Goal: Task Accomplishment & Management: Manage account settings

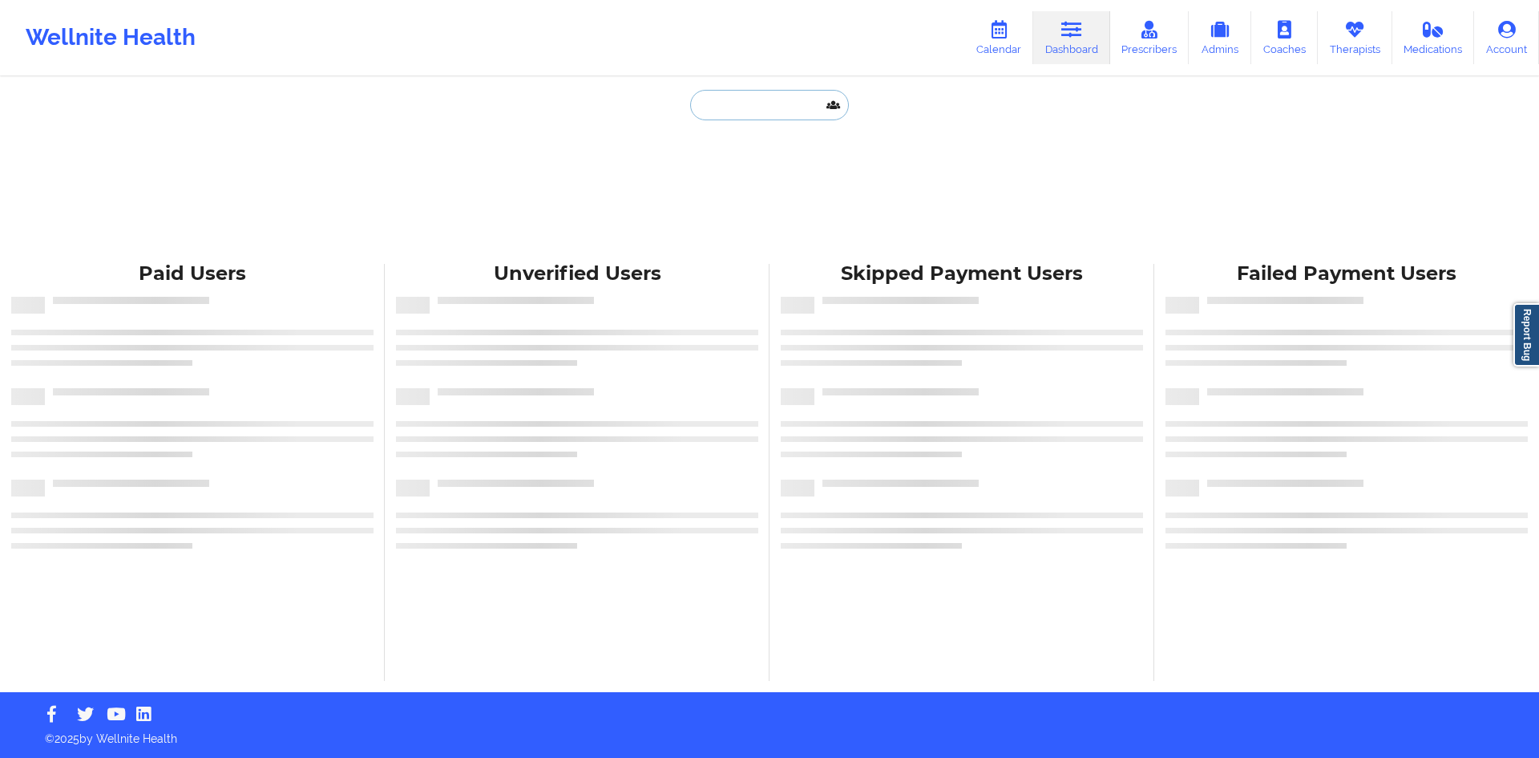
click at [762, 105] on input "text" at bounding box center [769, 105] width 159 height 30
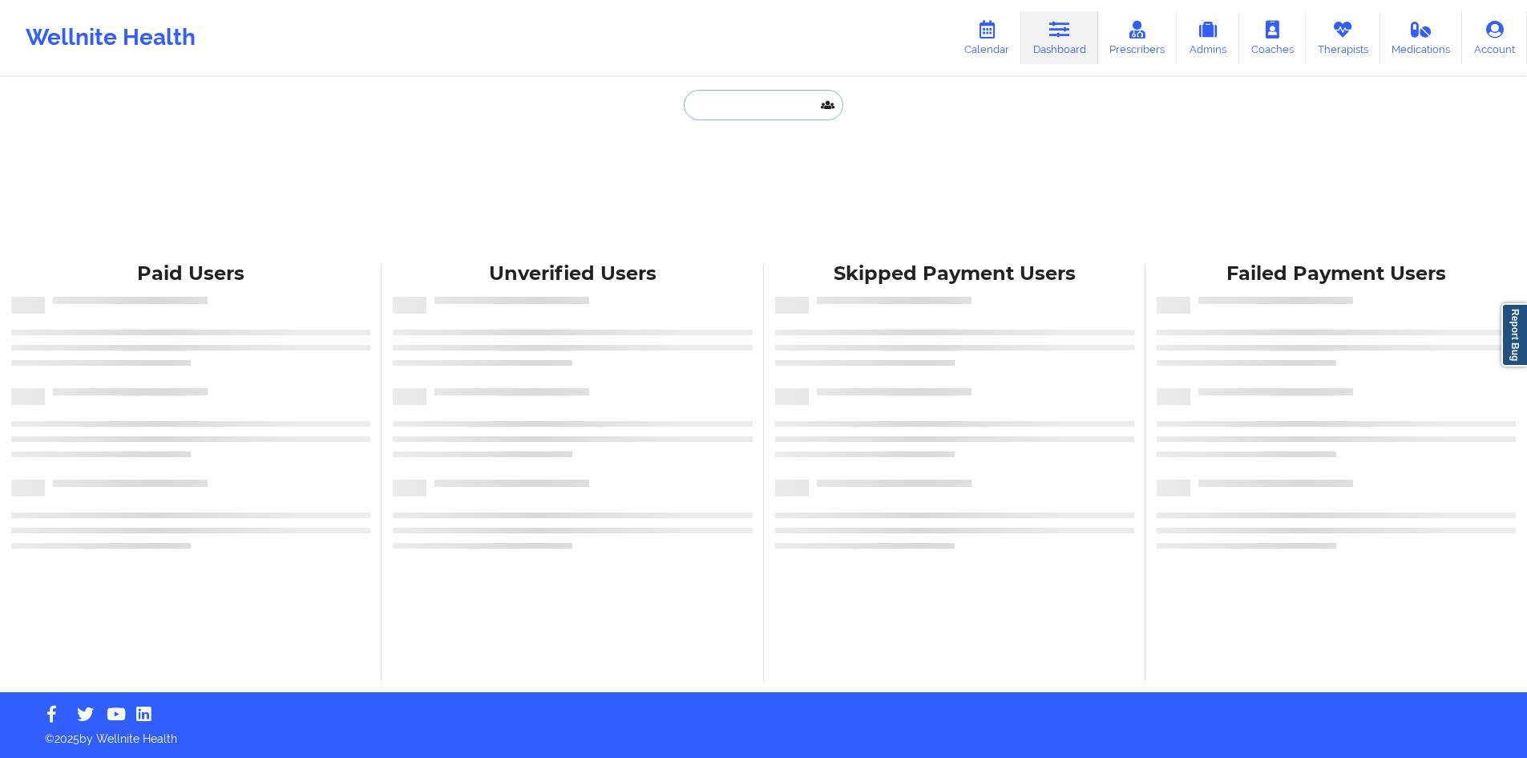
paste input "[EMAIL_ADDRESS][DOMAIN_NAME]"
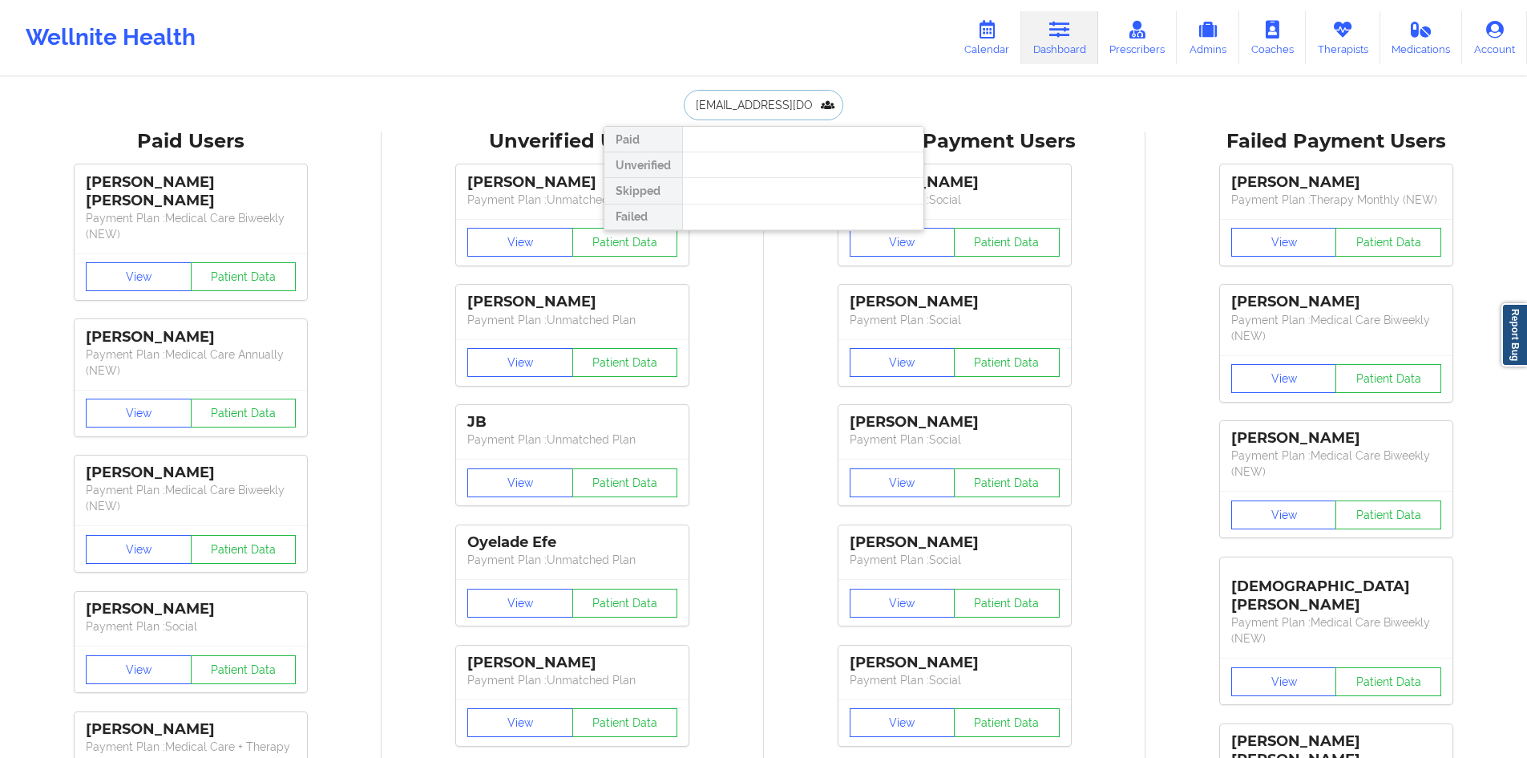
paste input "[PERSON_NAME]"
click at [741, 108] on input "[PERSON_NAME]" at bounding box center [763, 105] width 159 height 30
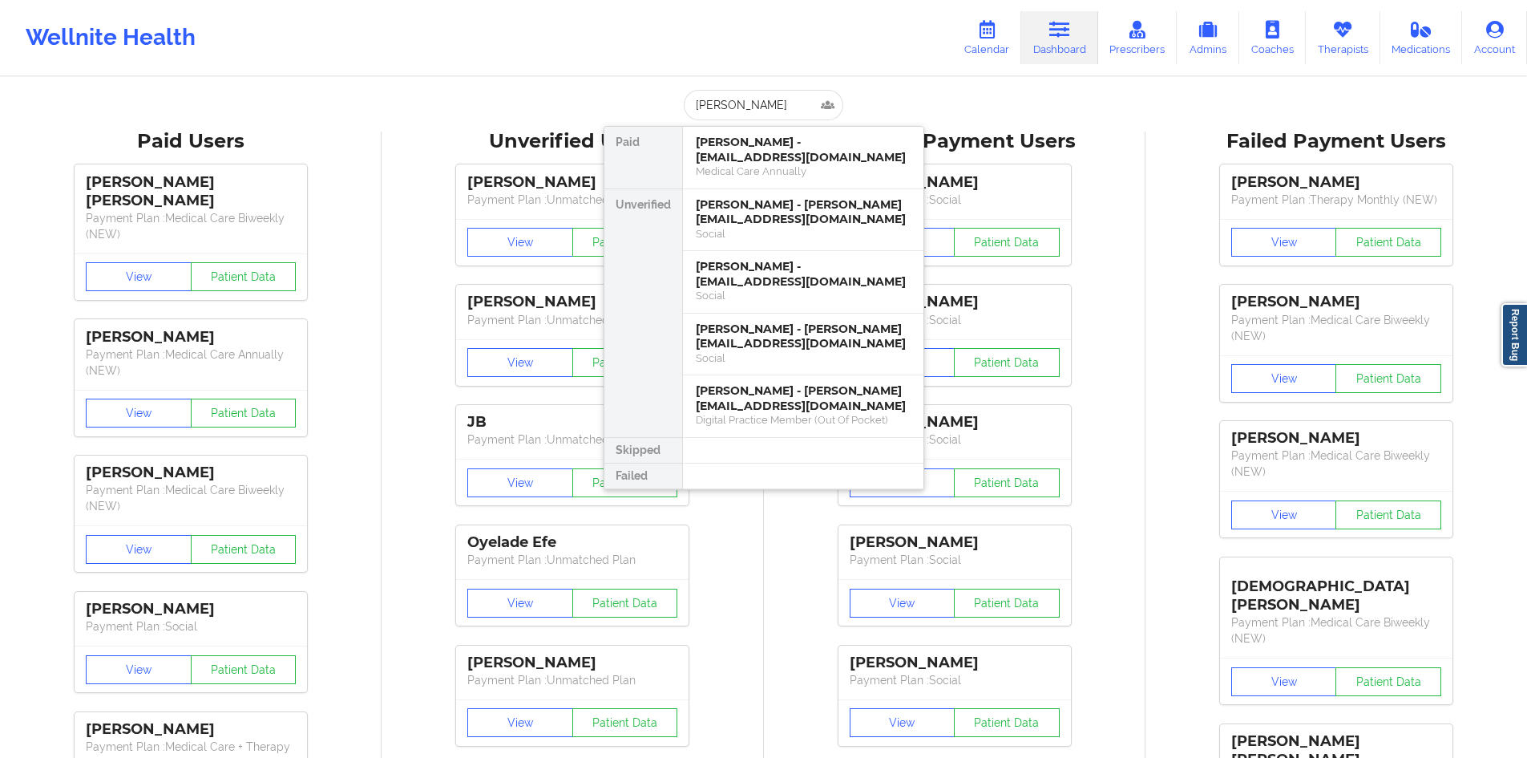
click at [613, 97] on div "[PERSON_NAME] [PERSON_NAME] - [EMAIL_ADDRESS][DOMAIN_NAME] Medical Care Annuall…" at bounding box center [764, 105] width 321 height 30
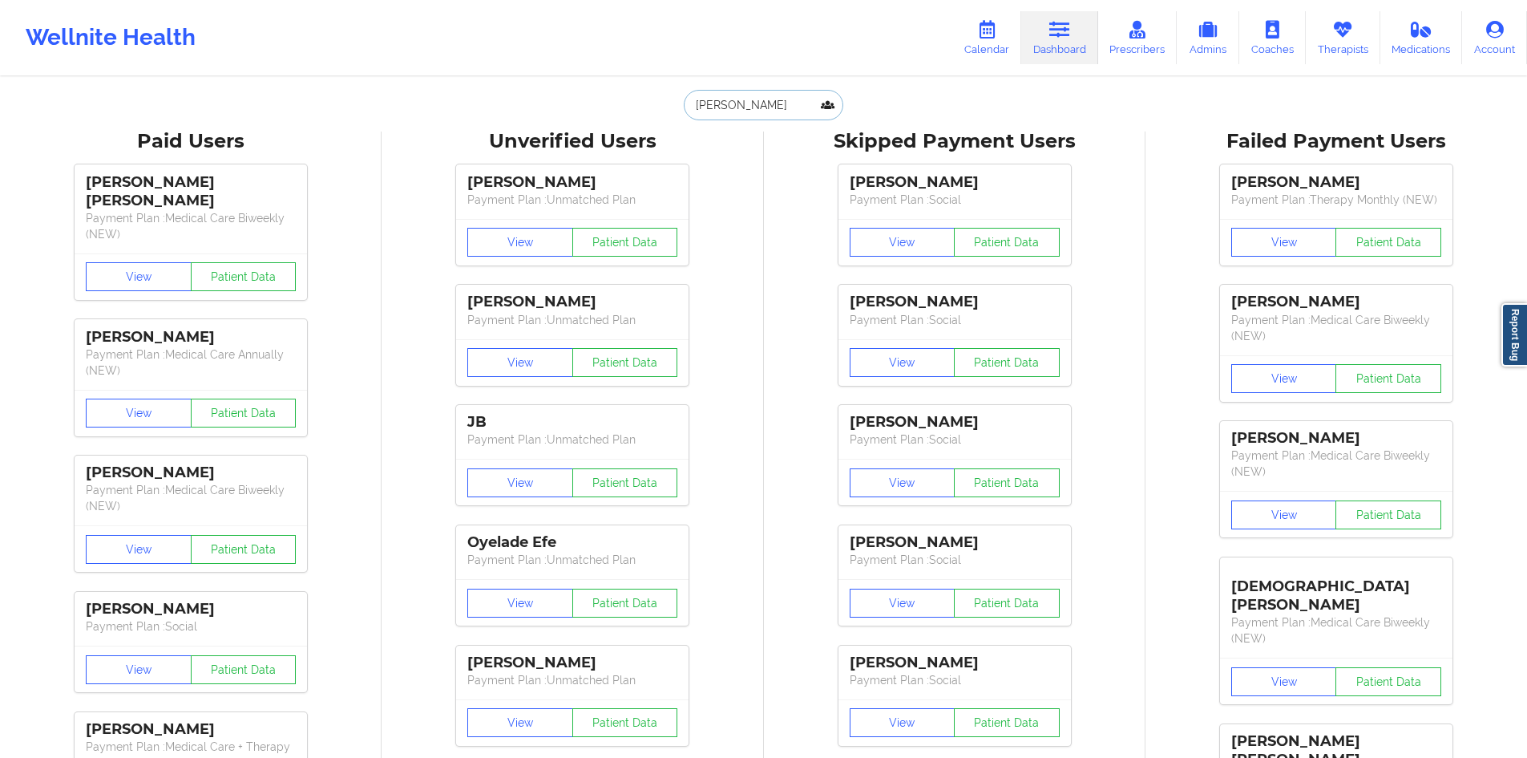
click at [755, 98] on input "[PERSON_NAME]" at bounding box center [763, 105] width 159 height 30
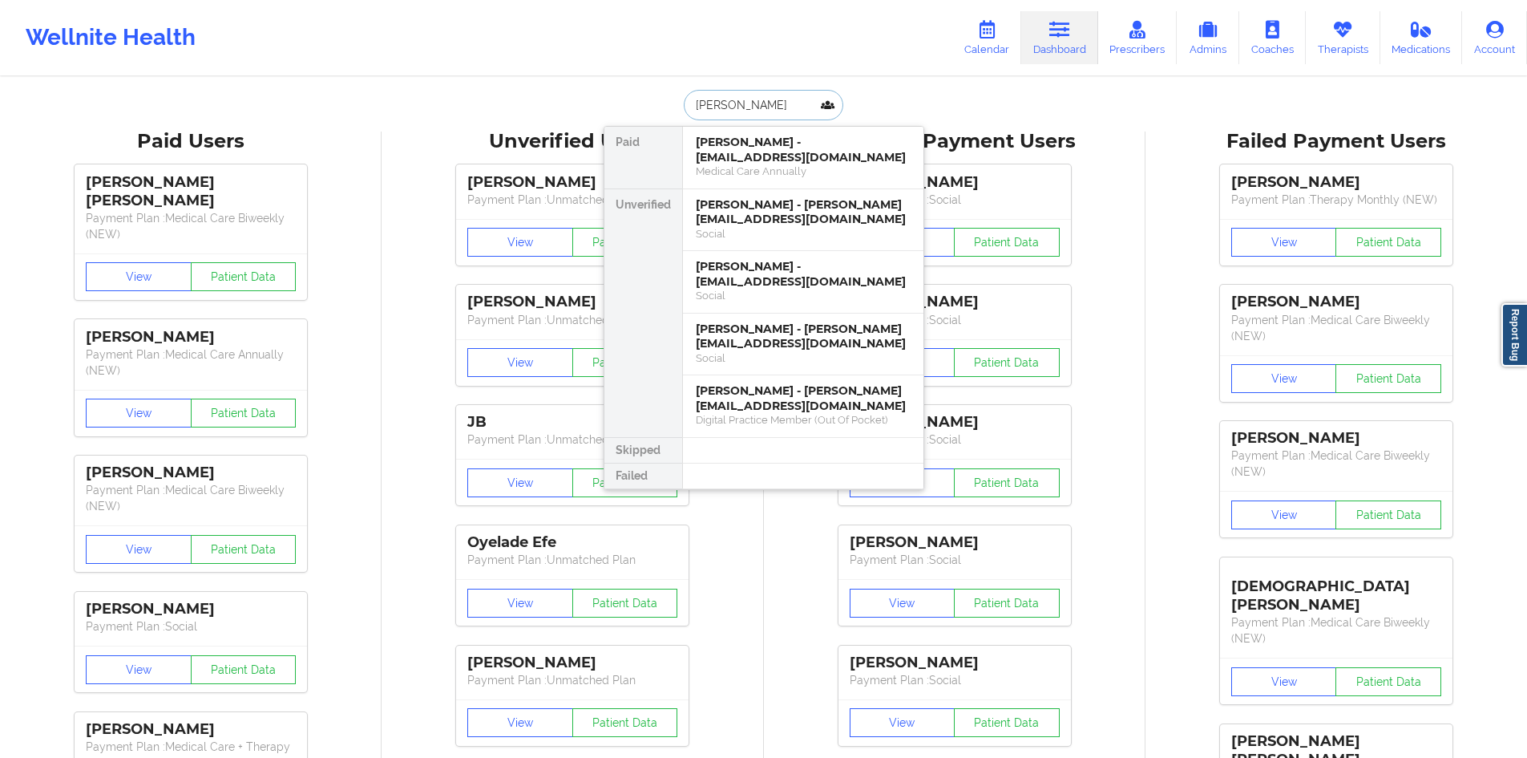
paste input "[EMAIL_ADDRESS][DOMAIN_NAME]"
type input "[EMAIL_ADDRESS][DOMAIN_NAME]"
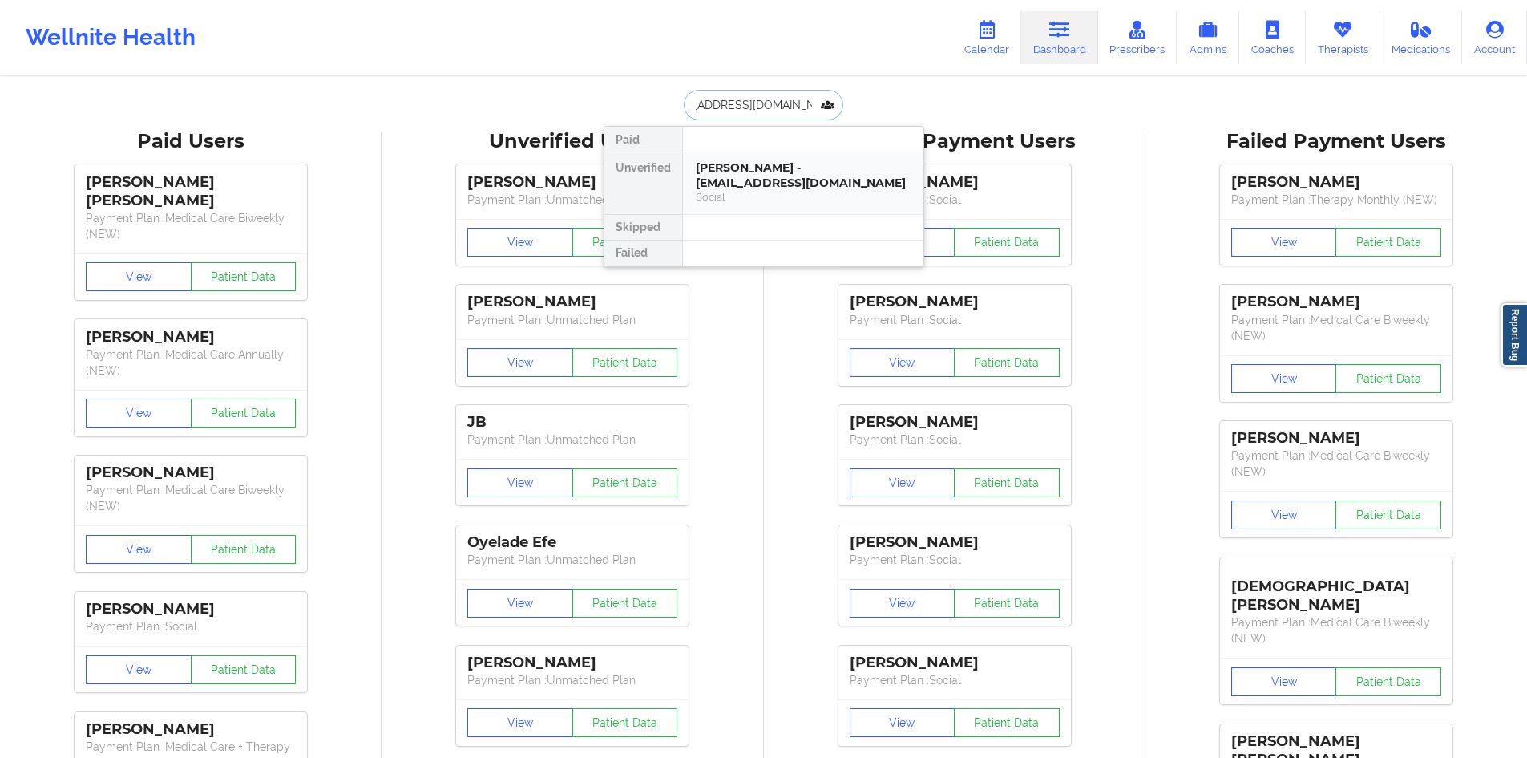
click at [819, 180] on div "[PERSON_NAME] - [EMAIL_ADDRESS][DOMAIN_NAME]" at bounding box center [803, 175] width 215 height 30
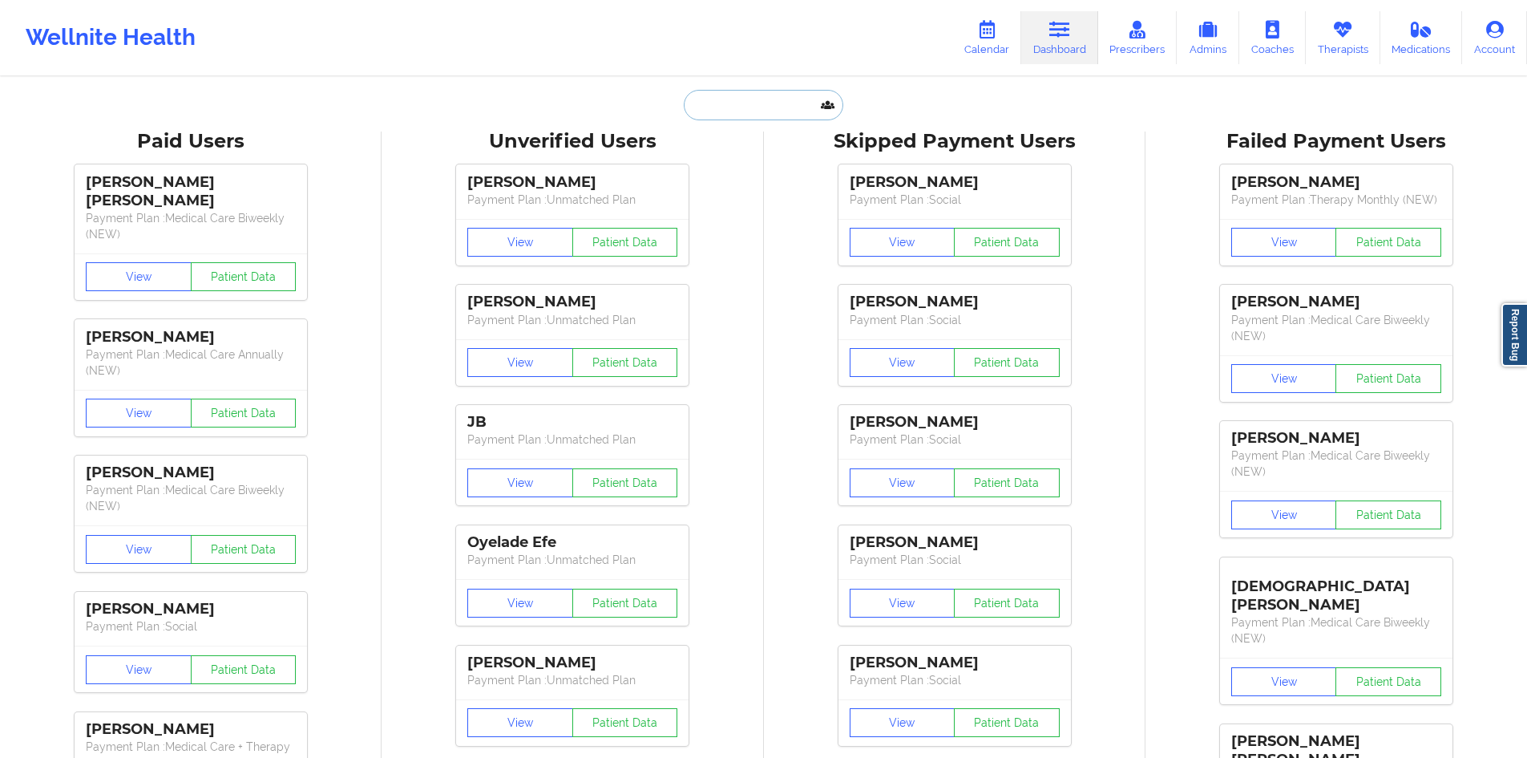
click at [706, 95] on input "text" at bounding box center [763, 105] width 159 height 30
paste input "[EMAIL_ADDRESS][DOMAIN_NAME]"
type input "[EMAIL_ADDRESS][DOMAIN_NAME]"
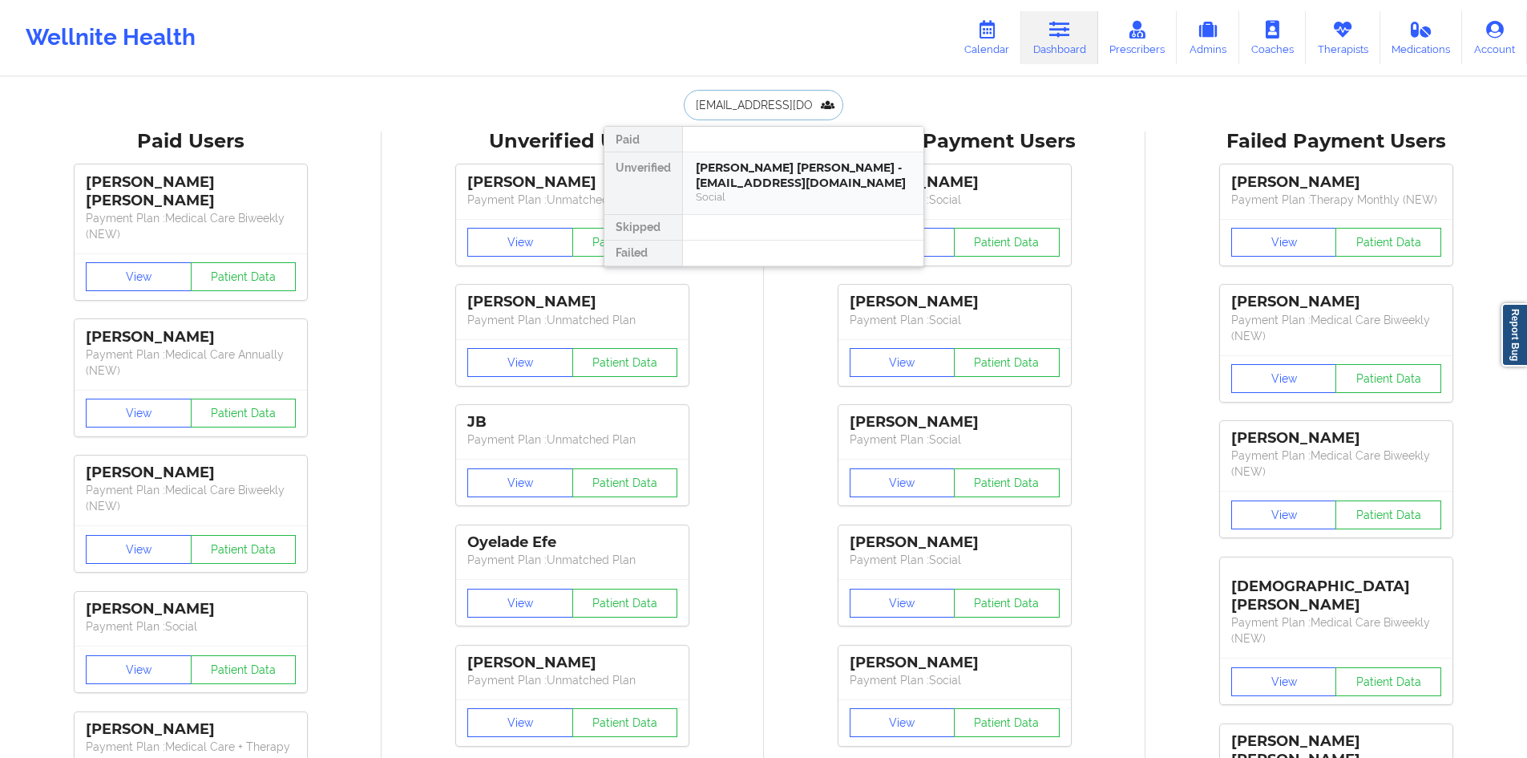
click at [843, 193] on div "Social" at bounding box center [803, 197] width 215 height 14
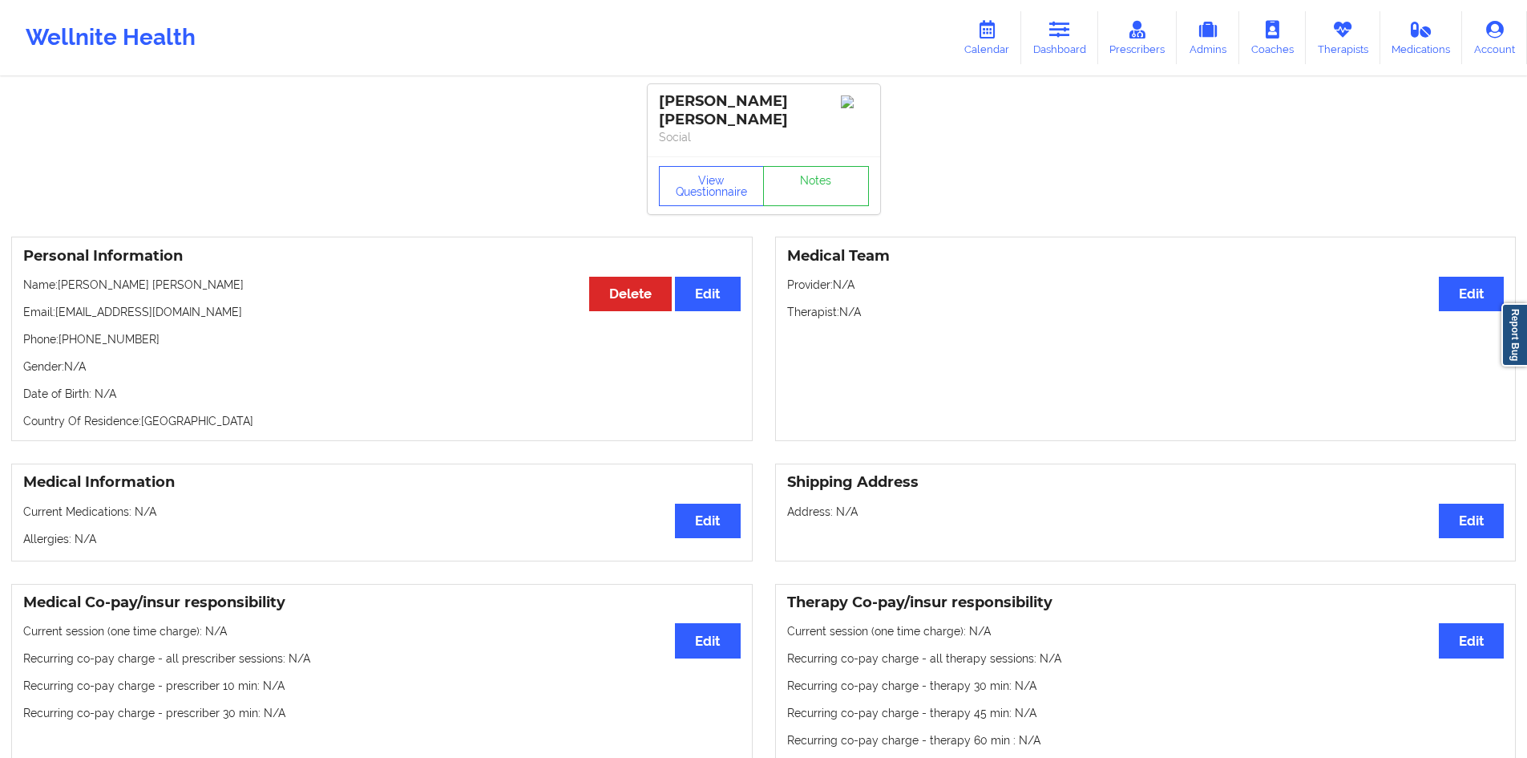
click at [61, 277] on p "Name: [PERSON_NAME] [PERSON_NAME]" at bounding box center [382, 285] width 718 height 16
click at [160, 277] on p "Name: [PERSON_NAME] [PERSON_NAME]" at bounding box center [382, 285] width 718 height 16
copy p "[PERSON_NAME] [PERSON_NAME]"
click at [115, 305] on p "Email: [EMAIL_ADDRESS][DOMAIN_NAME]" at bounding box center [382, 312] width 718 height 16
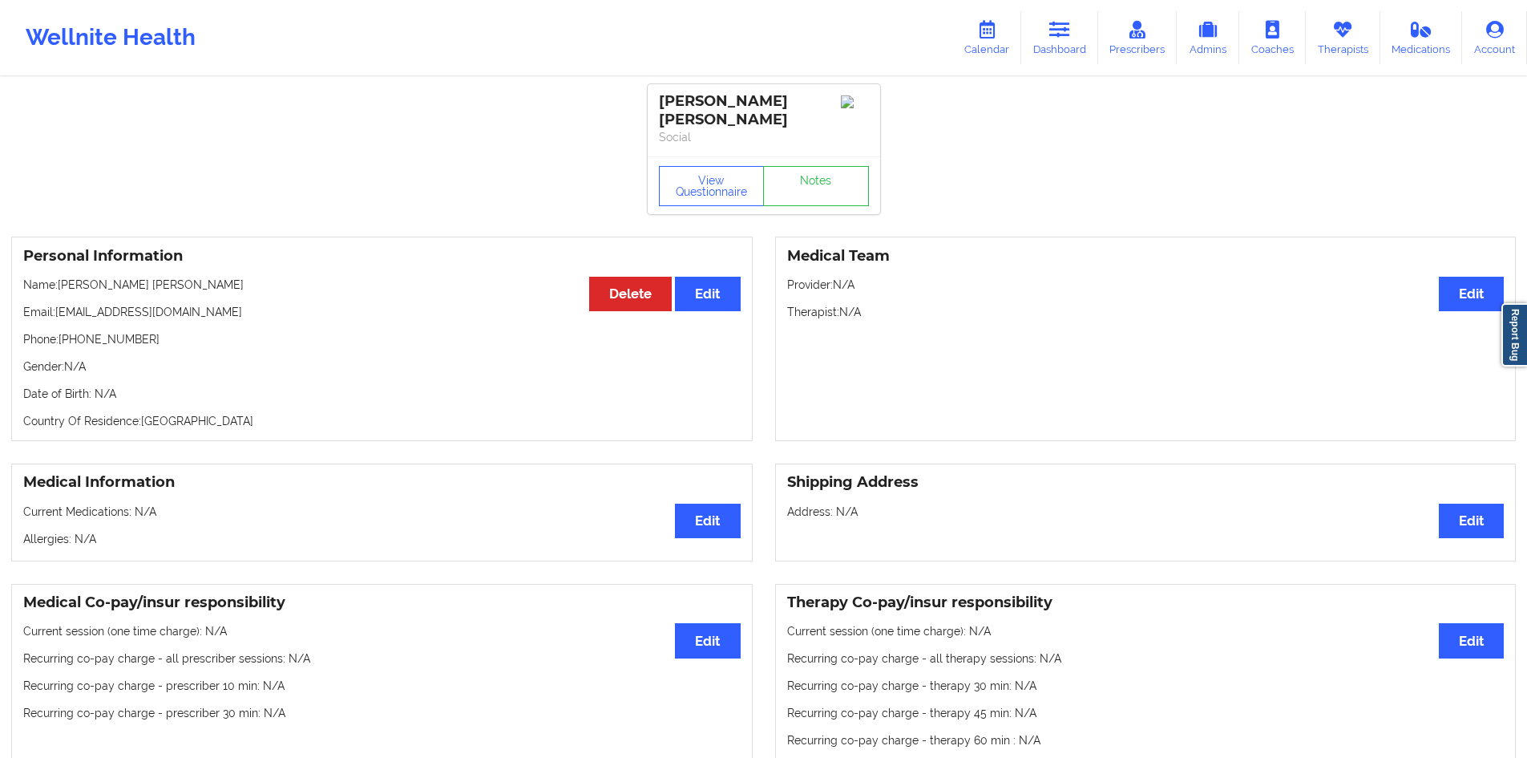
click at [75, 304] on p "Email: [EMAIL_ADDRESS][DOMAIN_NAME]" at bounding box center [382, 312] width 718 height 16
click at [212, 304] on p "Email: [EMAIL_ADDRESS][DOMAIN_NAME]" at bounding box center [382, 312] width 718 height 16
copy p "[EMAIL_ADDRESS][DOMAIN_NAME]"
click at [1362, 35] on link "Therapists" at bounding box center [1343, 37] width 75 height 53
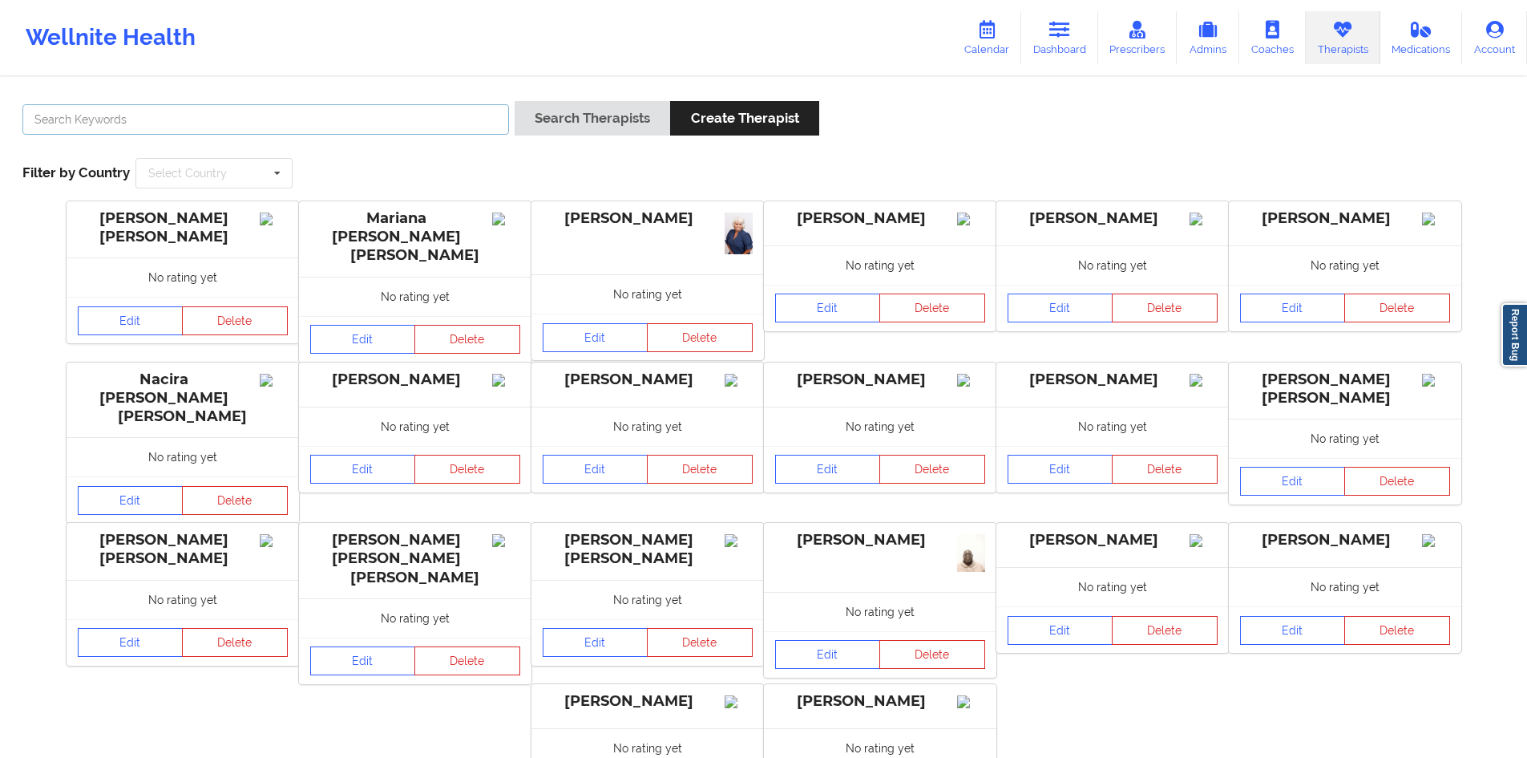
click at [469, 124] on input "text" at bounding box center [265, 119] width 487 height 30
paste input "[EMAIL_ADDRESS][DOMAIN_NAME]"
type input "[EMAIL_ADDRESS][DOMAIN_NAME]"
click at [1009, 29] on link "Calendar" at bounding box center [987, 37] width 69 height 53
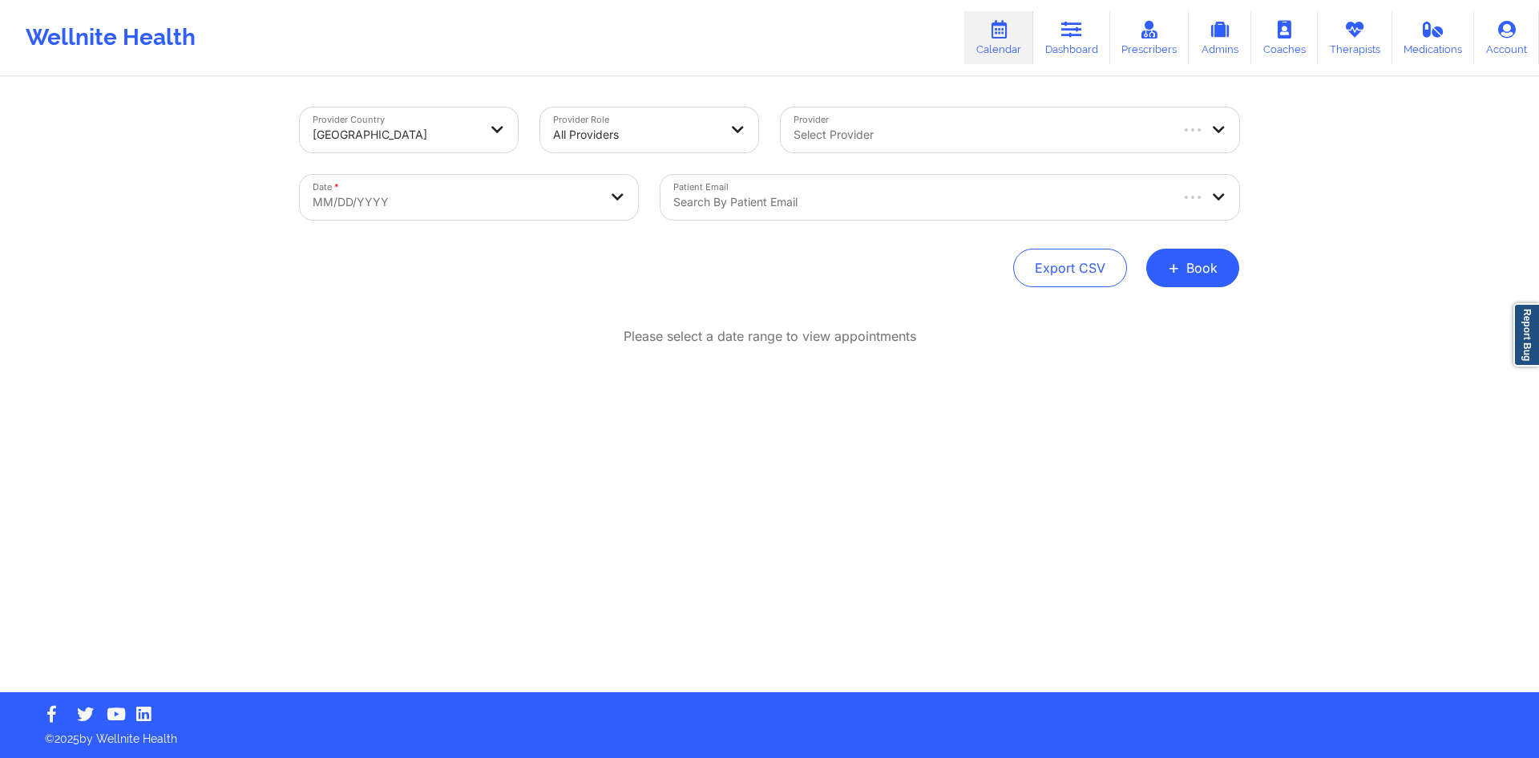
click at [1050, 52] on link "Dashboard" at bounding box center [1072, 37] width 77 height 53
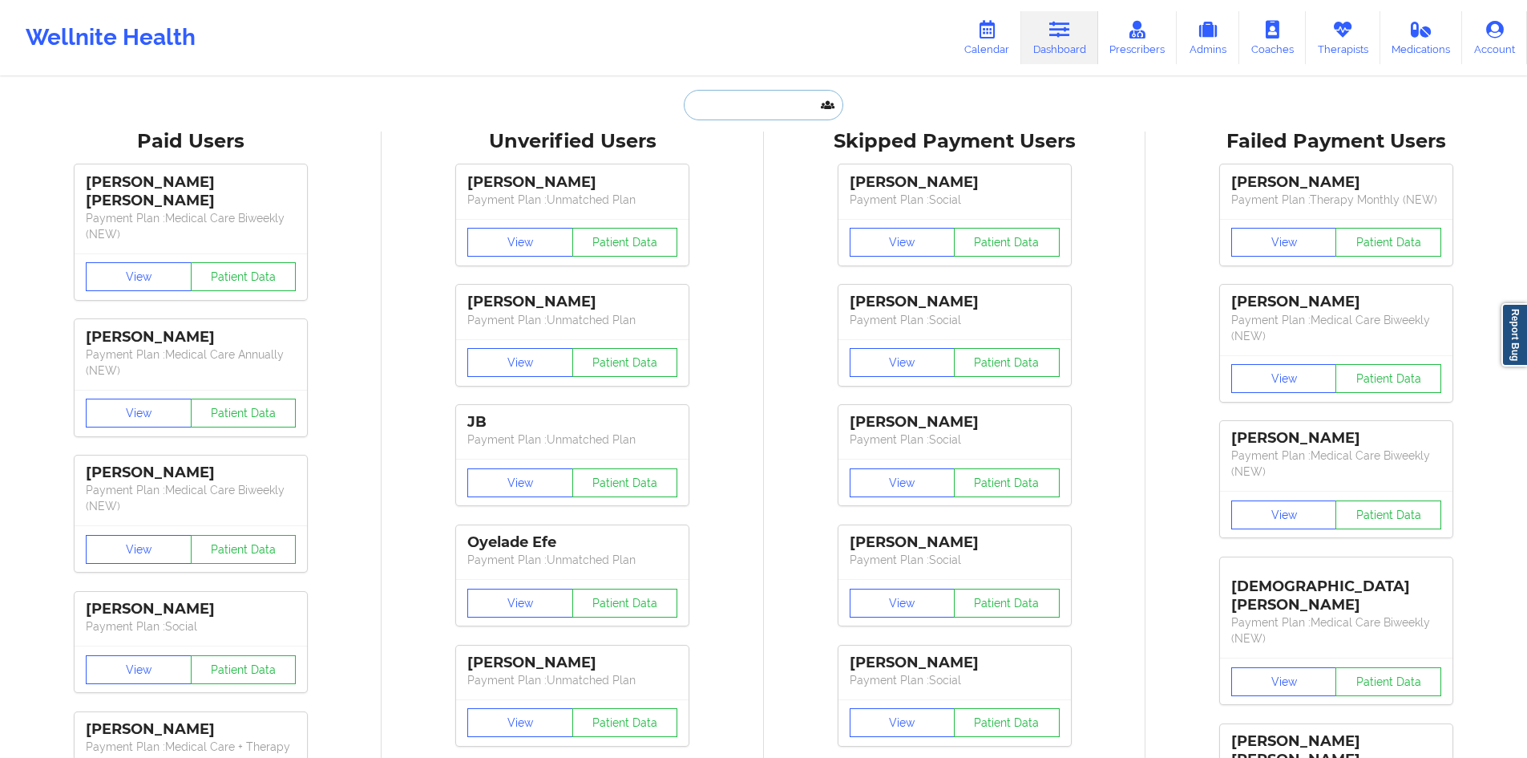
click at [787, 109] on input "text" at bounding box center [763, 105] width 159 height 30
paste input "[EMAIL_ADDRESS][DOMAIN_NAME]"
type input "[EMAIL_ADDRESS][DOMAIN_NAME]"
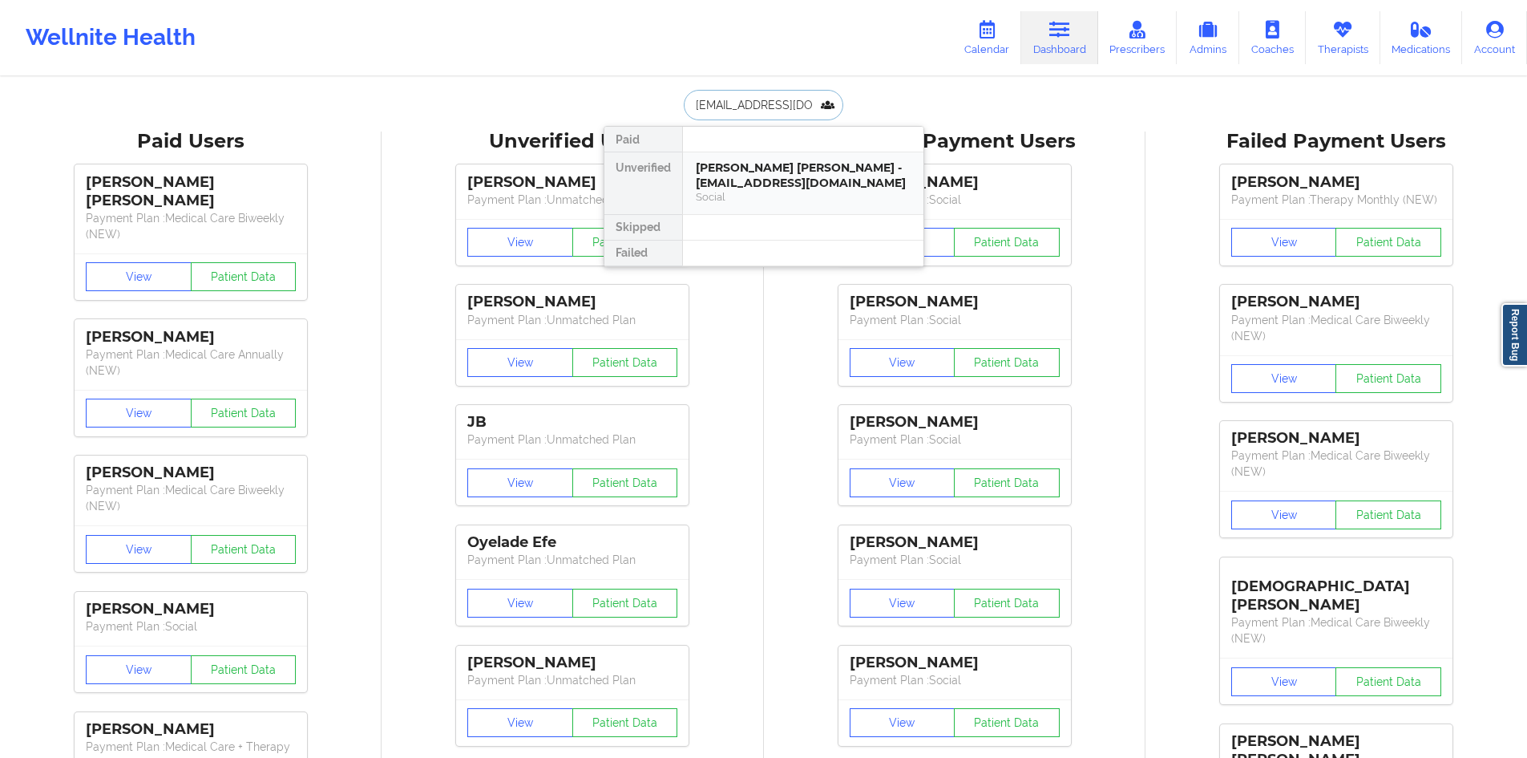
click at [792, 184] on div "[PERSON_NAME] [PERSON_NAME] - [EMAIL_ADDRESS][DOMAIN_NAME]" at bounding box center [803, 175] width 215 height 30
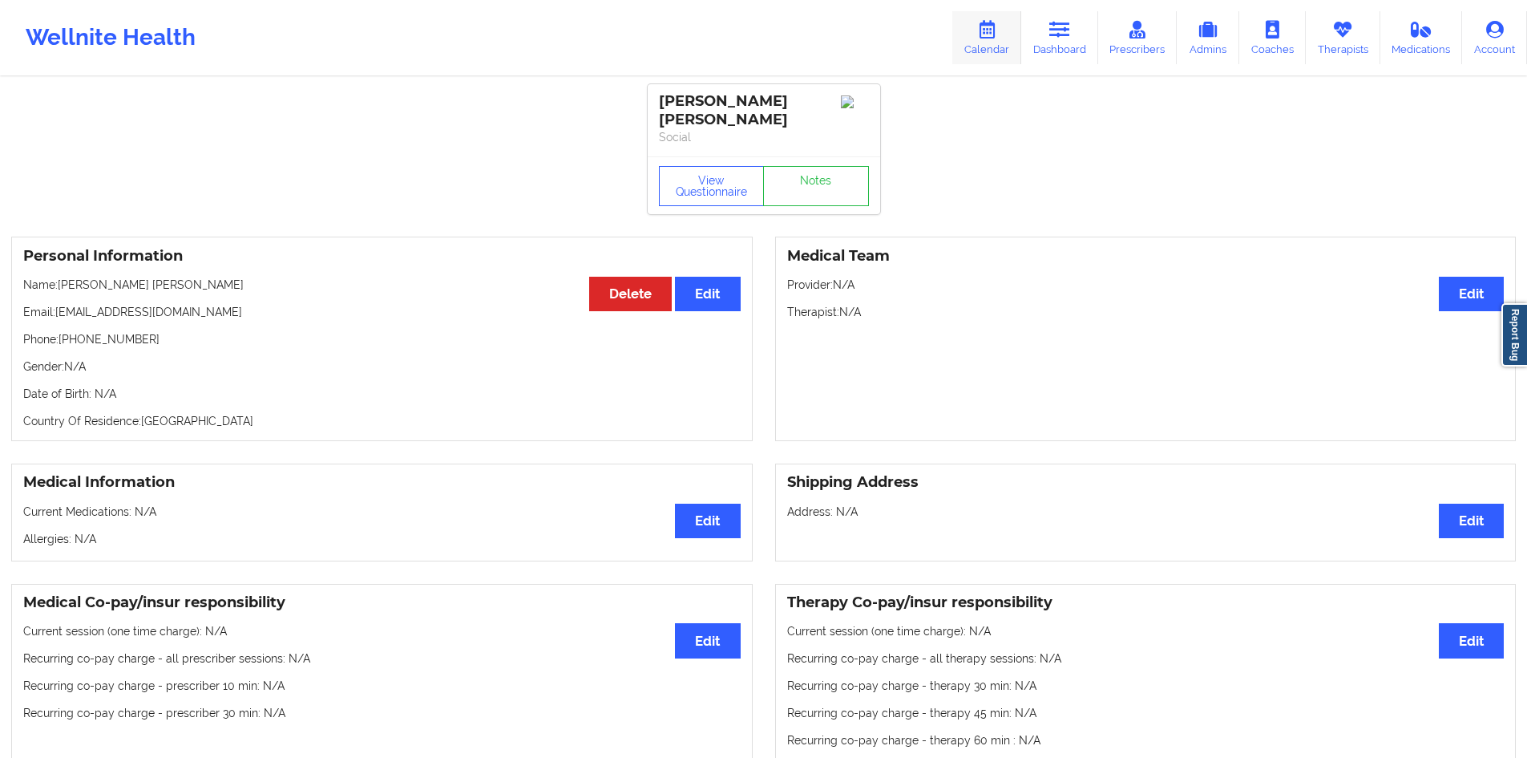
click at [1007, 28] on link "Calendar" at bounding box center [987, 37] width 69 height 53
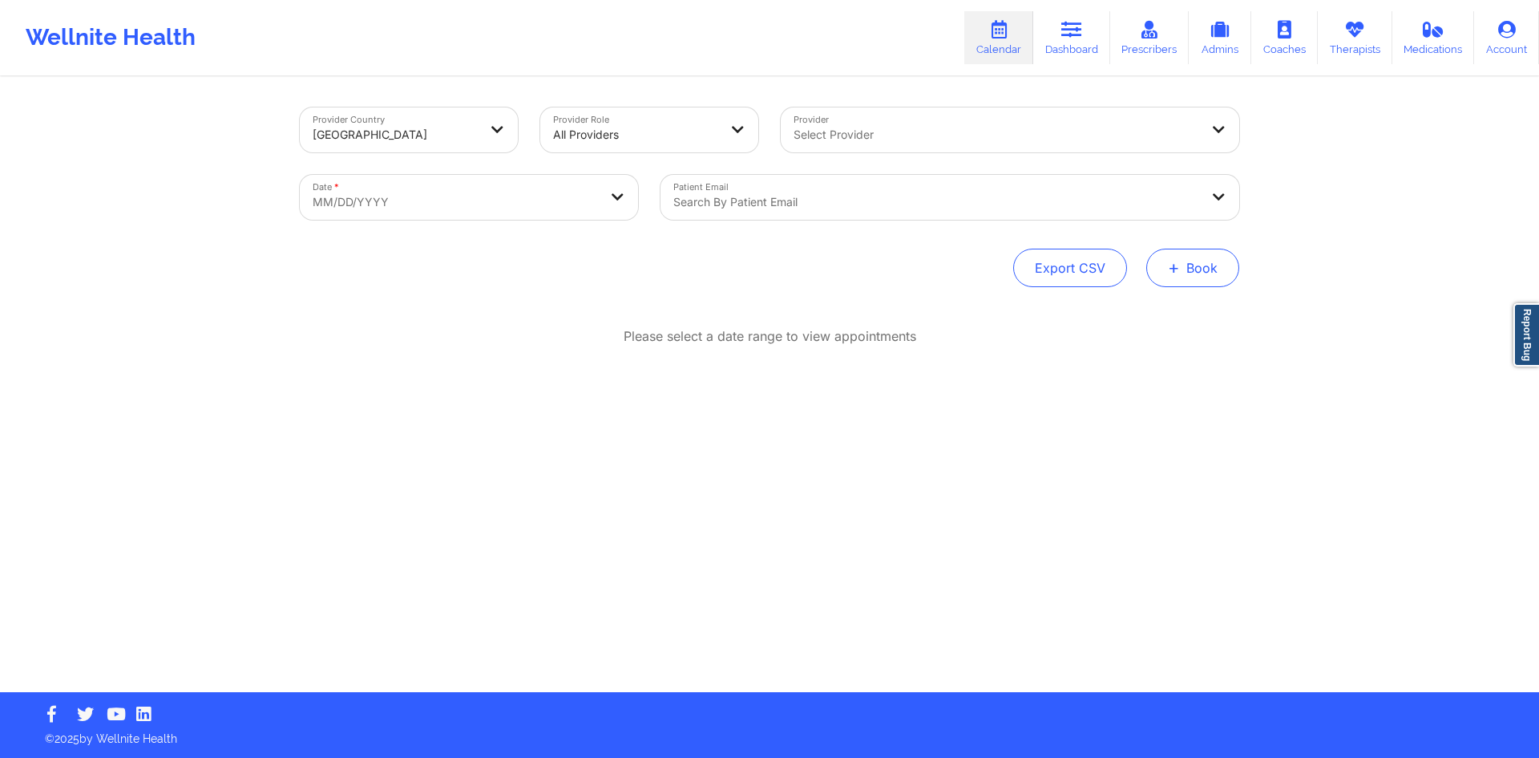
click at [1153, 259] on button "+ Book" at bounding box center [1193, 268] width 93 height 38
click at [1163, 325] on button "Therapy Session" at bounding box center [1166, 318] width 123 height 26
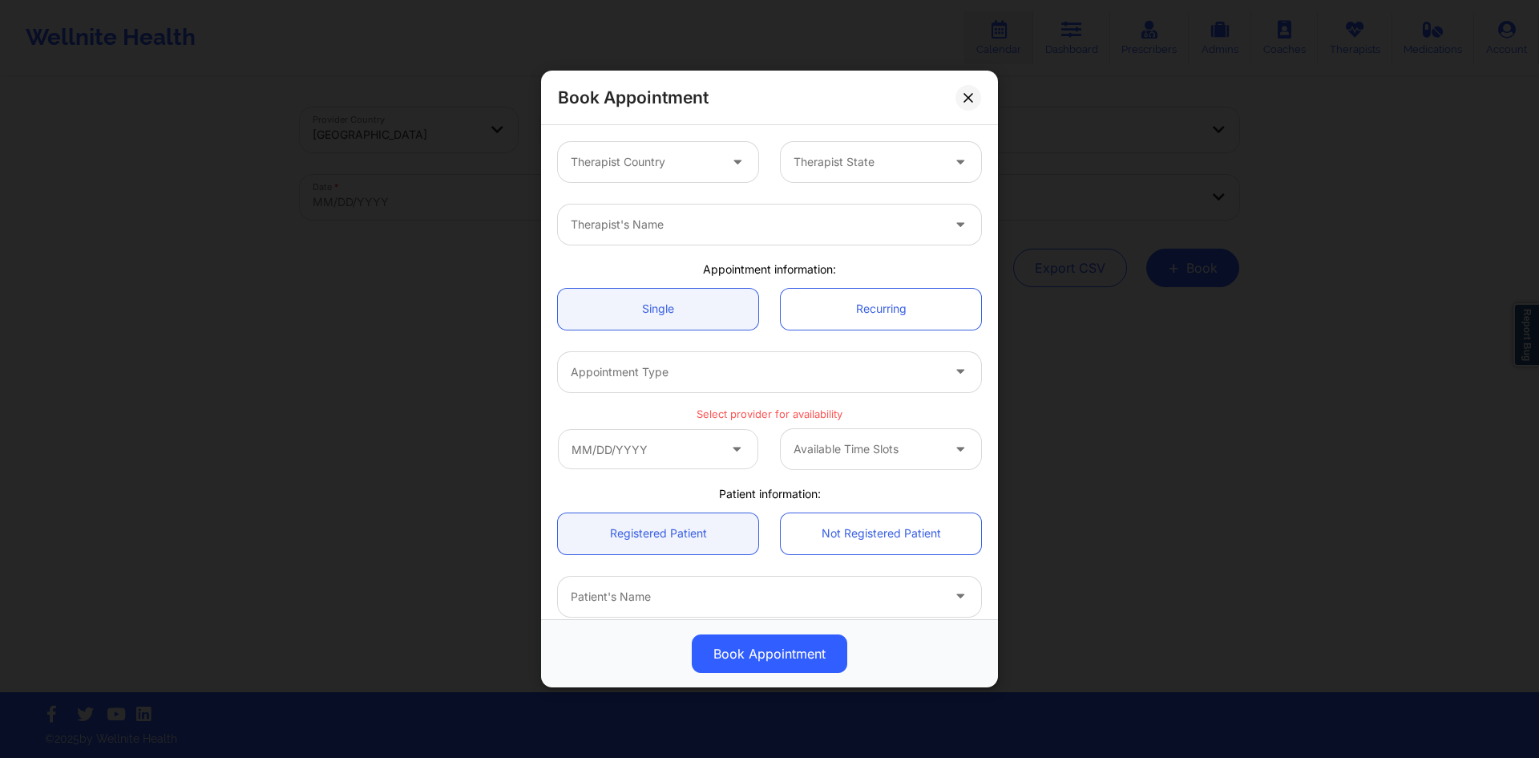
click at [686, 158] on div at bounding box center [645, 161] width 148 height 19
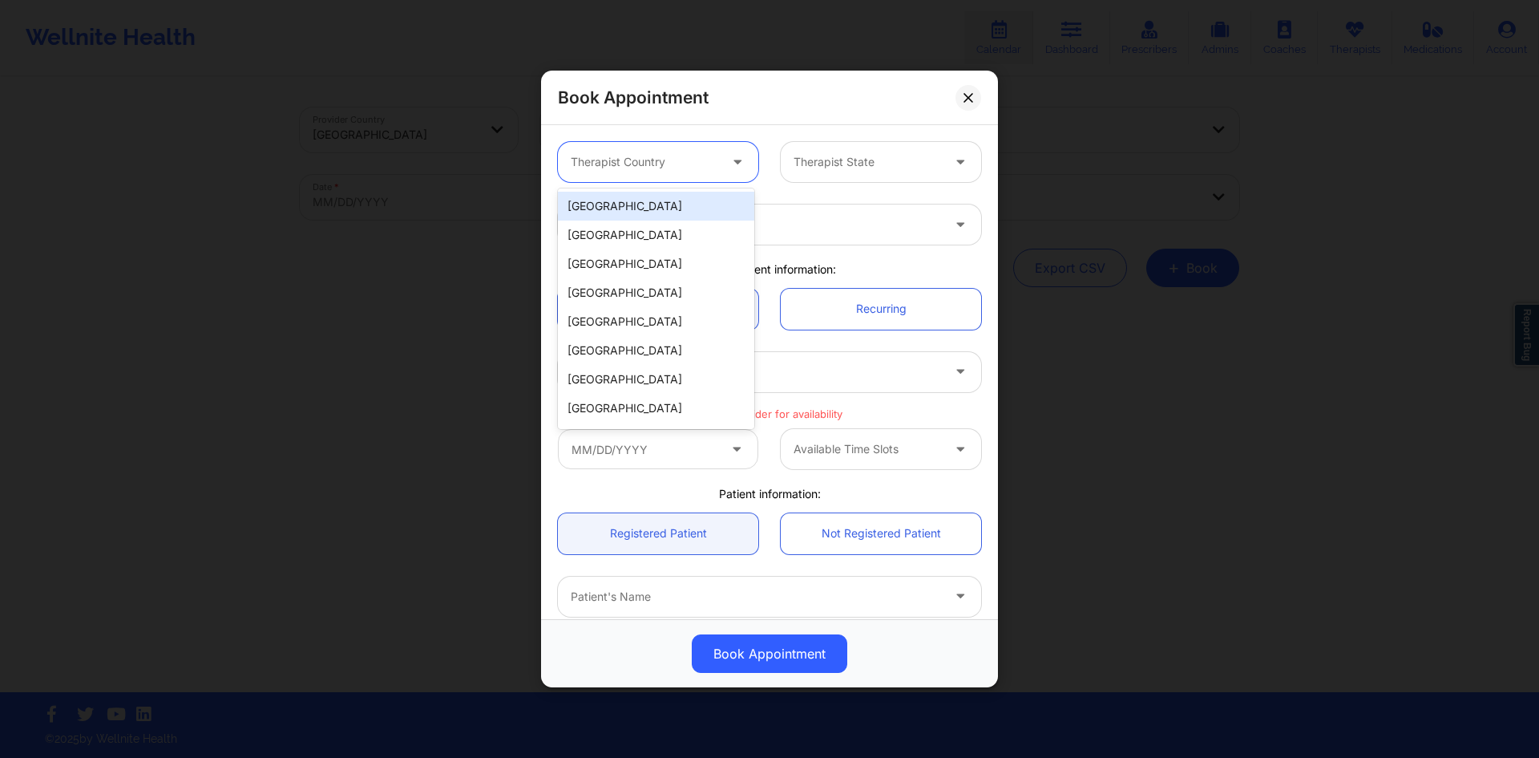
click at [676, 212] on div "[GEOGRAPHIC_DATA]" at bounding box center [656, 206] width 196 height 29
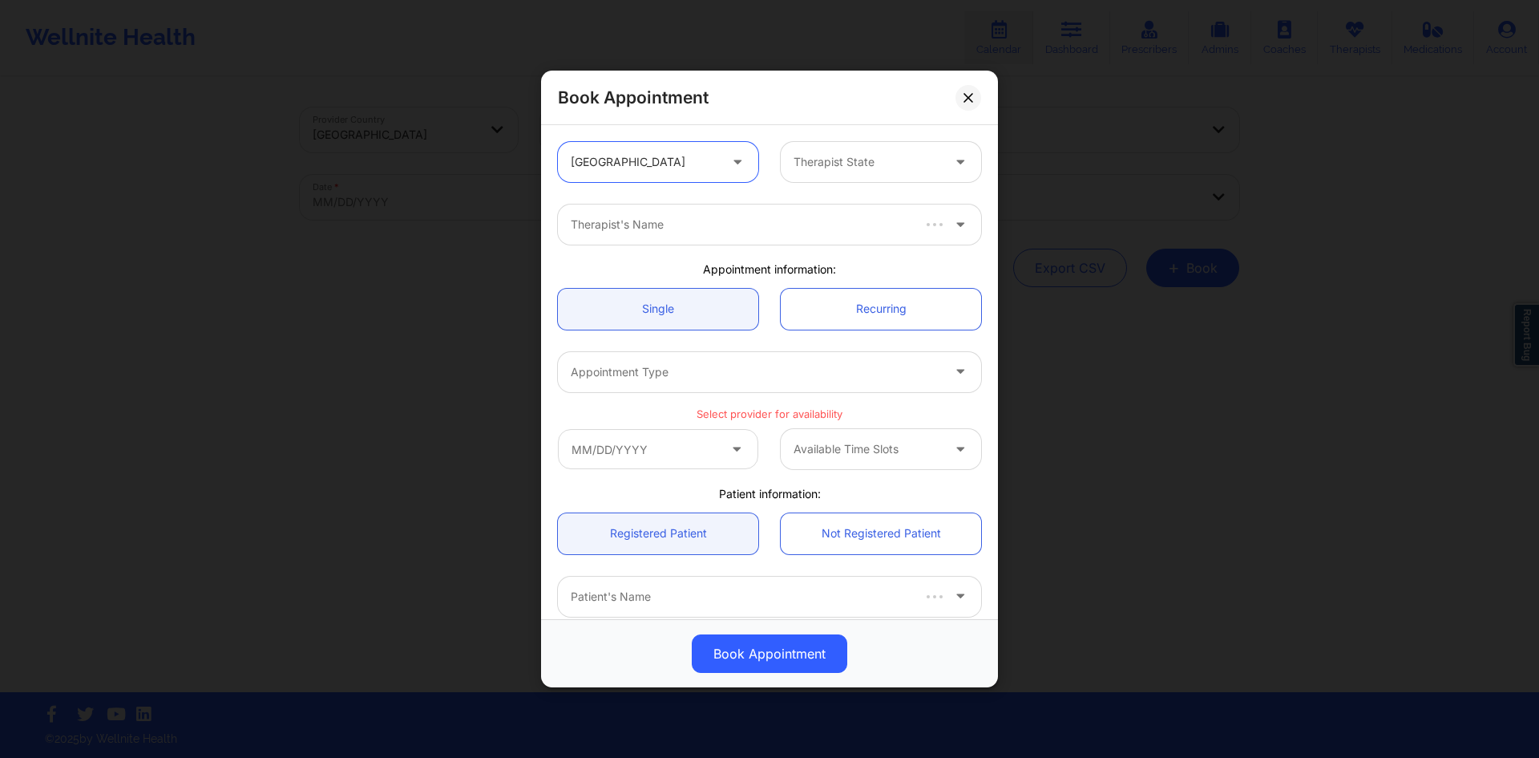
click at [846, 166] on div at bounding box center [868, 161] width 148 height 19
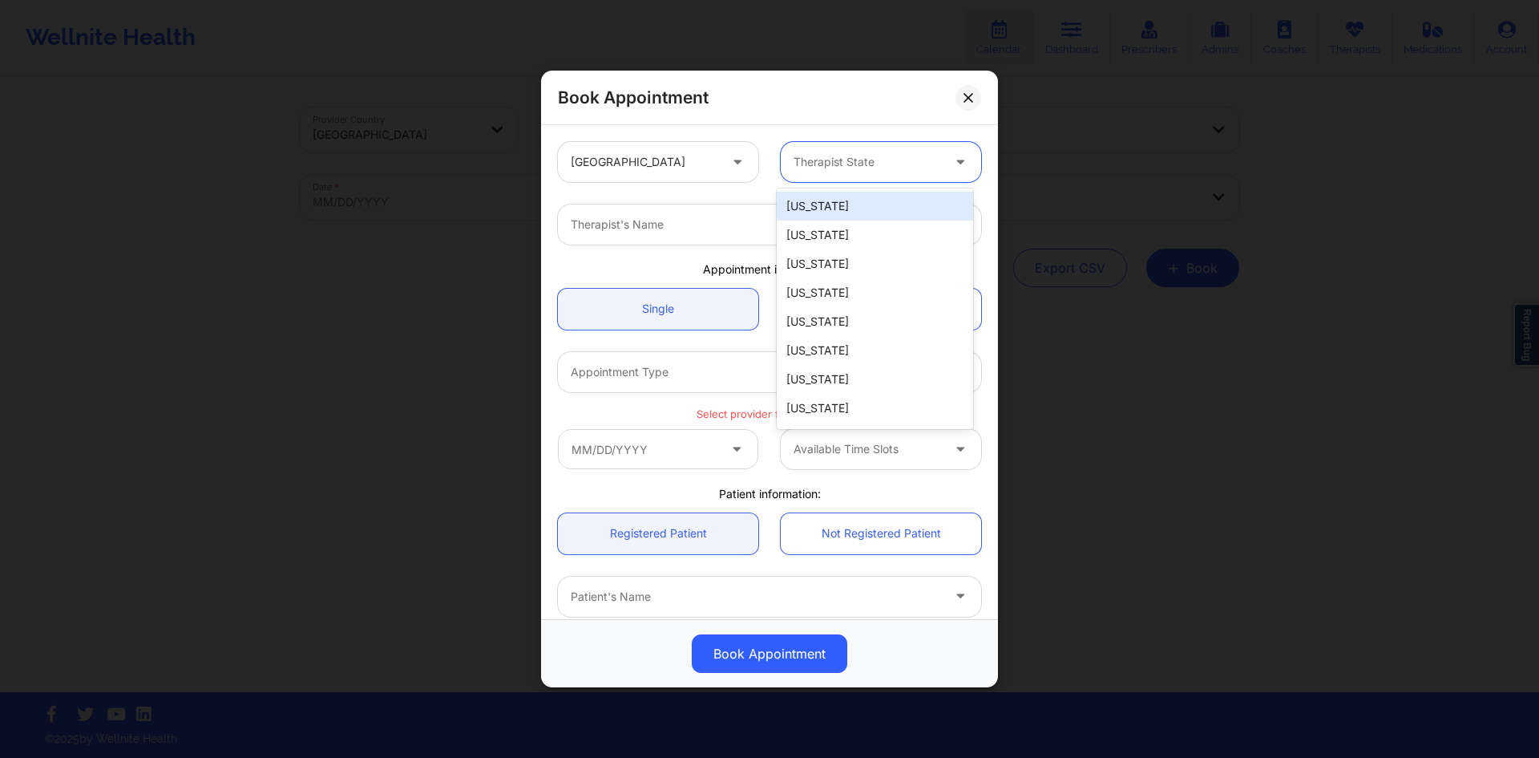
type input "f"
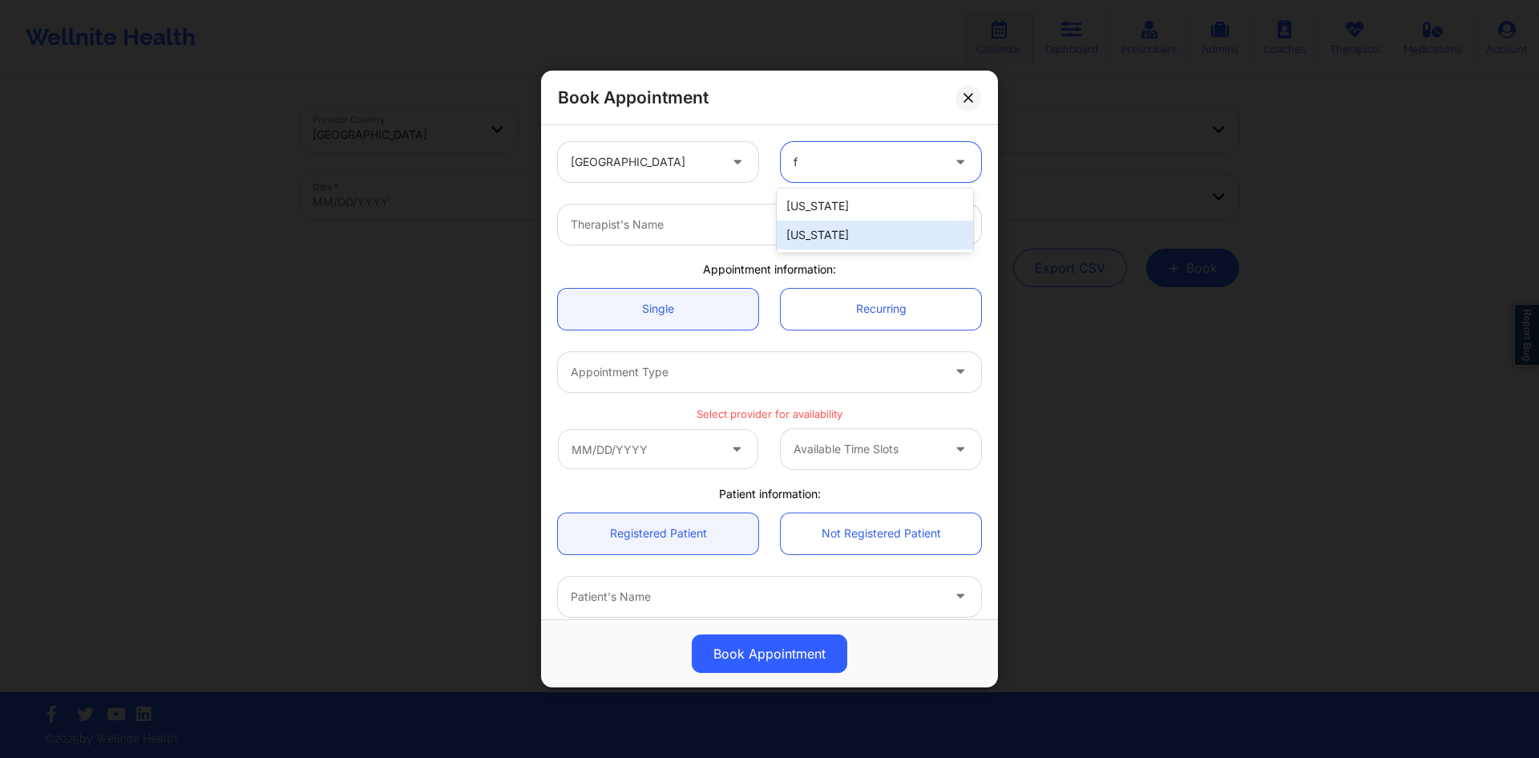
click at [828, 226] on div "[US_STATE]" at bounding box center [875, 235] width 196 height 29
click at [785, 233] on div at bounding box center [756, 224] width 370 height 19
type input "[PERSON_NAME]"
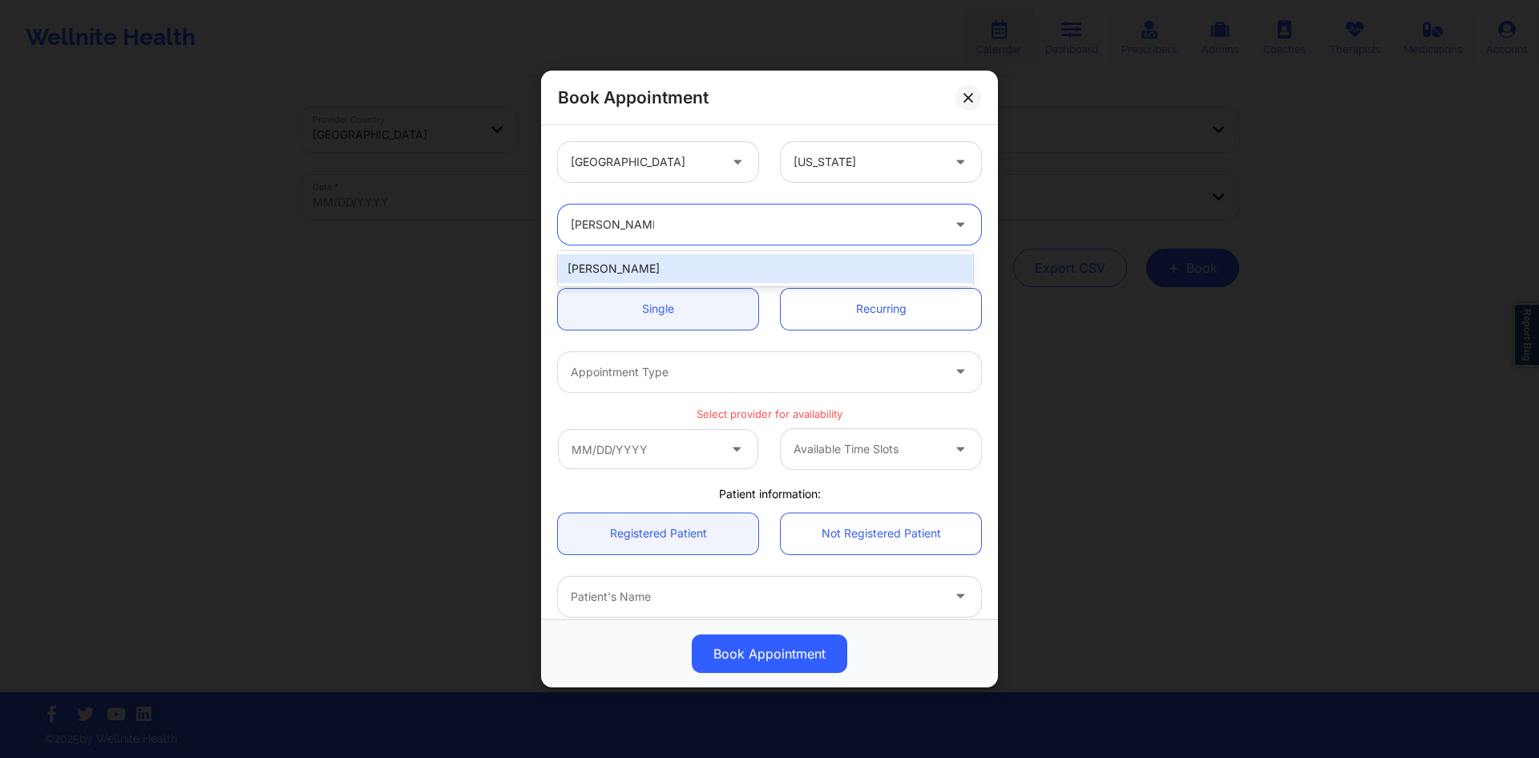
click at [709, 267] on div "[PERSON_NAME]" at bounding box center [765, 268] width 415 height 29
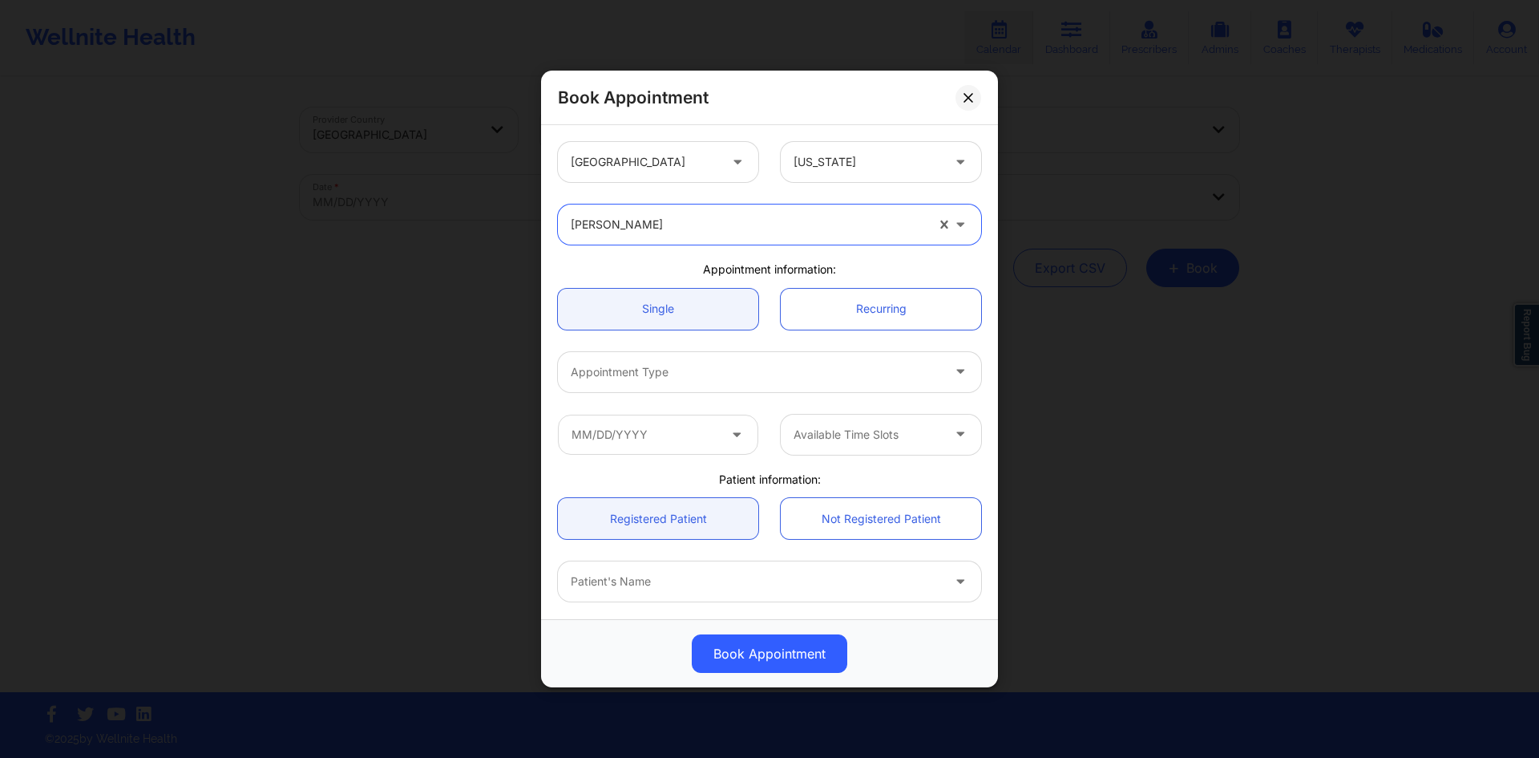
click at [705, 367] on div at bounding box center [756, 371] width 370 height 19
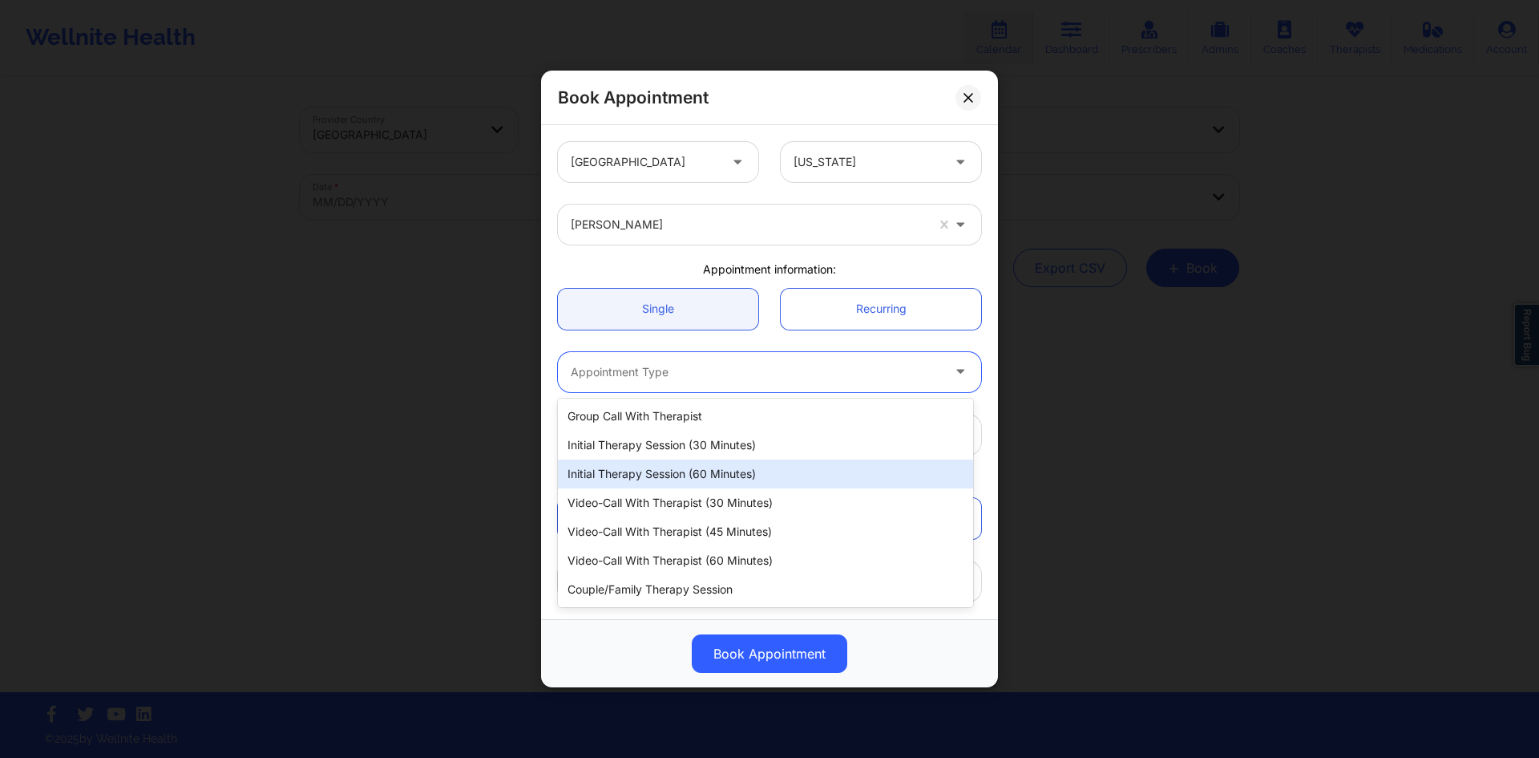
click at [755, 486] on div "Initial Therapy Session (60 minutes)" at bounding box center [765, 473] width 415 height 29
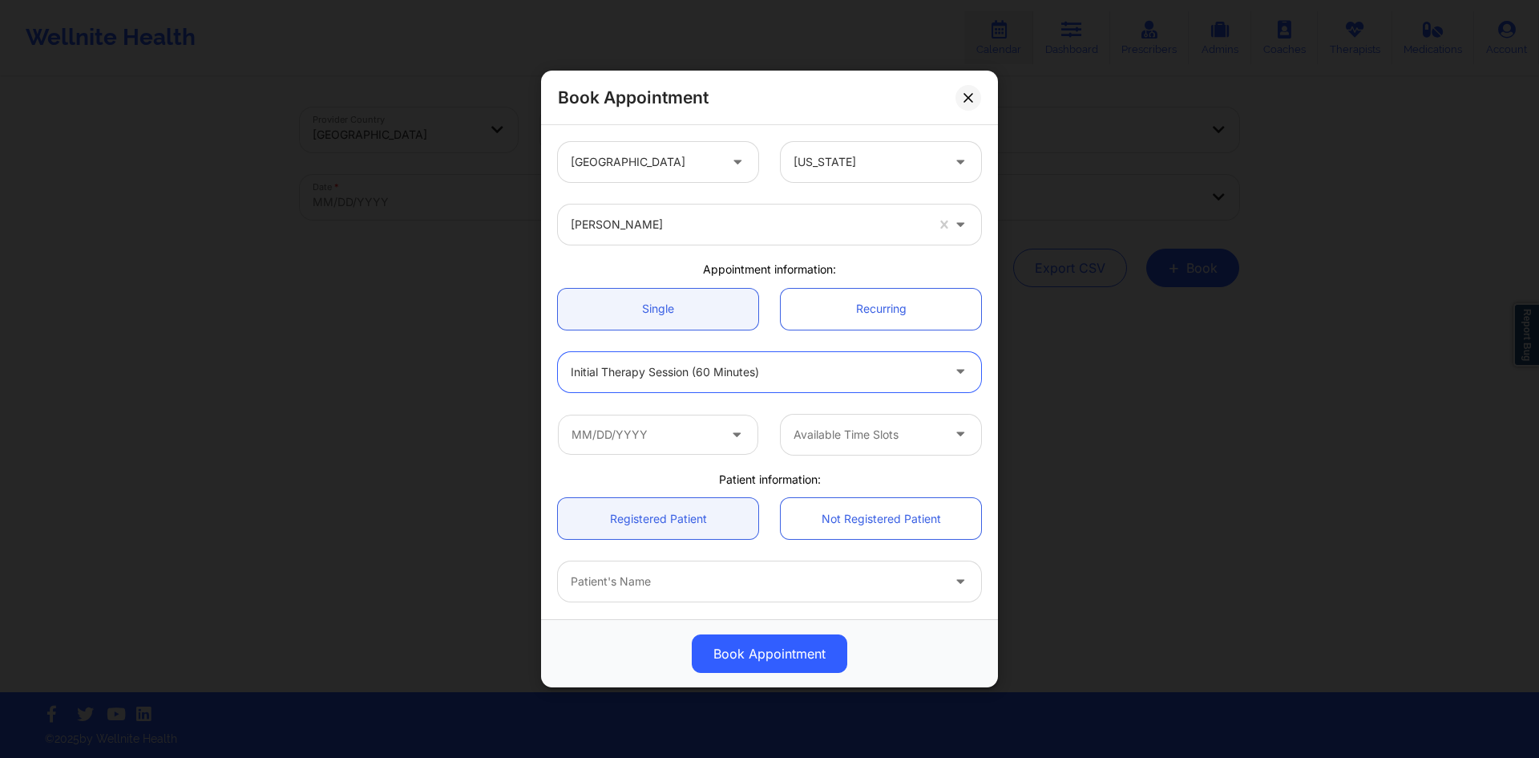
click at [818, 419] on div "Available Time Slots" at bounding box center [862, 435] width 162 height 40
click at [721, 435] on input "text" at bounding box center [658, 435] width 200 height 40
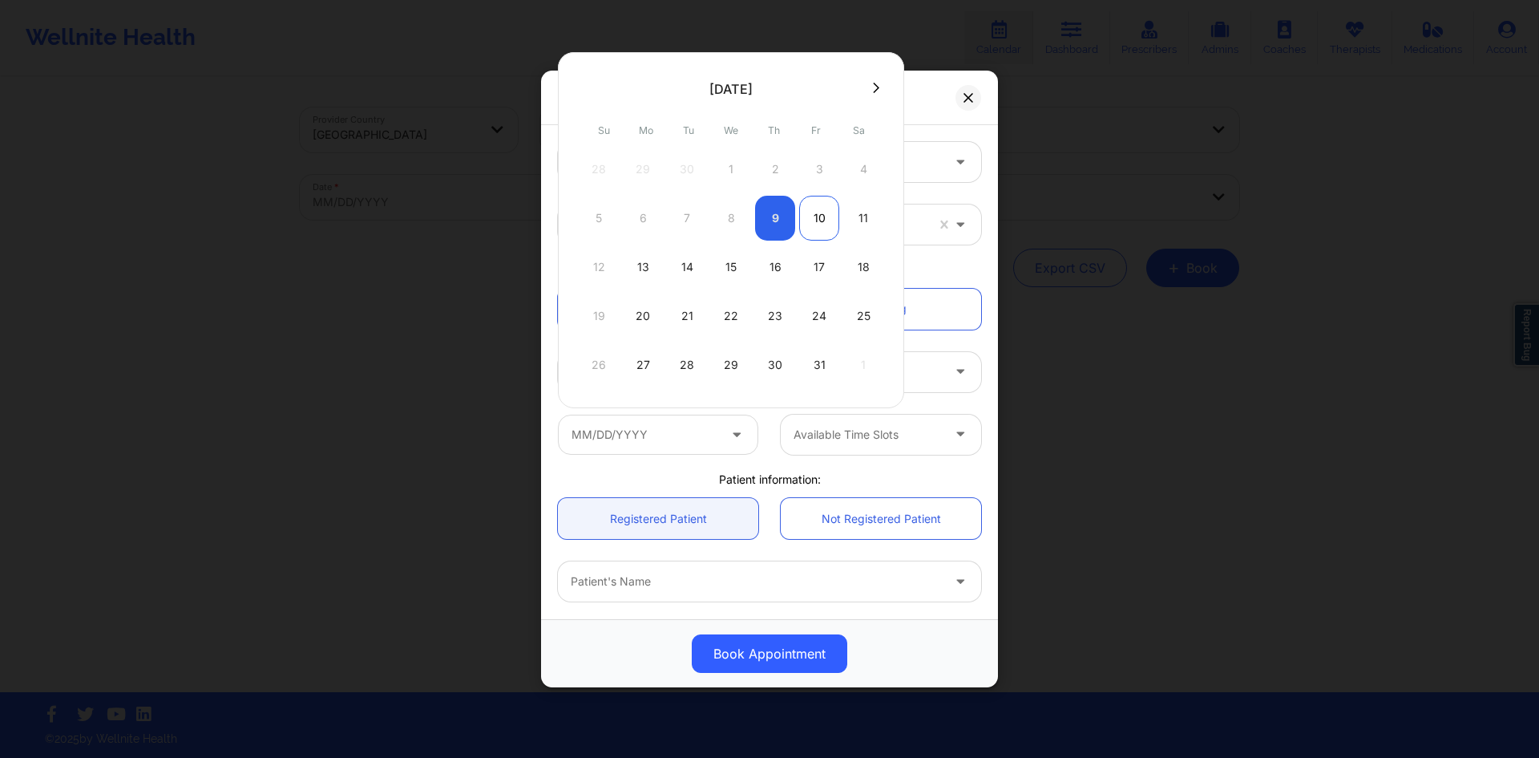
click at [817, 216] on div "10" at bounding box center [819, 218] width 40 height 45
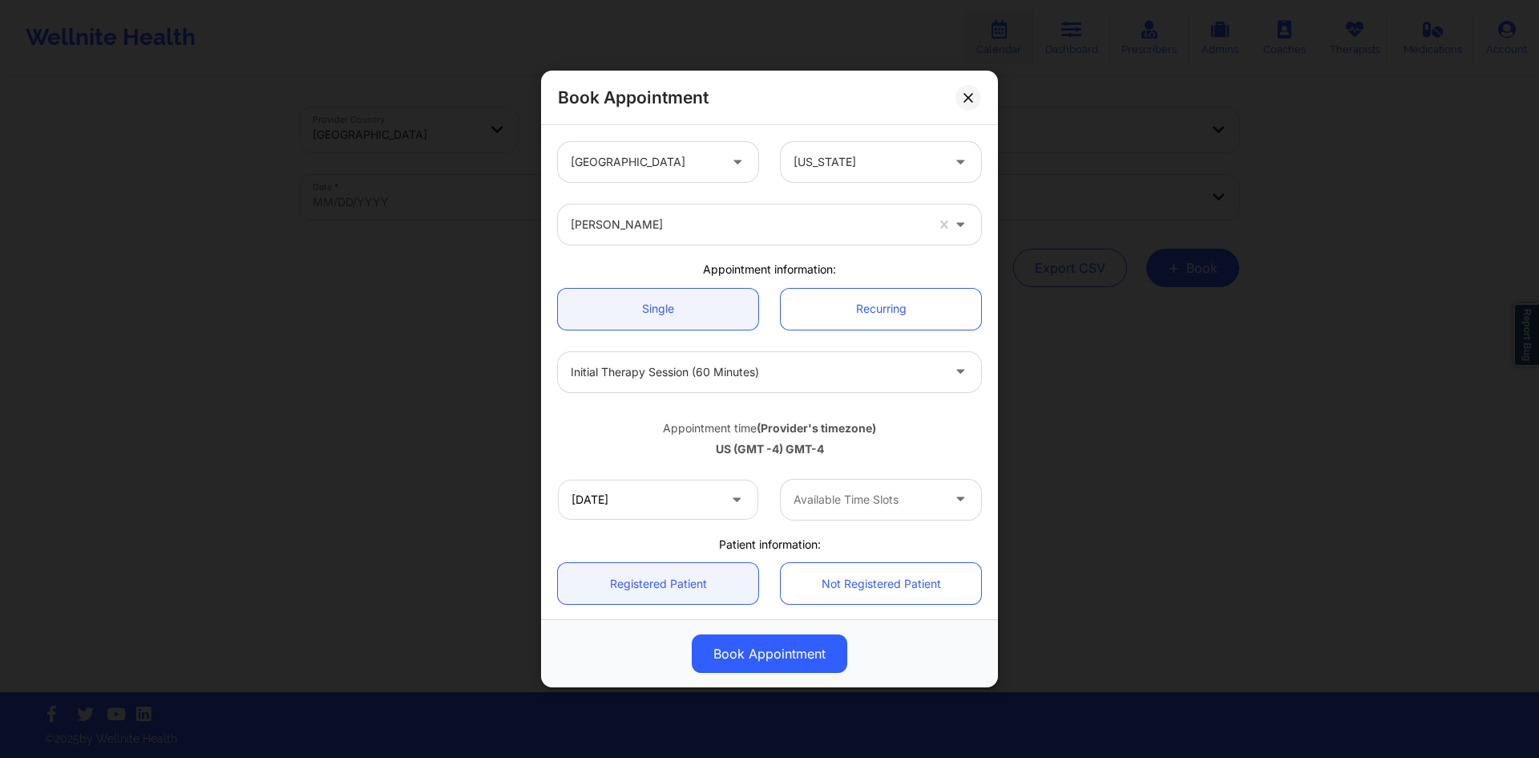
click at [635, 478] on div "[DATE] Available Time Slots" at bounding box center [770, 499] width 446 height 63
click at [635, 496] on input "[DATE]" at bounding box center [658, 499] width 200 height 40
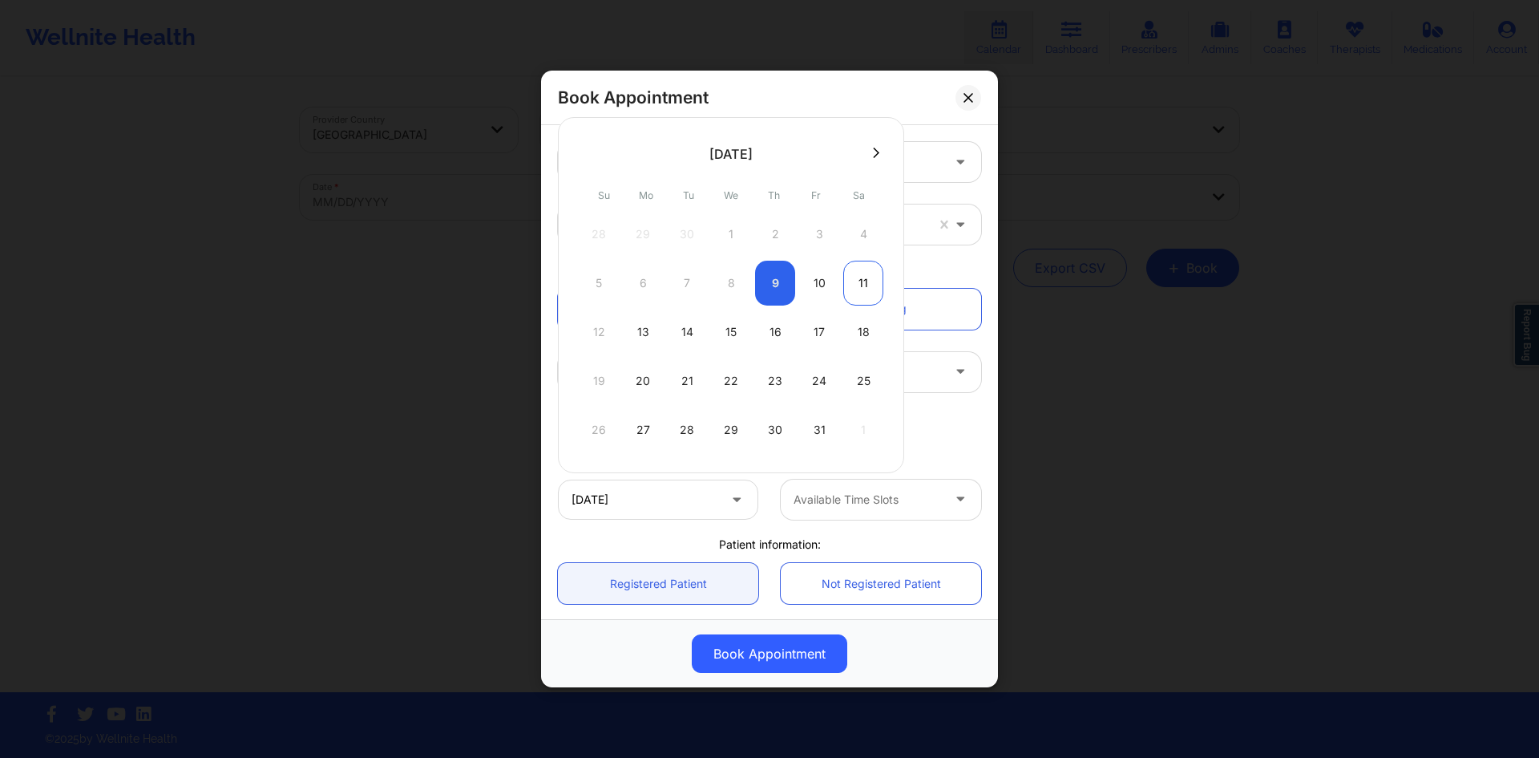
click at [869, 289] on div "11" at bounding box center [864, 283] width 40 height 45
type input "[DATE]"
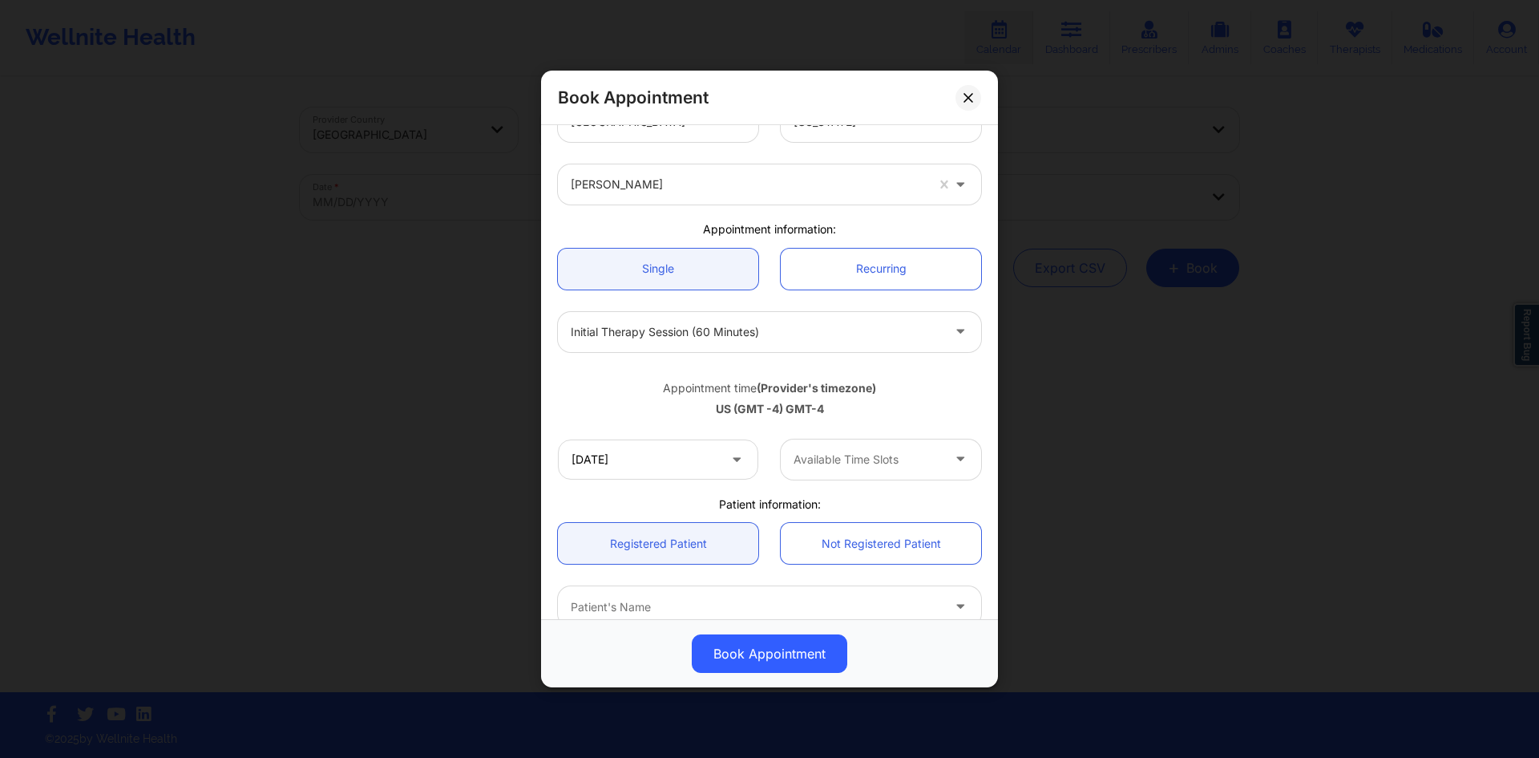
scroll to position [80, 0]
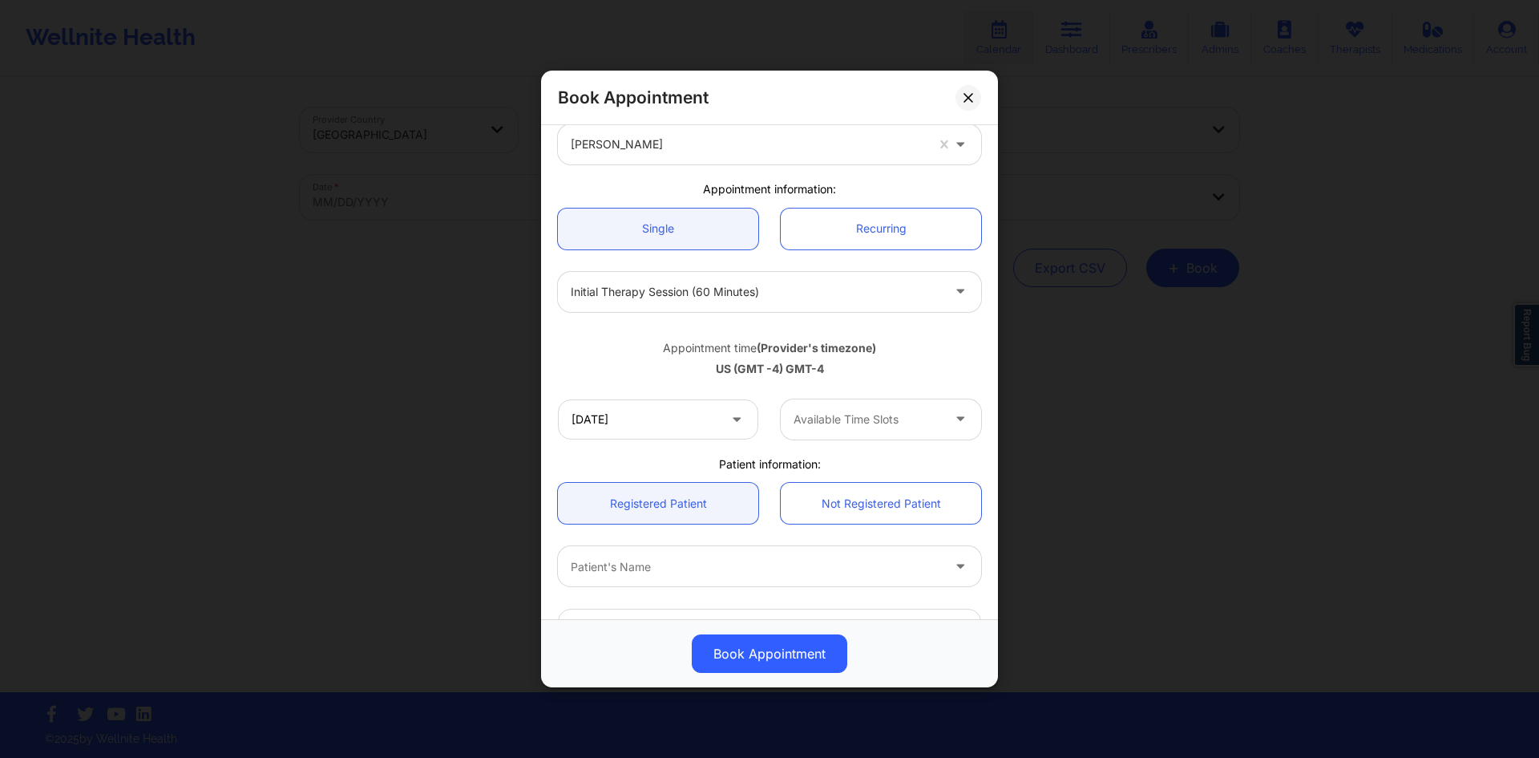
click at [864, 439] on div "Available Time Slots" at bounding box center [862, 419] width 162 height 40
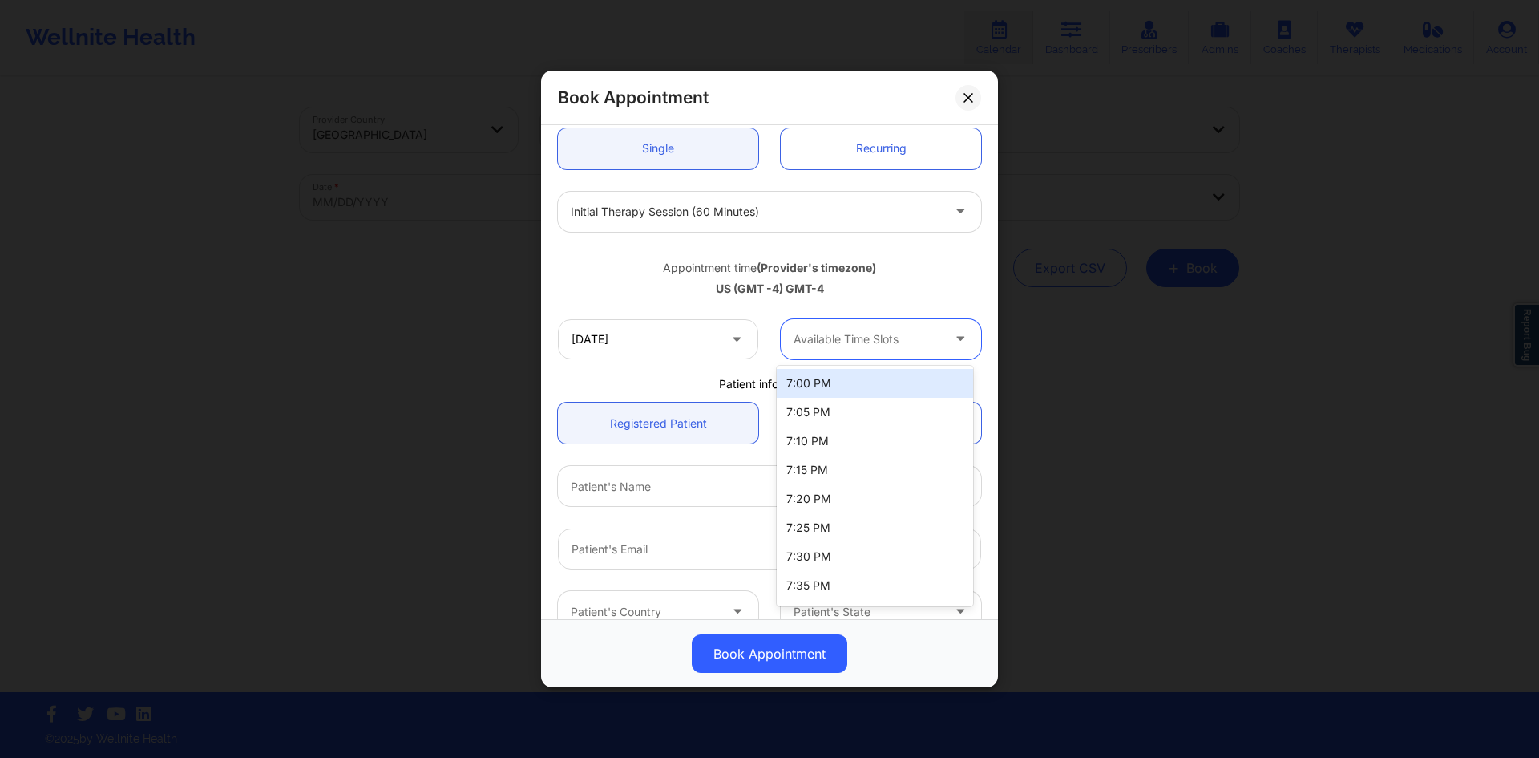
scroll to position [241, 0]
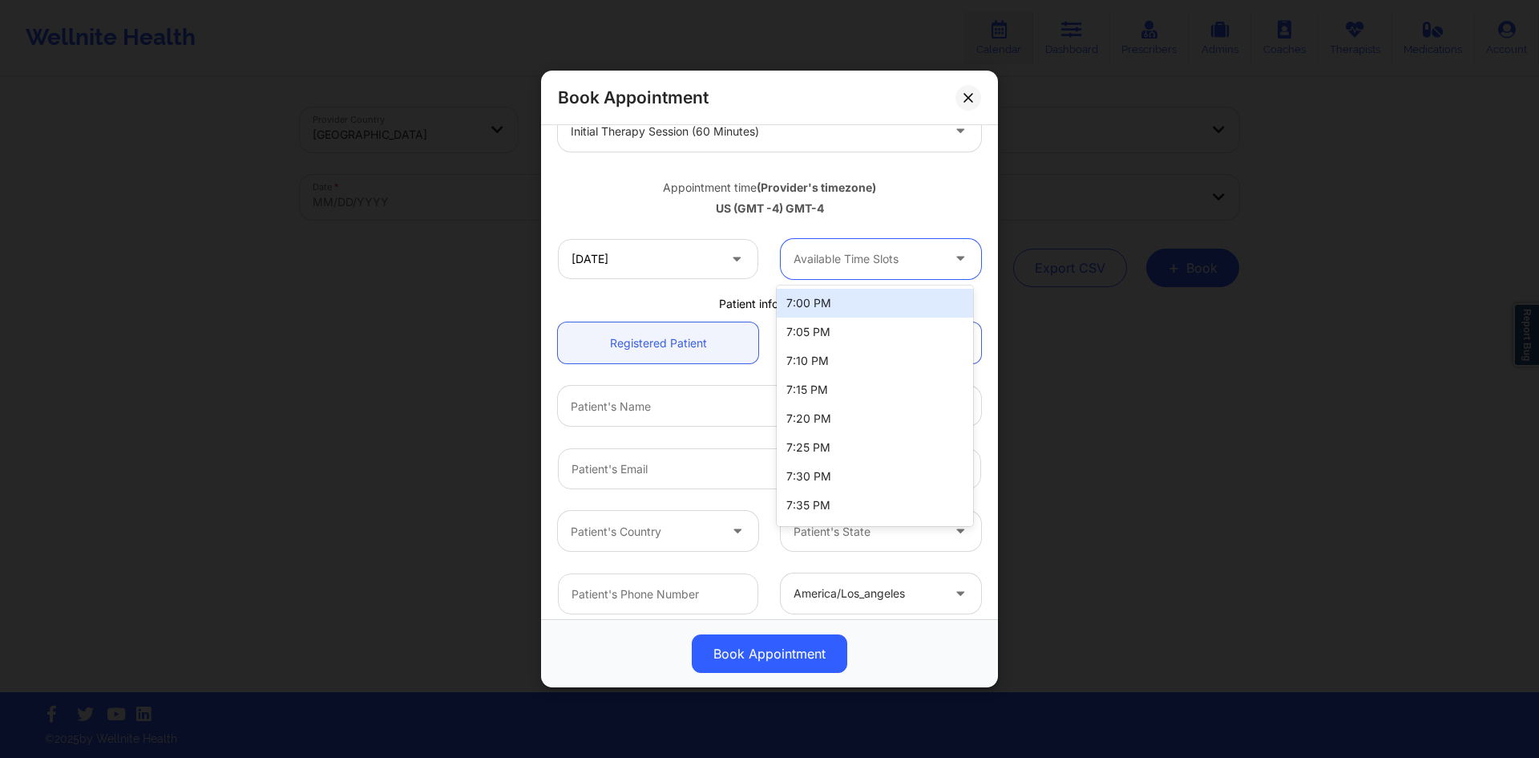
click at [894, 262] on div at bounding box center [868, 258] width 148 height 19
click at [897, 269] on div "Available Time Slots" at bounding box center [862, 259] width 162 height 40
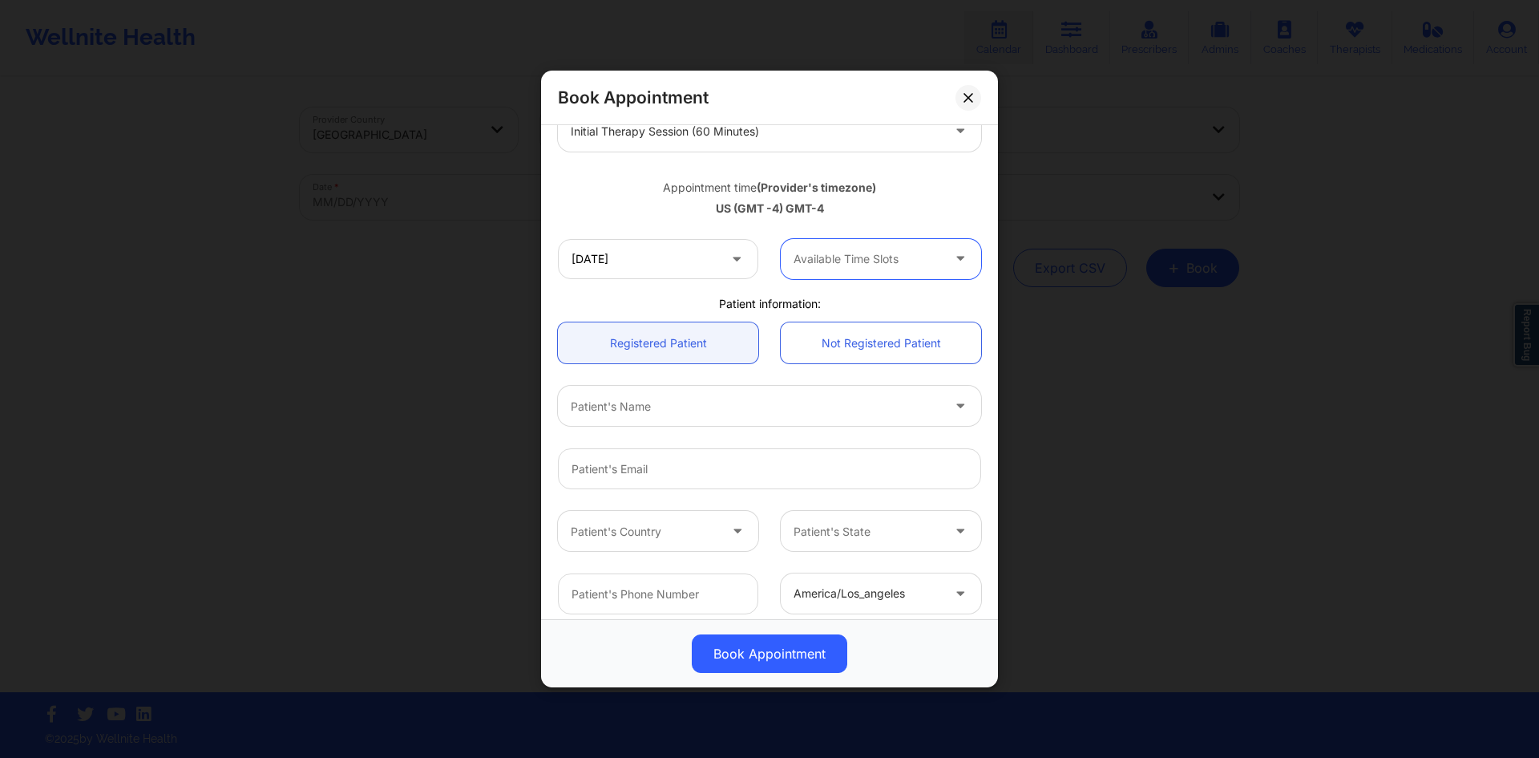
click at [859, 265] on div at bounding box center [868, 258] width 148 height 19
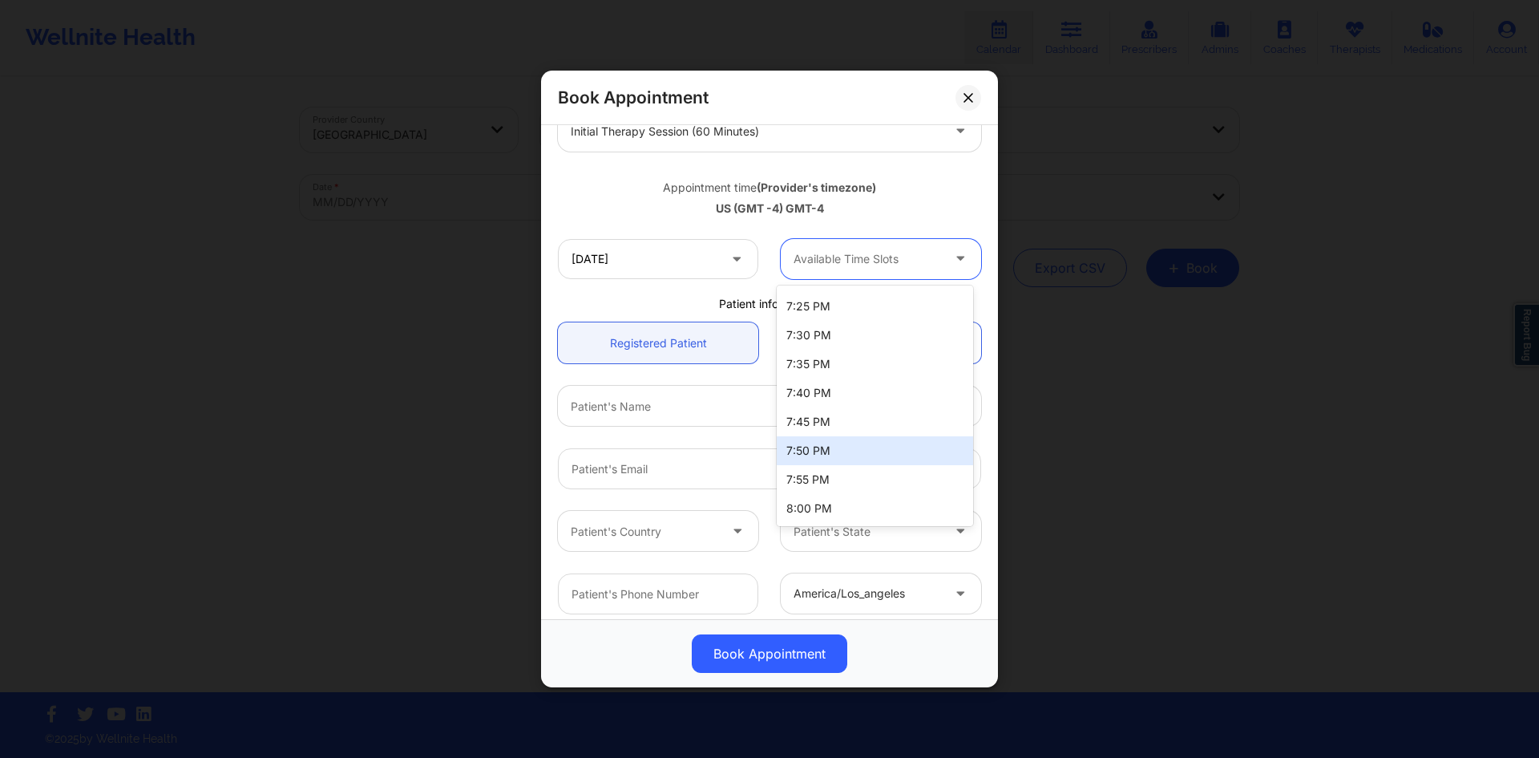
scroll to position [0, 0]
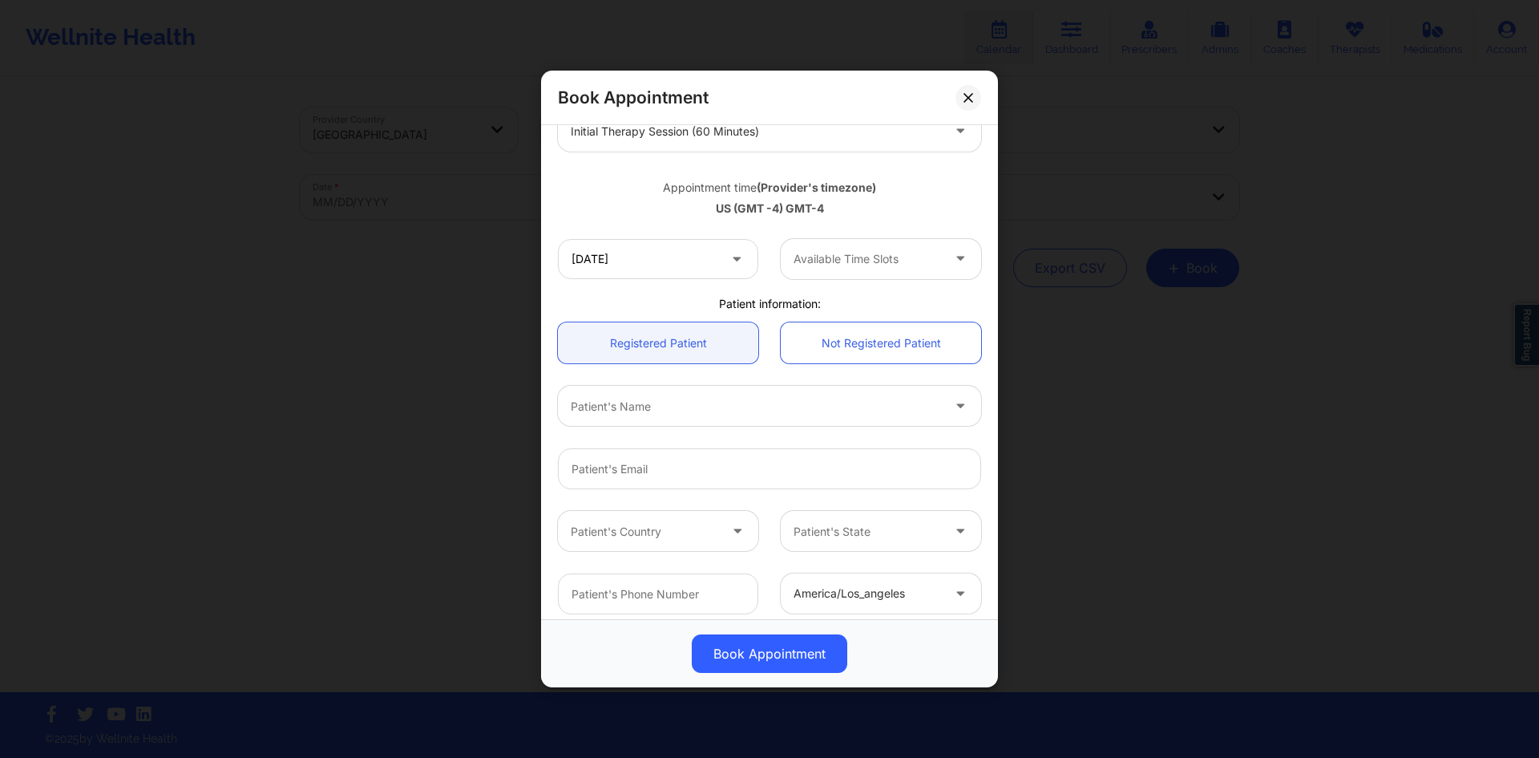
click at [740, 259] on icon at bounding box center [737, 256] width 16 height 14
click at [729, 258] on icon at bounding box center [737, 256] width 16 height 14
click at [718, 254] on input "[DATE]" at bounding box center [658, 259] width 200 height 40
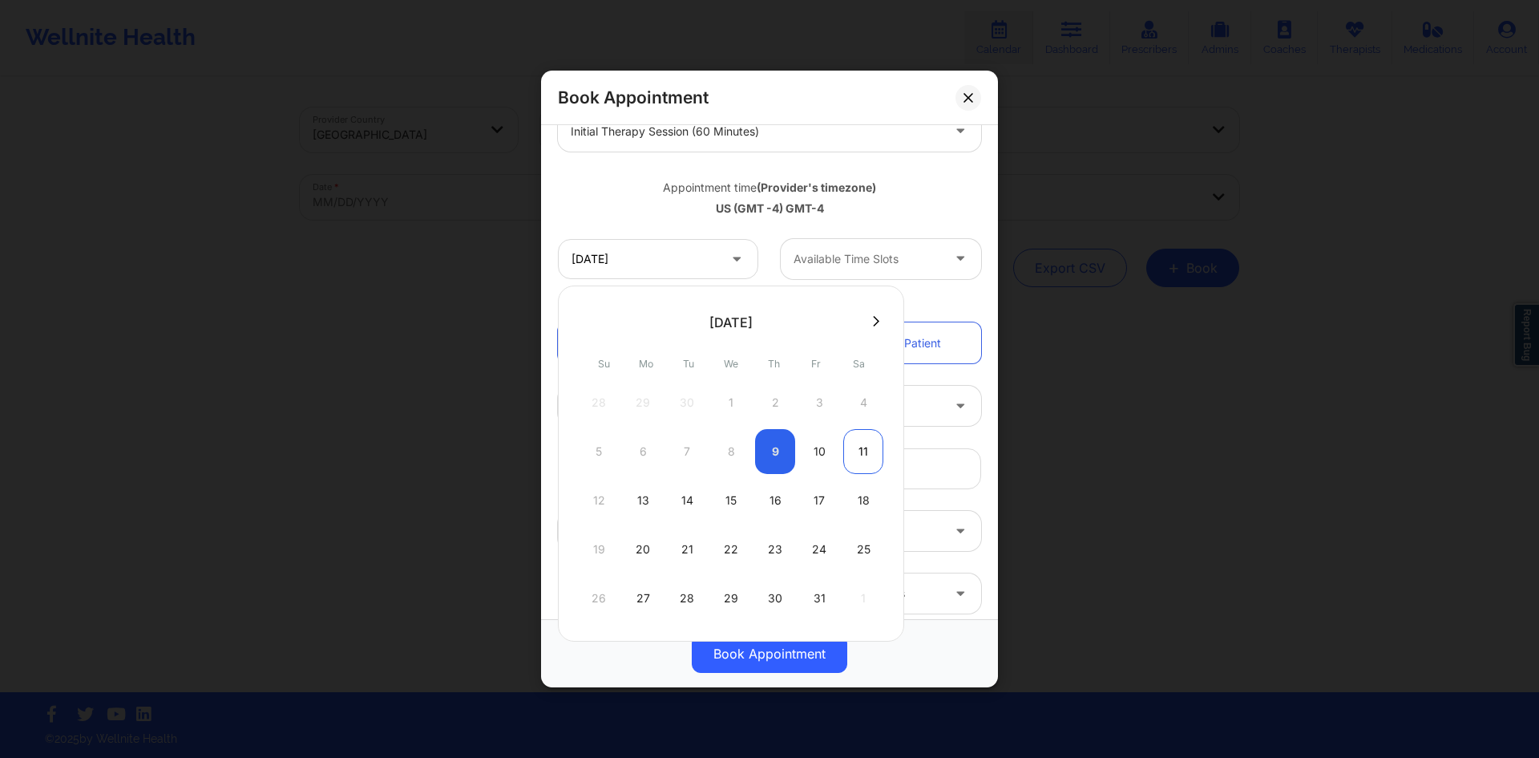
click at [873, 455] on div "11" at bounding box center [864, 451] width 40 height 45
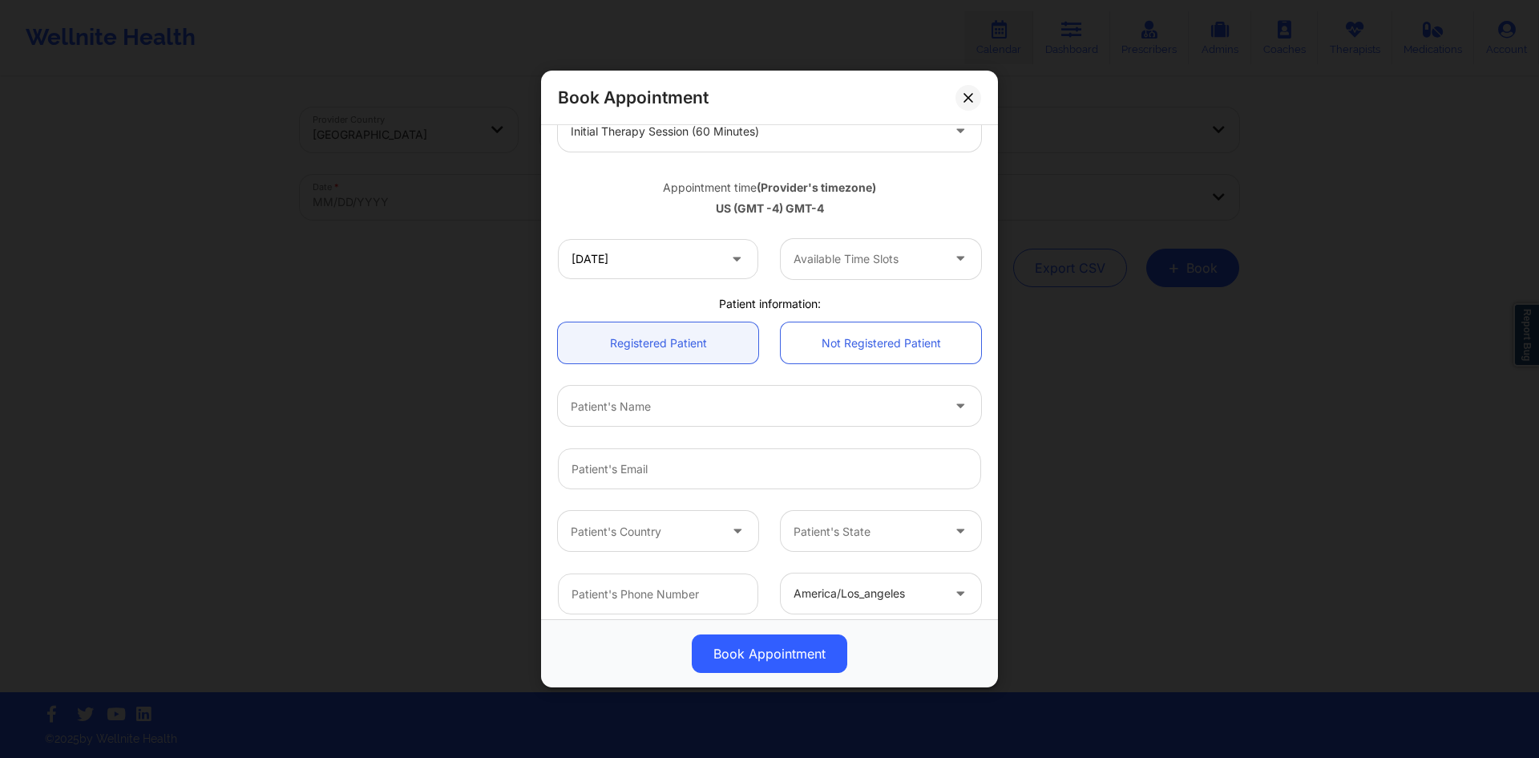
click at [872, 268] on div at bounding box center [868, 258] width 148 height 19
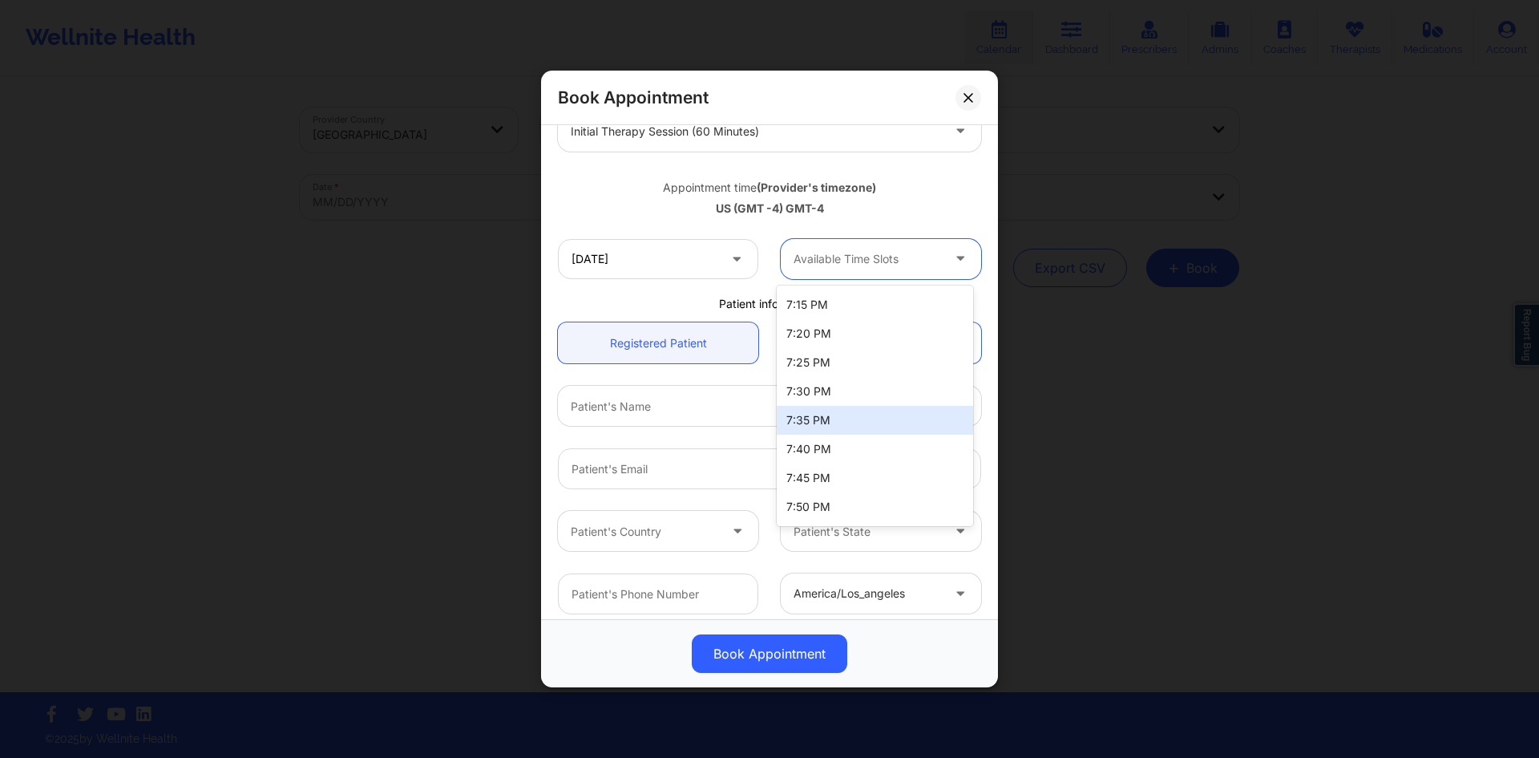
scroll to position [141, 0]
click at [889, 229] on div "[DATE] 13 results available. Use Up and Down to choose options, press Enter to …" at bounding box center [770, 259] width 446 height 63
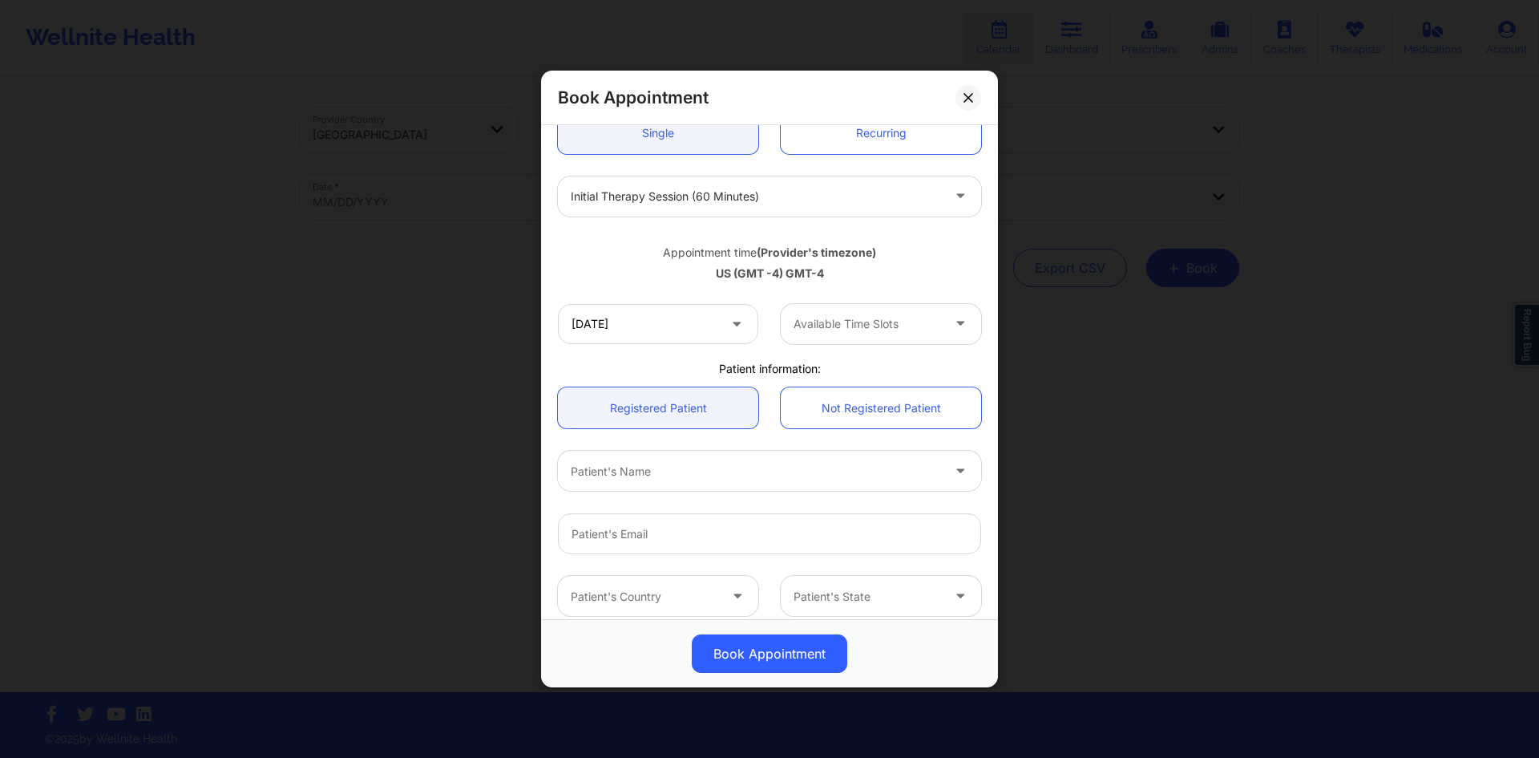
scroll to position [0, 0]
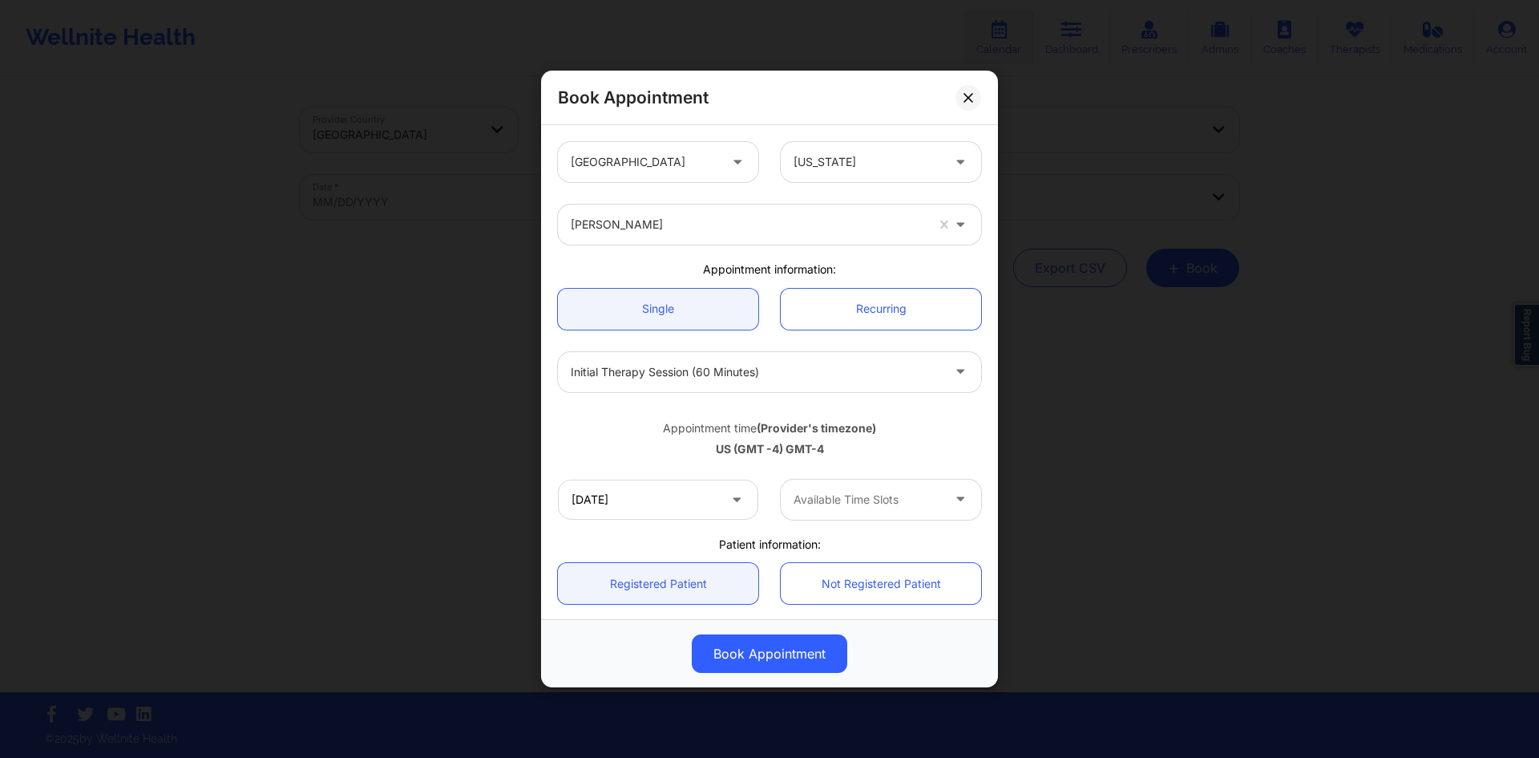
click at [649, 233] on div at bounding box center [748, 224] width 354 height 19
type input "[US_STATE][PERSON_NAME]"
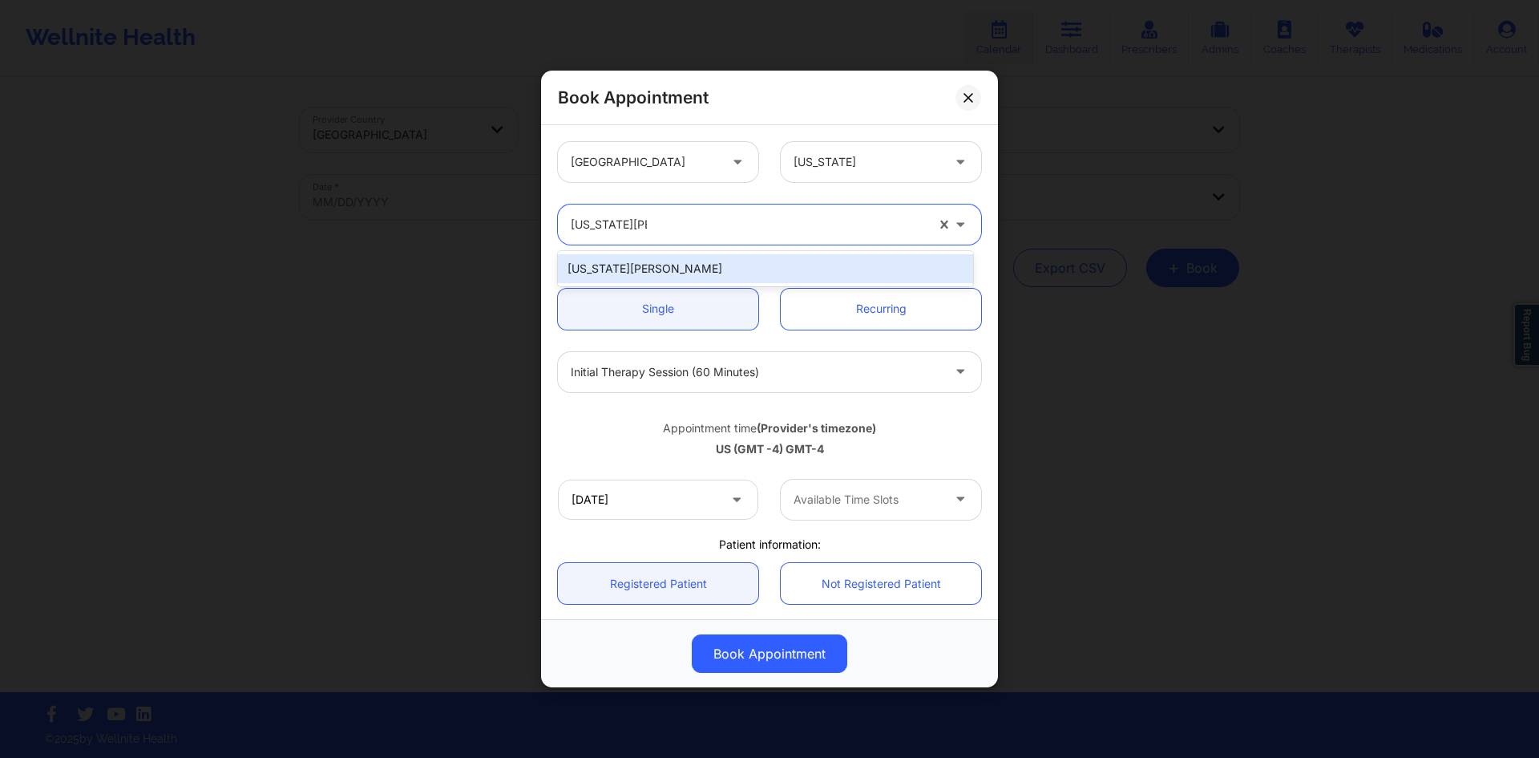
click at [627, 266] on div "[US_STATE][PERSON_NAME]" at bounding box center [765, 268] width 415 height 29
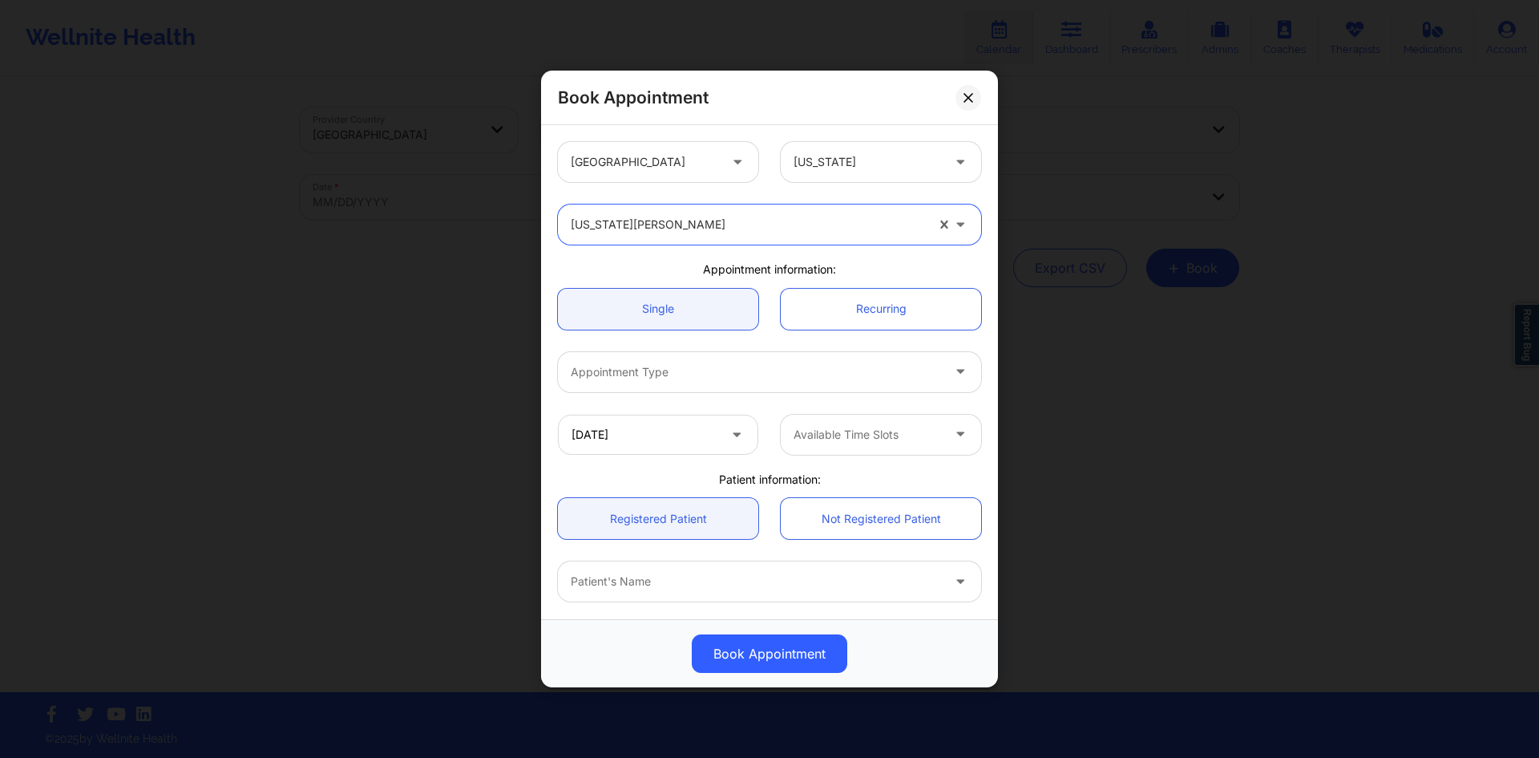
click at [686, 365] on div at bounding box center [756, 371] width 370 height 19
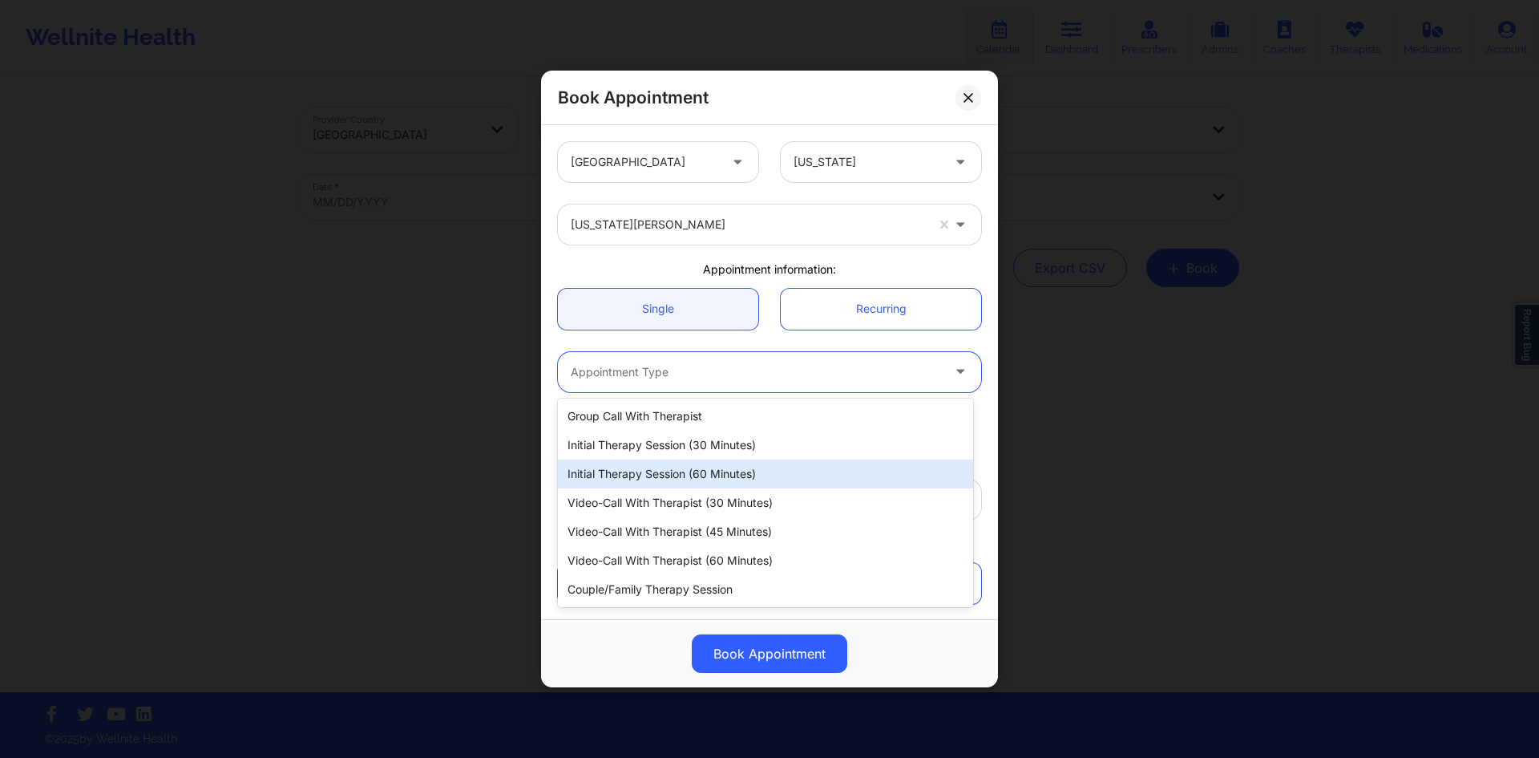
click at [690, 468] on div "Initial Therapy Session (60 minutes)" at bounding box center [765, 473] width 415 height 29
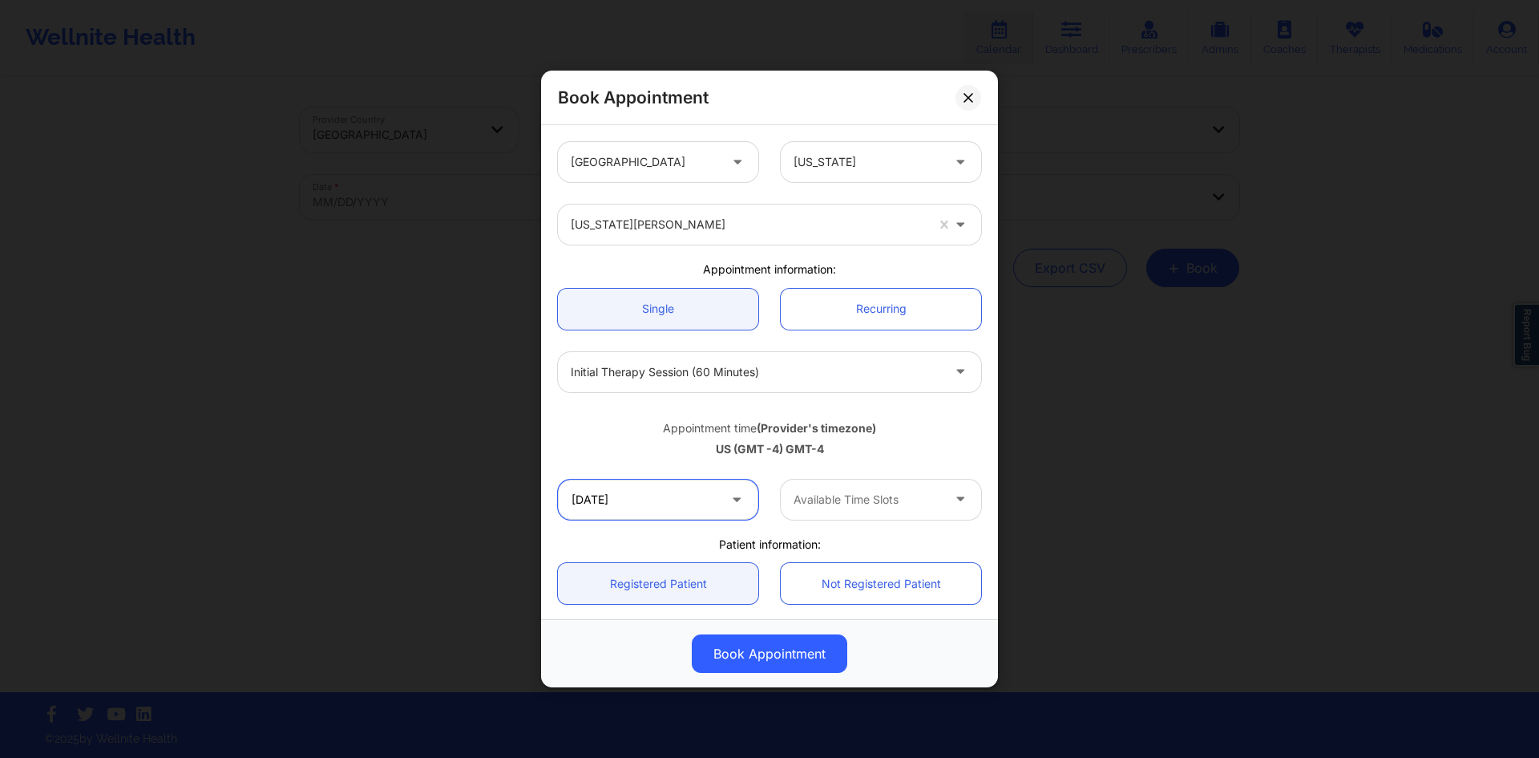
click at [670, 503] on input "[DATE]" at bounding box center [658, 499] width 200 height 40
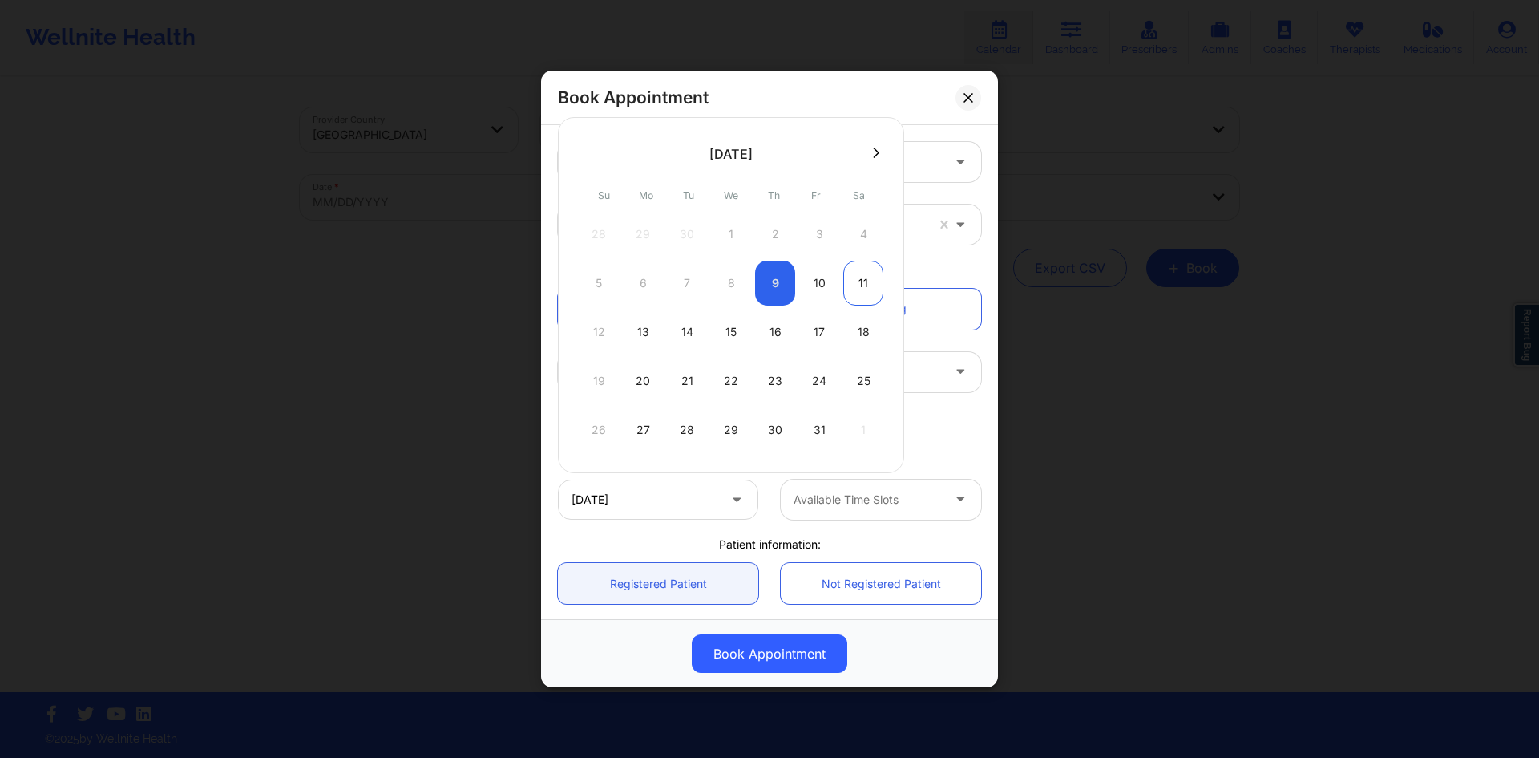
click at [852, 282] on div "11" at bounding box center [864, 283] width 40 height 45
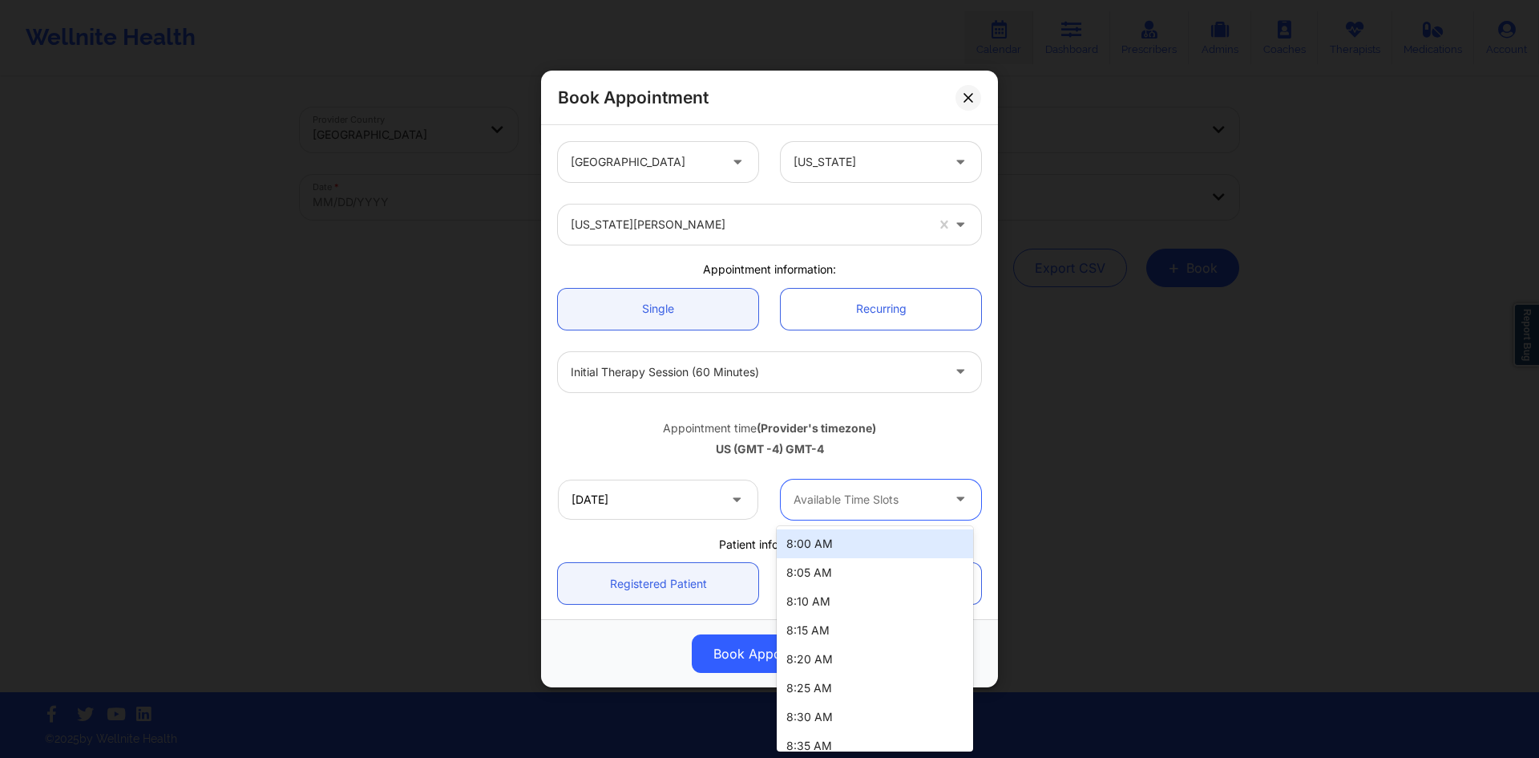
click at [837, 500] on div at bounding box center [868, 499] width 148 height 19
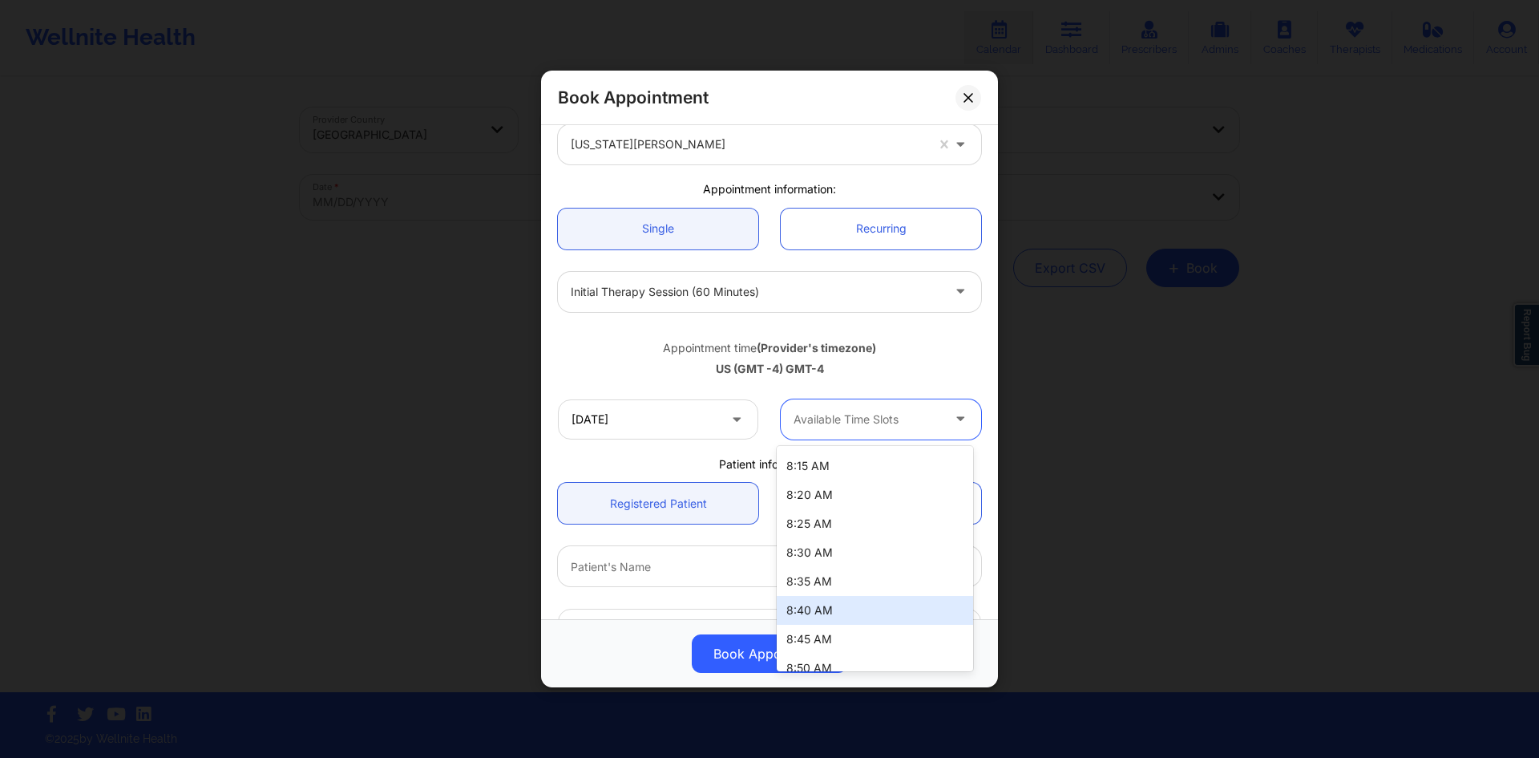
scroll to position [156, 0]
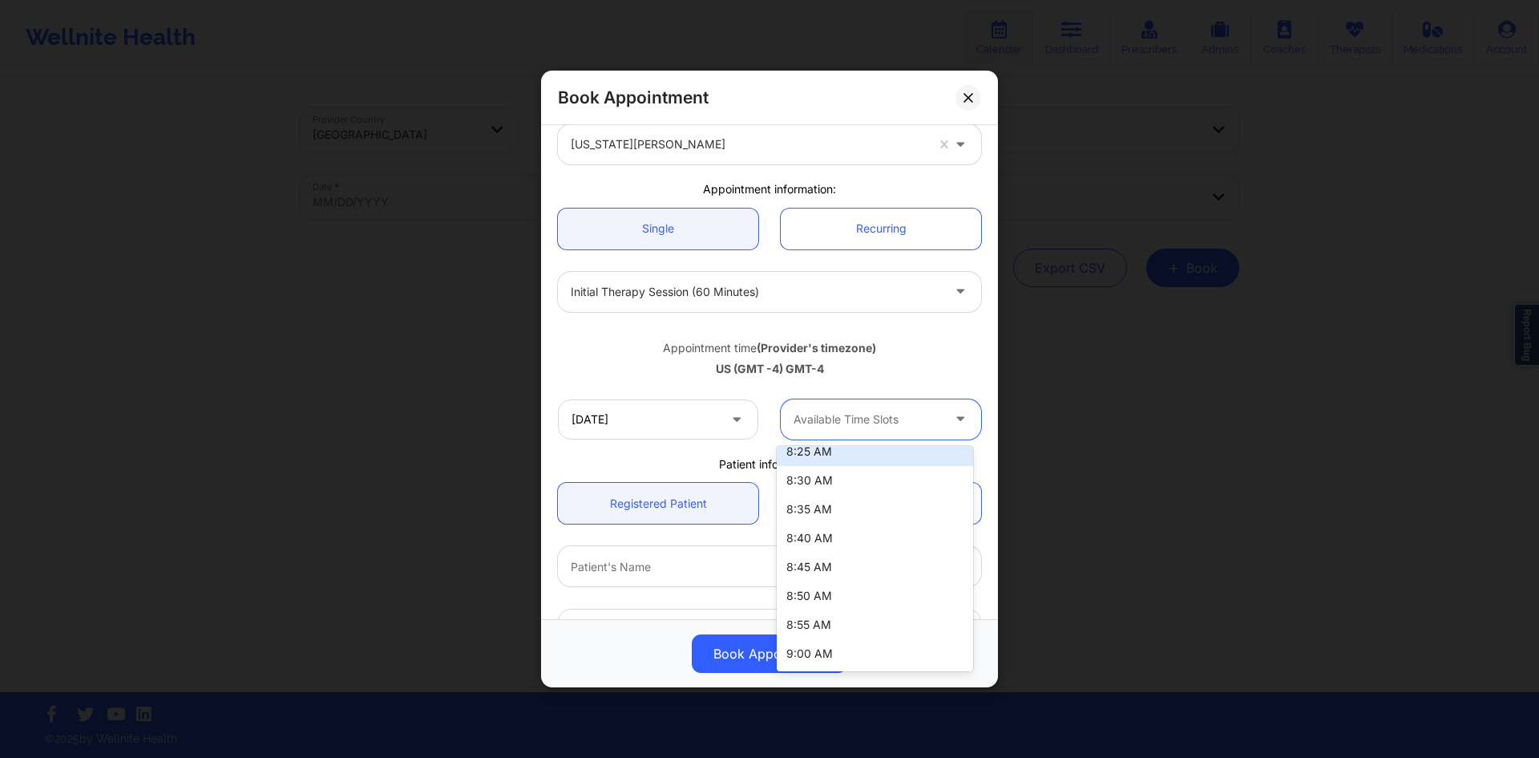
click at [868, 374] on div "US (GMT -4) GMT-4" at bounding box center [769, 369] width 423 height 16
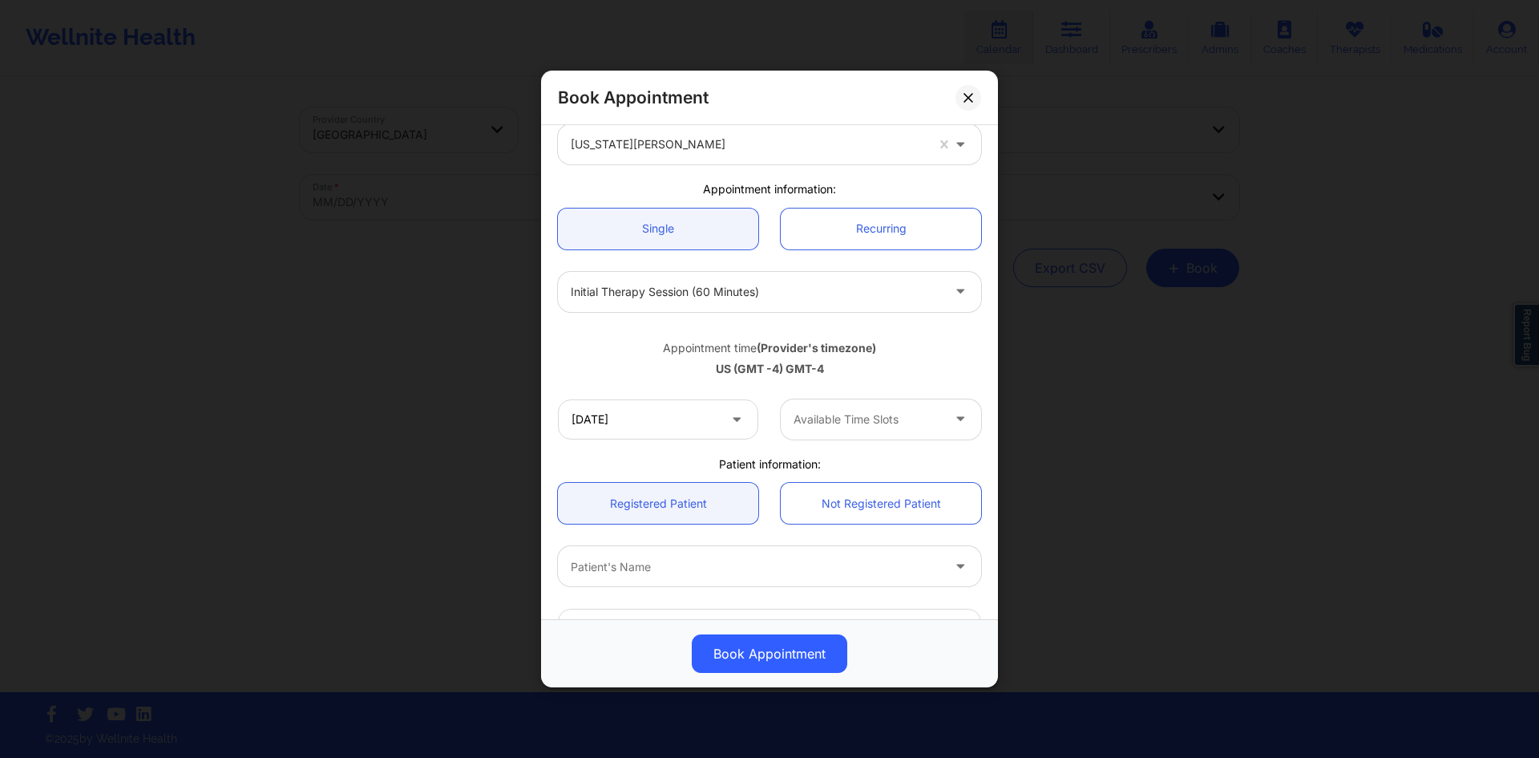
click at [888, 407] on div "Available Time Slots" at bounding box center [862, 419] width 162 height 40
click at [845, 383] on div "Appointment time (Provider's timezone) [GEOGRAPHIC_DATA] (GMT -4) GMT-4" at bounding box center [770, 355] width 446 height 65
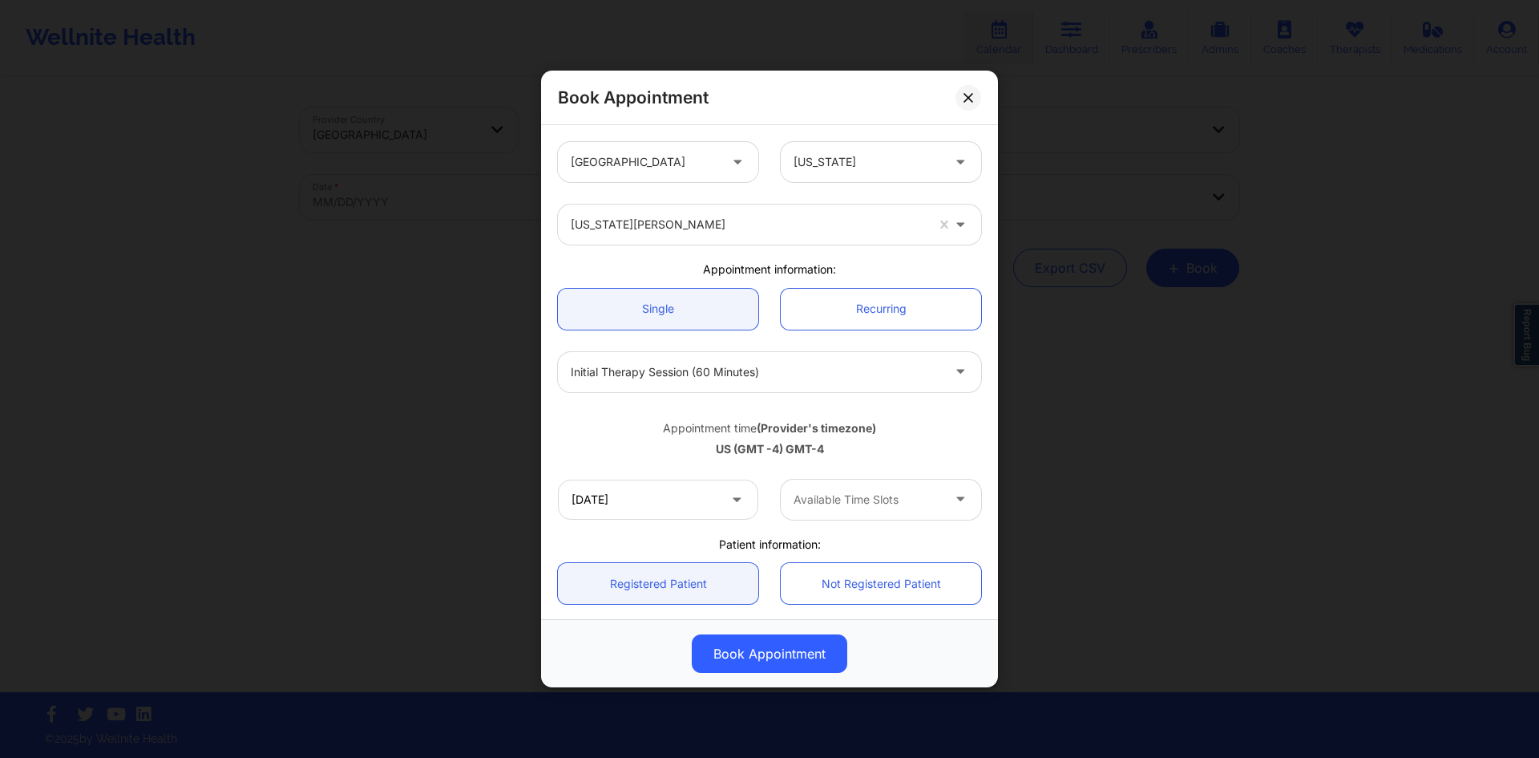
scroll to position [252, 0]
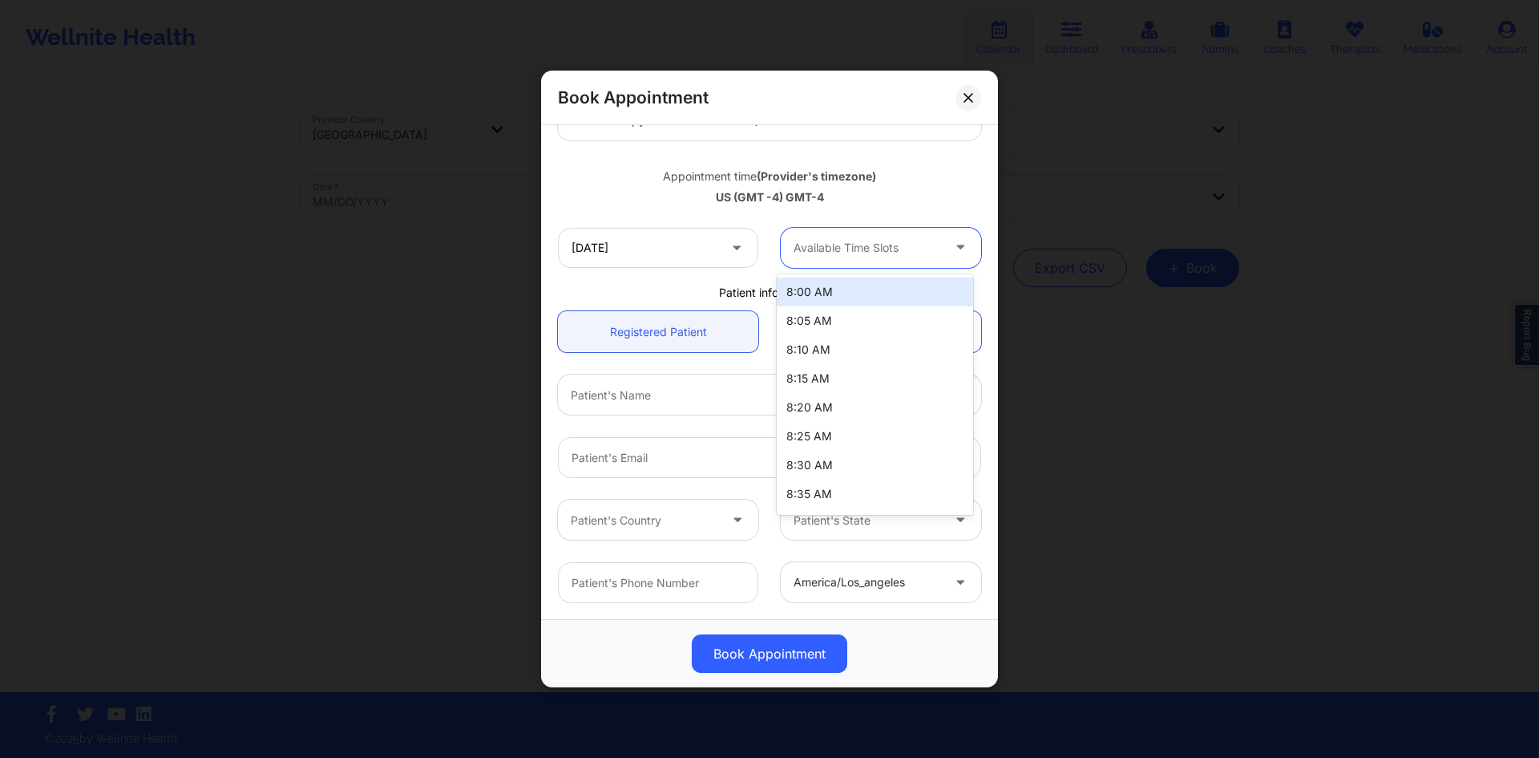
click at [883, 240] on div at bounding box center [868, 247] width 148 height 19
click at [717, 206] on div "Appointment time (Provider's timezone) [GEOGRAPHIC_DATA] (GMT -4) GMT-4" at bounding box center [770, 184] width 446 height 65
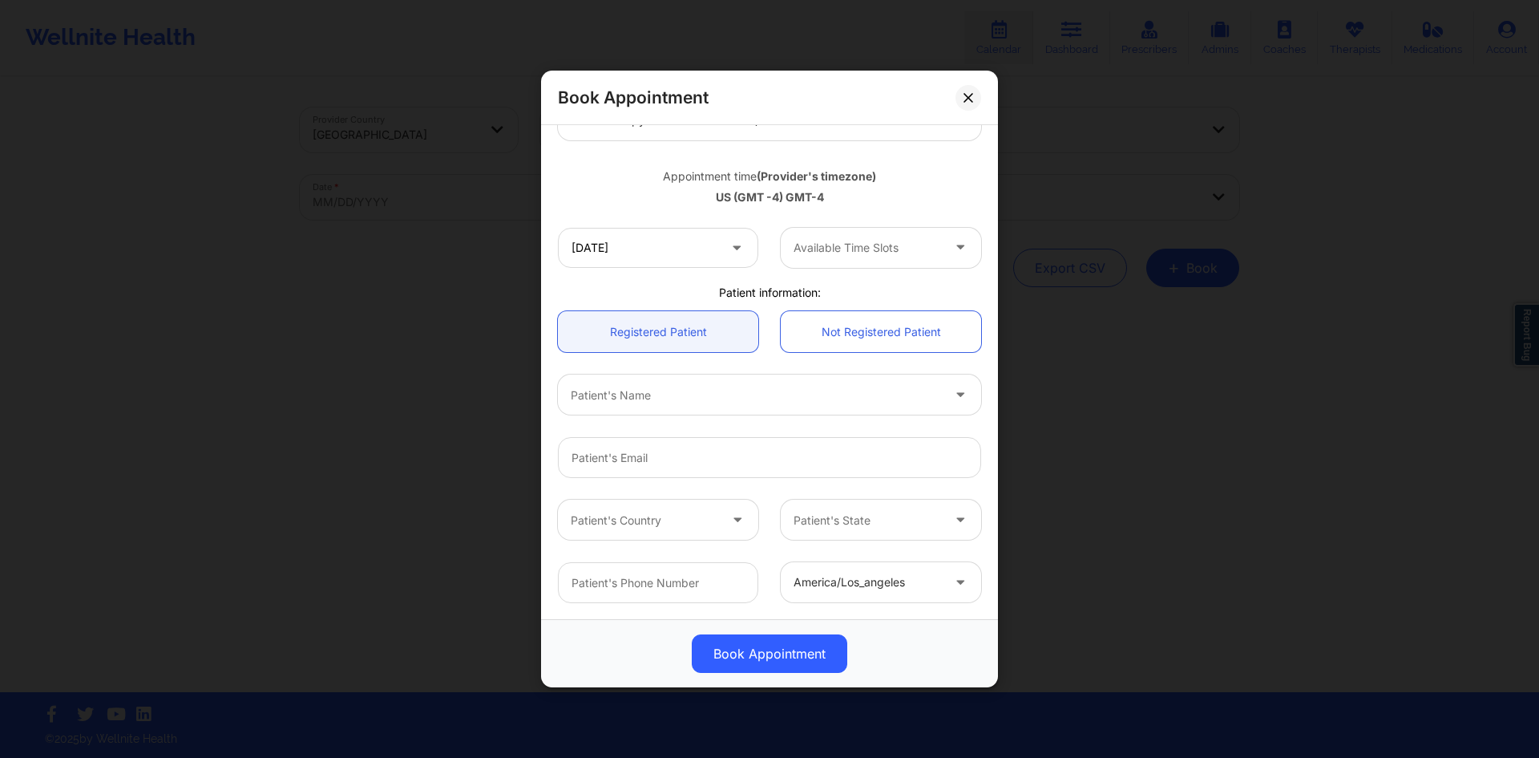
click at [844, 240] on div at bounding box center [868, 247] width 148 height 19
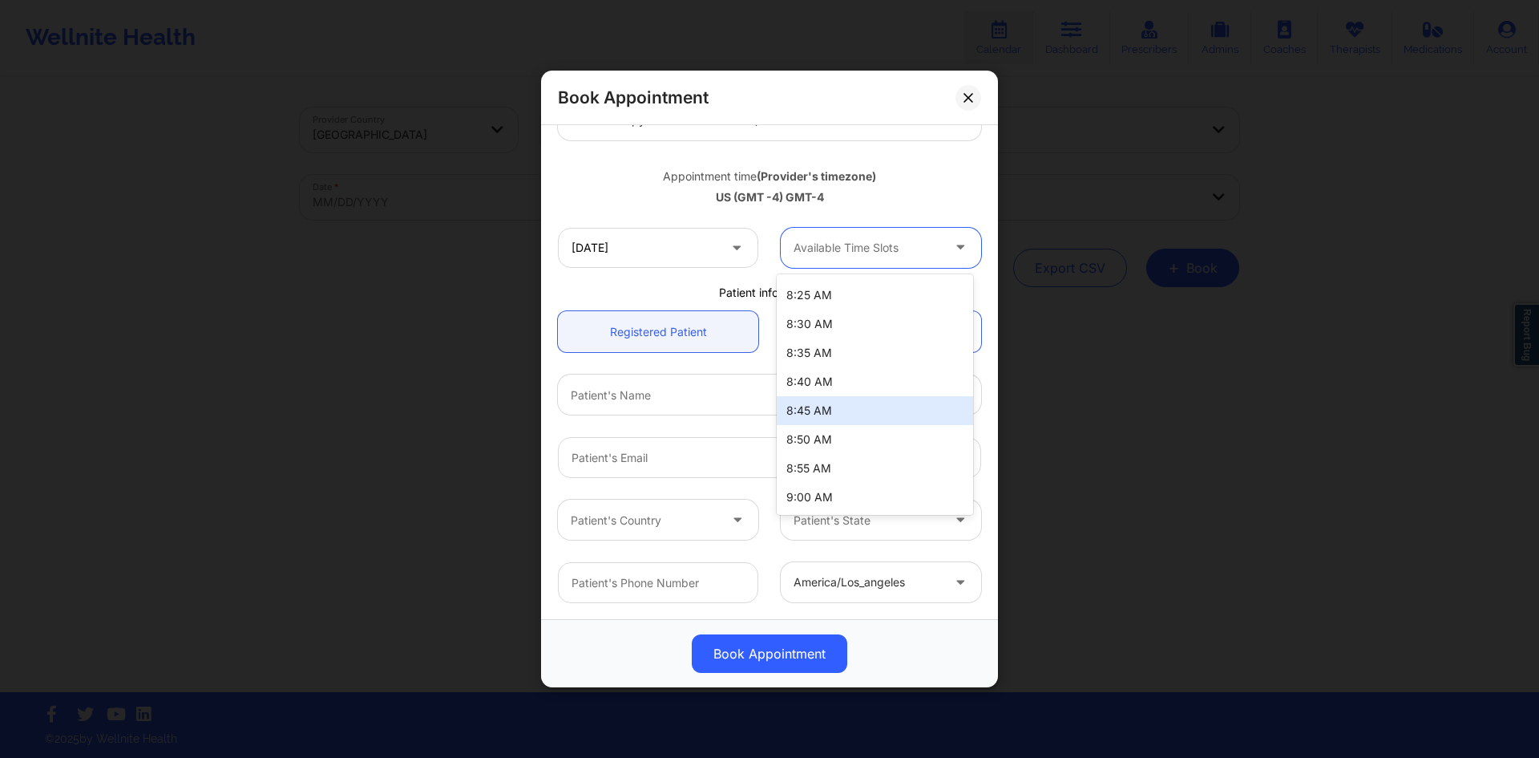
scroll to position [0, 0]
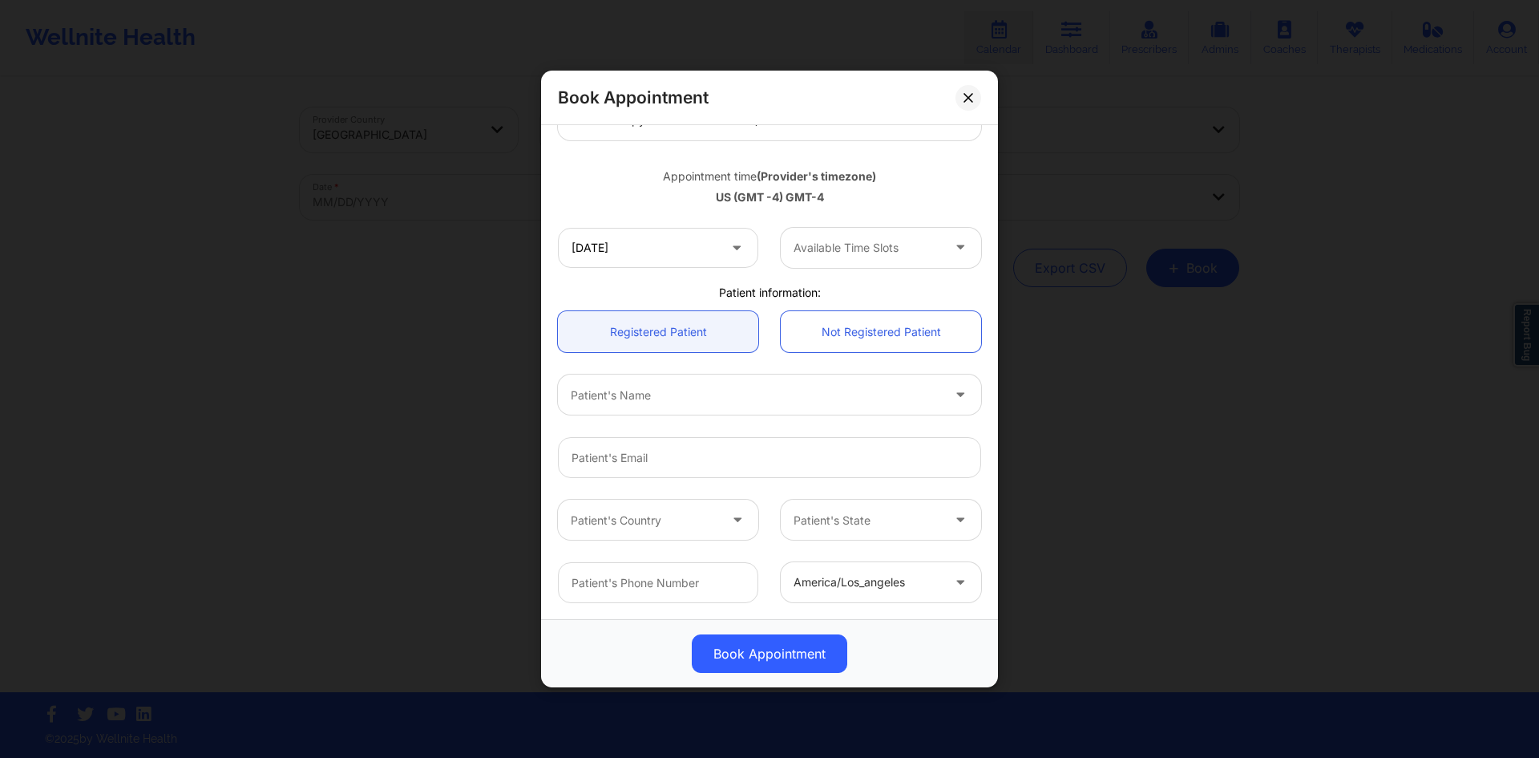
click at [730, 247] on icon at bounding box center [737, 244] width 16 height 14
click at [719, 252] on input "[DATE]" at bounding box center [658, 248] width 200 height 40
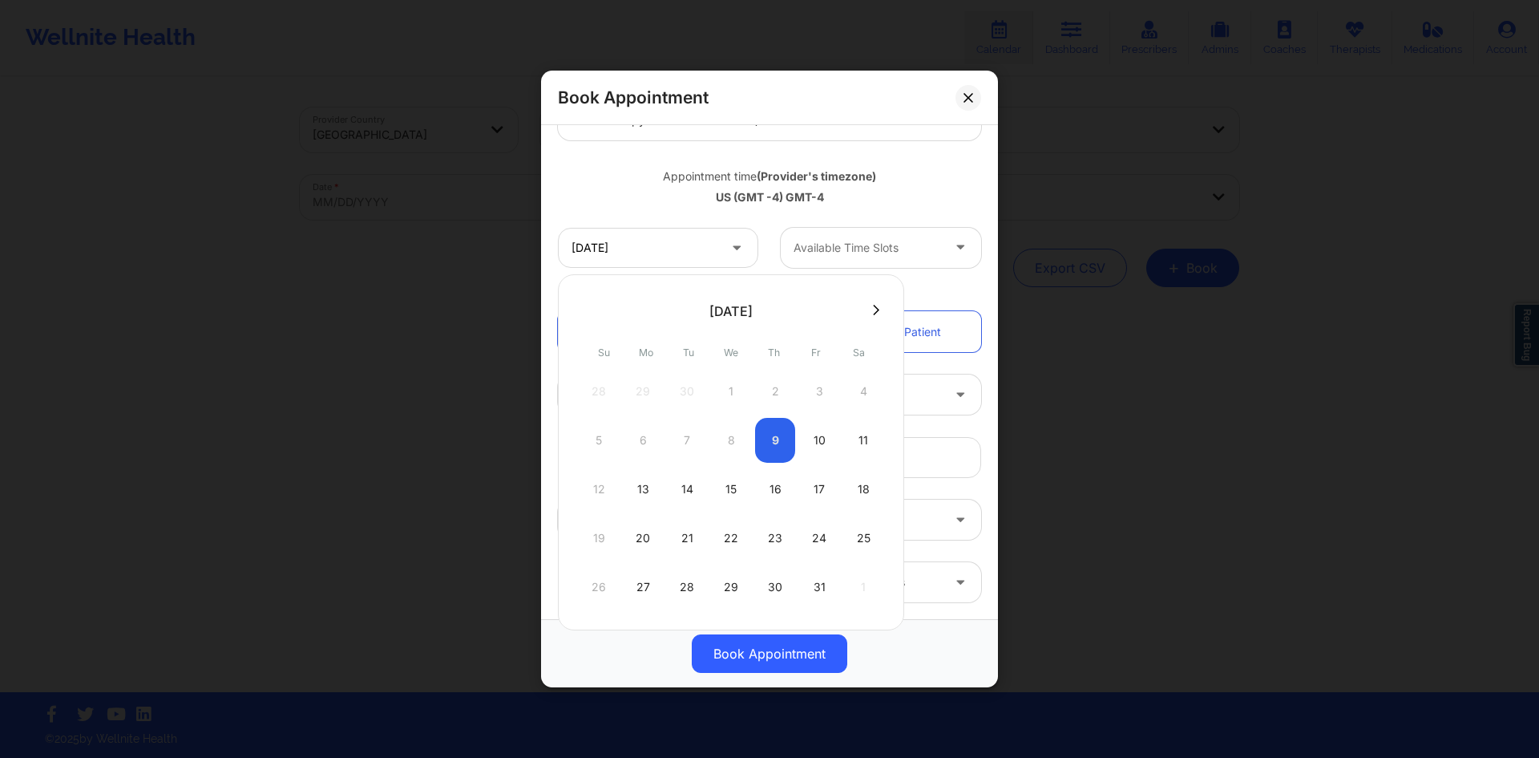
click at [842, 250] on div at bounding box center [868, 247] width 148 height 19
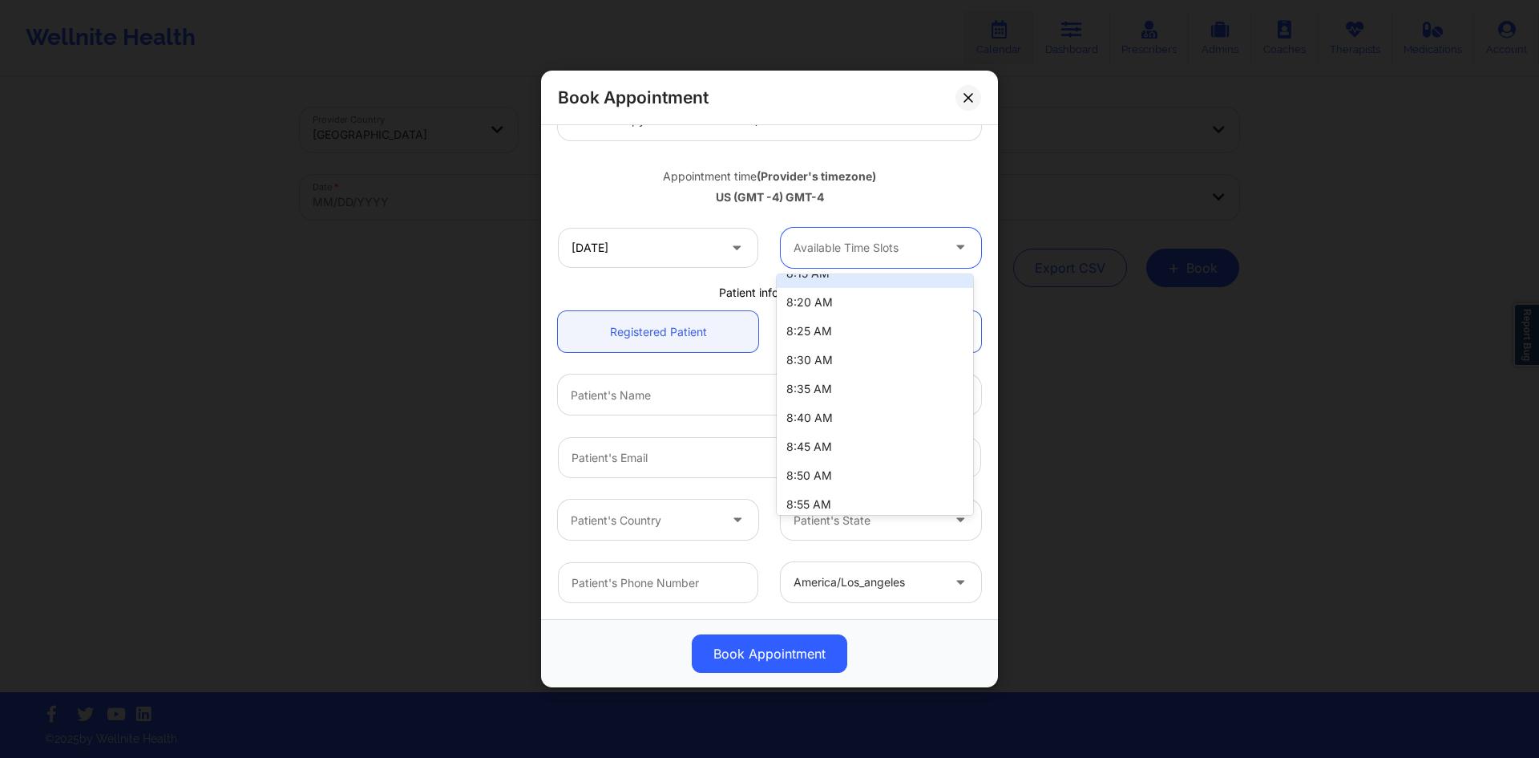
scroll to position [141, 0]
click at [744, 253] on input "[DATE]" at bounding box center [658, 248] width 200 height 40
click at [861, 253] on div at bounding box center [868, 247] width 148 height 19
click at [781, 251] on div "Available Time Slots" at bounding box center [862, 248] width 162 height 40
click at [755, 251] on div "[DATE]" at bounding box center [658, 248] width 223 height 40
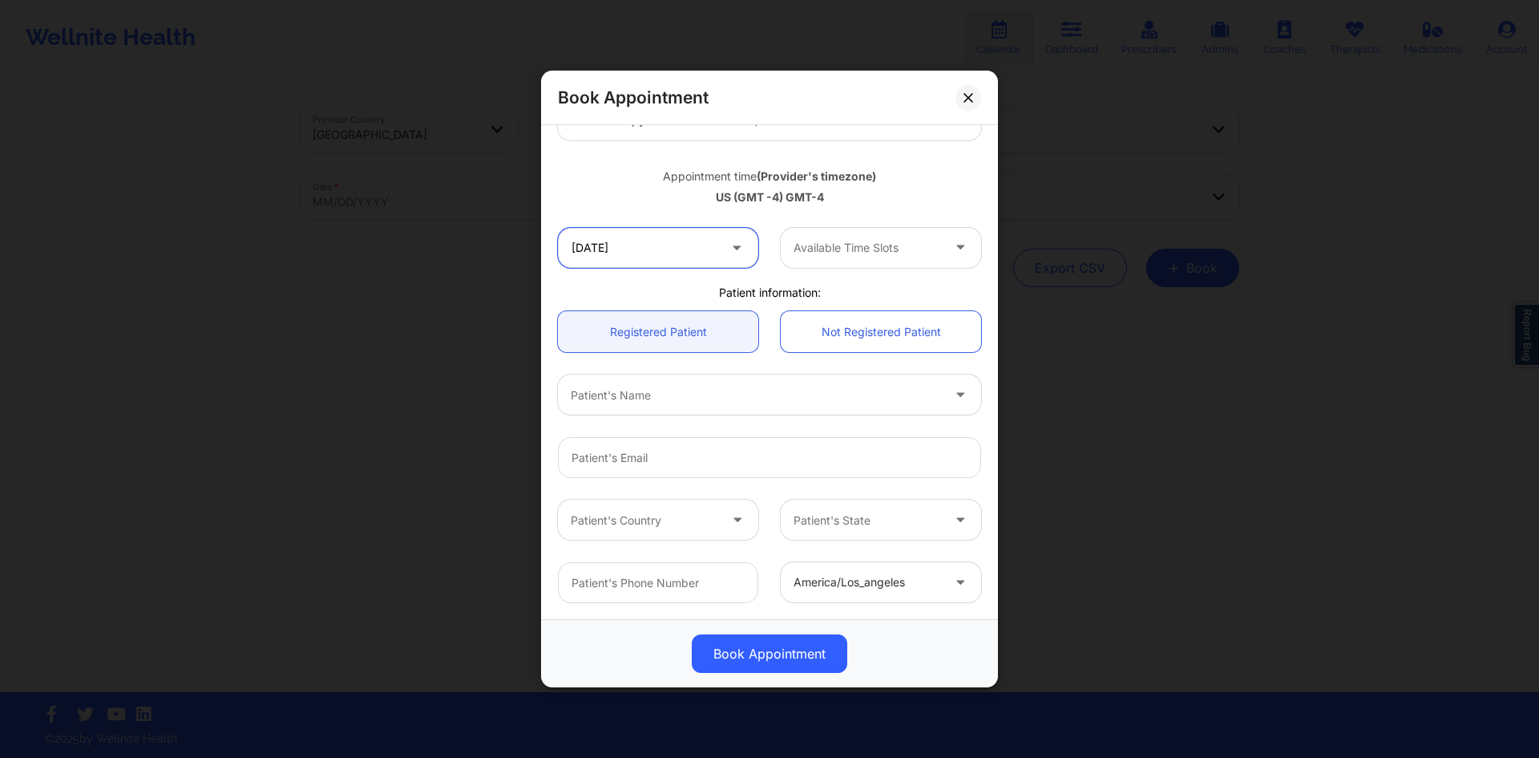
click at [750, 251] on input "[DATE]" at bounding box center [658, 248] width 200 height 40
drag, startPoint x: 820, startPoint y: 196, endPoint x: 649, endPoint y: 158, distance: 174.9
click at [649, 158] on div "Appointment time (Provider's timezone) [GEOGRAPHIC_DATA] (GMT -4) GMT-4" at bounding box center [770, 184] width 446 height 65
click at [649, 160] on div "Appointment time (Provider's timezone) [GEOGRAPHIC_DATA] (GMT -4) GMT-4" at bounding box center [770, 184] width 446 height 65
drag, startPoint x: 649, startPoint y: 171, endPoint x: 834, endPoint y: 198, distance: 187.2
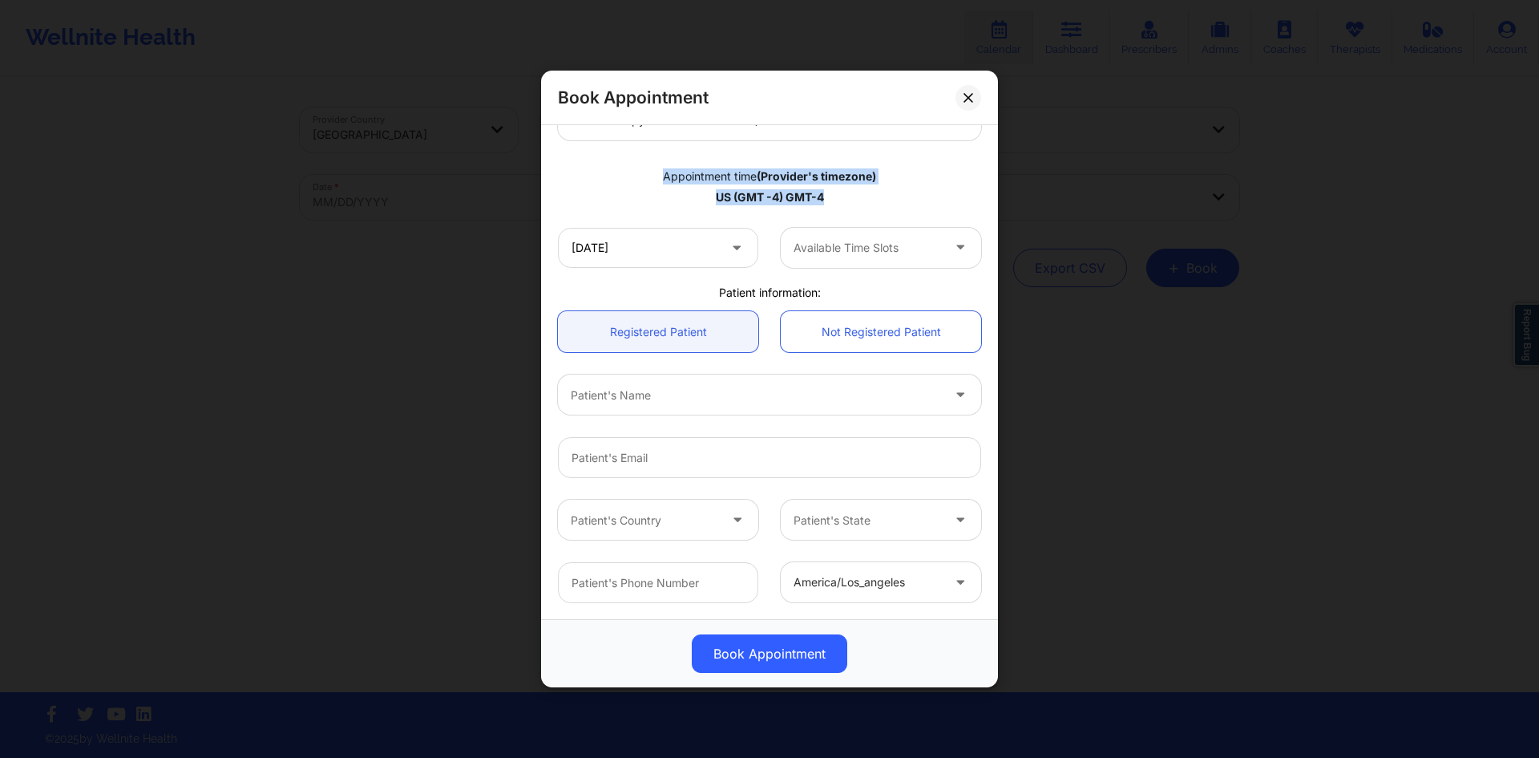
click at [834, 198] on div "Appointment time (Provider's timezone) [GEOGRAPHIC_DATA] (GMT -4) GMT-4" at bounding box center [770, 184] width 446 height 42
click at [834, 198] on div "US (GMT -4) GMT-4" at bounding box center [769, 197] width 423 height 16
drag, startPoint x: 834, startPoint y: 198, endPoint x: 683, endPoint y: 165, distance: 154.3
click at [683, 165] on div "Appointment time (Provider's timezone) [GEOGRAPHIC_DATA] (GMT -4) GMT-4" at bounding box center [770, 184] width 446 height 42
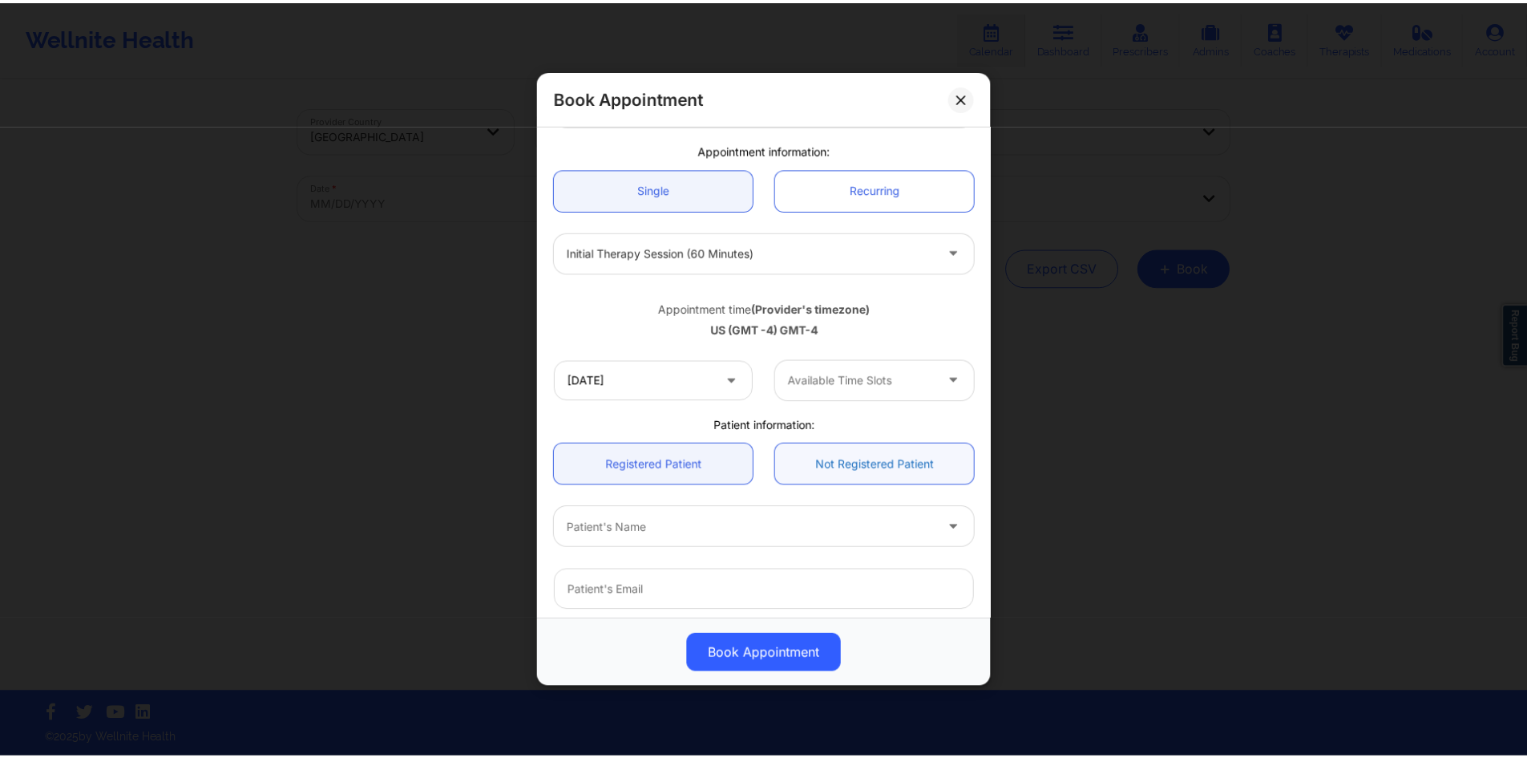
scroll to position [0, 0]
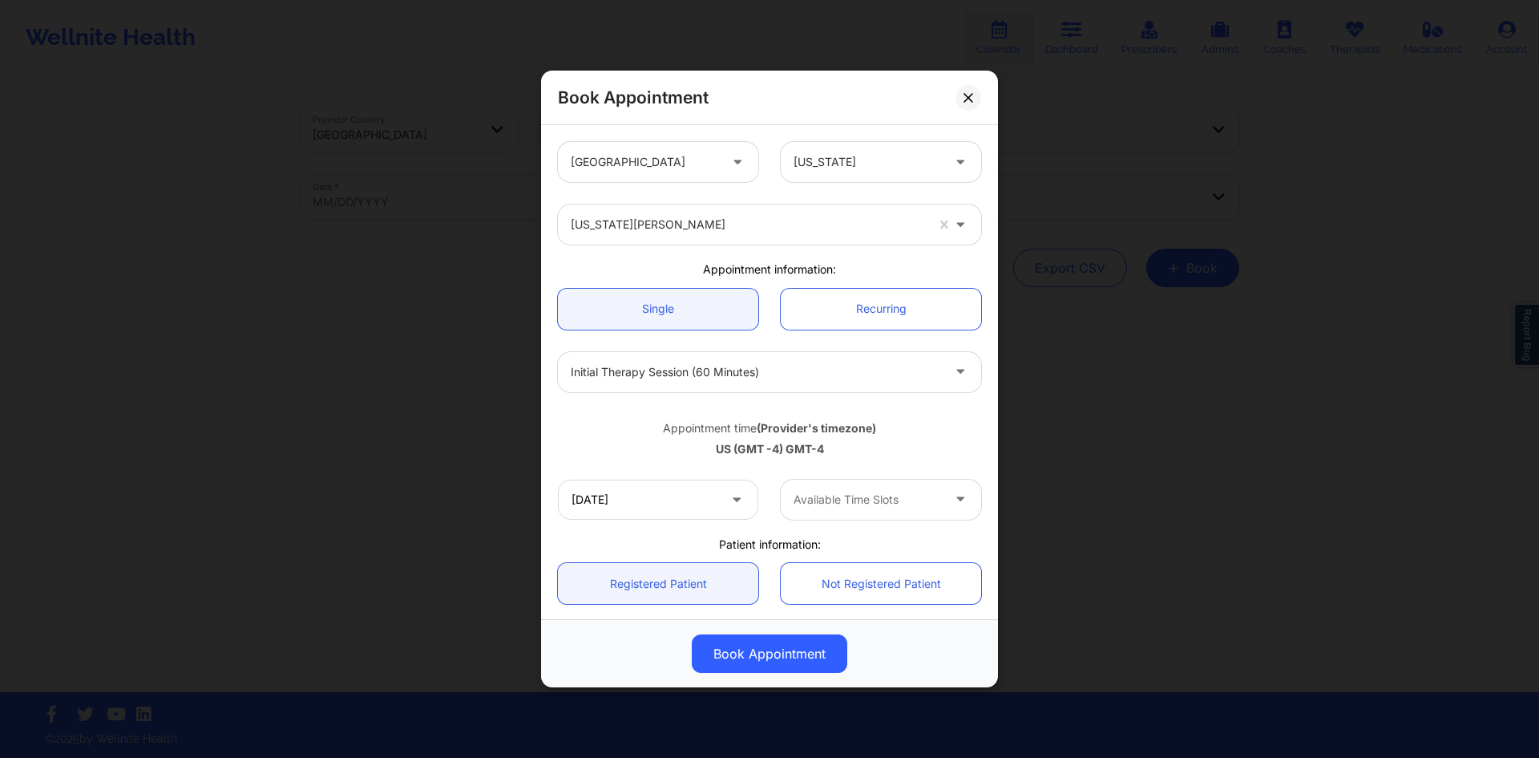
click at [979, 101] on button at bounding box center [969, 98] width 26 height 26
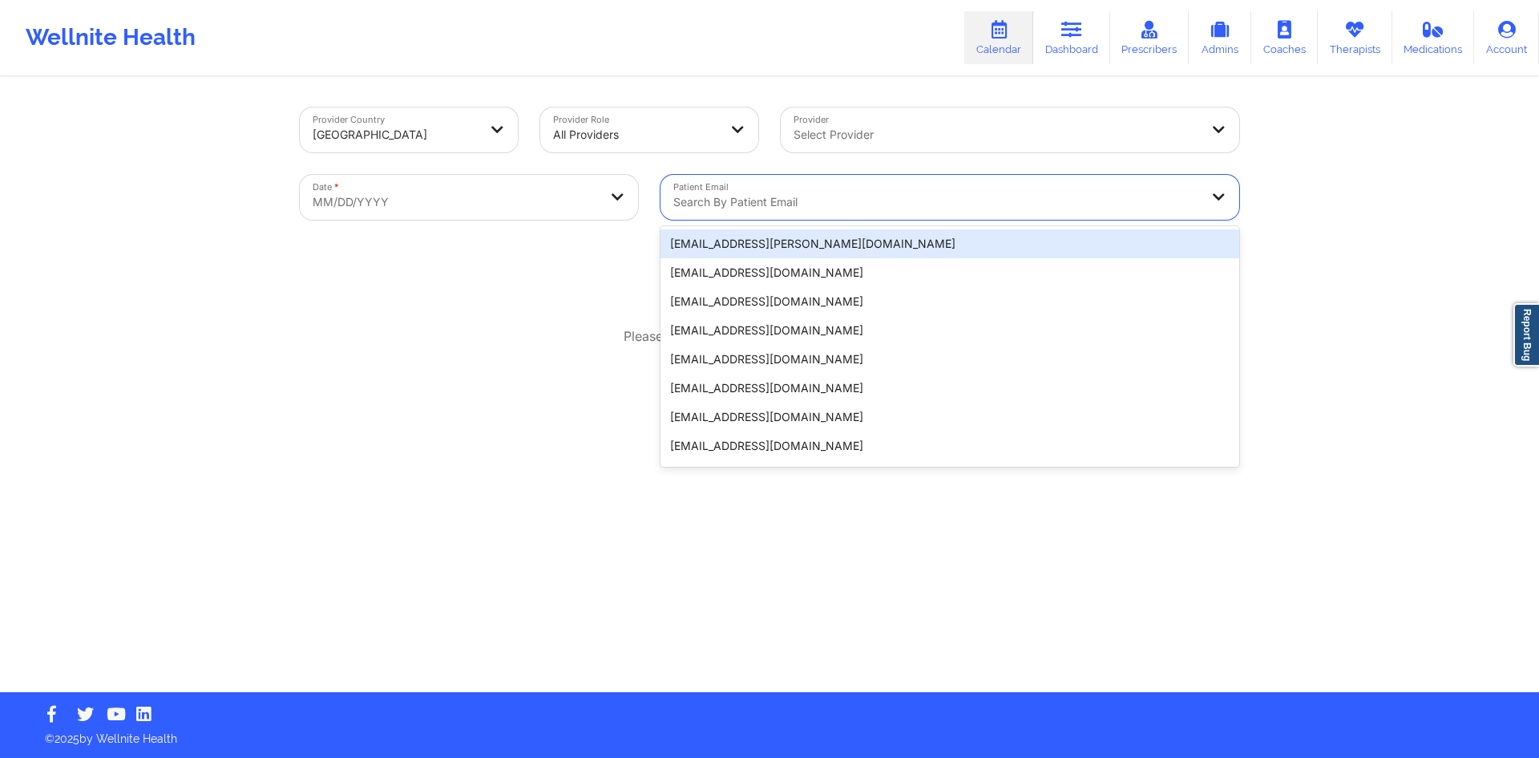
click at [723, 196] on div at bounding box center [937, 201] width 526 height 19
paste input "[EMAIL_ADDRESS][DOMAIN_NAME]"
type input "[EMAIL_ADDRESS][DOMAIN_NAME]"
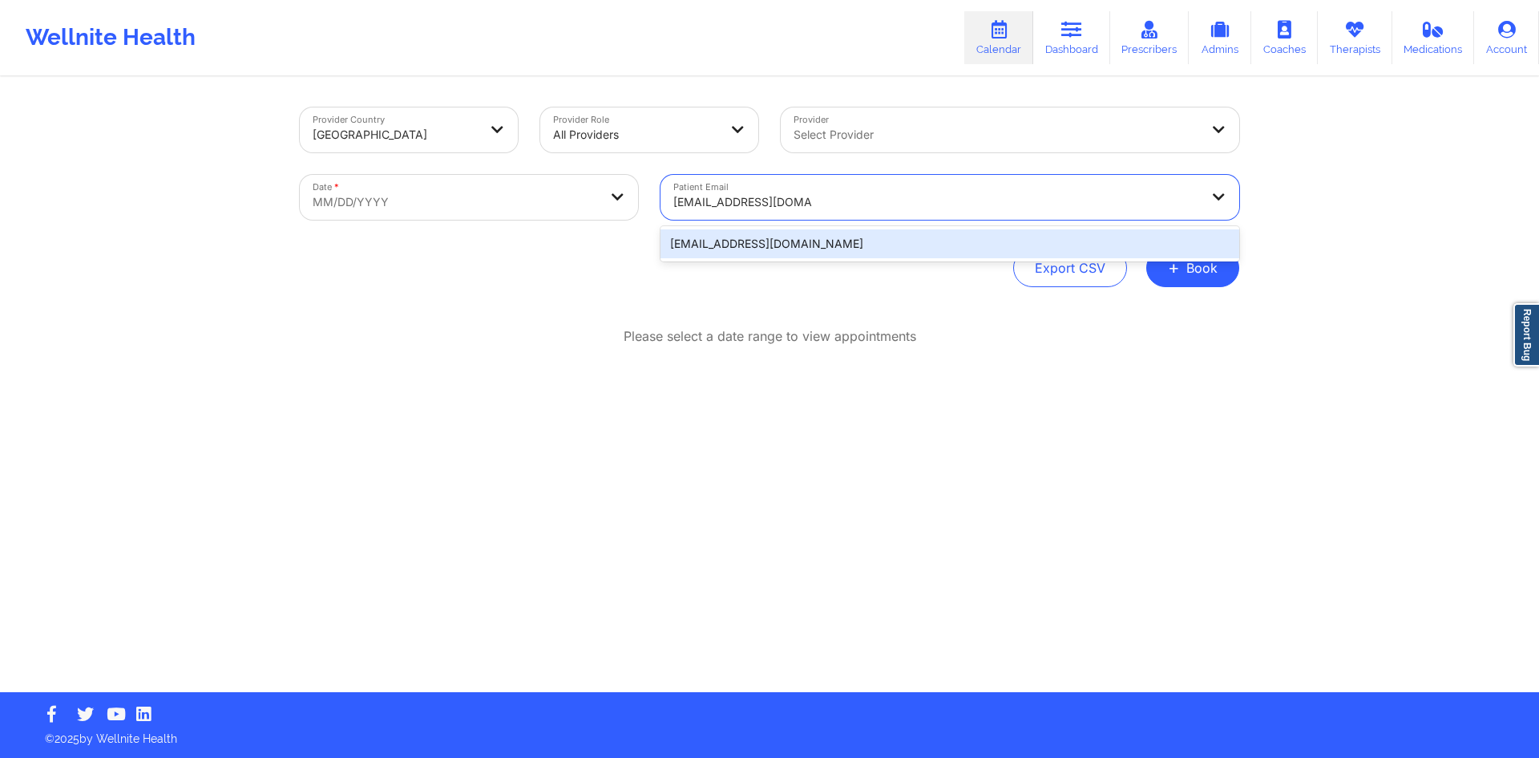
click at [734, 238] on div "[EMAIL_ADDRESS][DOMAIN_NAME]" at bounding box center [950, 243] width 579 height 29
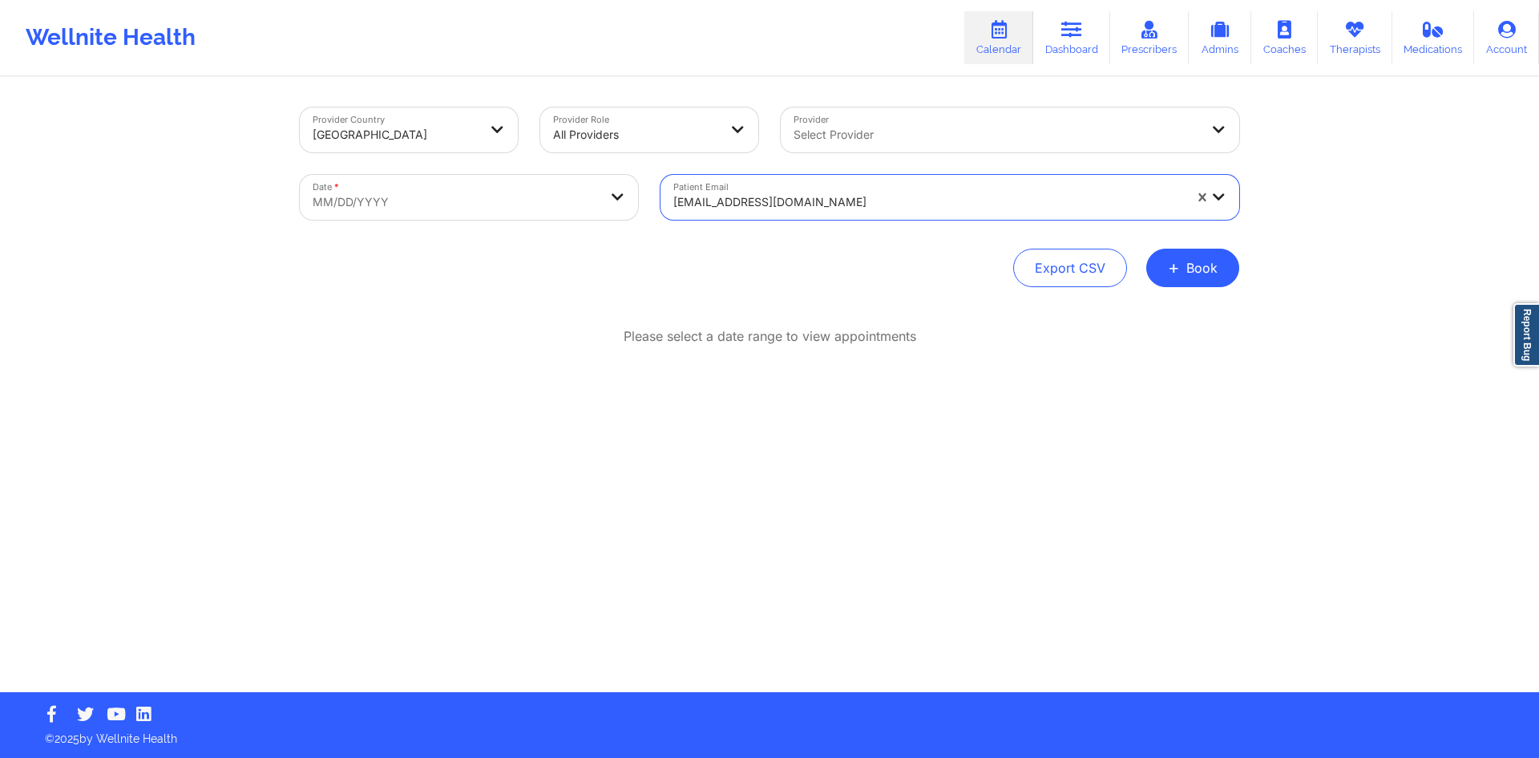
click at [570, 205] on body "Wellnite Health Calendar Dashboard Prescribers Admins Coaches Therapists Medica…" at bounding box center [769, 379] width 1539 height 758
select select "2025-8"
select select "2025-9"
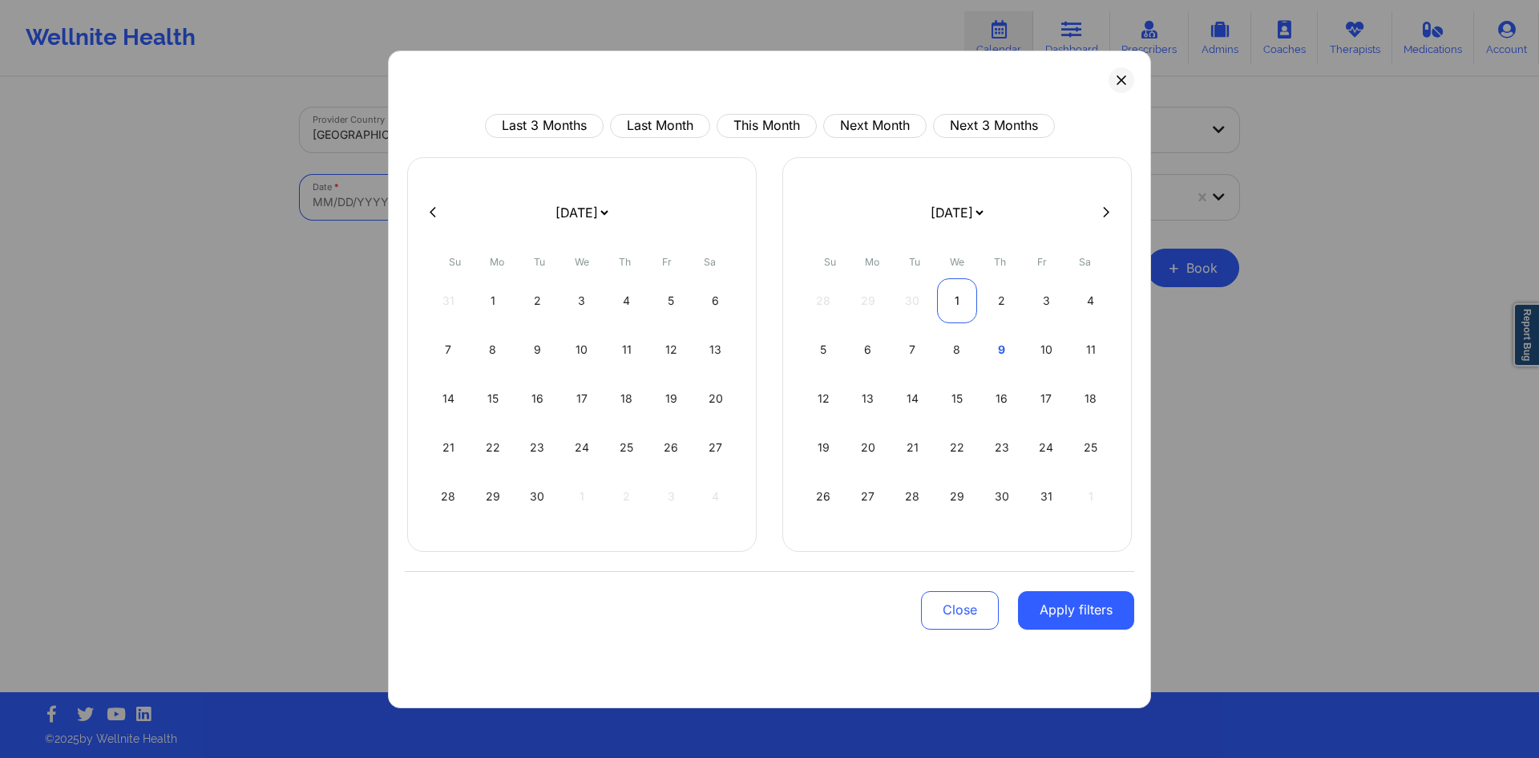
click at [950, 302] on div "1" at bounding box center [957, 300] width 41 height 45
select select "2025-9"
select select "2025-10"
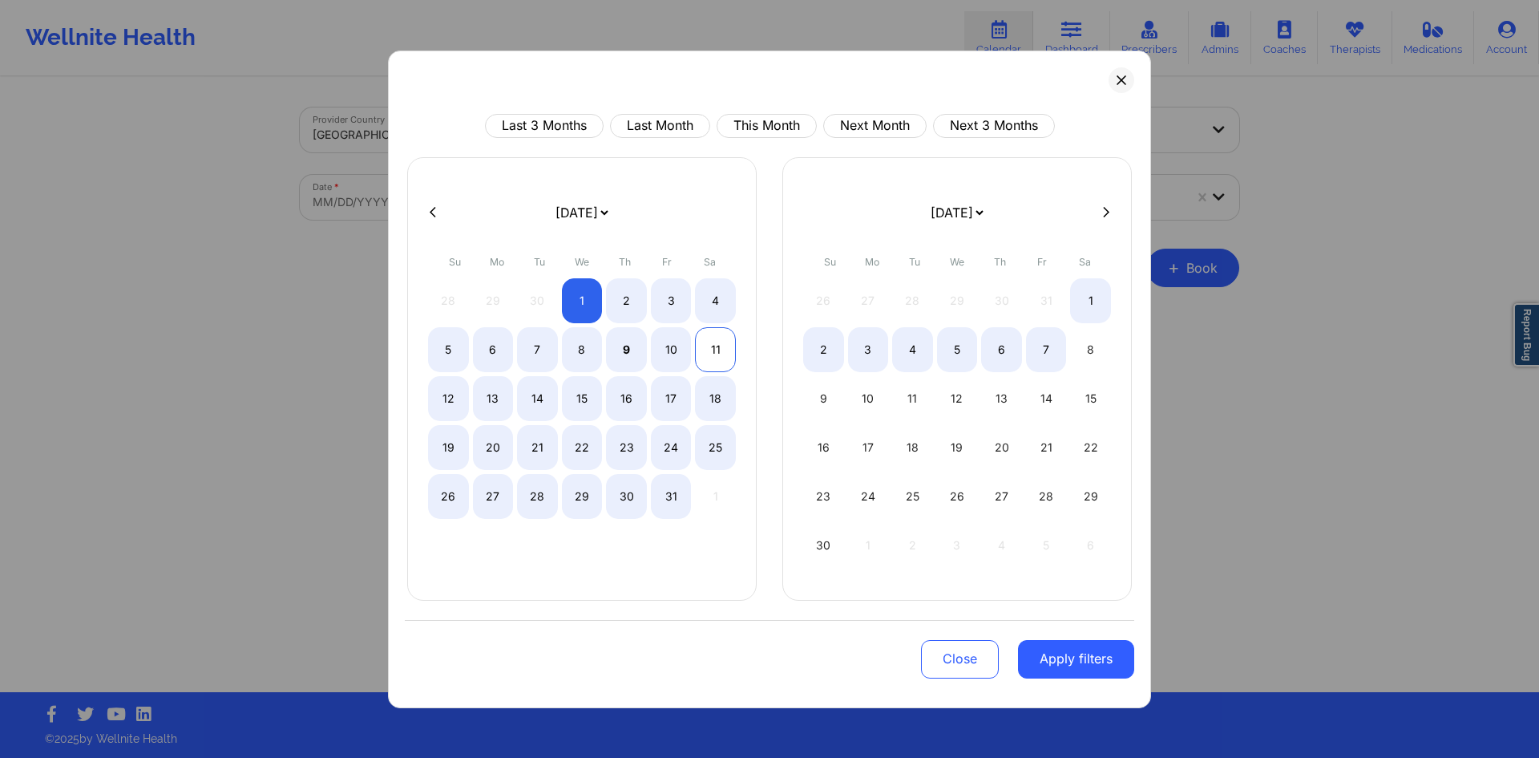
select select "2025-9"
select select "2025-10"
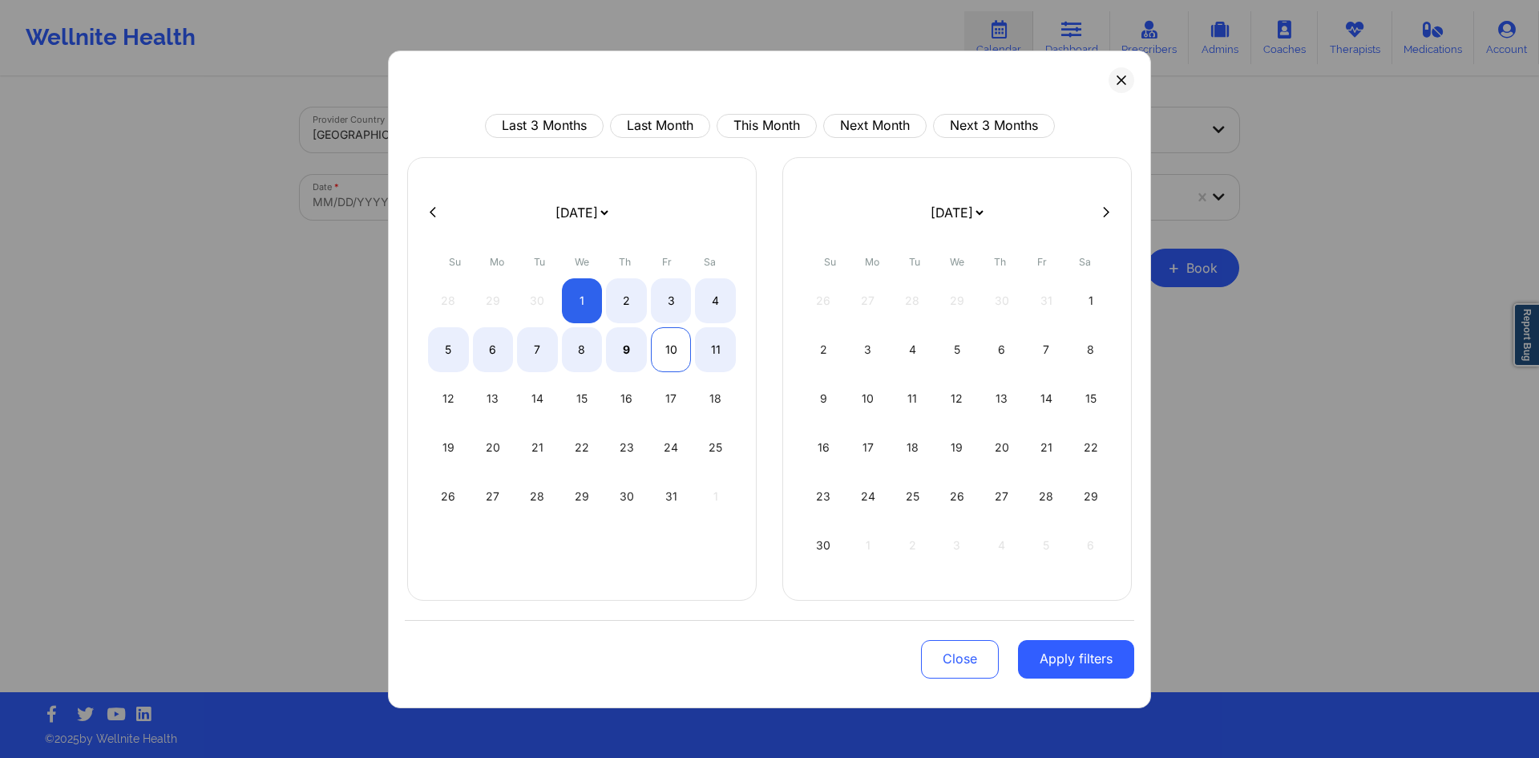
select select "2025-9"
select select "2025-10"
click at [691, 357] on div "10" at bounding box center [671, 349] width 41 height 45
select select "2025-9"
select select "2025-10"
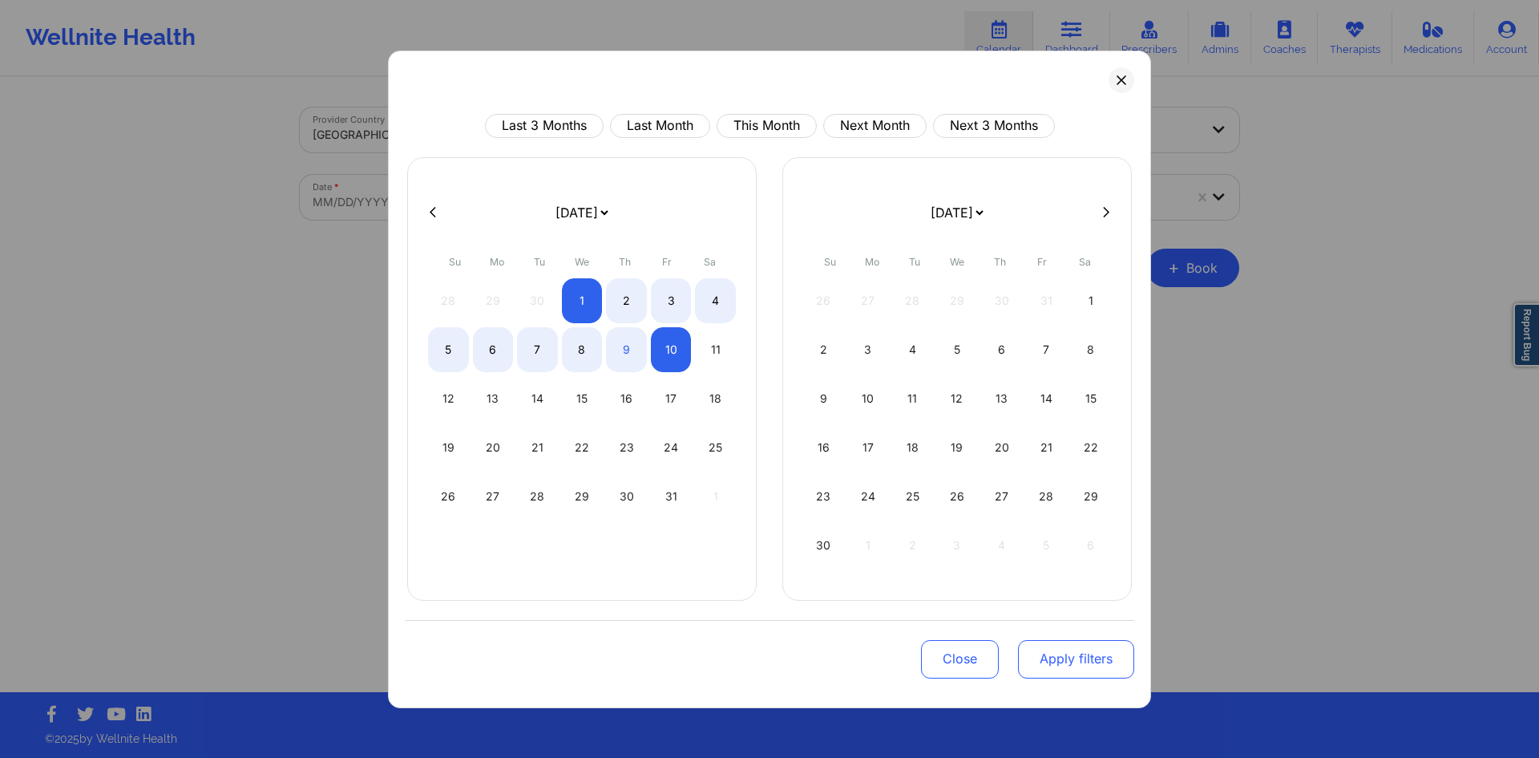
click at [1062, 665] on button "Apply filters" at bounding box center [1076, 659] width 116 height 38
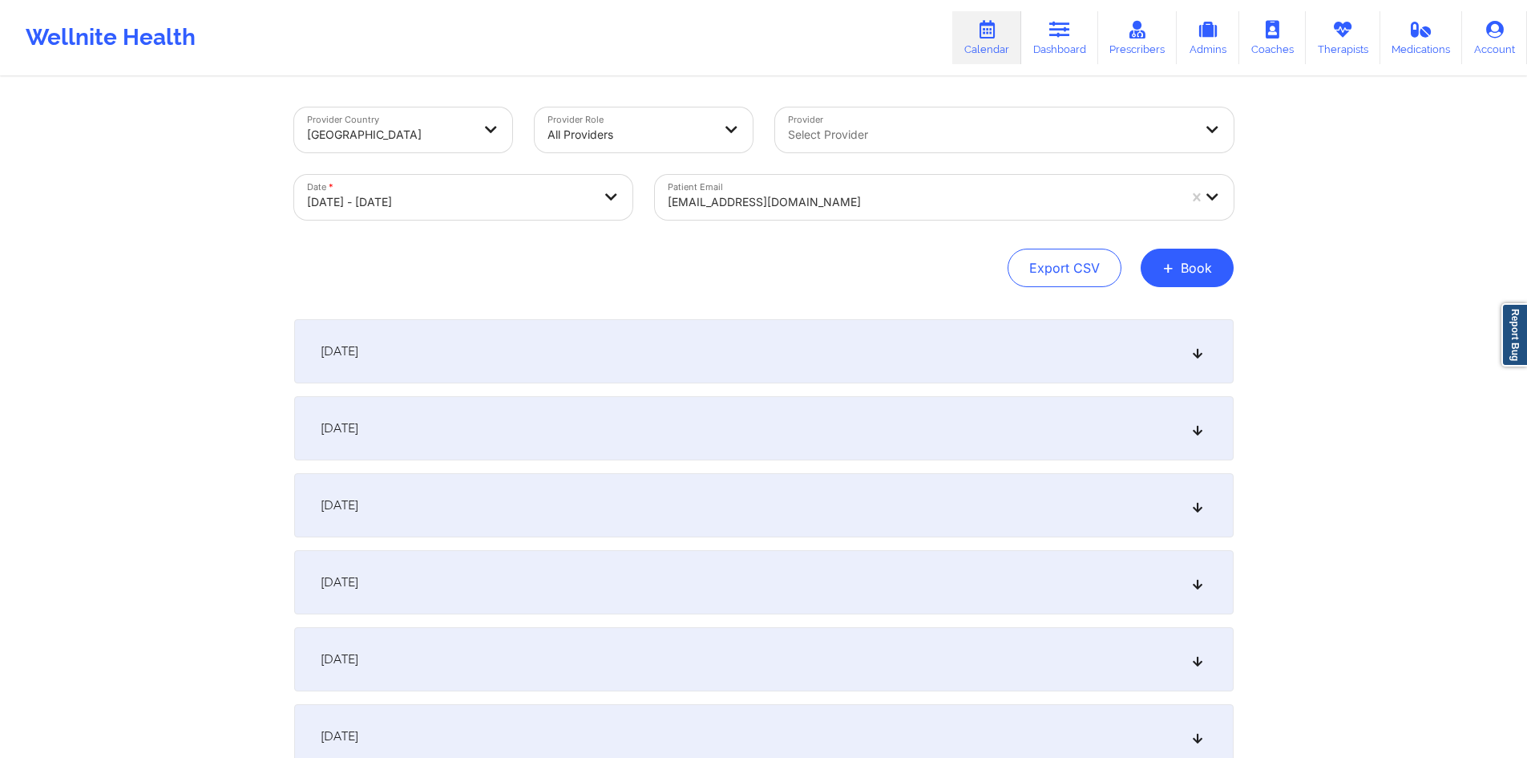
click at [692, 351] on div "[DATE]" at bounding box center [764, 351] width 940 height 64
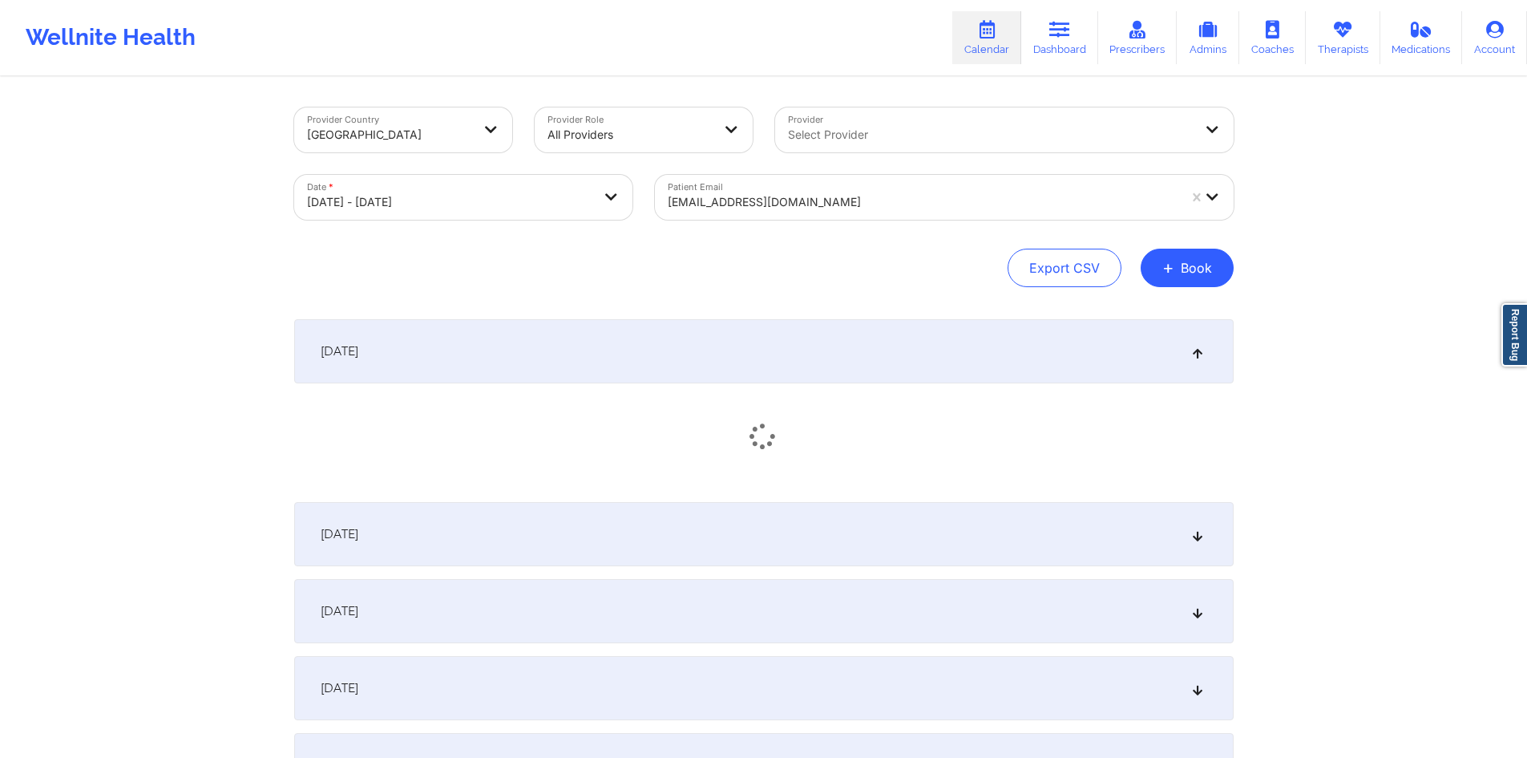
click at [692, 351] on div "[DATE]" at bounding box center [764, 351] width 940 height 64
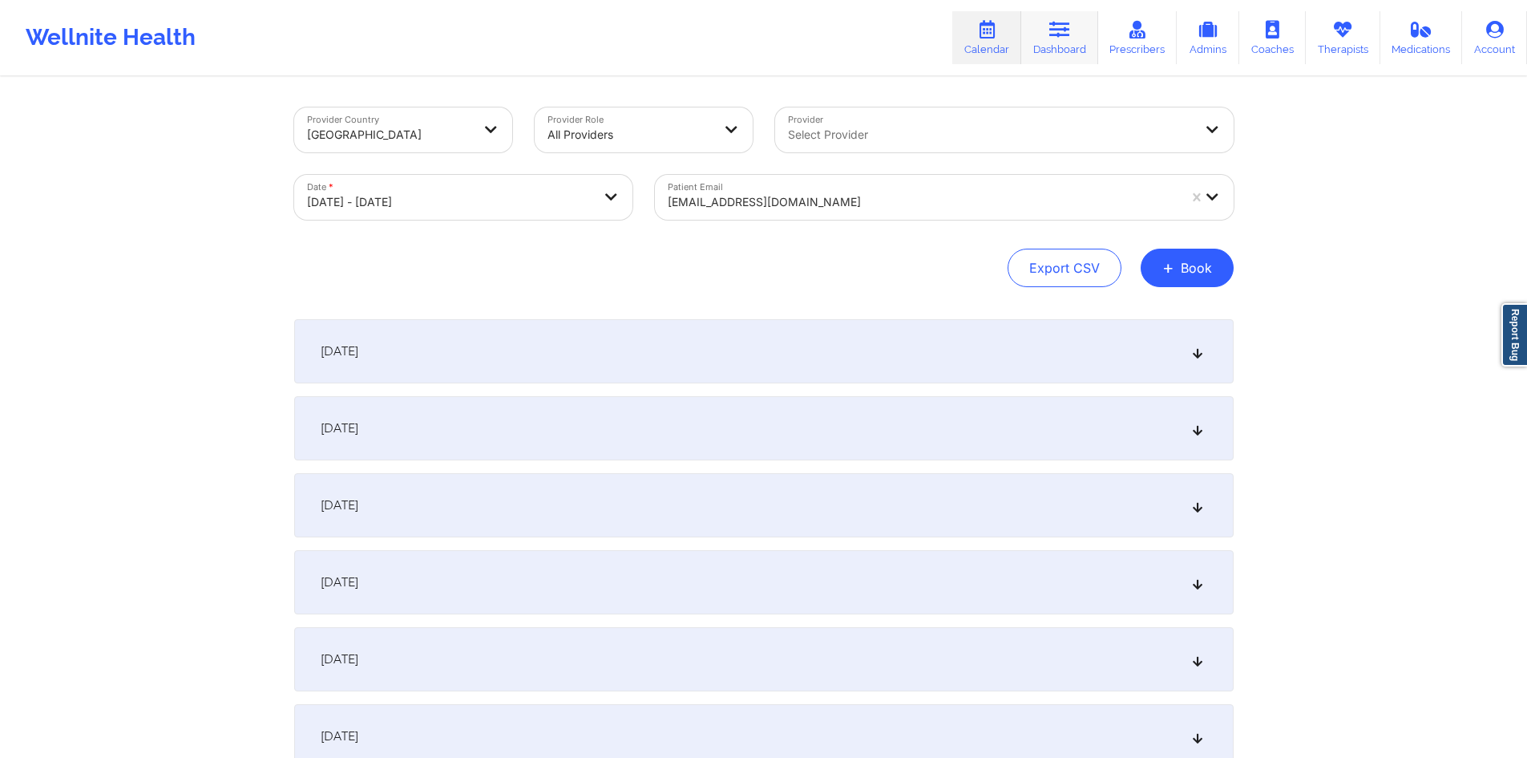
click at [1065, 44] on link "Dashboard" at bounding box center [1060, 37] width 77 height 53
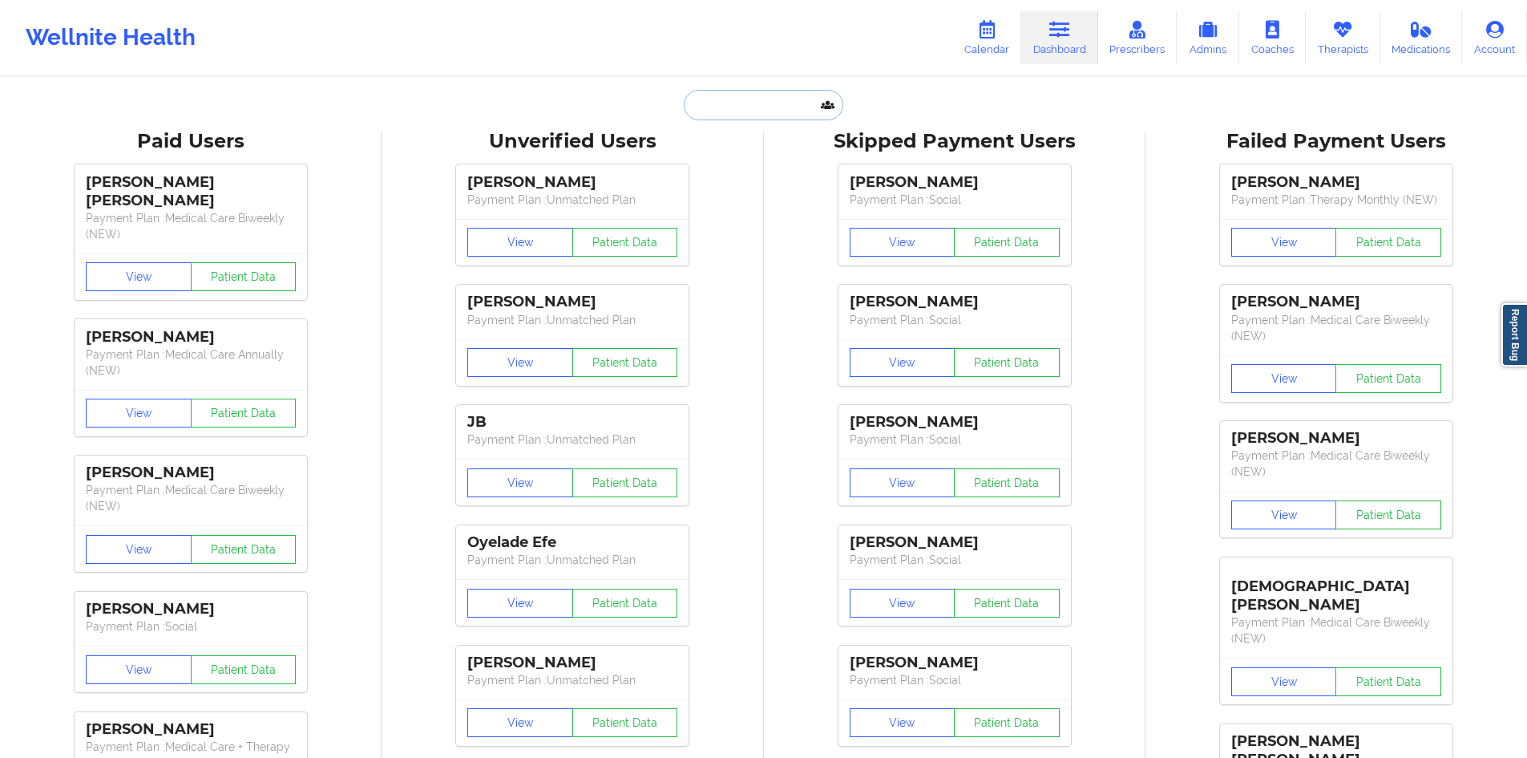
click at [773, 111] on input "text" at bounding box center [763, 105] width 159 height 30
paste input "[EMAIL_ADDRESS][DOMAIN_NAME]"
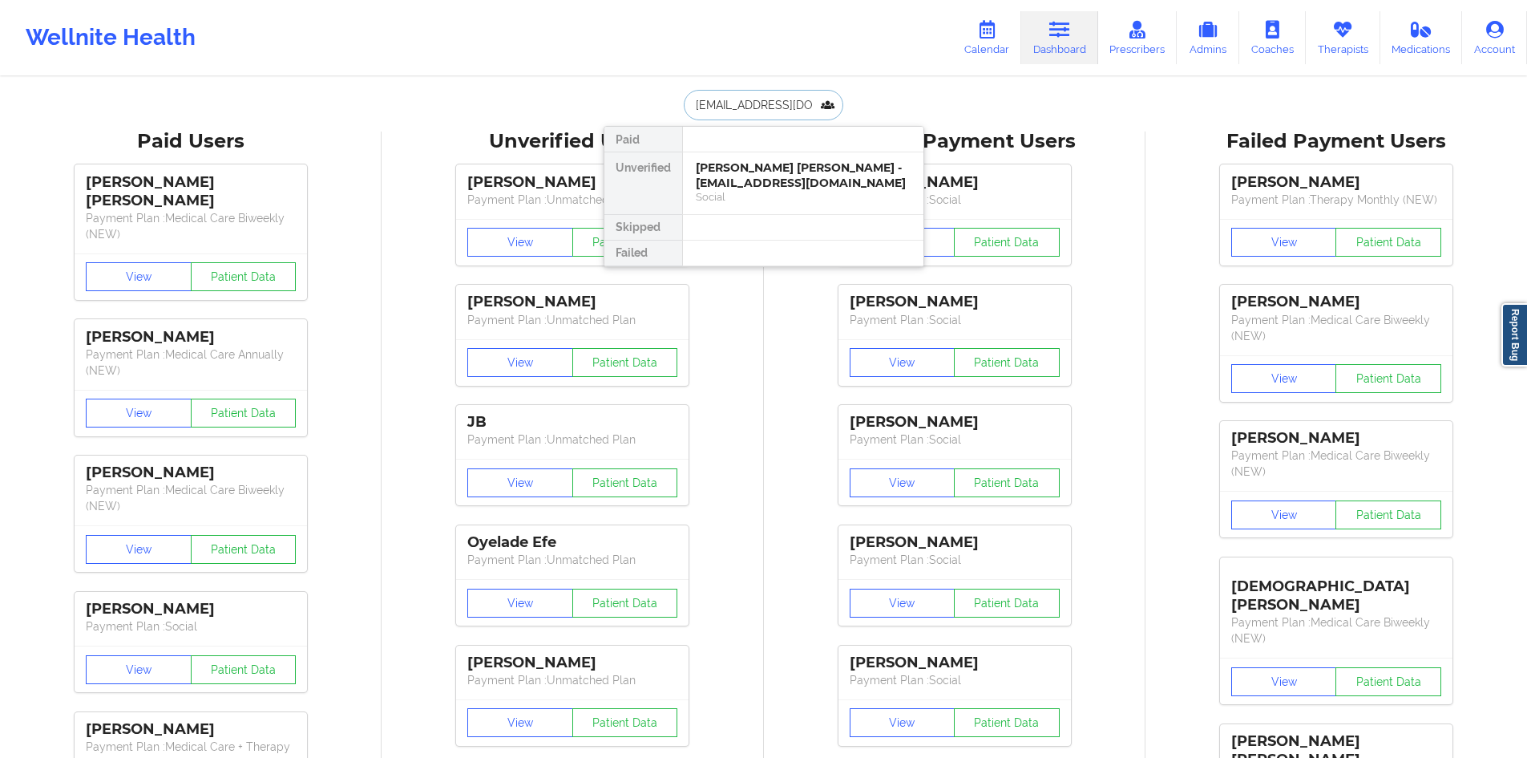
type input "[EMAIL_ADDRESS][DOMAIN_NAME]"
click at [777, 181] on div "[PERSON_NAME] [PERSON_NAME] - [EMAIL_ADDRESS][DOMAIN_NAME]" at bounding box center [803, 175] width 215 height 30
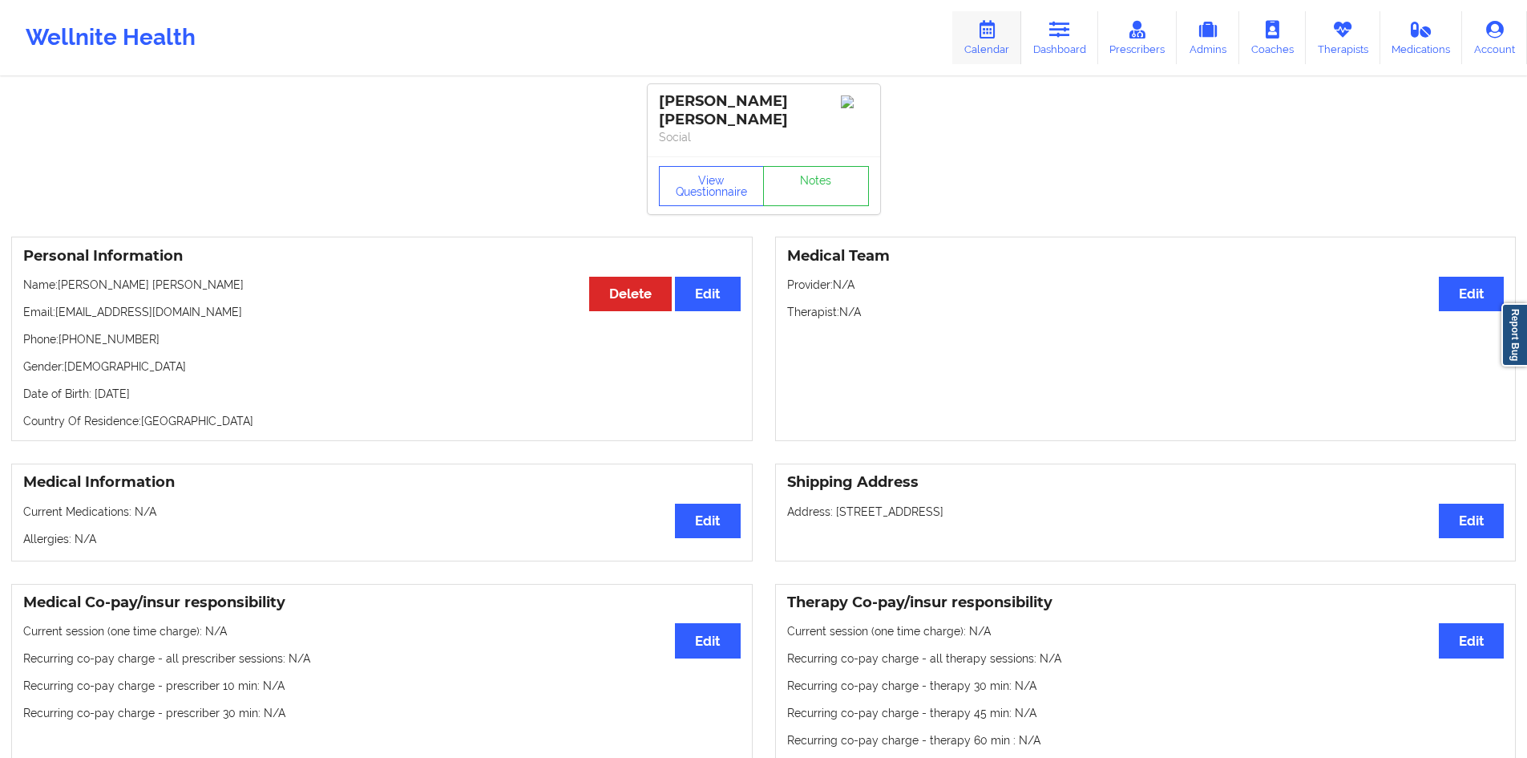
click at [1005, 38] on link "Calendar" at bounding box center [987, 37] width 69 height 53
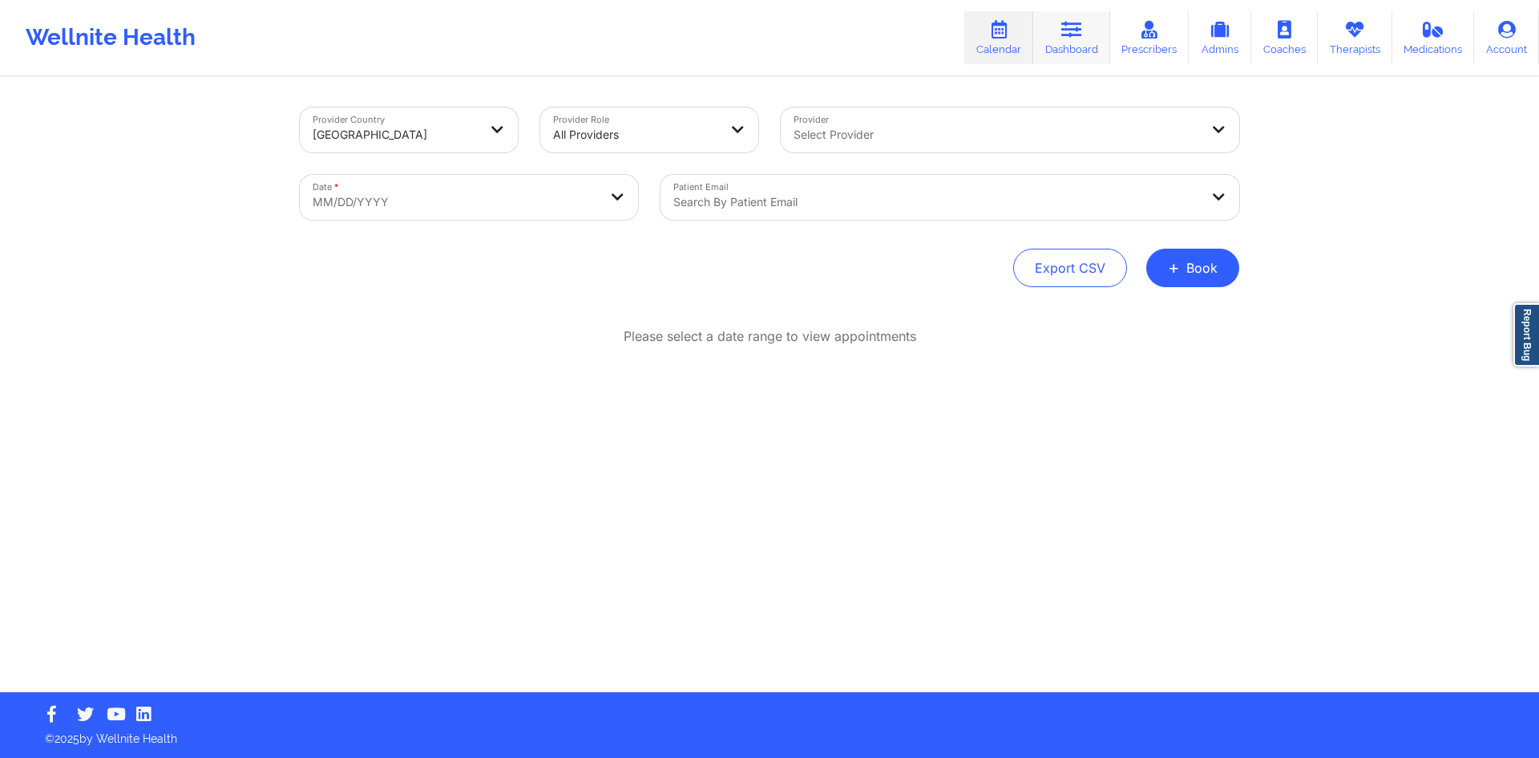
click at [1086, 23] on link "Dashboard" at bounding box center [1072, 37] width 77 height 53
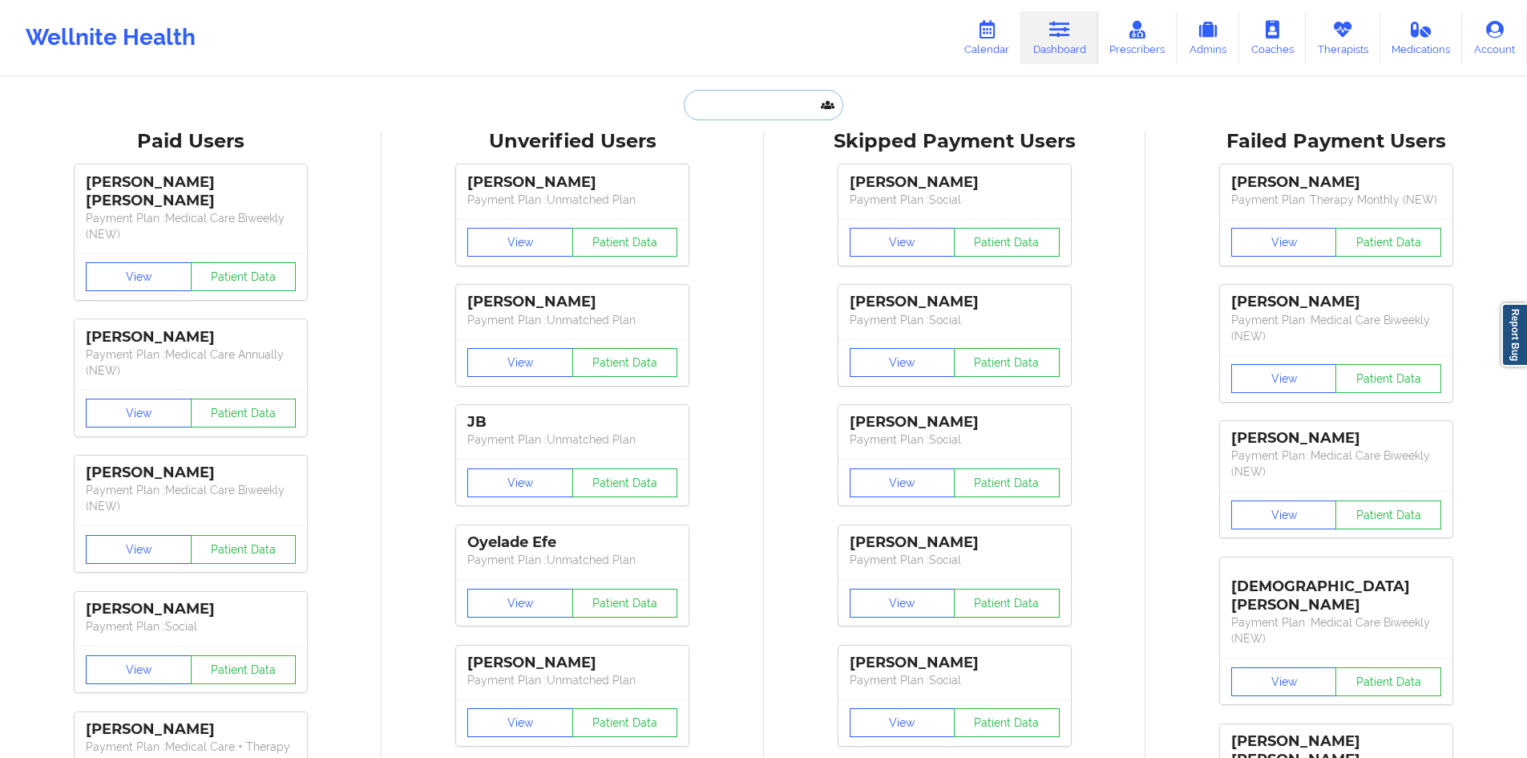
click at [727, 106] on input "text" at bounding box center [763, 105] width 159 height 30
paste input "[EMAIL_ADDRESS][DOMAIN_NAME]"
type input "[EMAIL_ADDRESS][DOMAIN_NAME]"
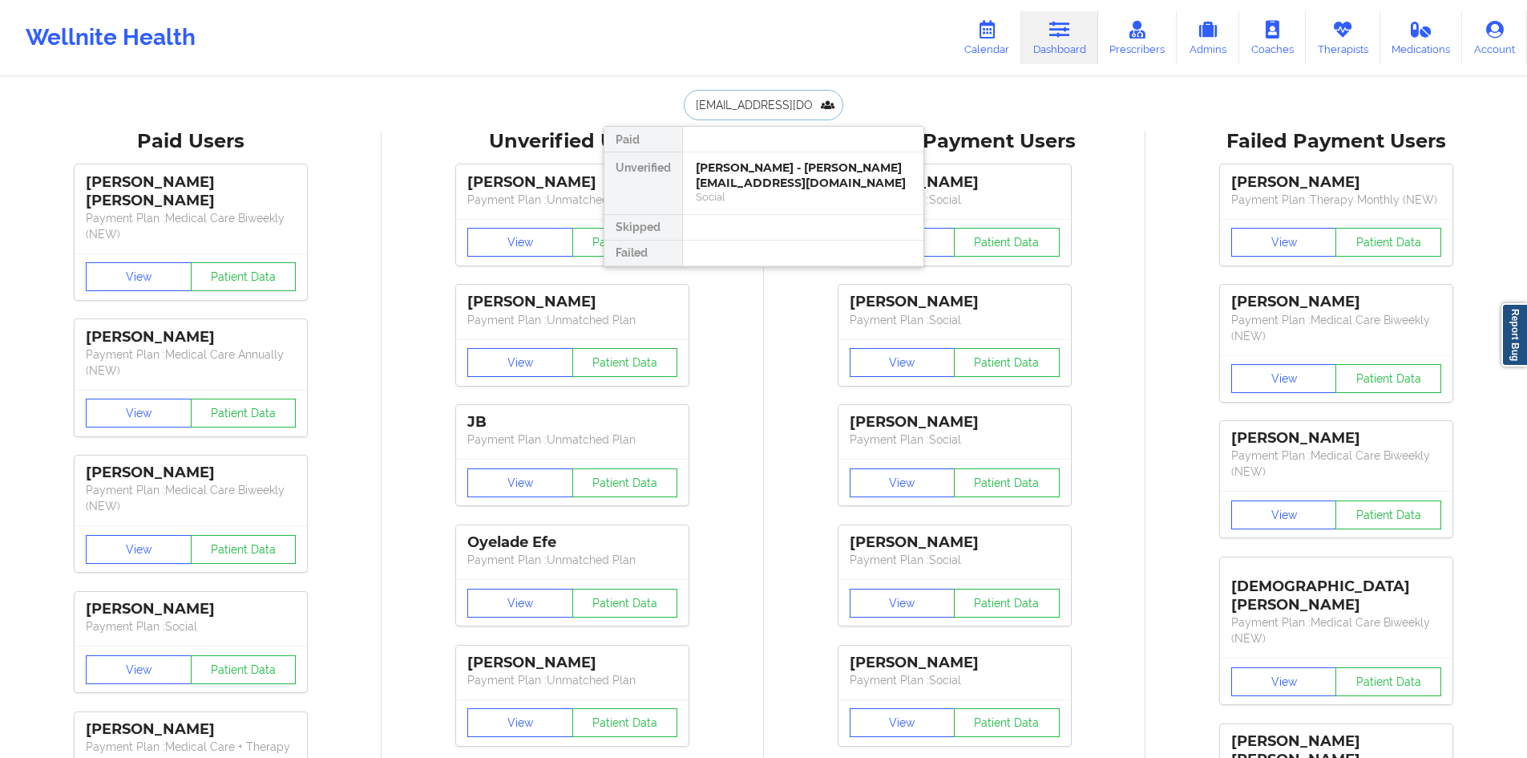
scroll to position [0, 10]
click at [762, 176] on div "[PERSON_NAME] - [PERSON_NAME][EMAIL_ADDRESS][DOMAIN_NAME]" at bounding box center [803, 175] width 215 height 30
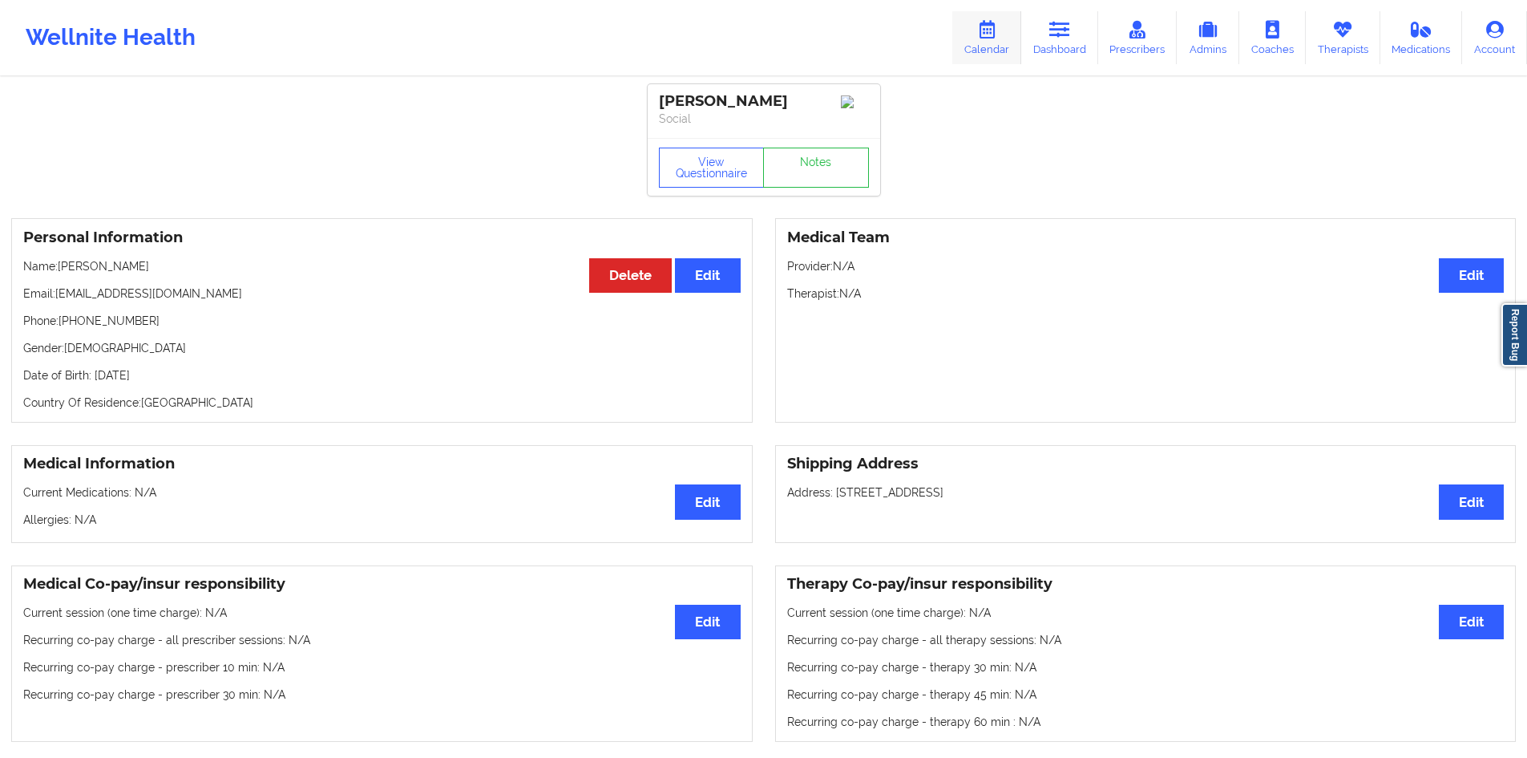
click at [1001, 39] on link "Calendar" at bounding box center [987, 37] width 69 height 53
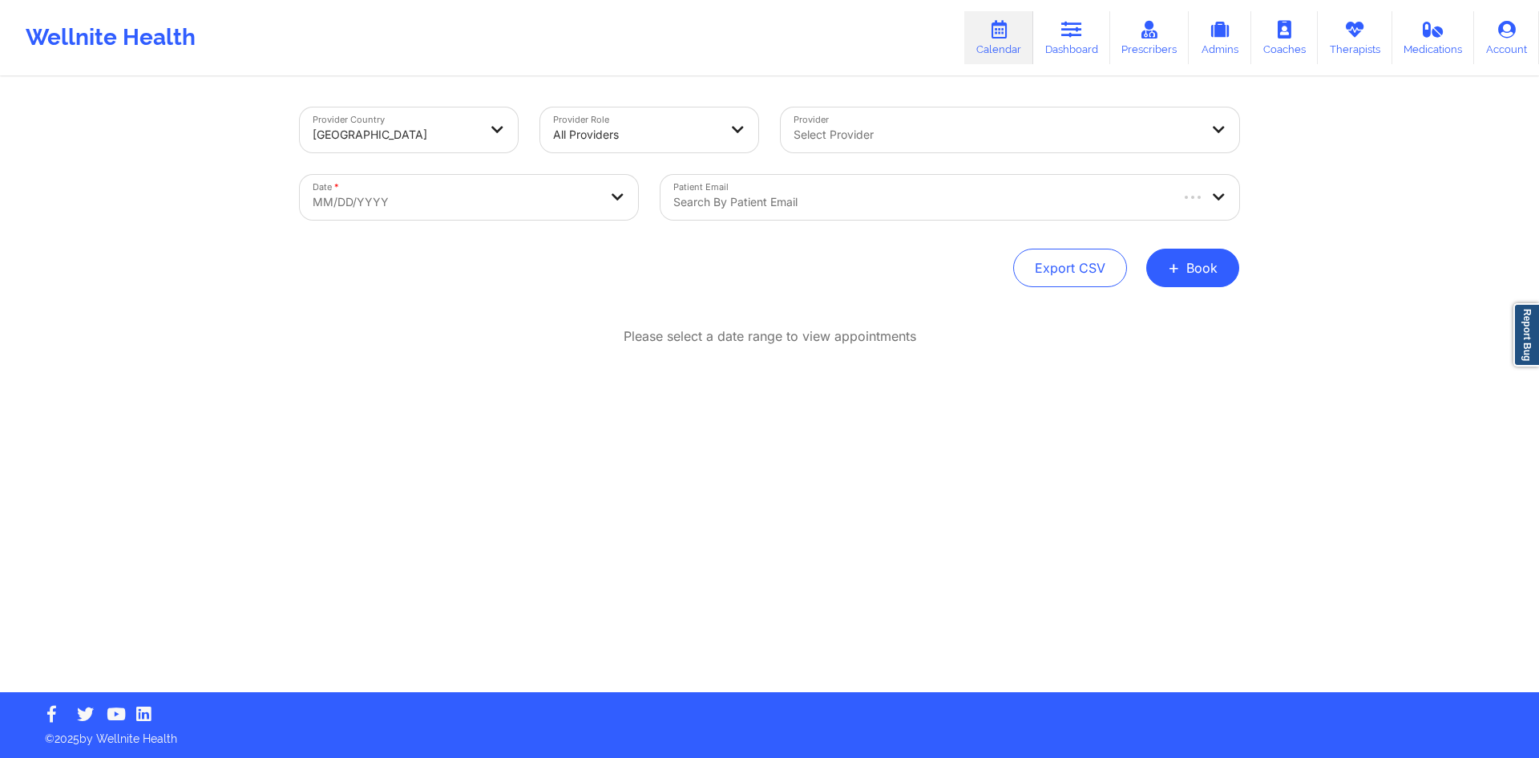
click at [542, 196] on body "Wellnite Health Calendar Dashboard Prescribers Admins Coaches Therapists Medica…" at bounding box center [769, 379] width 1539 height 758
select select "2025-8"
select select "2025-9"
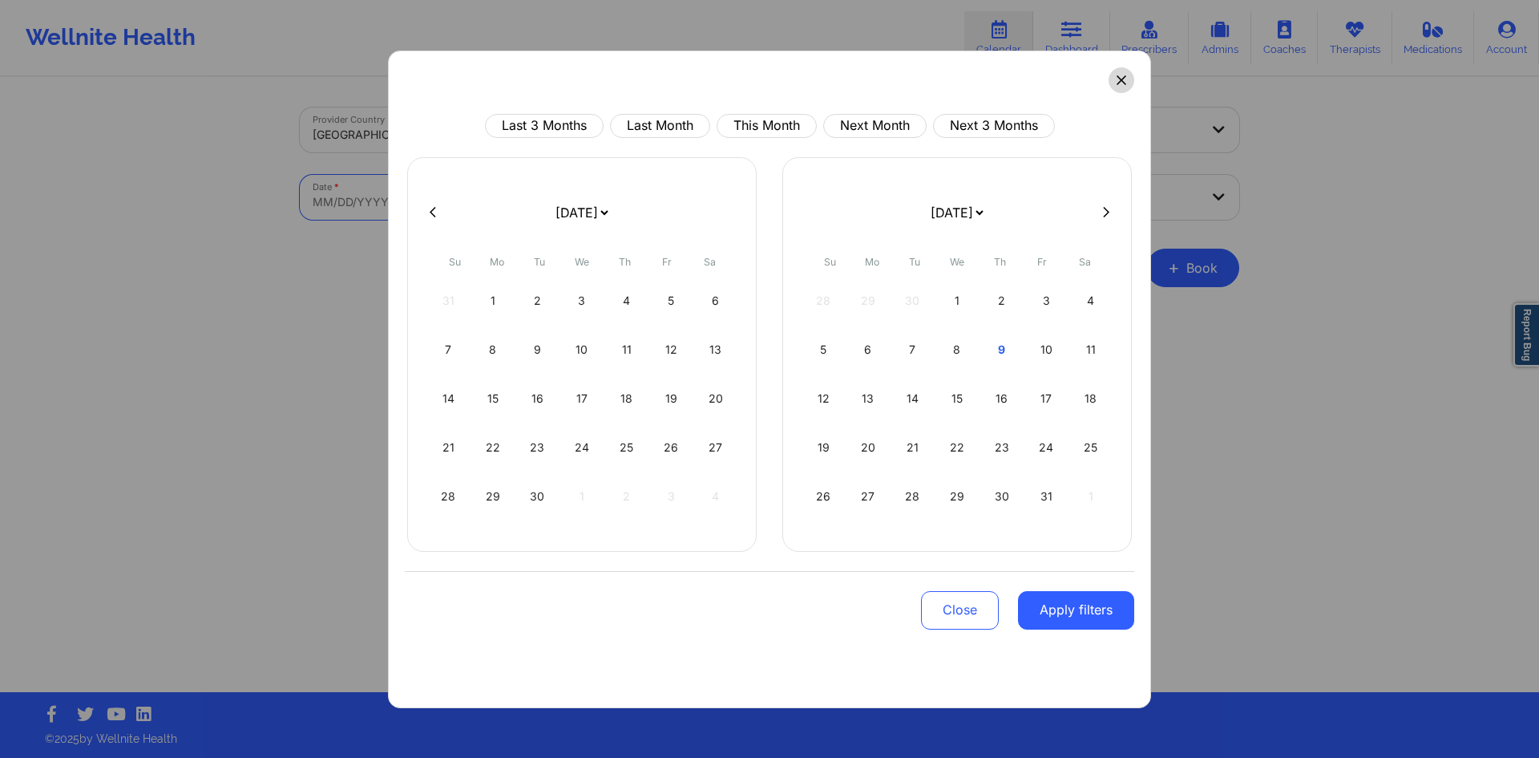
click at [1127, 89] on button at bounding box center [1122, 80] width 26 height 26
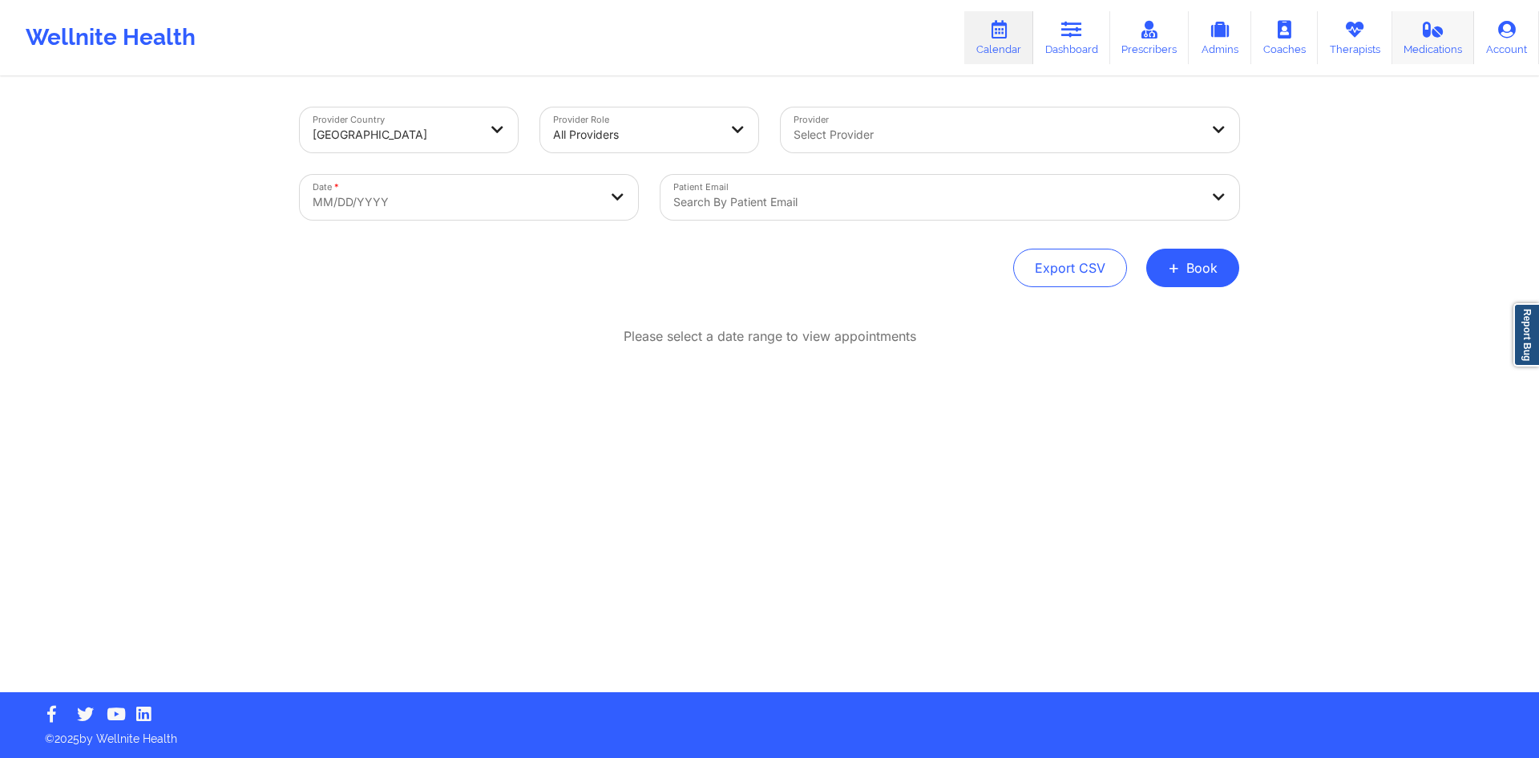
click at [1393, 51] on link "Medications" at bounding box center [1434, 37] width 83 height 53
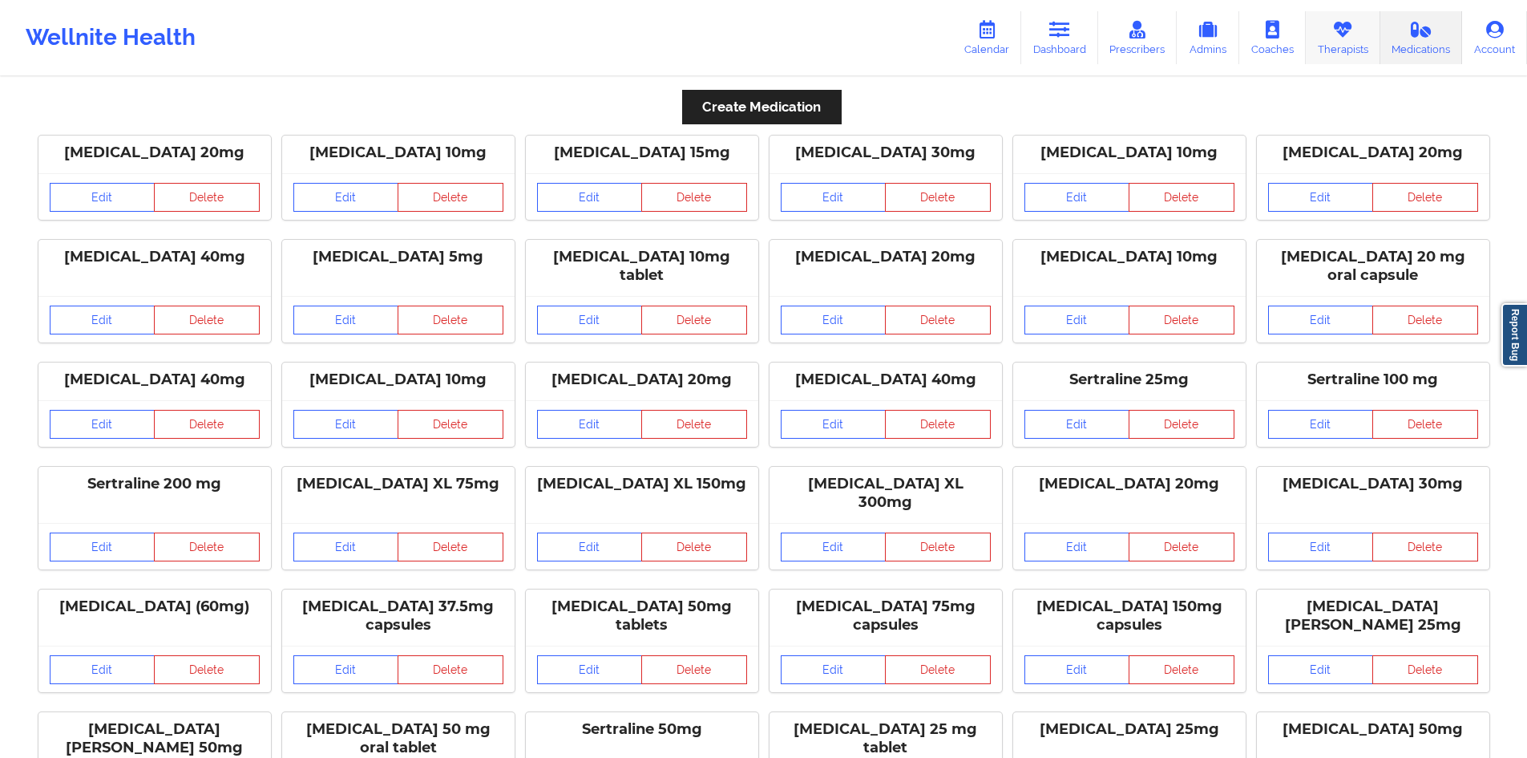
click at [1370, 51] on link "Therapists" at bounding box center [1343, 37] width 75 height 53
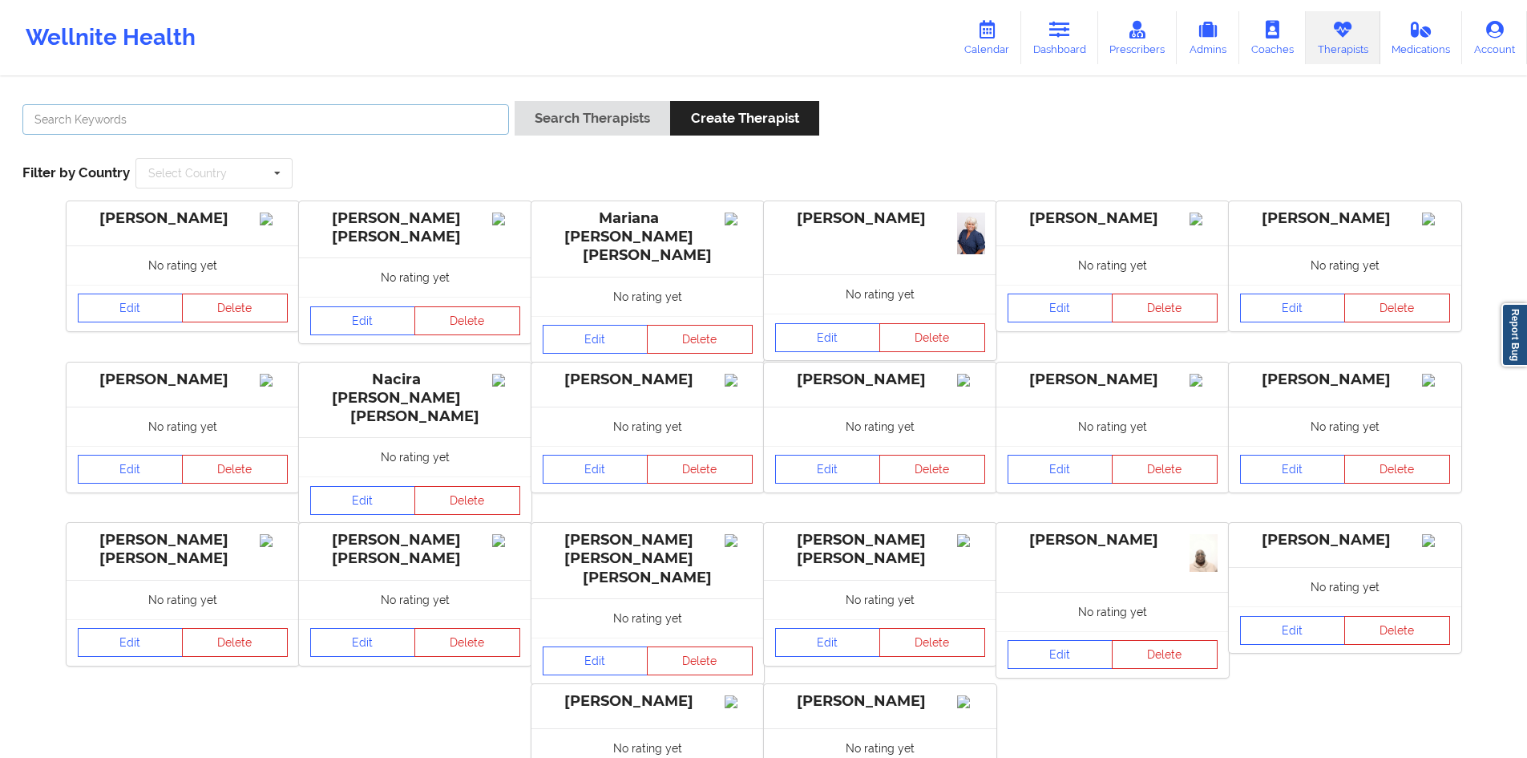
click at [411, 130] on input "text" at bounding box center [265, 119] width 487 height 30
type input "[PERSON_NAME]"
click at [515, 101] on button "Search Therapists" at bounding box center [593, 118] width 156 height 34
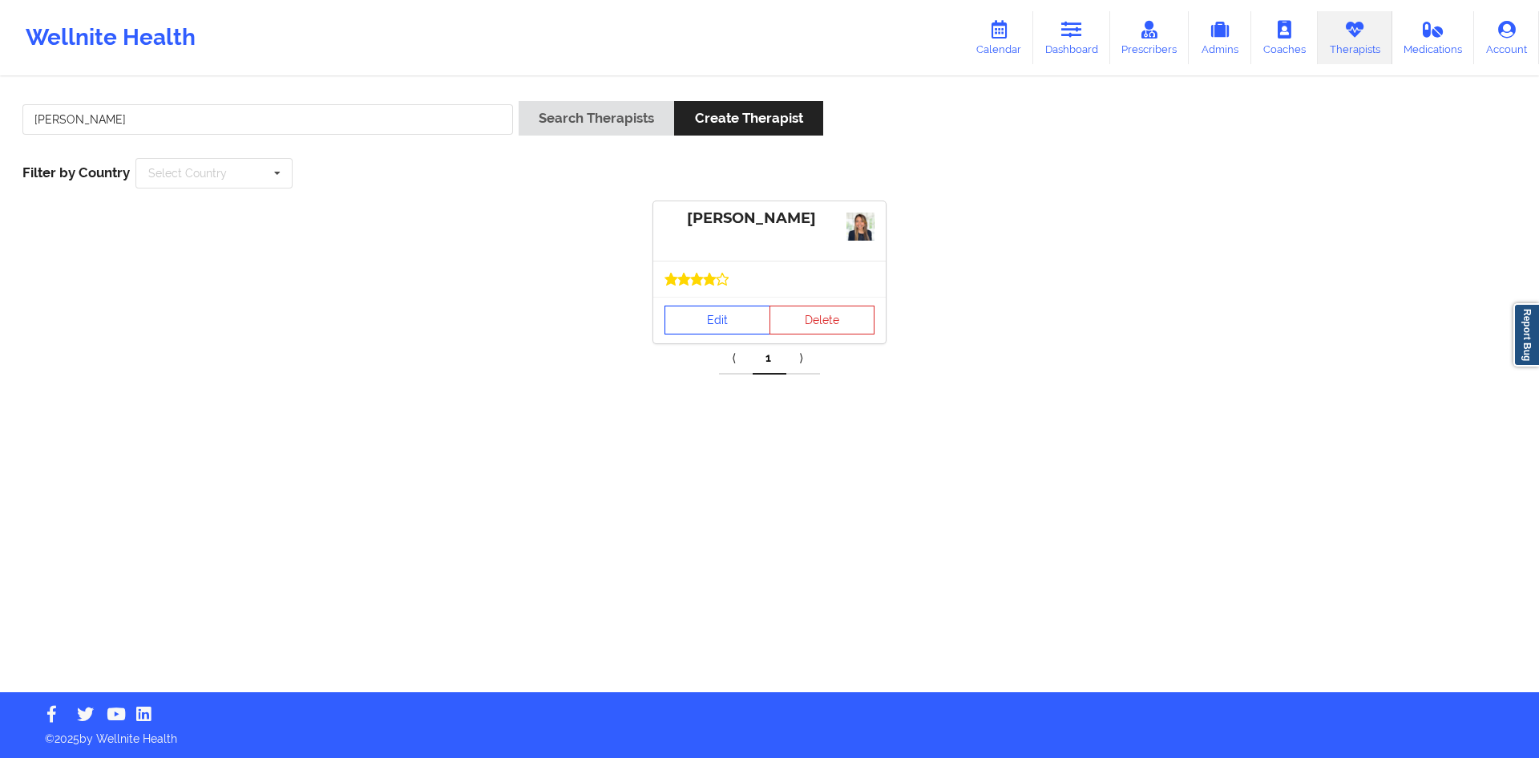
click at [694, 313] on link "Edit" at bounding box center [718, 319] width 106 height 29
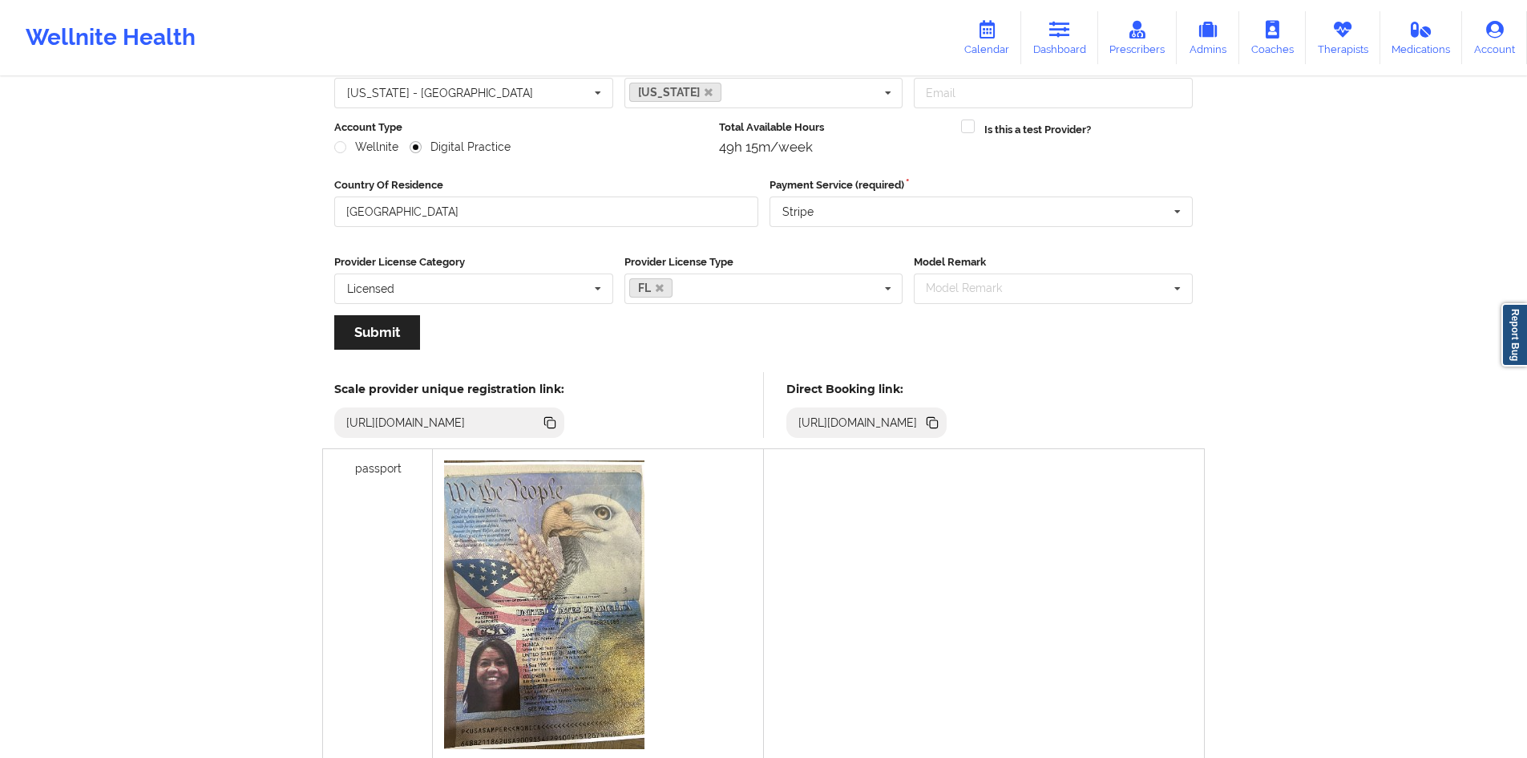
scroll to position [22, 0]
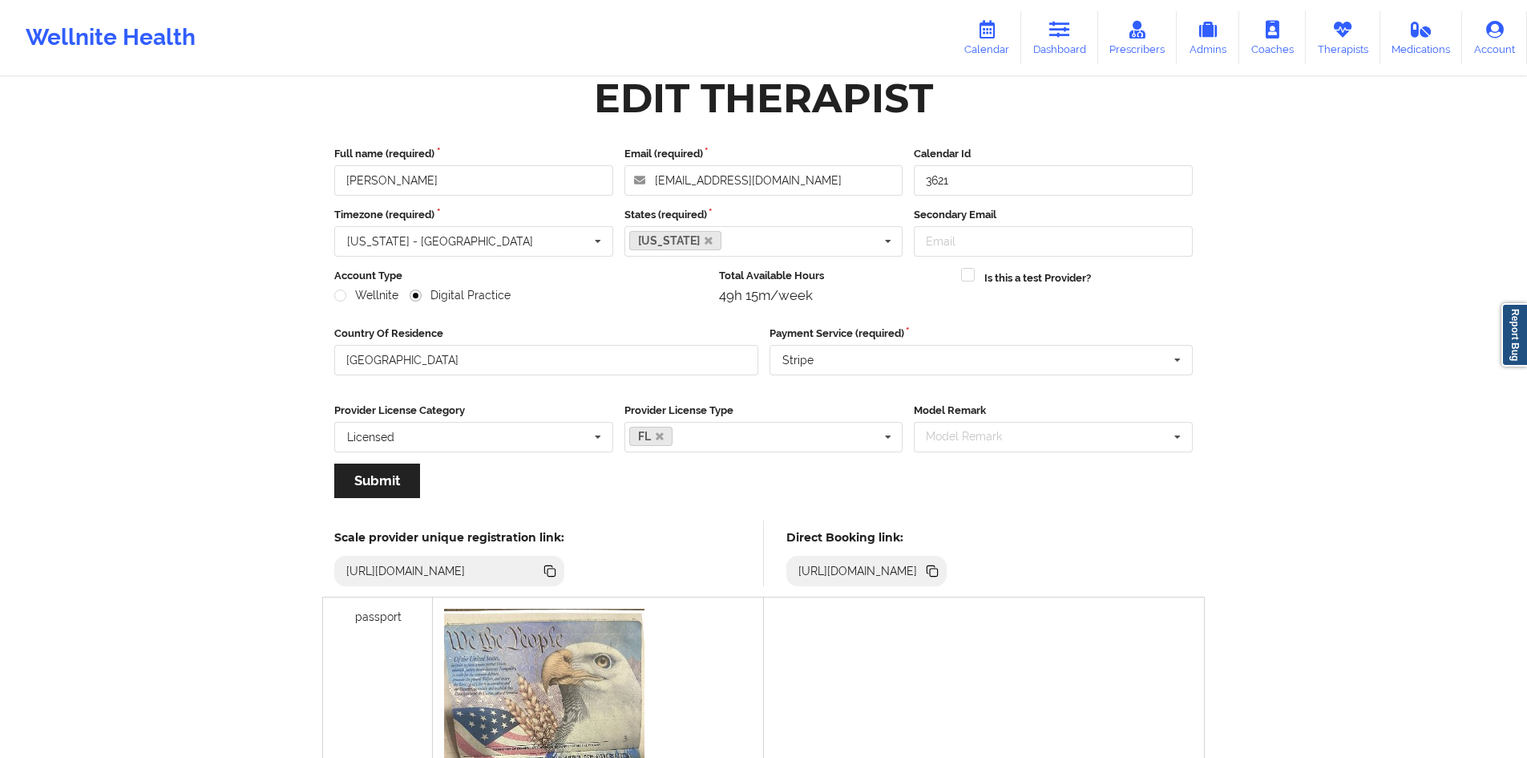
click at [936, 572] on icon at bounding box center [932, 569] width 8 height 8
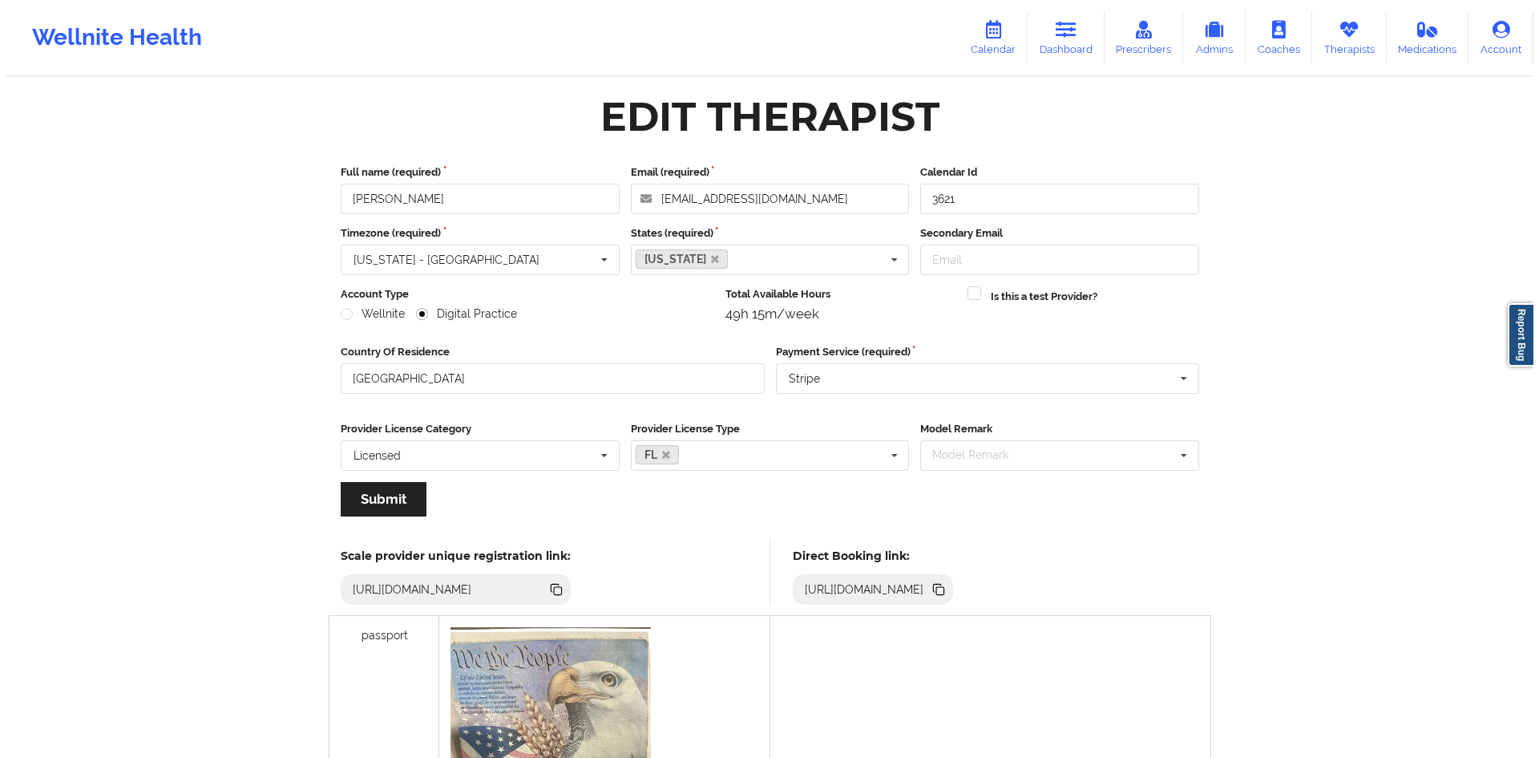
scroll to position [0, 0]
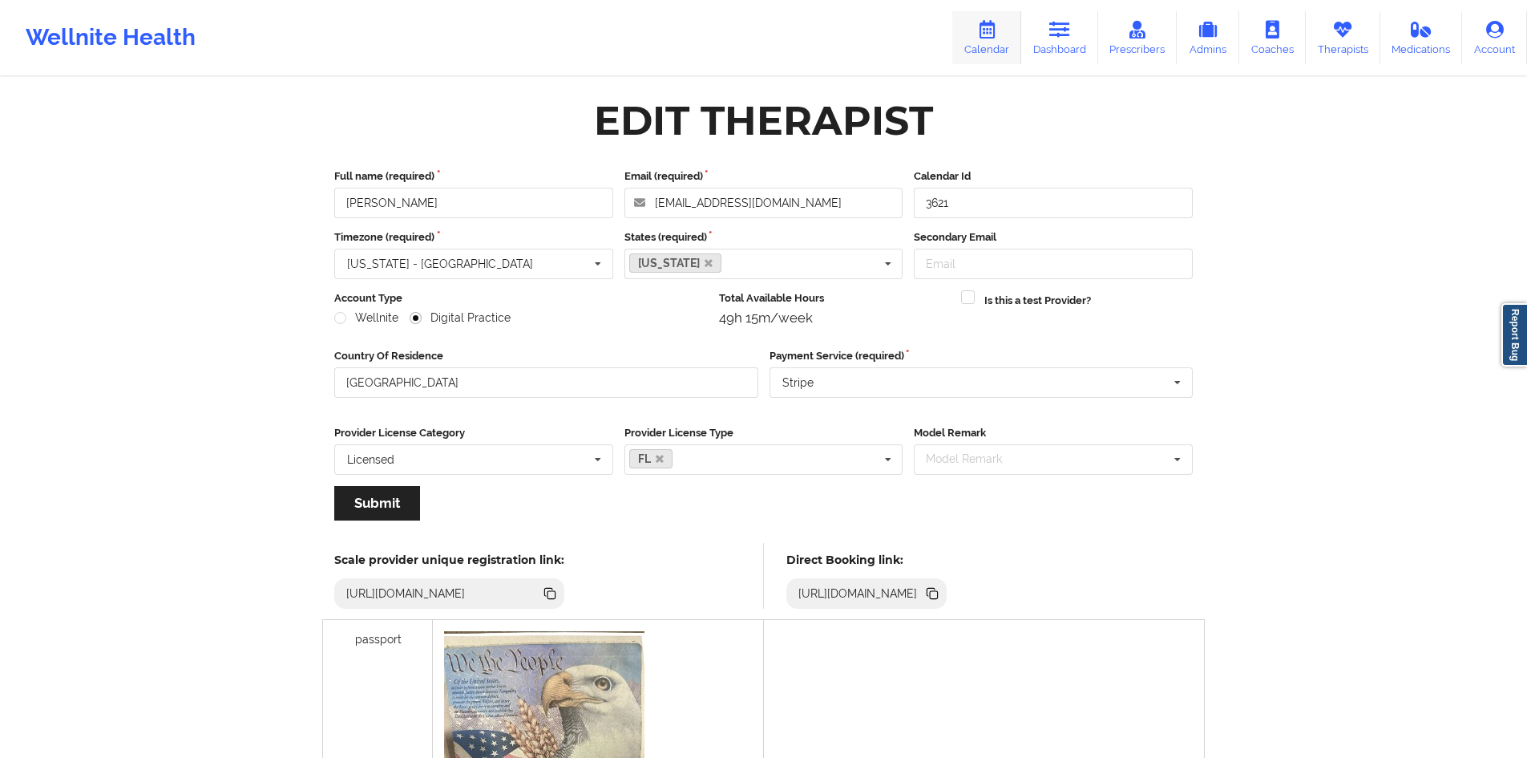
click at [997, 25] on icon at bounding box center [987, 30] width 21 height 18
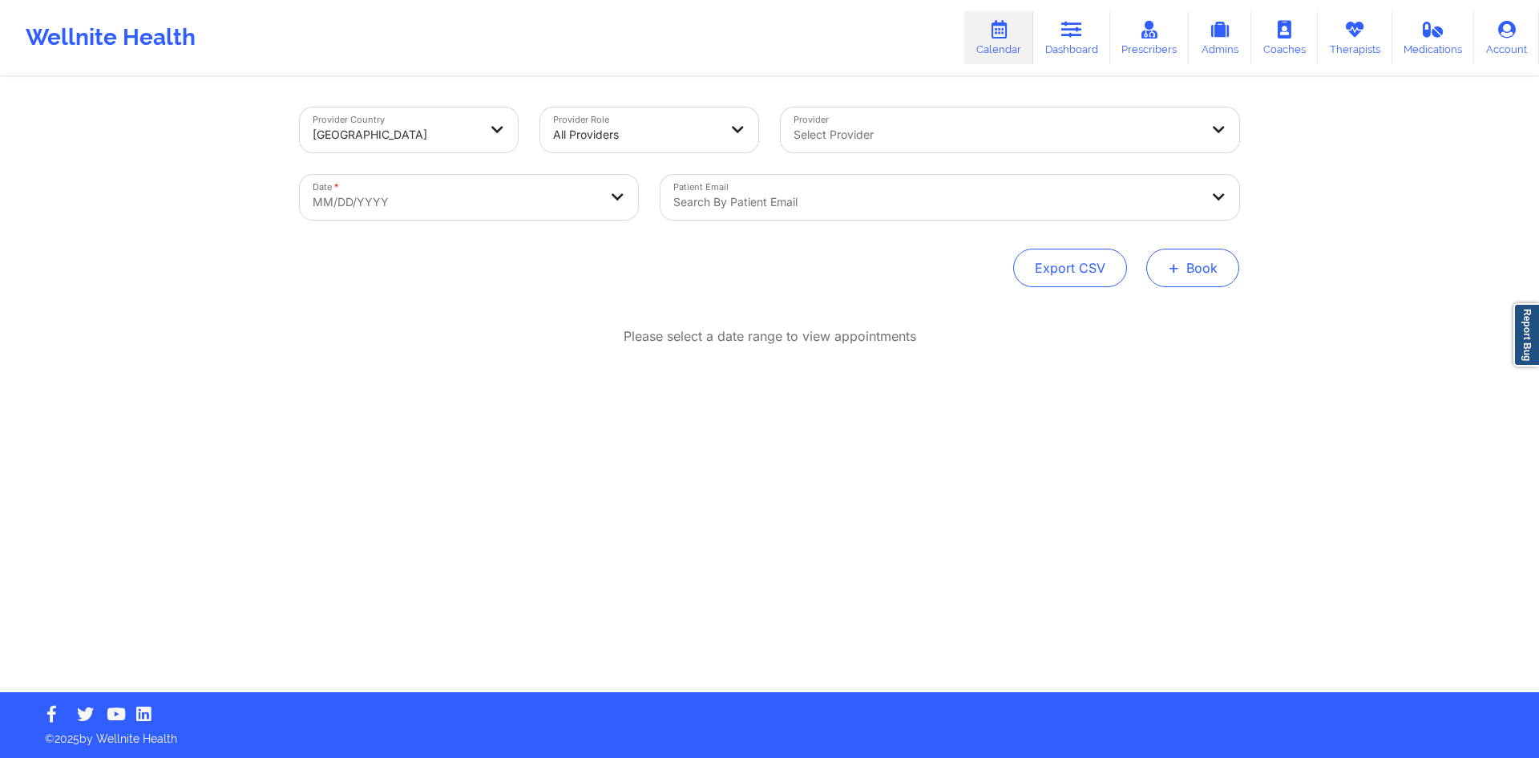
click at [1175, 263] on span "+" at bounding box center [1174, 267] width 12 height 9
click at [1157, 324] on button "Therapy Session" at bounding box center [1166, 318] width 123 height 26
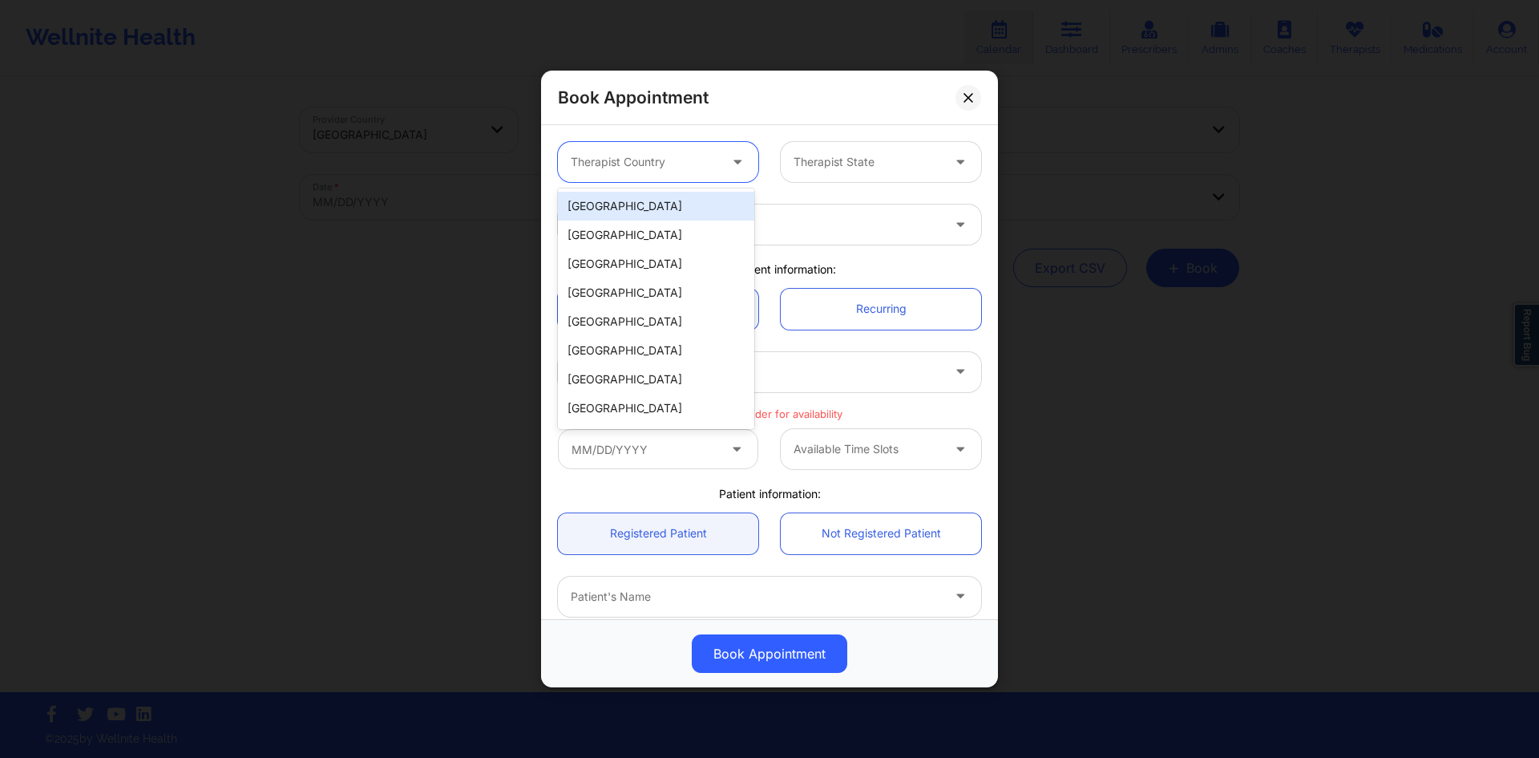
click at [656, 156] on div at bounding box center [645, 161] width 148 height 19
click at [670, 201] on div "United States" at bounding box center [656, 206] width 196 height 29
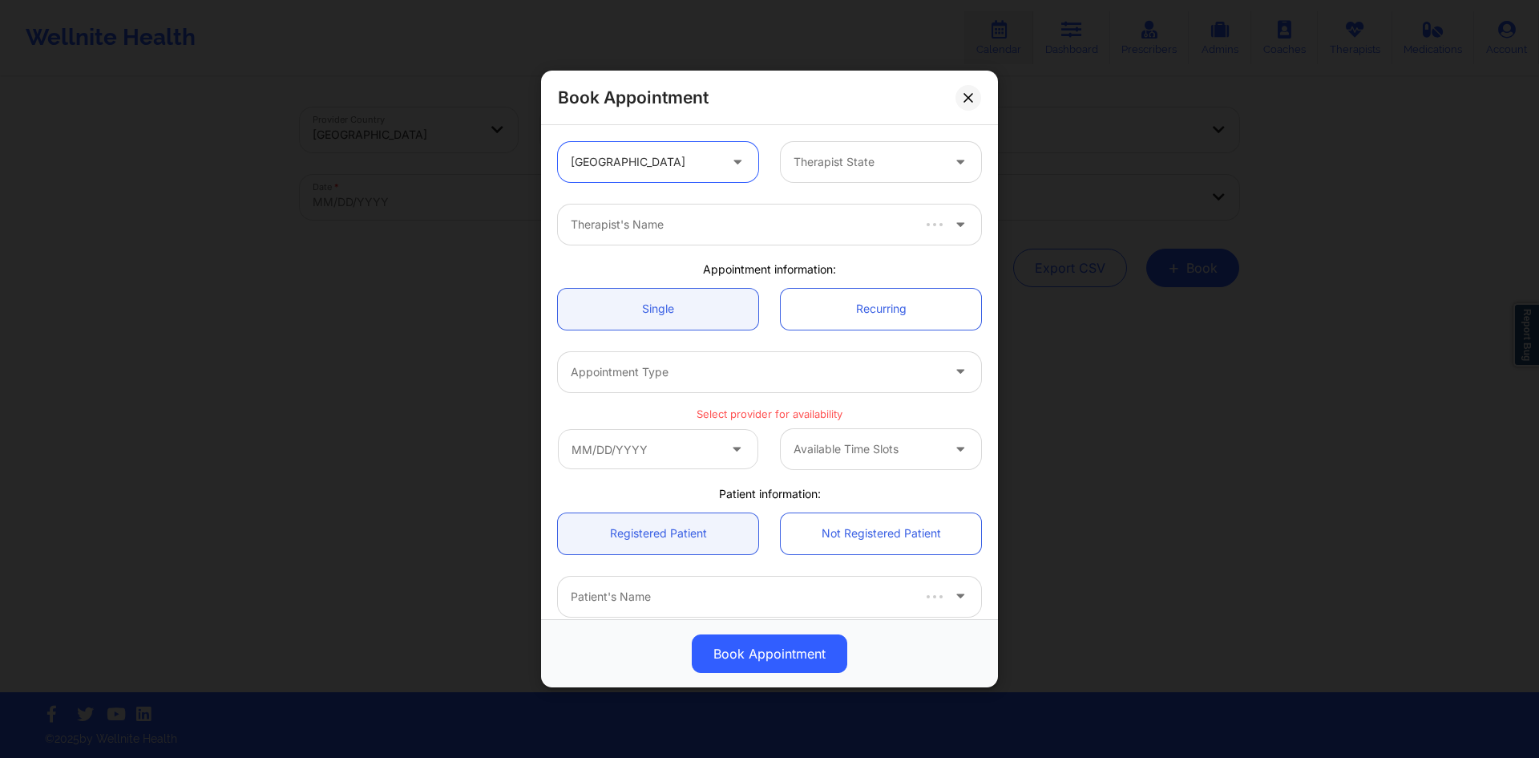
click at [943, 167] on div at bounding box center [962, 162] width 38 height 40
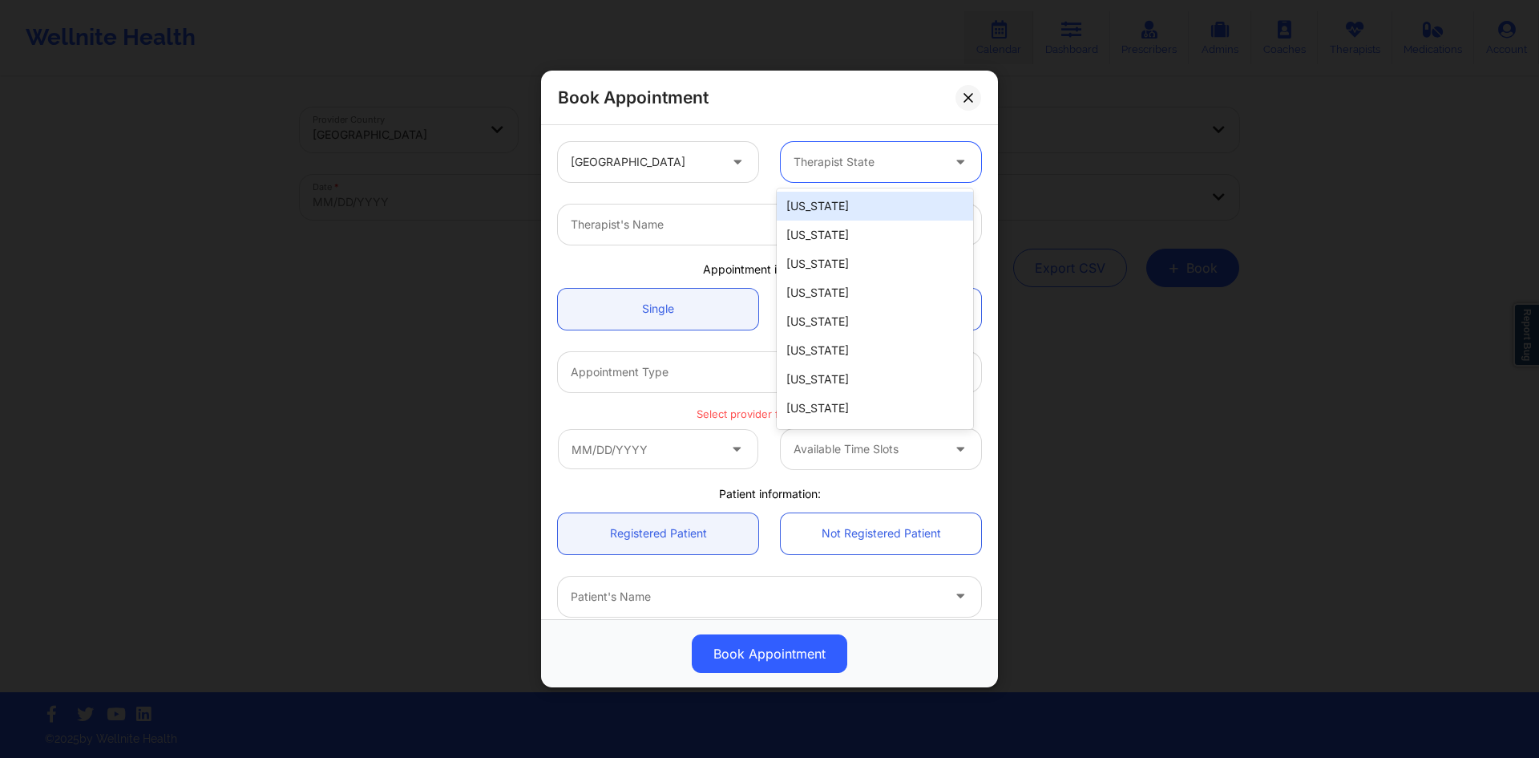
type input "f"
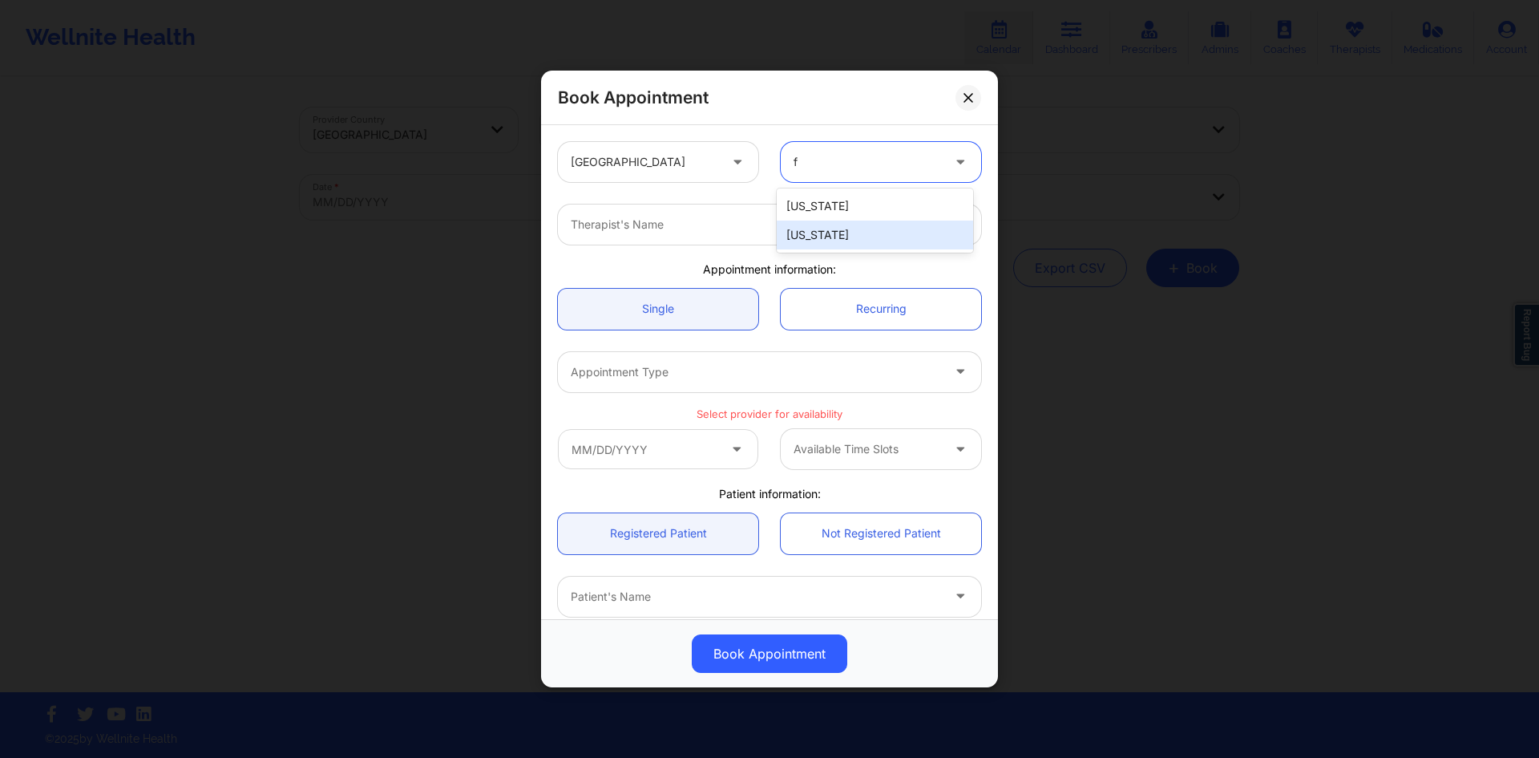
click at [832, 235] on div "Florida" at bounding box center [875, 235] width 196 height 29
click at [793, 220] on div at bounding box center [756, 224] width 370 height 19
type input "Monica samper"
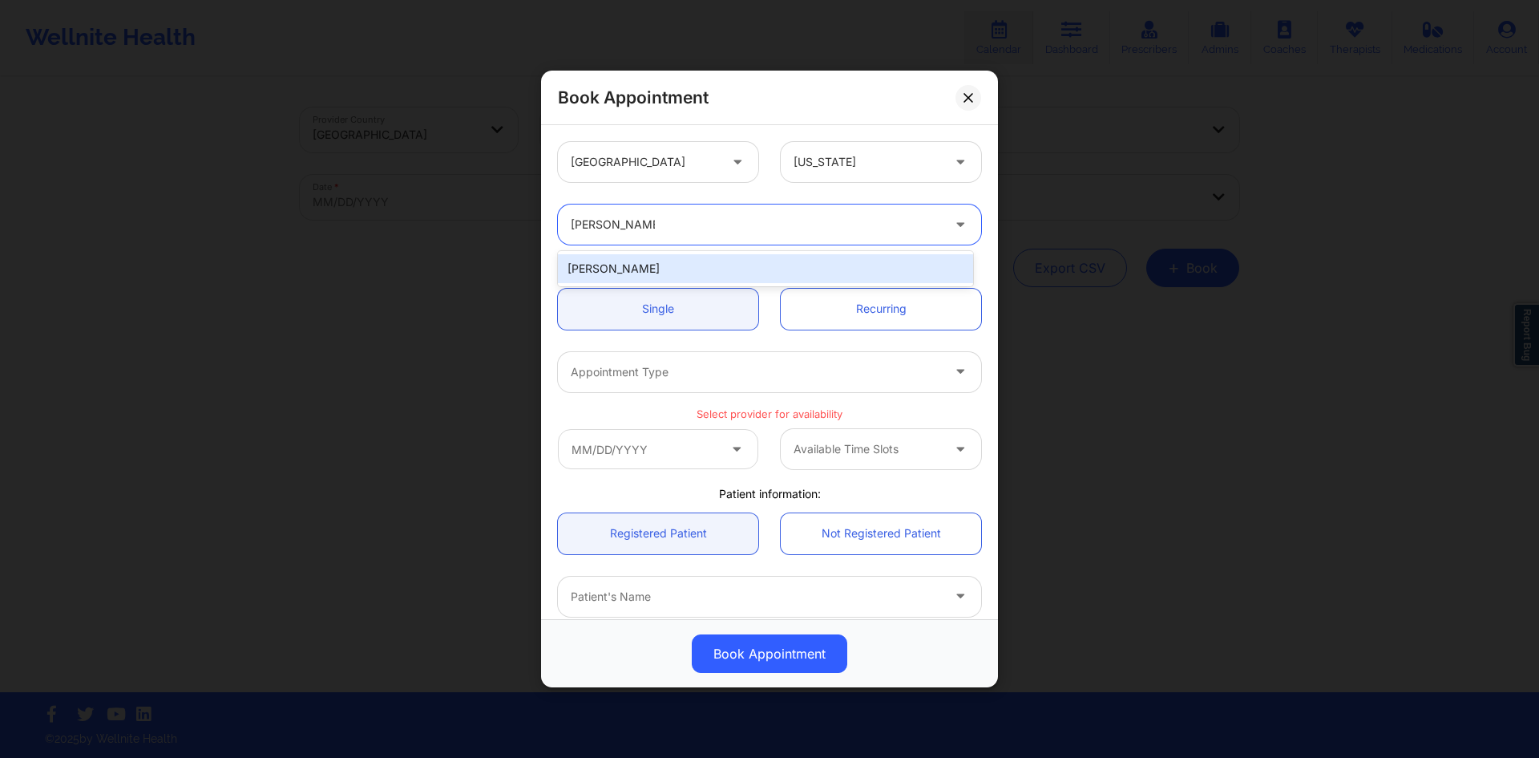
click at [691, 260] on div "Monica Samper" at bounding box center [765, 268] width 415 height 29
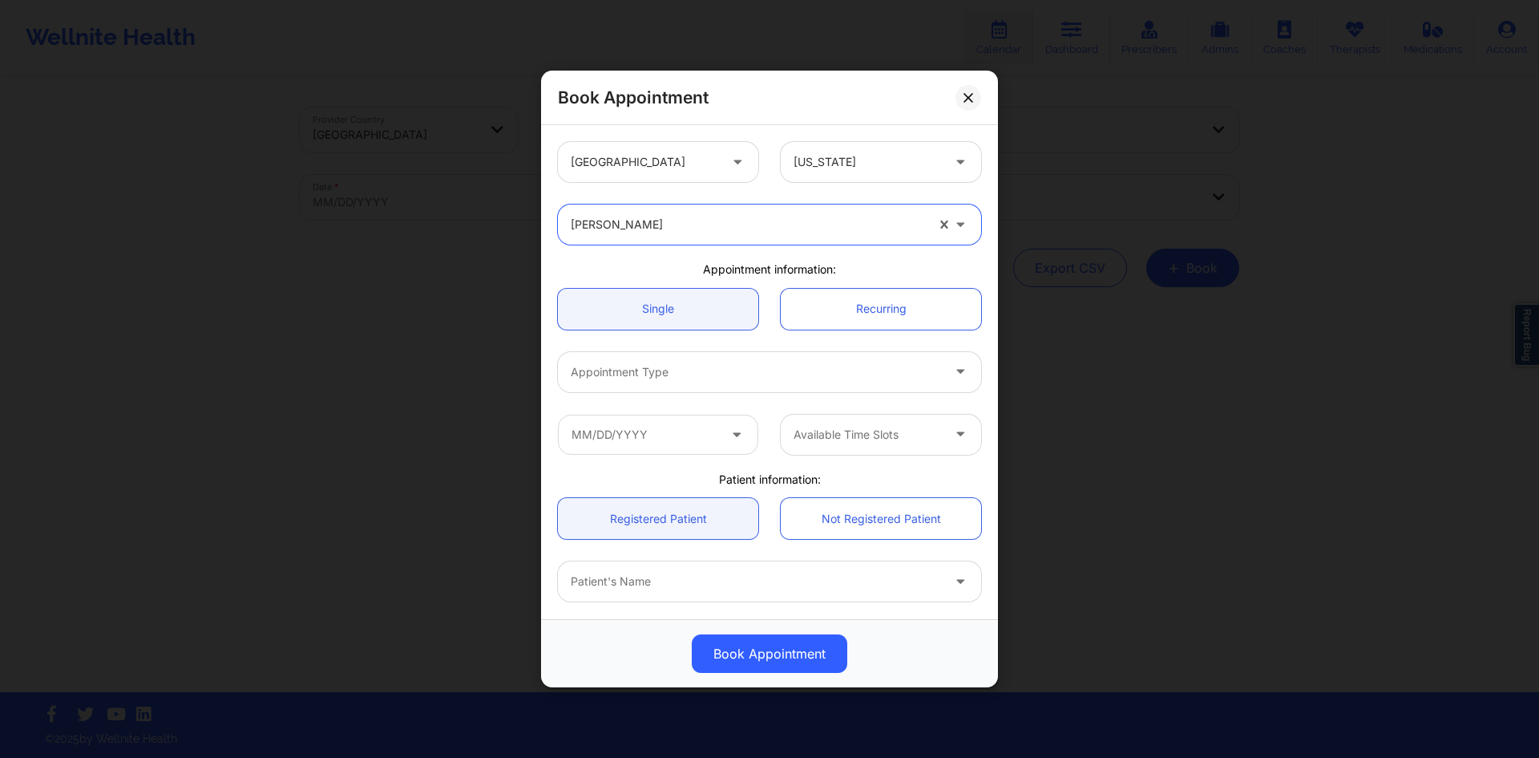
click at [727, 377] on div at bounding box center [756, 371] width 370 height 19
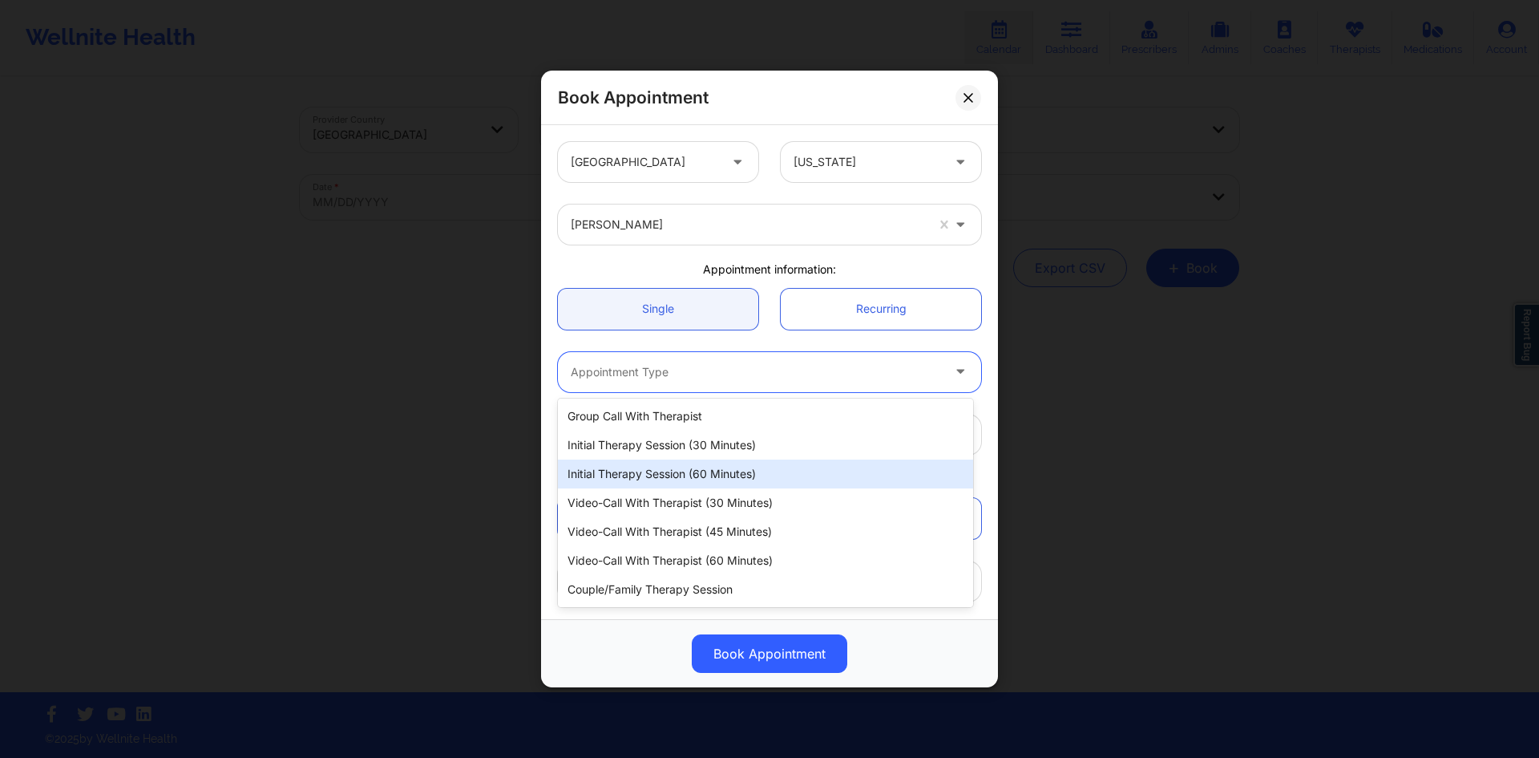
click at [739, 474] on div "Initial Therapy Session (60 minutes)" at bounding box center [765, 473] width 415 height 29
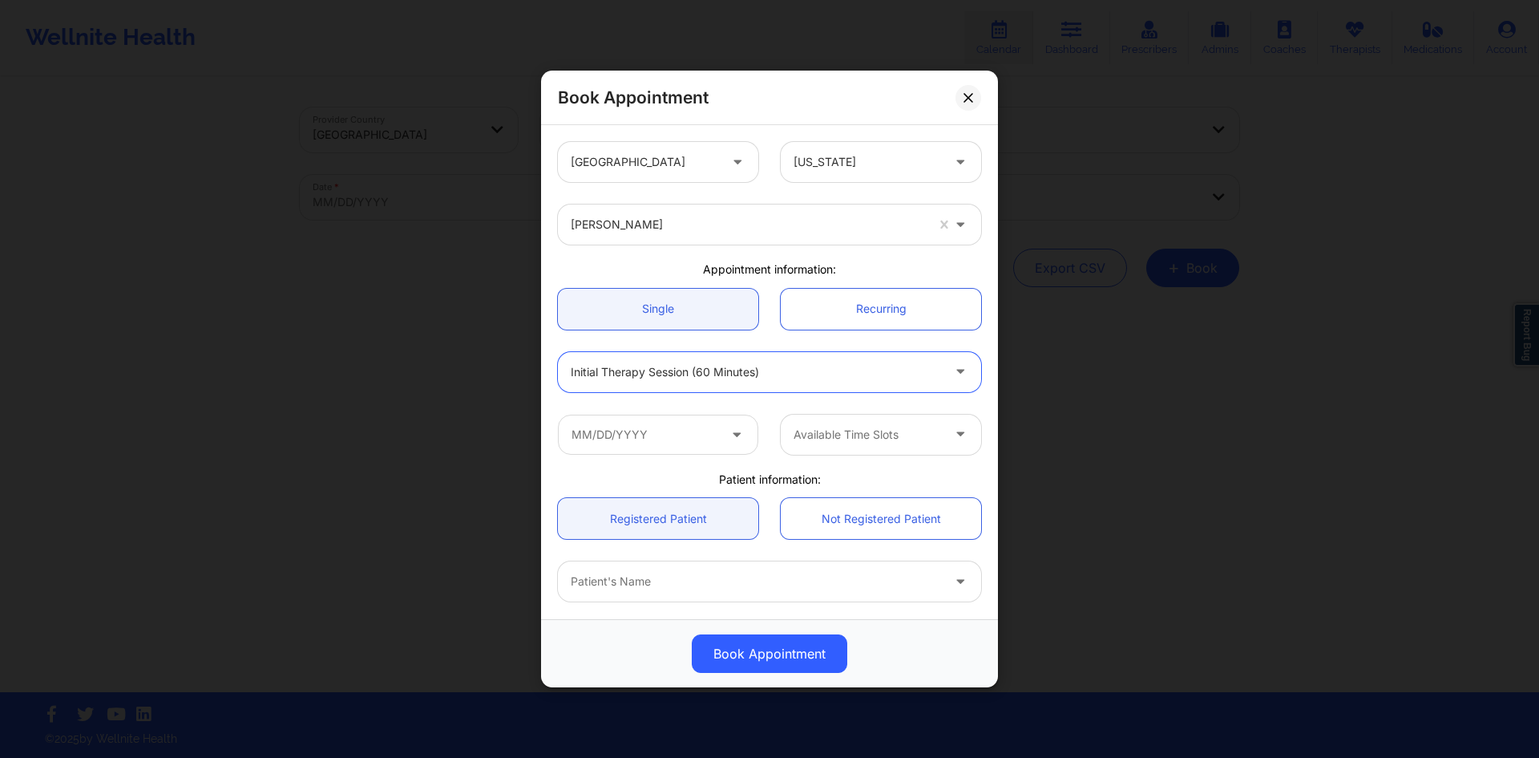
click at [847, 432] on div at bounding box center [868, 434] width 148 height 19
click at [686, 446] on input "text" at bounding box center [658, 435] width 200 height 40
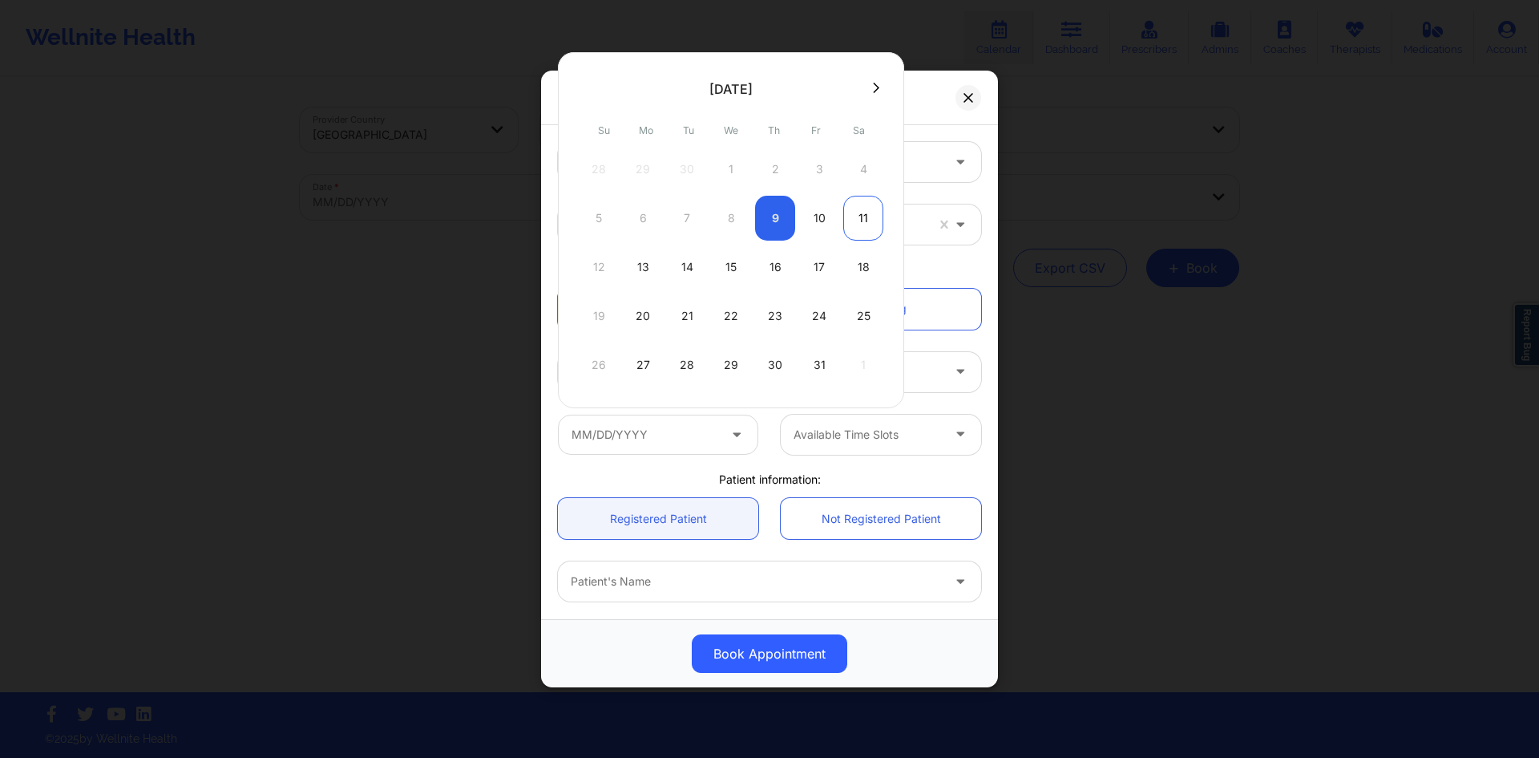
click at [854, 218] on div "11" at bounding box center [864, 218] width 40 height 45
type input "[DATE]"
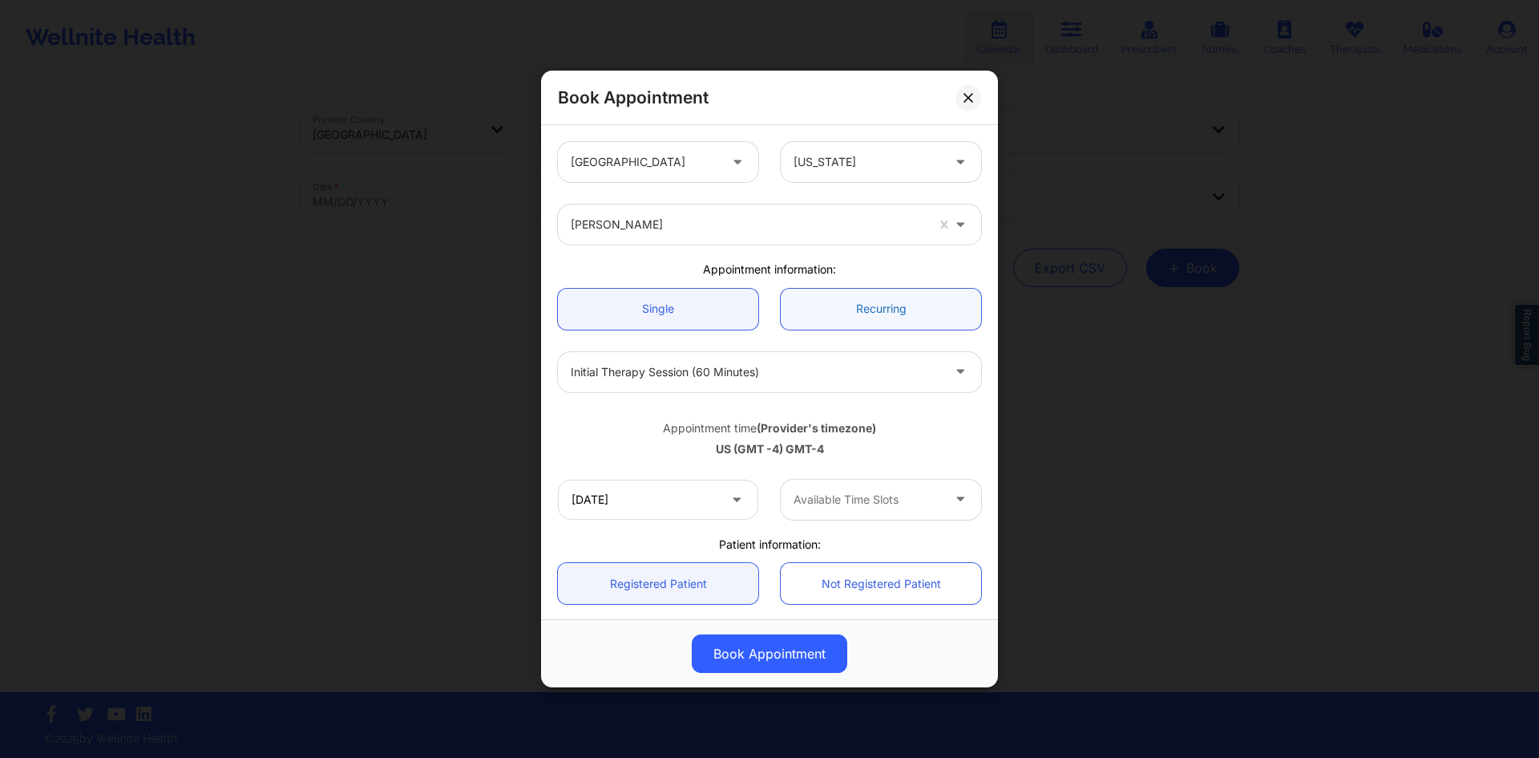
click at [876, 313] on link "Recurring" at bounding box center [881, 309] width 200 height 41
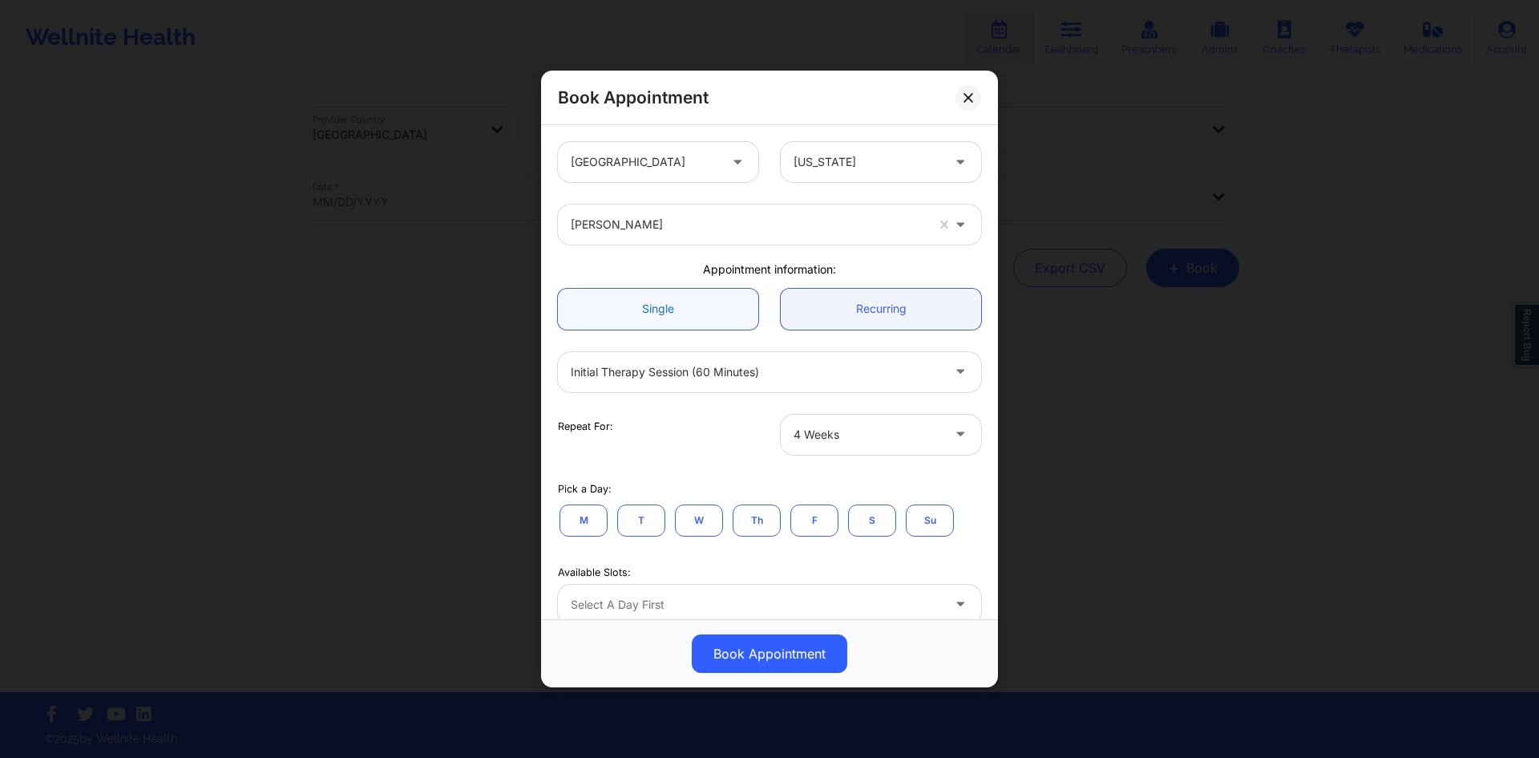
click at [702, 315] on link "Single" at bounding box center [658, 309] width 200 height 41
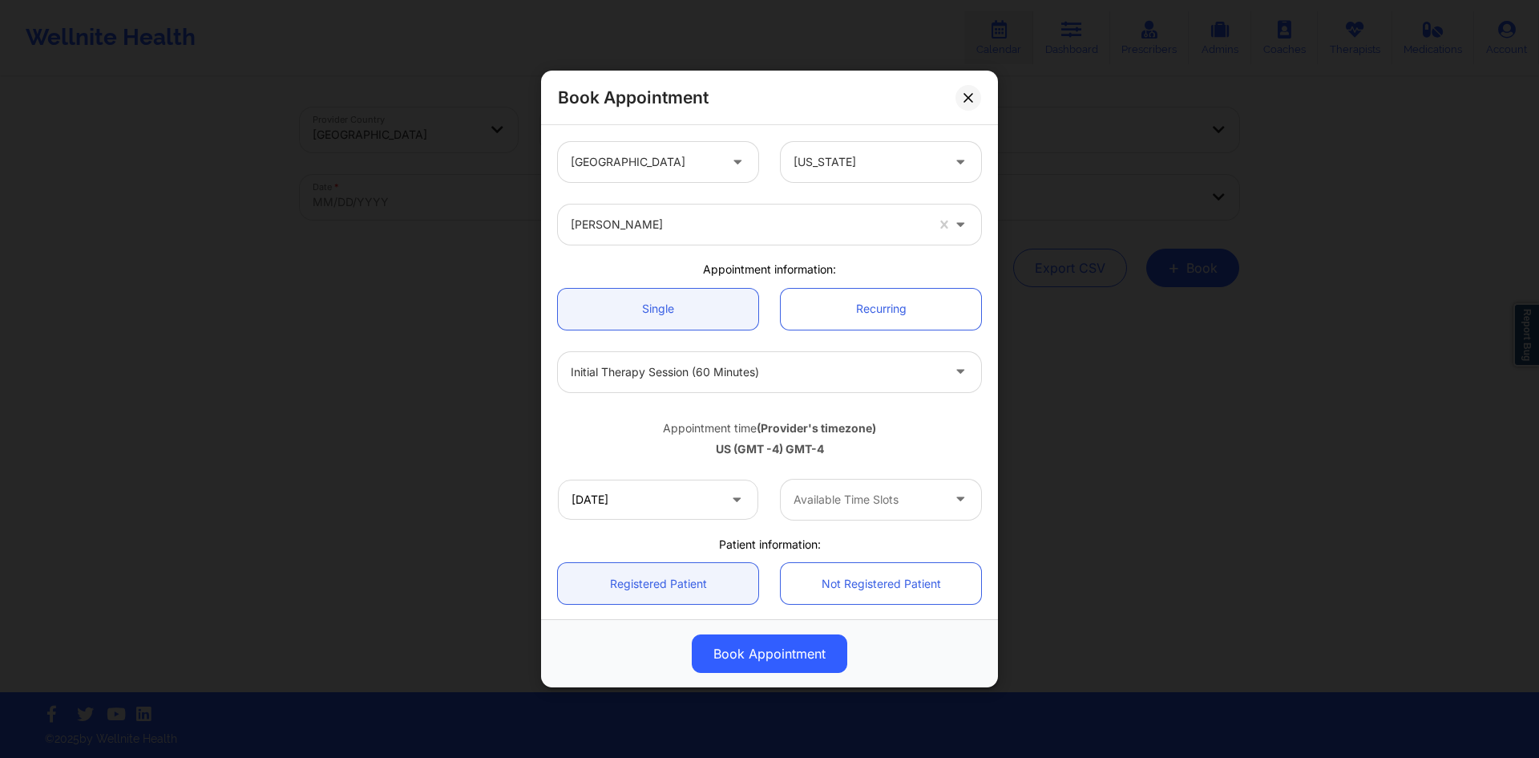
click at [880, 493] on div at bounding box center [868, 499] width 148 height 19
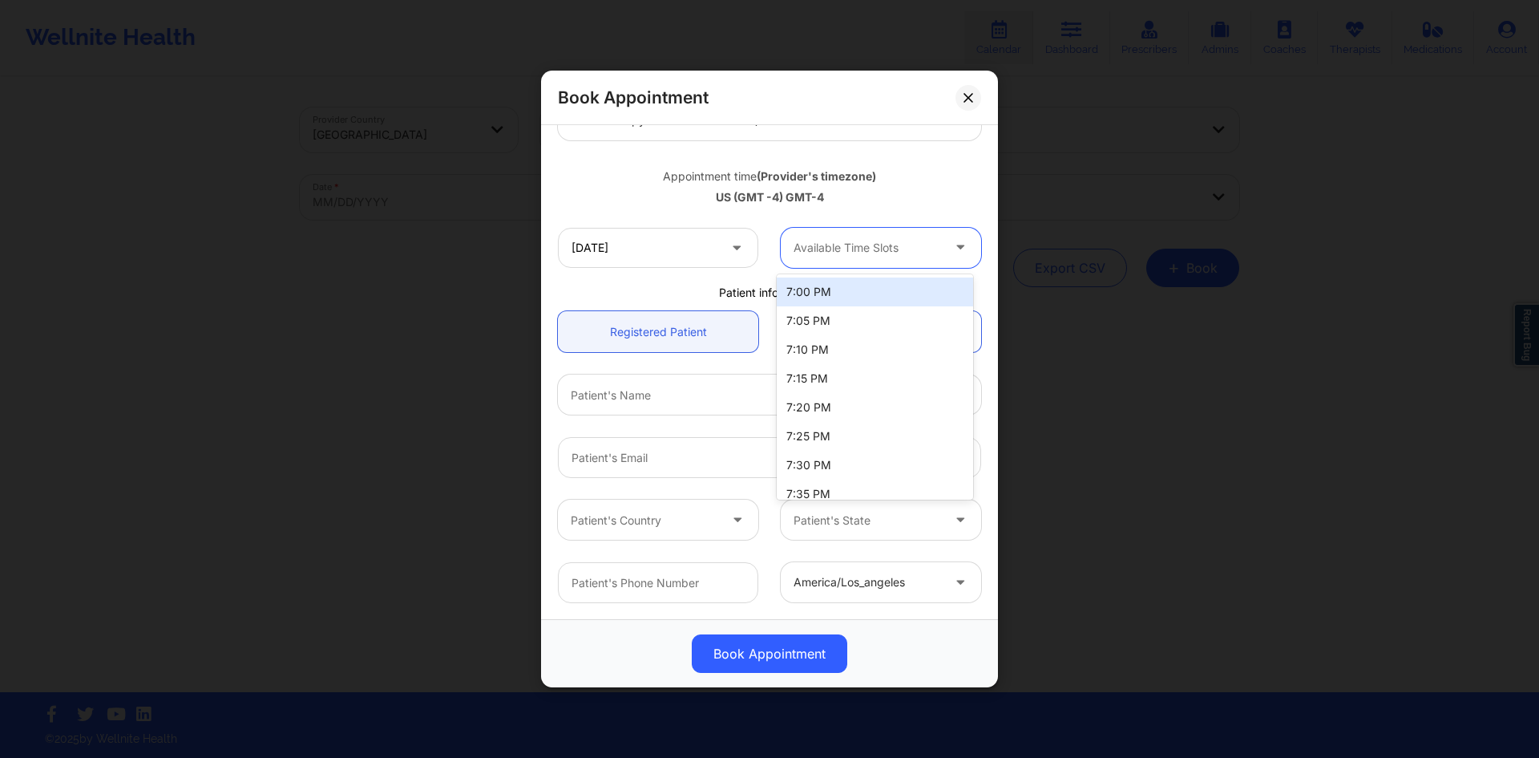
click at [850, 223] on div "[DATE] 13 results available. Use Up and Down to choose options, press Enter to …" at bounding box center [770, 247] width 446 height 63
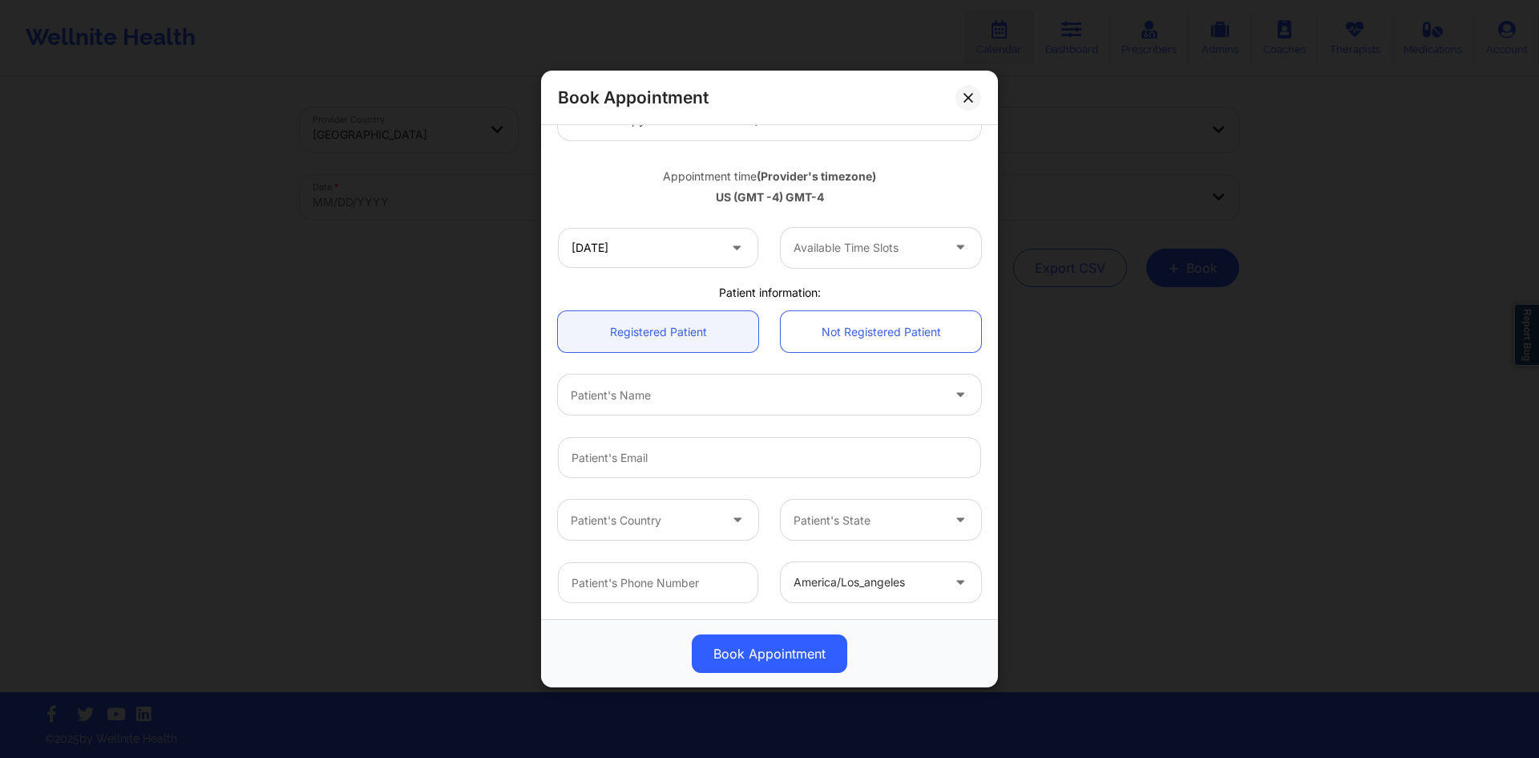
click at [695, 290] on div "Patient information:" at bounding box center [770, 293] width 446 height 16
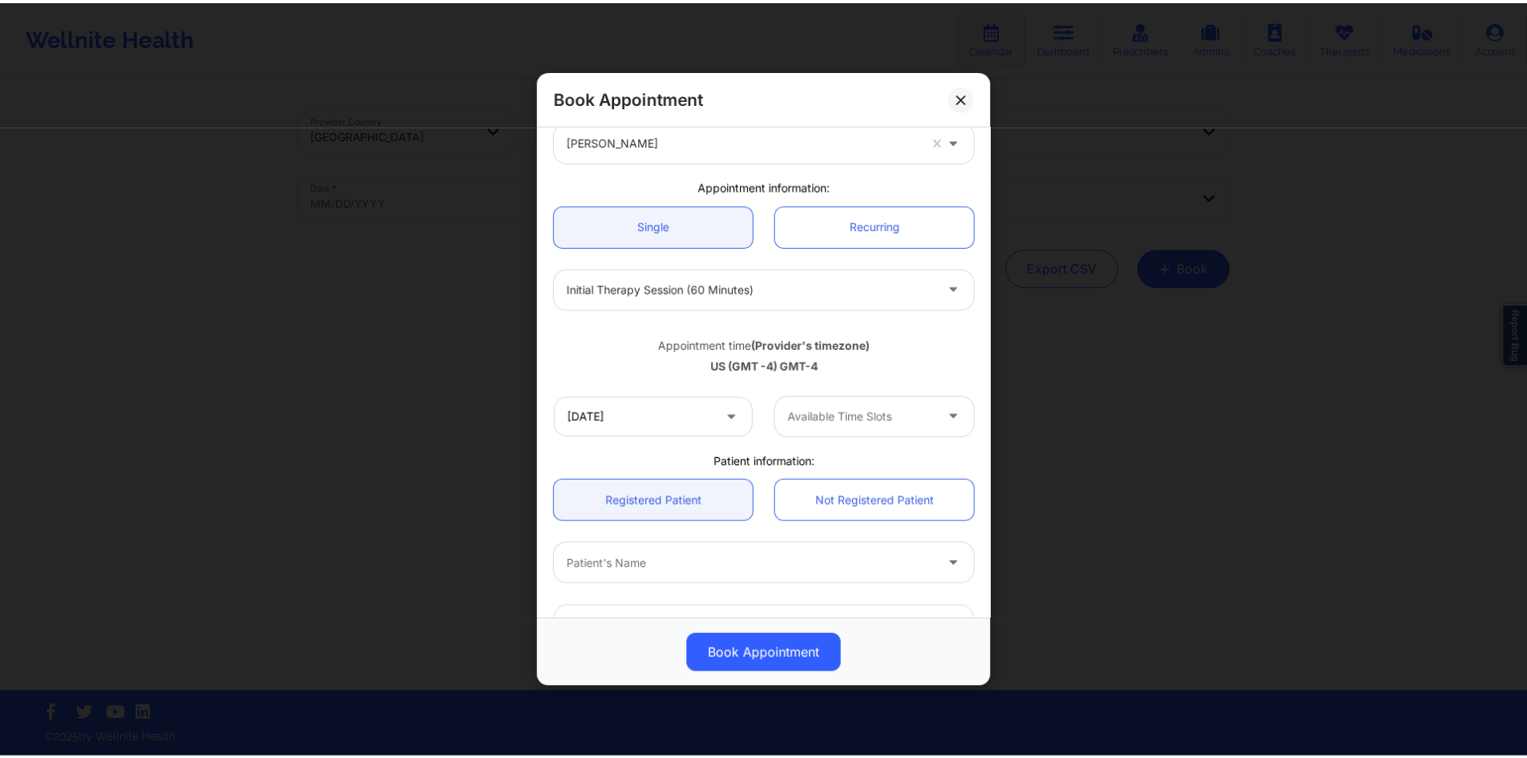
scroll to position [160, 0]
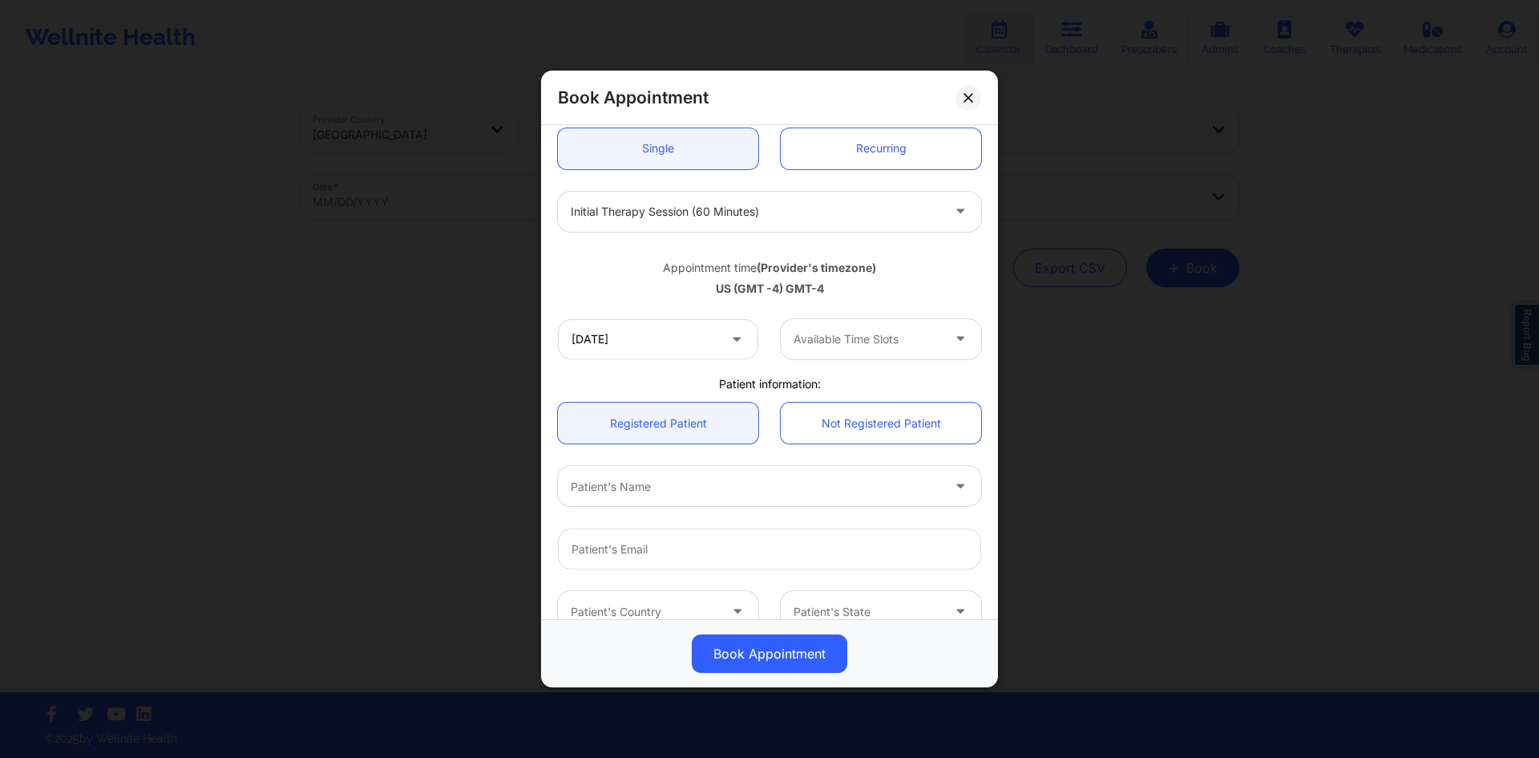
click at [864, 302] on div "Appointment time (Provider's timezone) [GEOGRAPHIC_DATA] (GMT -4) GMT-4" at bounding box center [770, 275] width 446 height 65
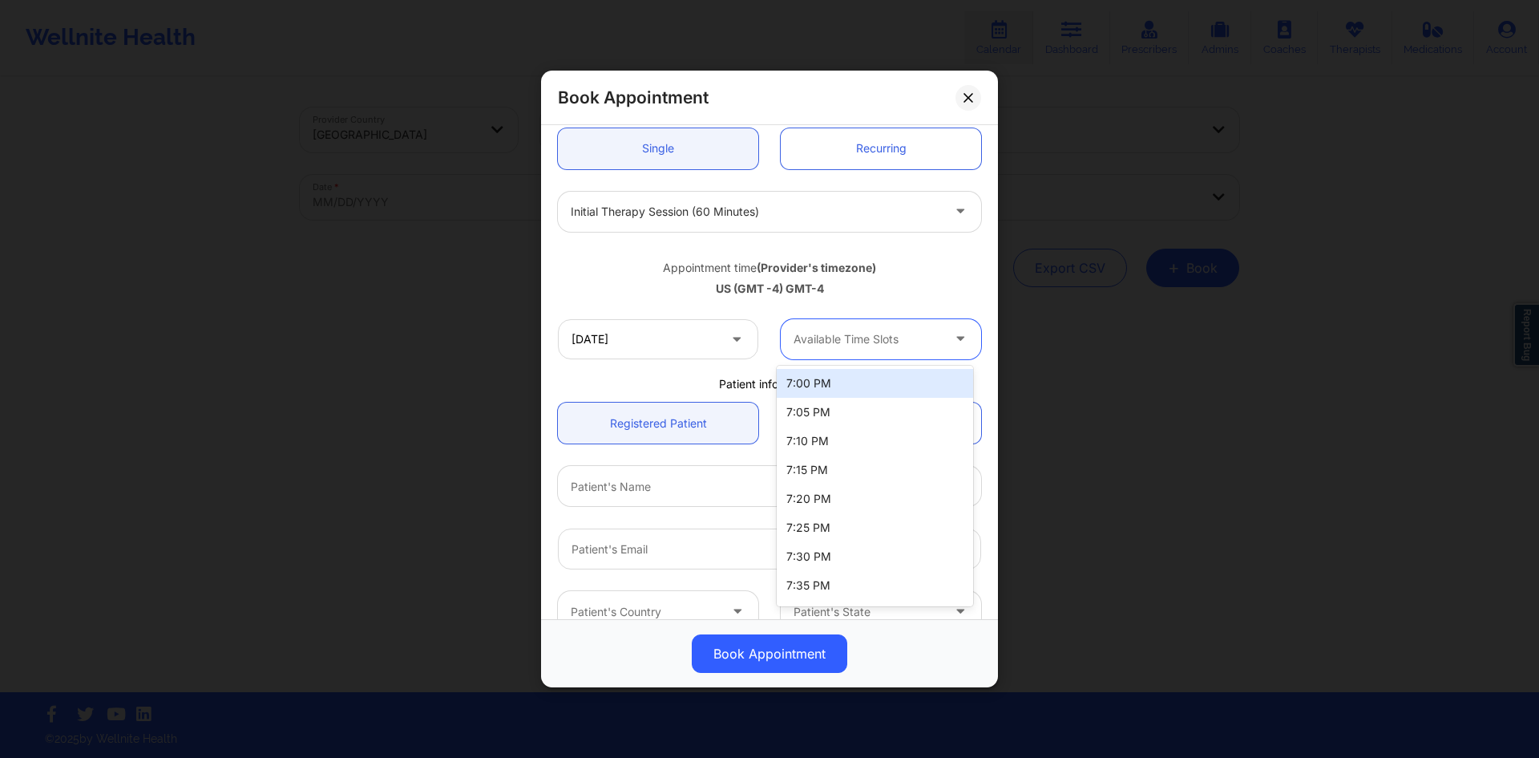
click at [872, 341] on div at bounding box center [868, 339] width 148 height 19
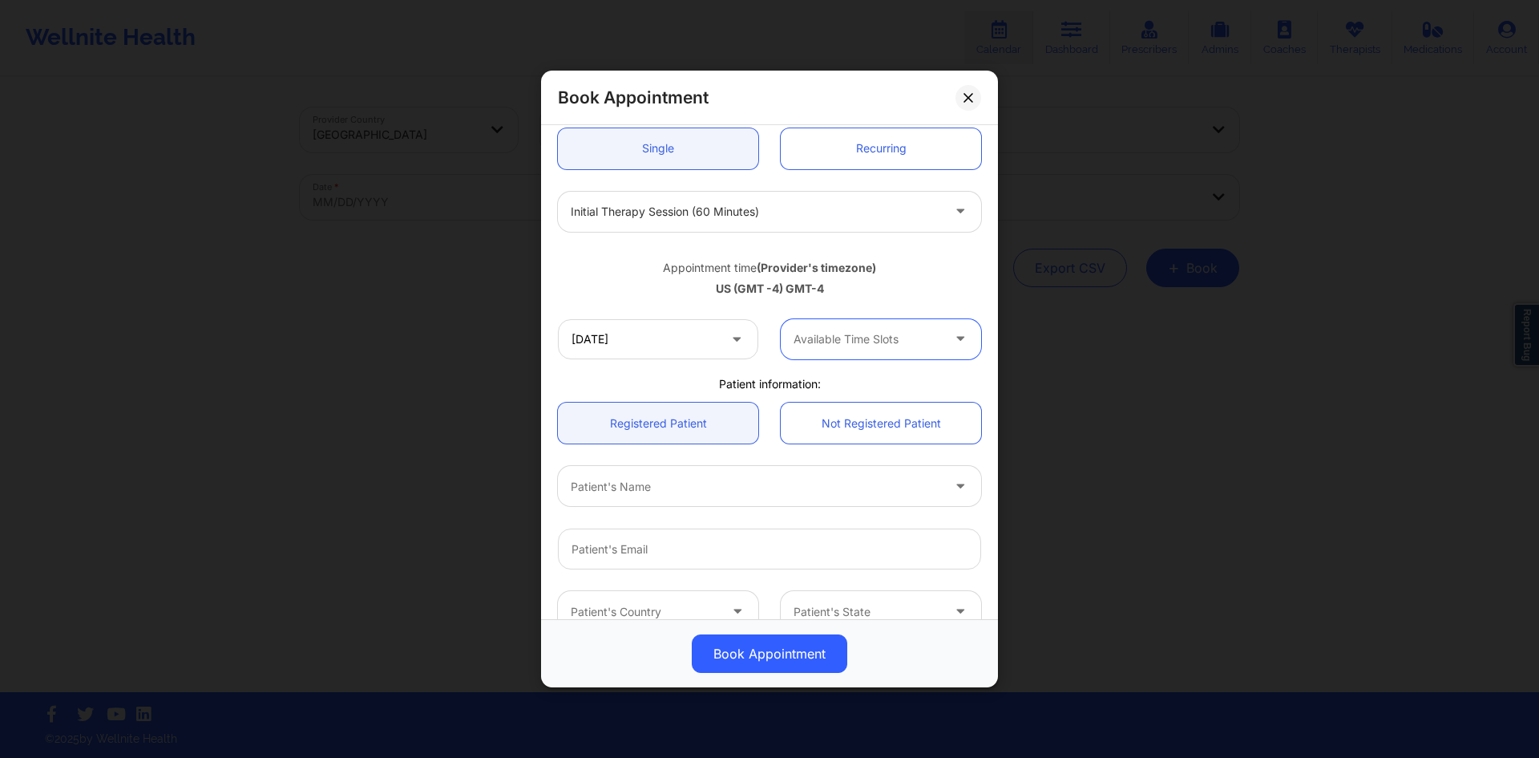
click at [671, 289] on div "US (GMT -4) GMT-4" at bounding box center [769, 289] width 423 height 16
click at [957, 91] on div "Book Appointment" at bounding box center [769, 98] width 457 height 55
click at [957, 99] on button at bounding box center [969, 98] width 26 height 26
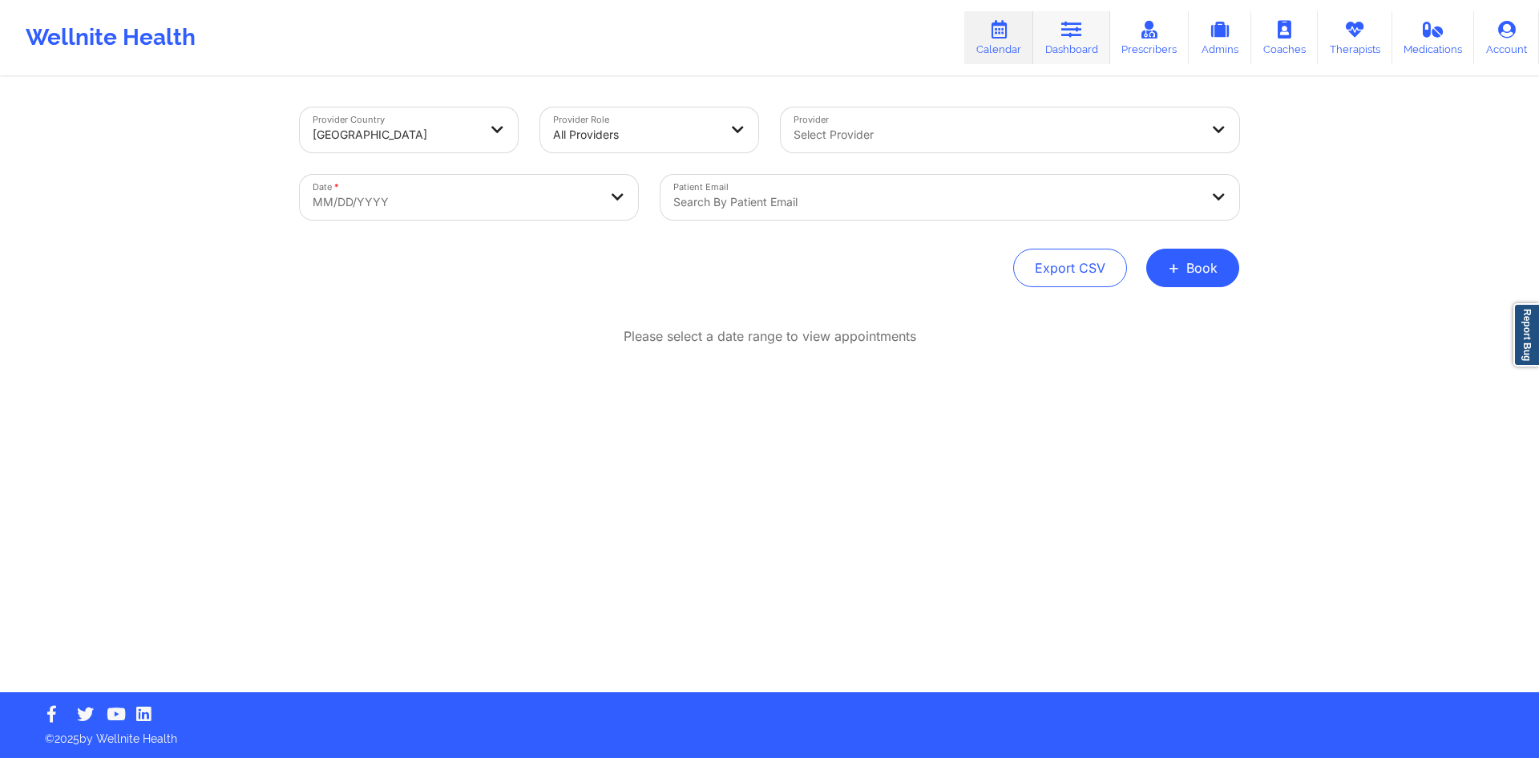
click at [1052, 40] on link "Dashboard" at bounding box center [1072, 37] width 77 height 53
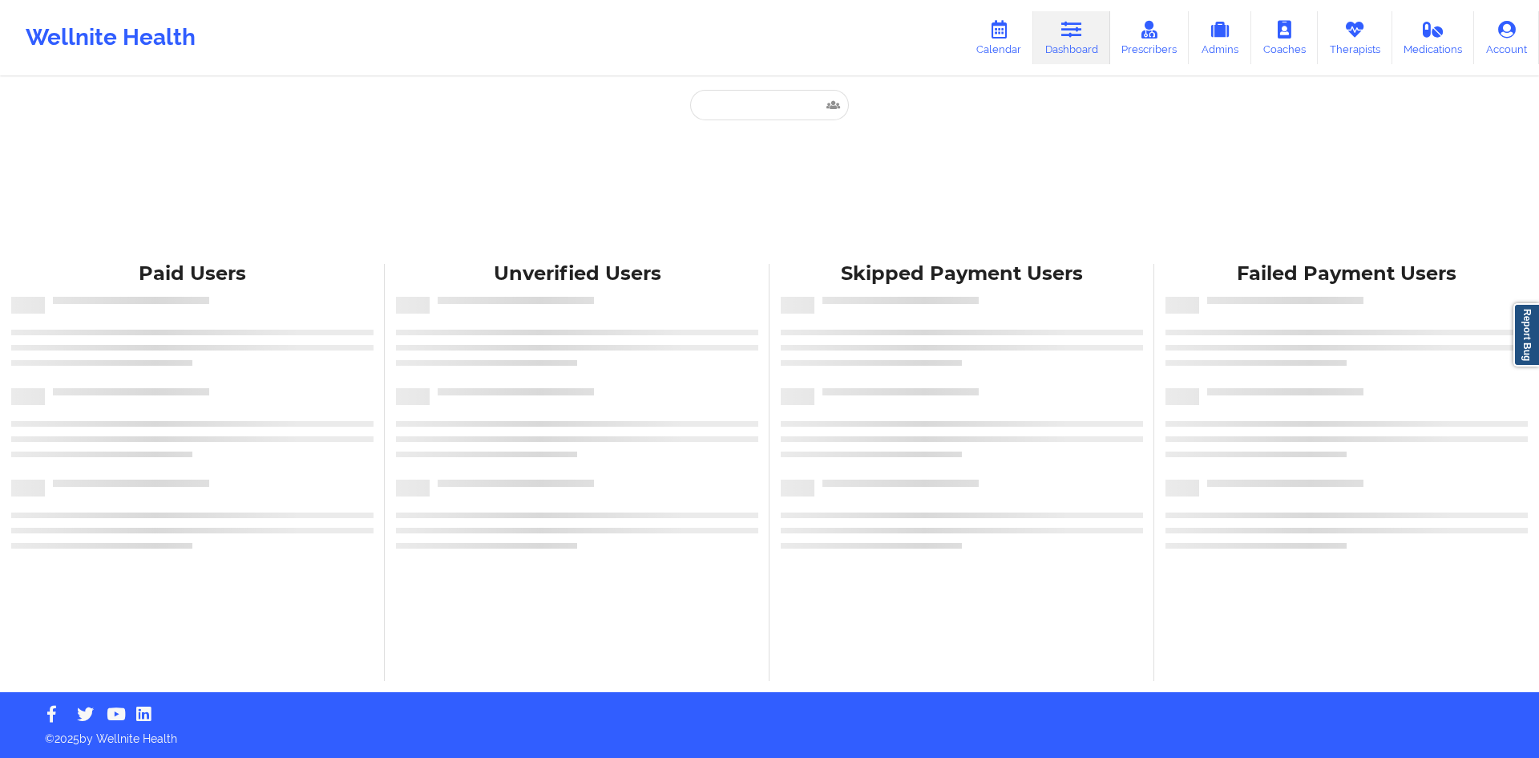
click at [785, 127] on div "Paid Unverified Skipped Failed" at bounding box center [769, 171] width 321 height 163
click at [789, 107] on input "text" at bounding box center [769, 105] width 159 height 30
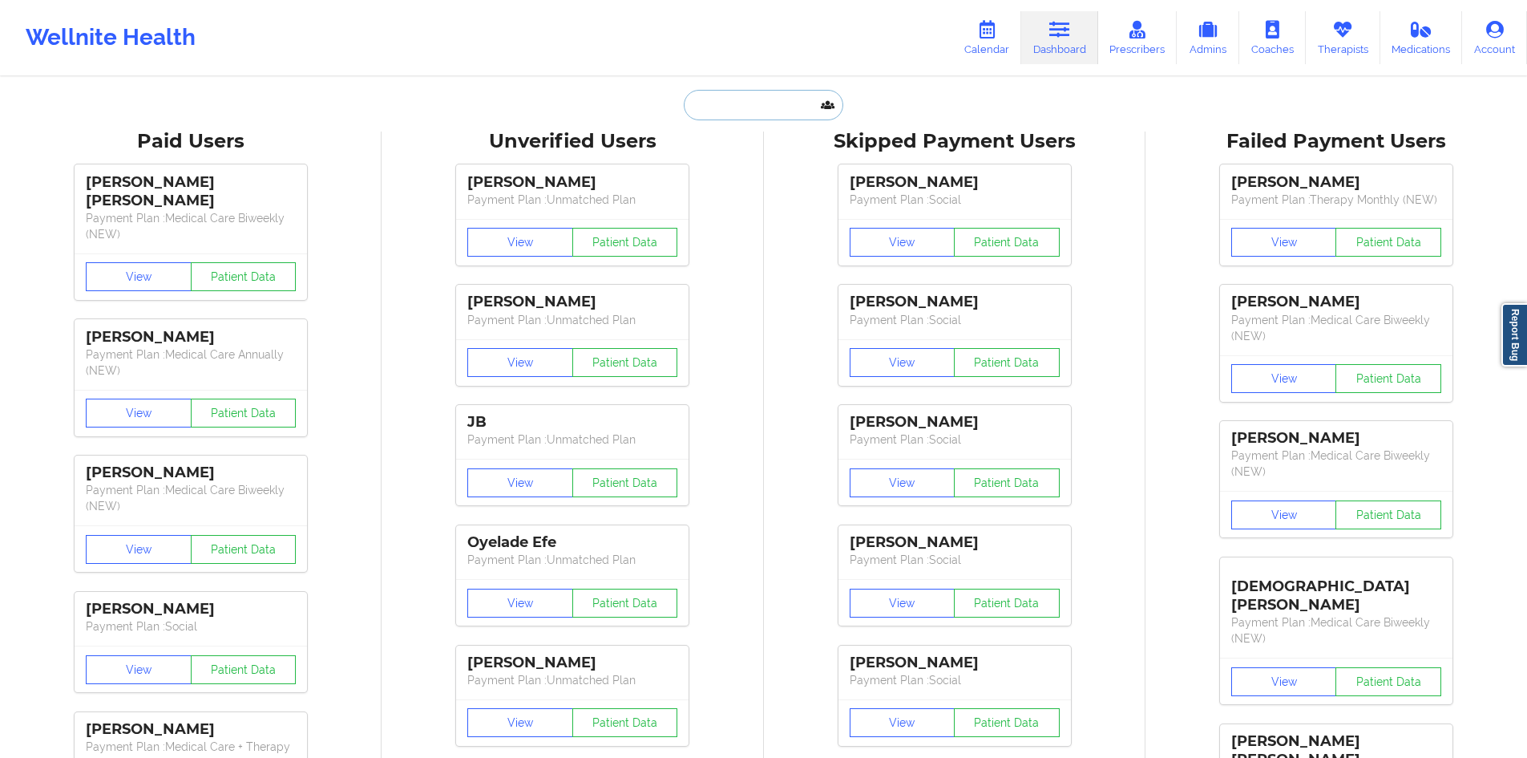
paste input "DRAMAQUEEN51368@YAHOO.COM"
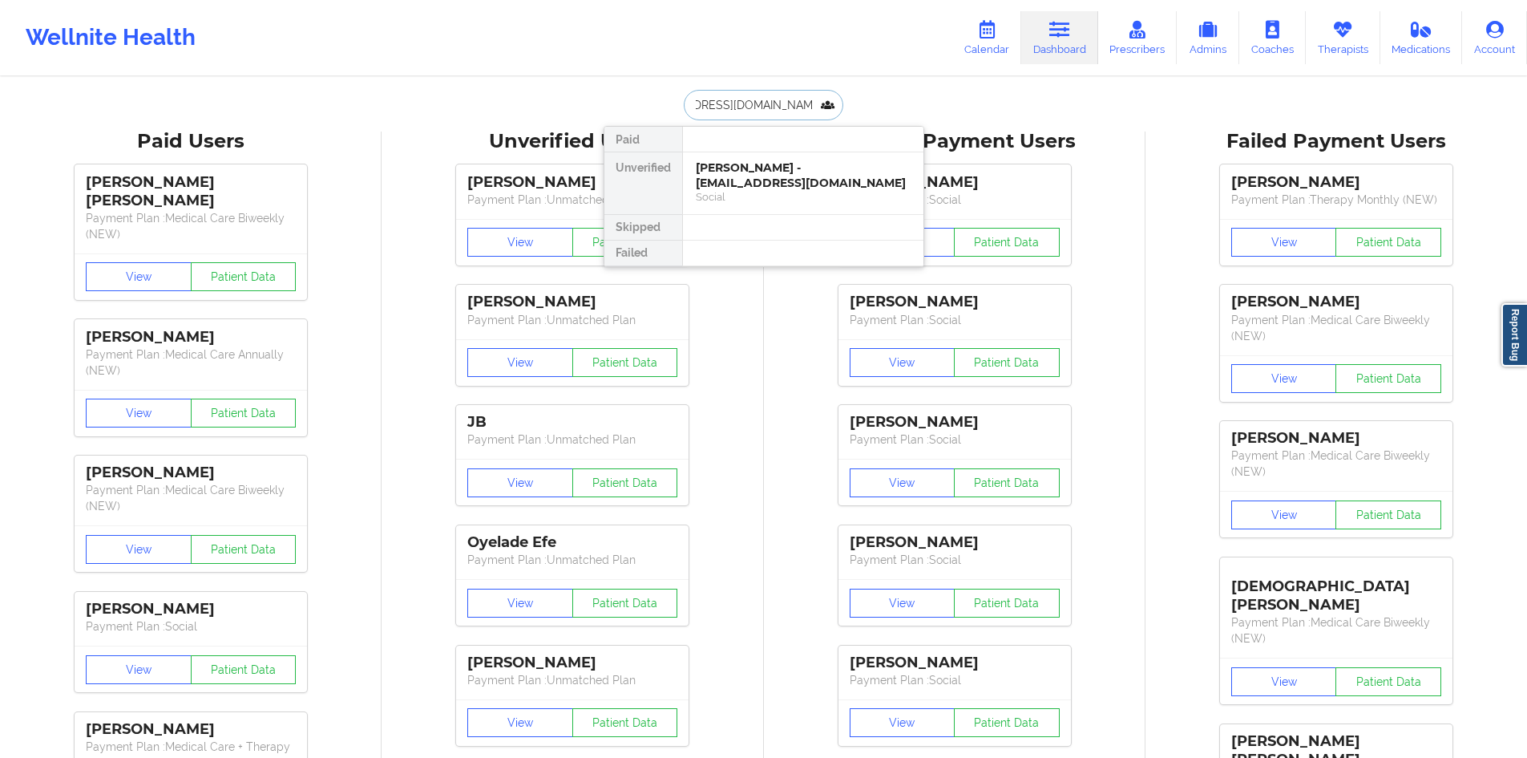
type input "DRAMAQUEEN51368@YAHOO.COM"
click at [769, 150] on div at bounding box center [802, 140] width 241 height 26
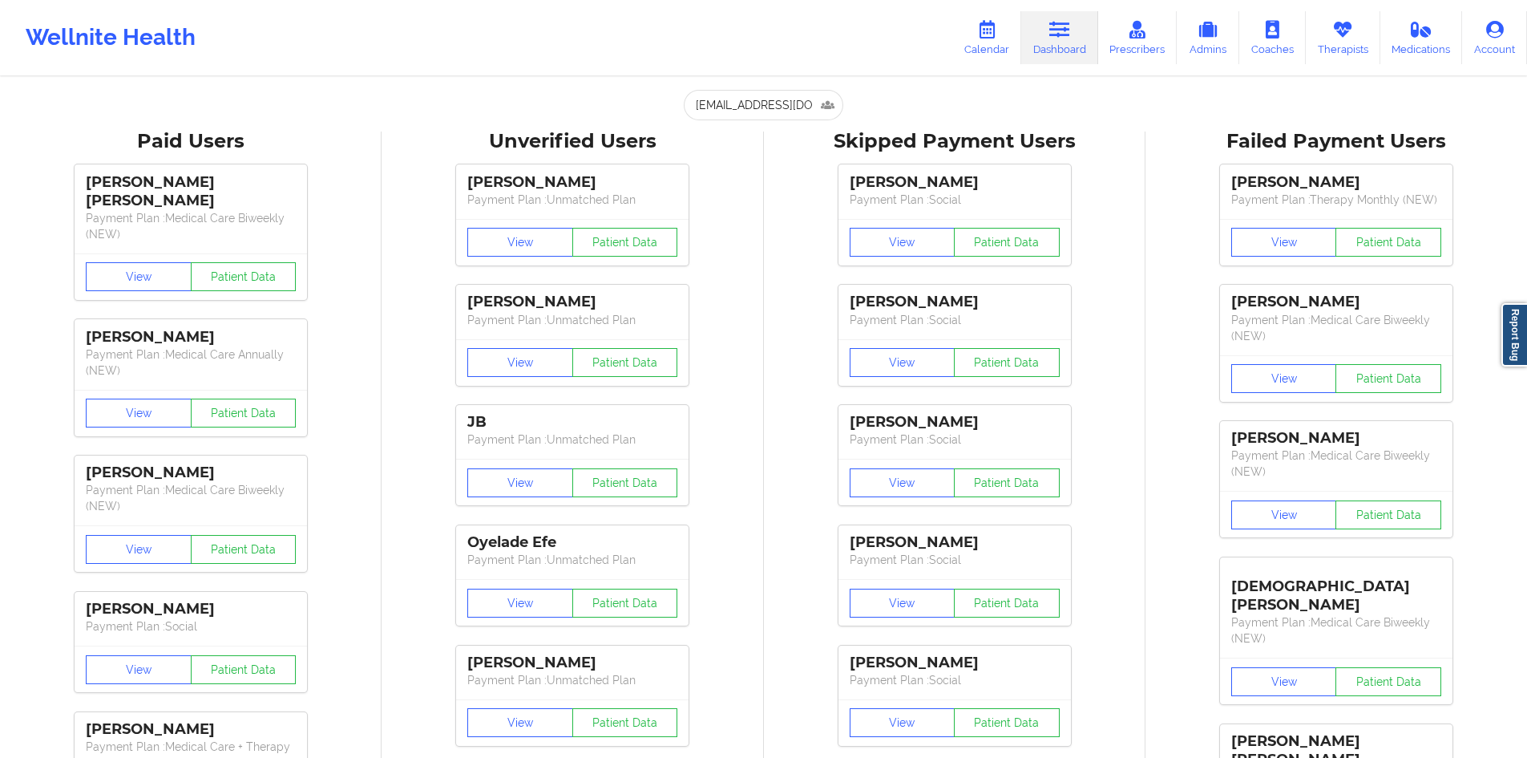
click at [788, 108] on input "DRAMAQUEEN51368@YAHOO.COM" at bounding box center [763, 105] width 159 height 30
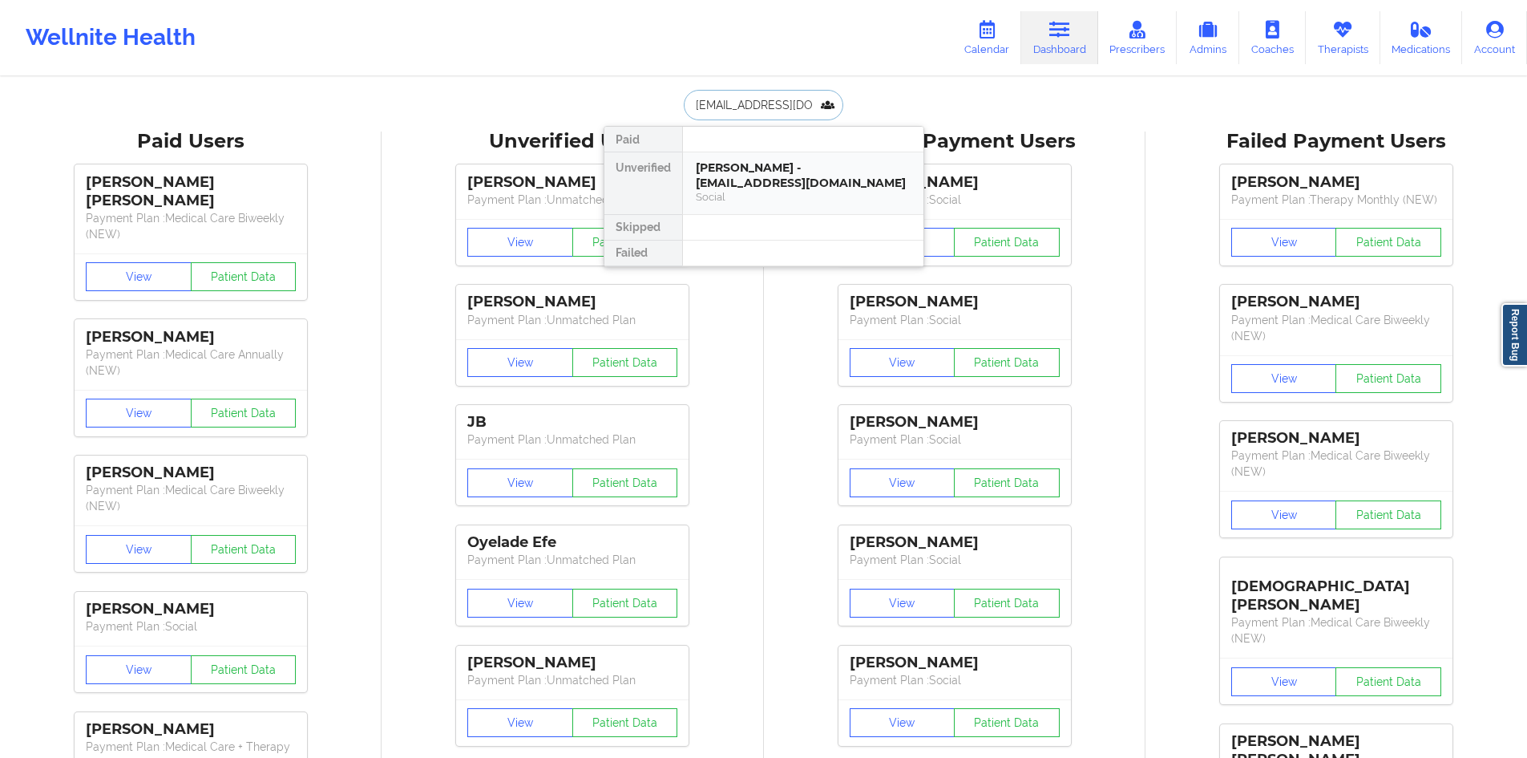
click at [761, 187] on div "MargAret Szajna - dramaqueen51368@yahoo.com" at bounding box center [803, 175] width 215 height 30
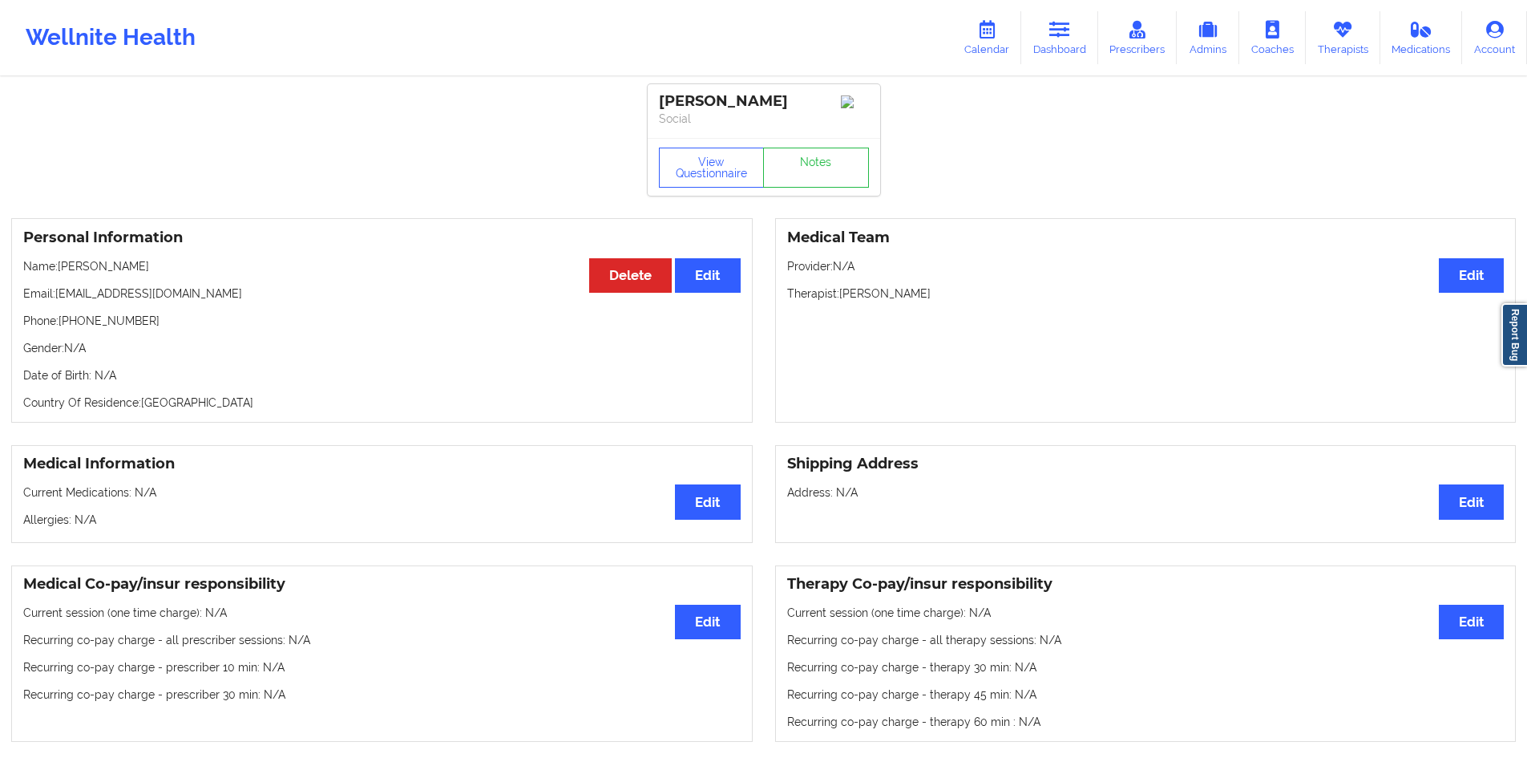
click at [678, 116] on p "Social" at bounding box center [764, 119] width 210 height 16
click at [710, 102] on div "MargAret Szajna" at bounding box center [764, 101] width 210 height 18
click at [754, 98] on div "MargAret Szajna" at bounding box center [764, 101] width 210 height 18
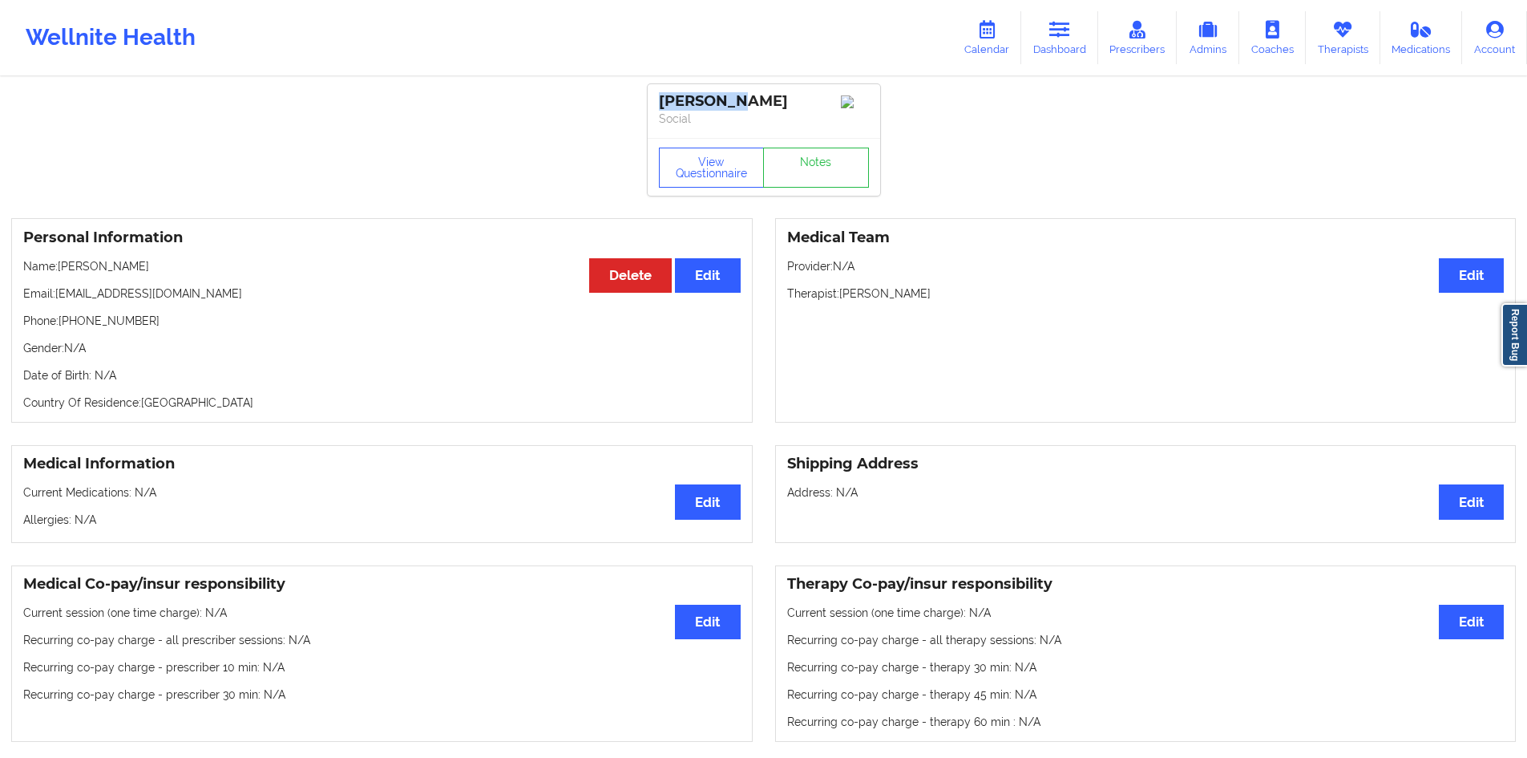
copy div "MargAret Szajna"
click at [198, 34] on div "Wellnite Health" at bounding box center [110, 38] width 221 height 64
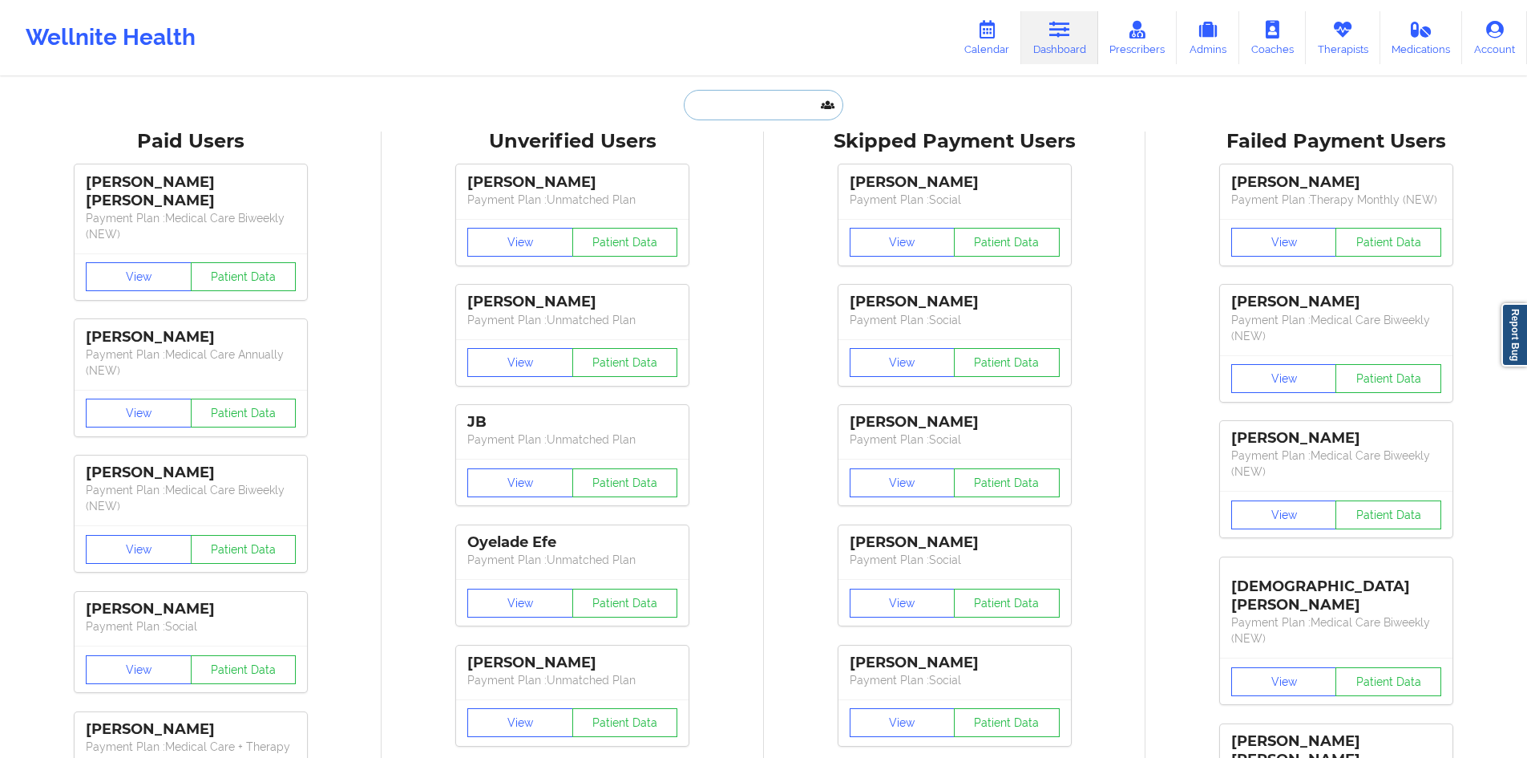
click at [779, 103] on input "text" at bounding box center [763, 105] width 159 height 30
paste input "dramaqueen51368@yahoo.com"
type input "dramaqueen51368@yahoo.com"
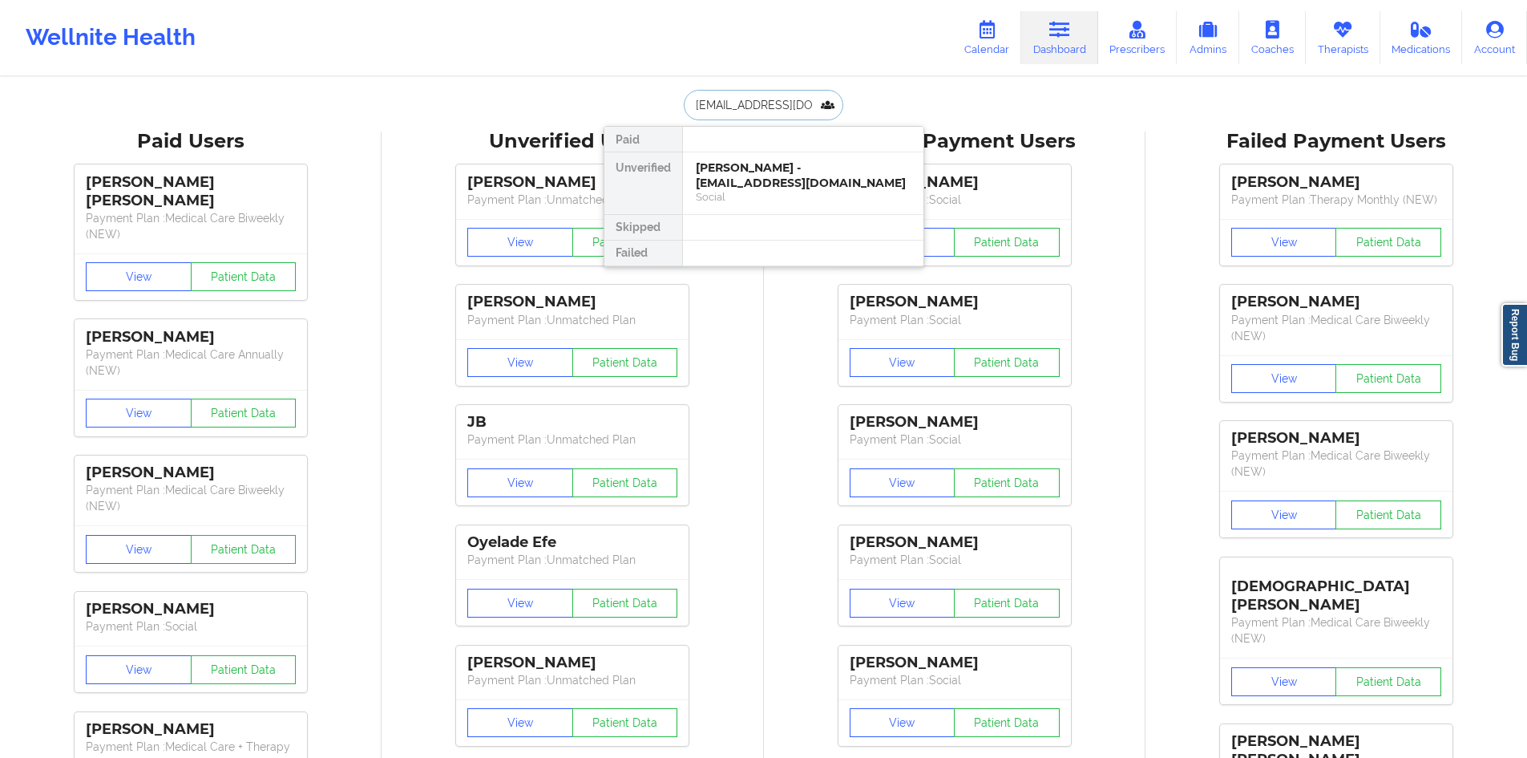
scroll to position [0, 38]
click at [794, 175] on div "MargAret Szajna - dramaqueen51368@yahoo.com" at bounding box center [803, 175] width 215 height 30
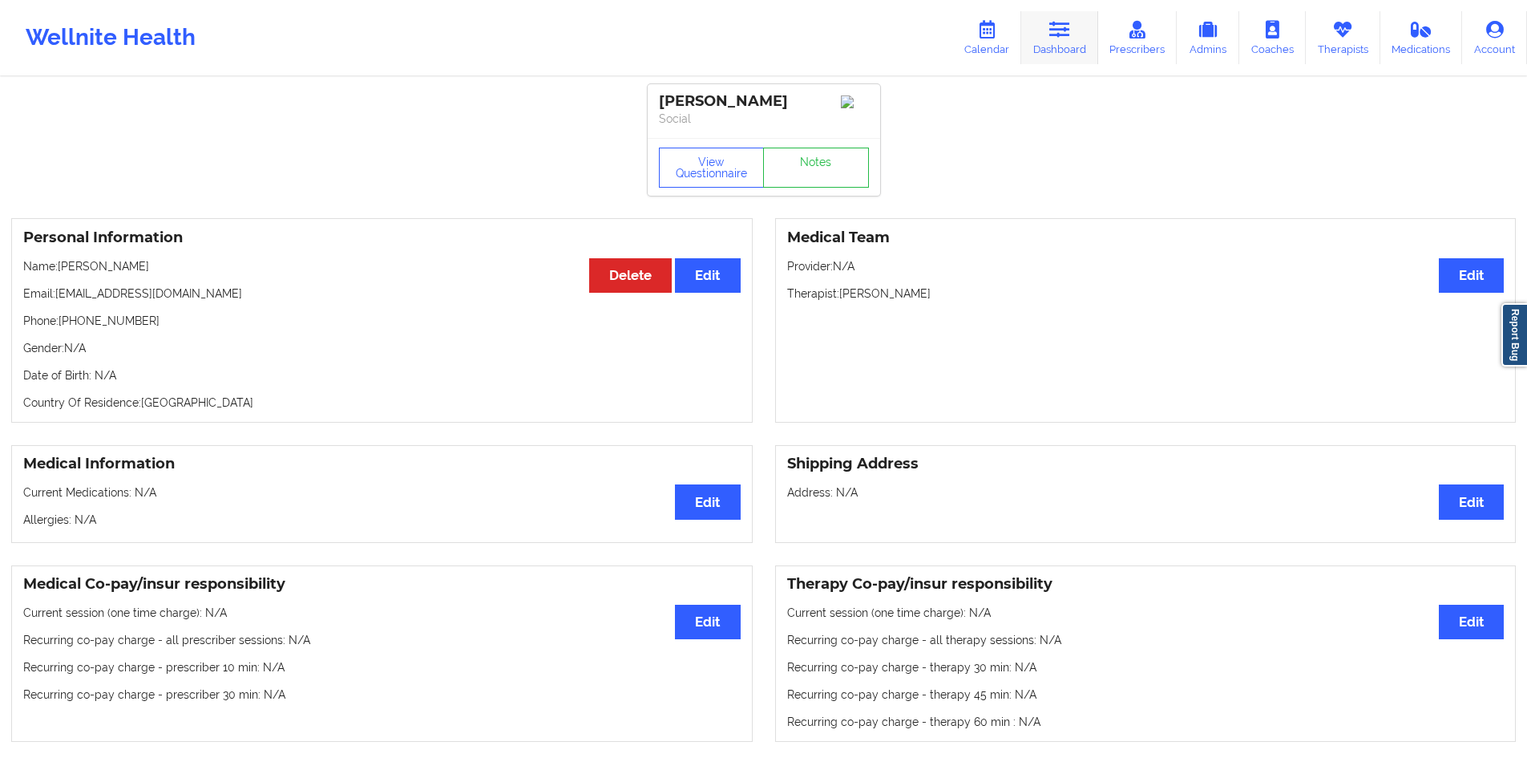
drag, startPoint x: 1048, startPoint y: 44, endPoint x: 1042, endPoint y: 59, distance: 15.8
click at [1048, 44] on link "Dashboard" at bounding box center [1060, 37] width 77 height 53
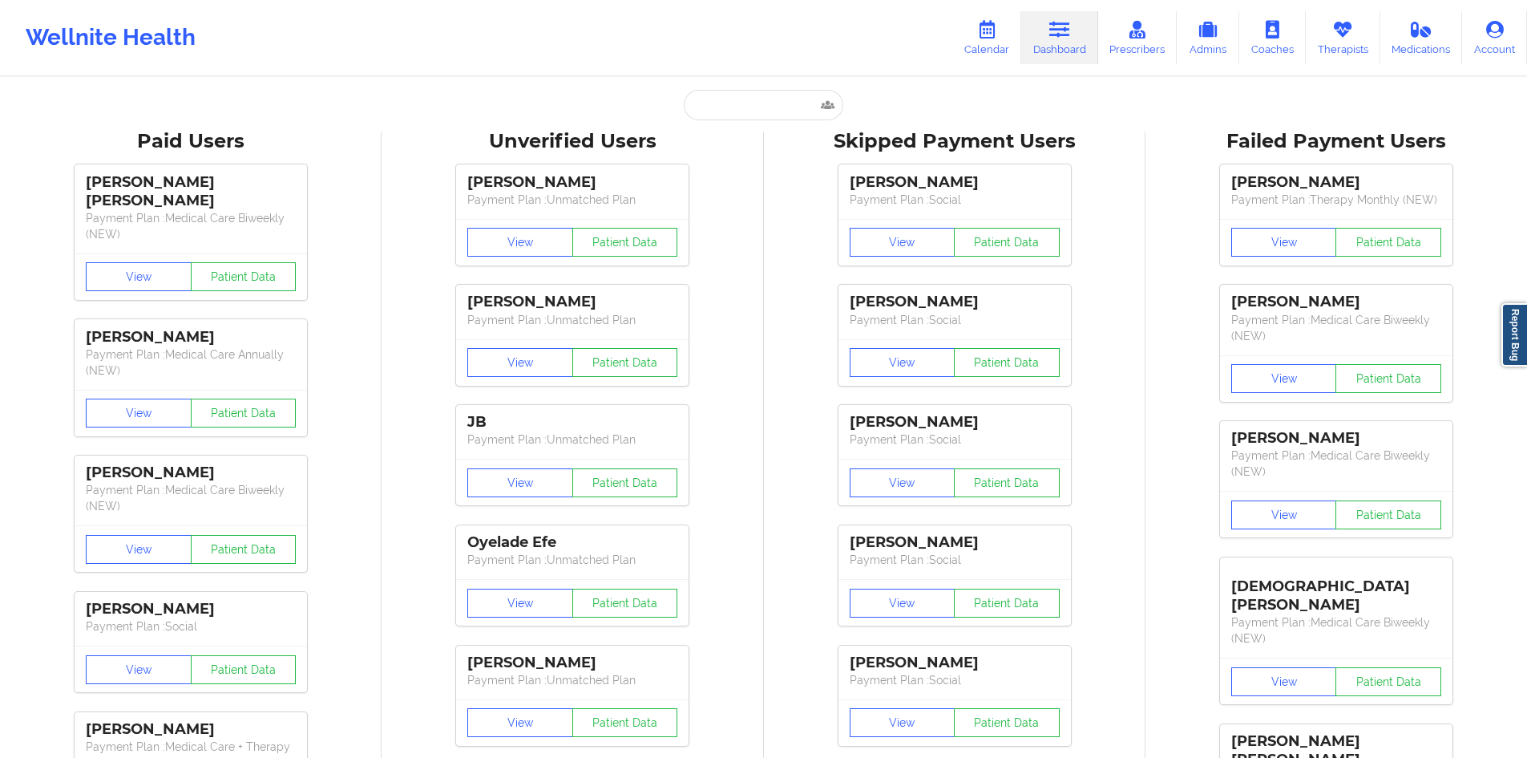
click at [778, 102] on input "text" at bounding box center [763, 105] width 159 height 30
paste input "kaileforsythe@gmail.com"
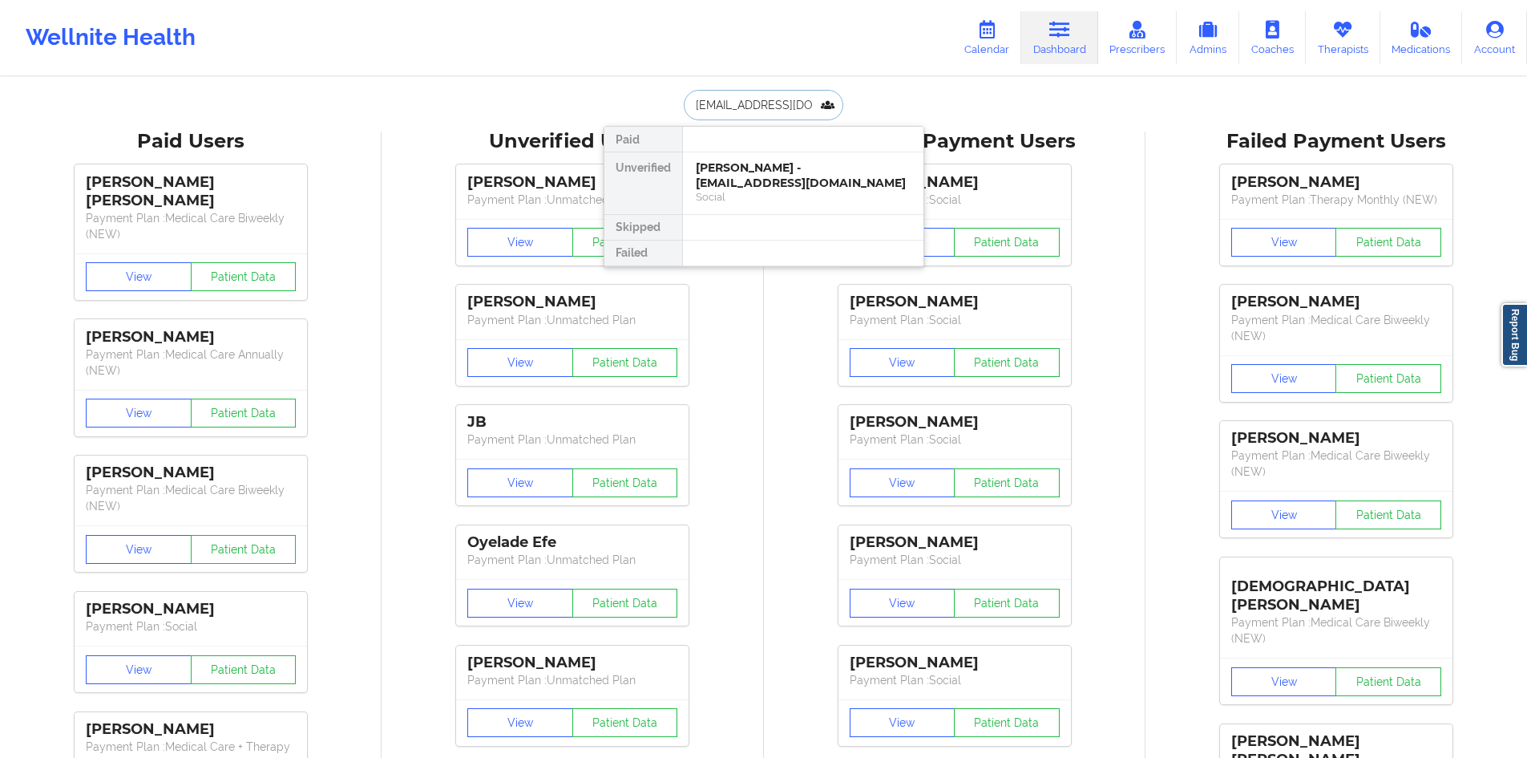
scroll to position [0, 4]
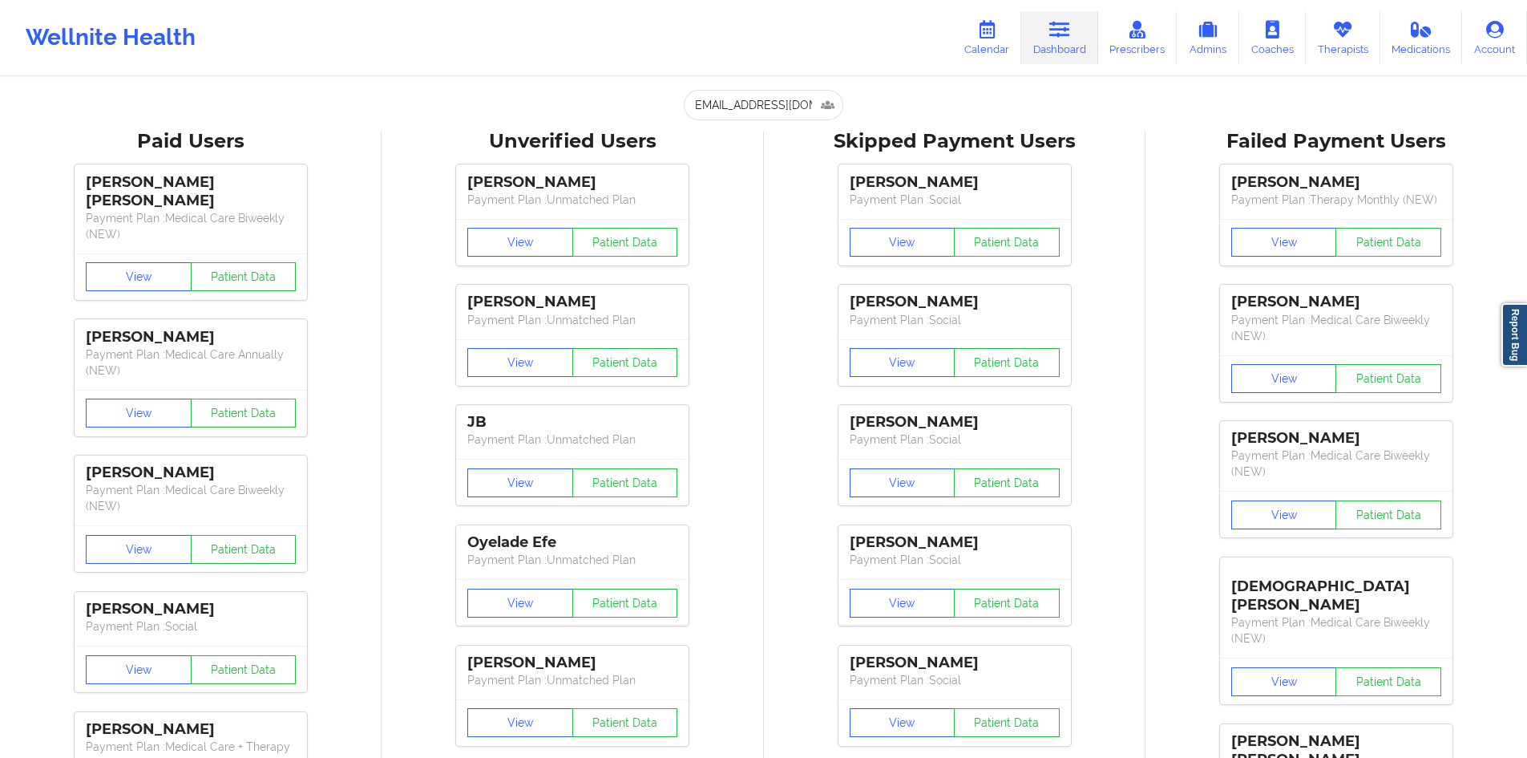
click at [753, 91] on input "kaileforsythe@gmail.com" at bounding box center [763, 105] width 159 height 30
paste input "[EMAIL_ADDRESS][DOMAIN_NAME]"
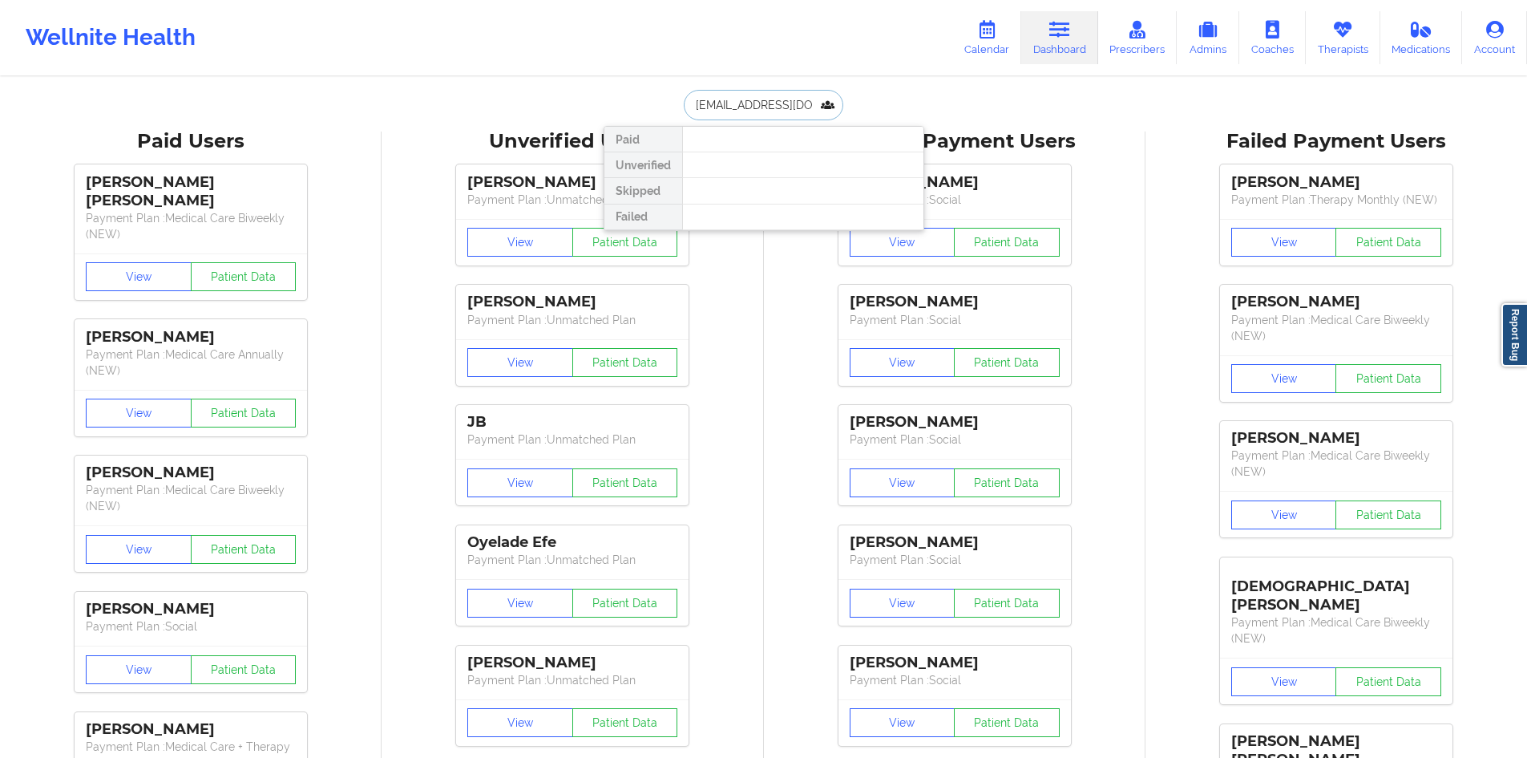
type input "[EMAIL_ADDRESS][DOMAIN_NAME]"
click at [768, 164] on div "LETICIA D LEBA - lehleba@yahoo.com" at bounding box center [803, 175] width 215 height 30
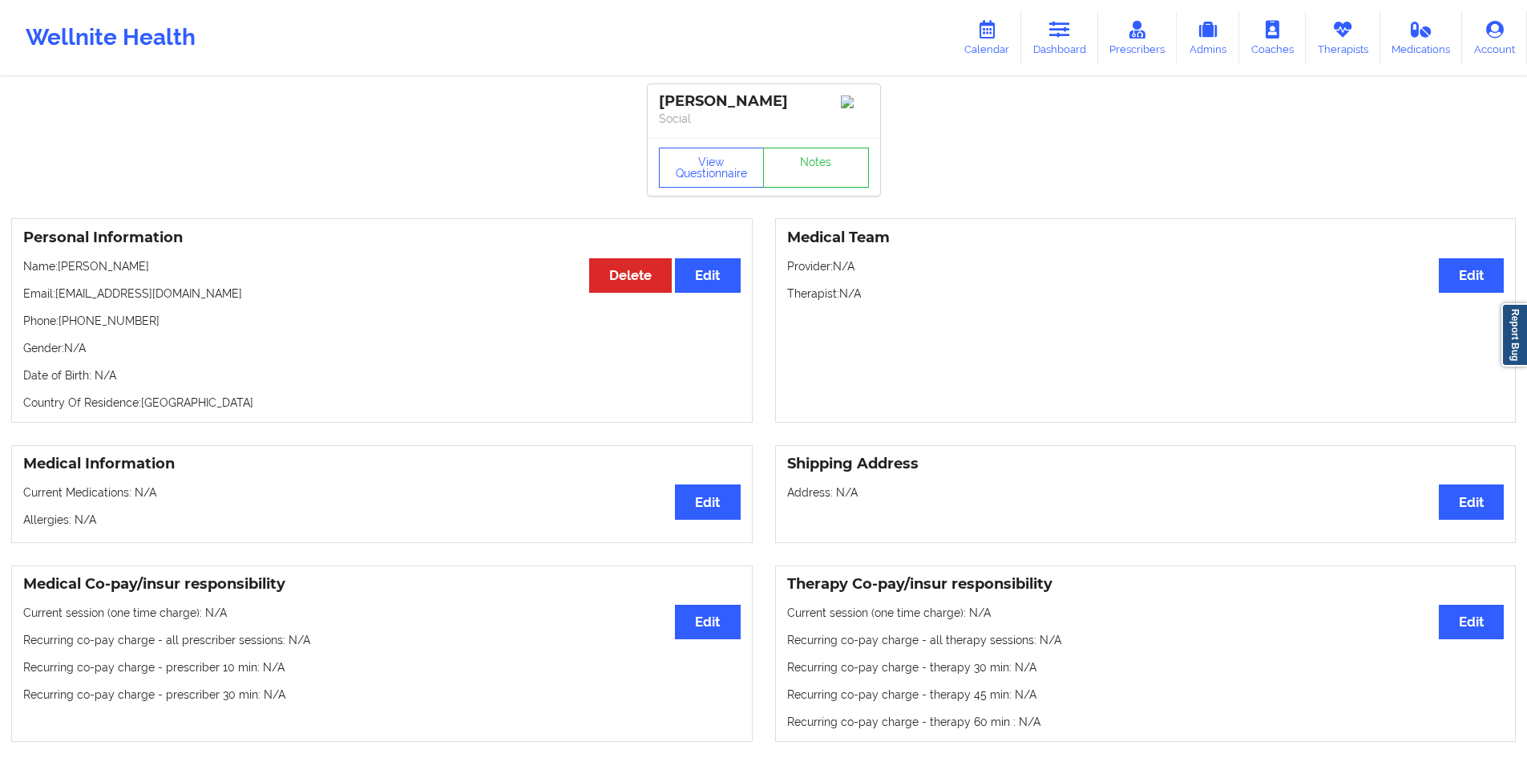
click at [730, 356] on p "Gender: N/A" at bounding box center [382, 348] width 718 height 16
click at [120, 264] on p "Name: LETICIA D LEBA" at bounding box center [382, 266] width 718 height 16
click at [93, 264] on p "Name: LETICIA D LEBA" at bounding box center [382, 266] width 718 height 16
click at [126, 265] on p "Name: LETICIA D LEBA" at bounding box center [382, 266] width 718 height 16
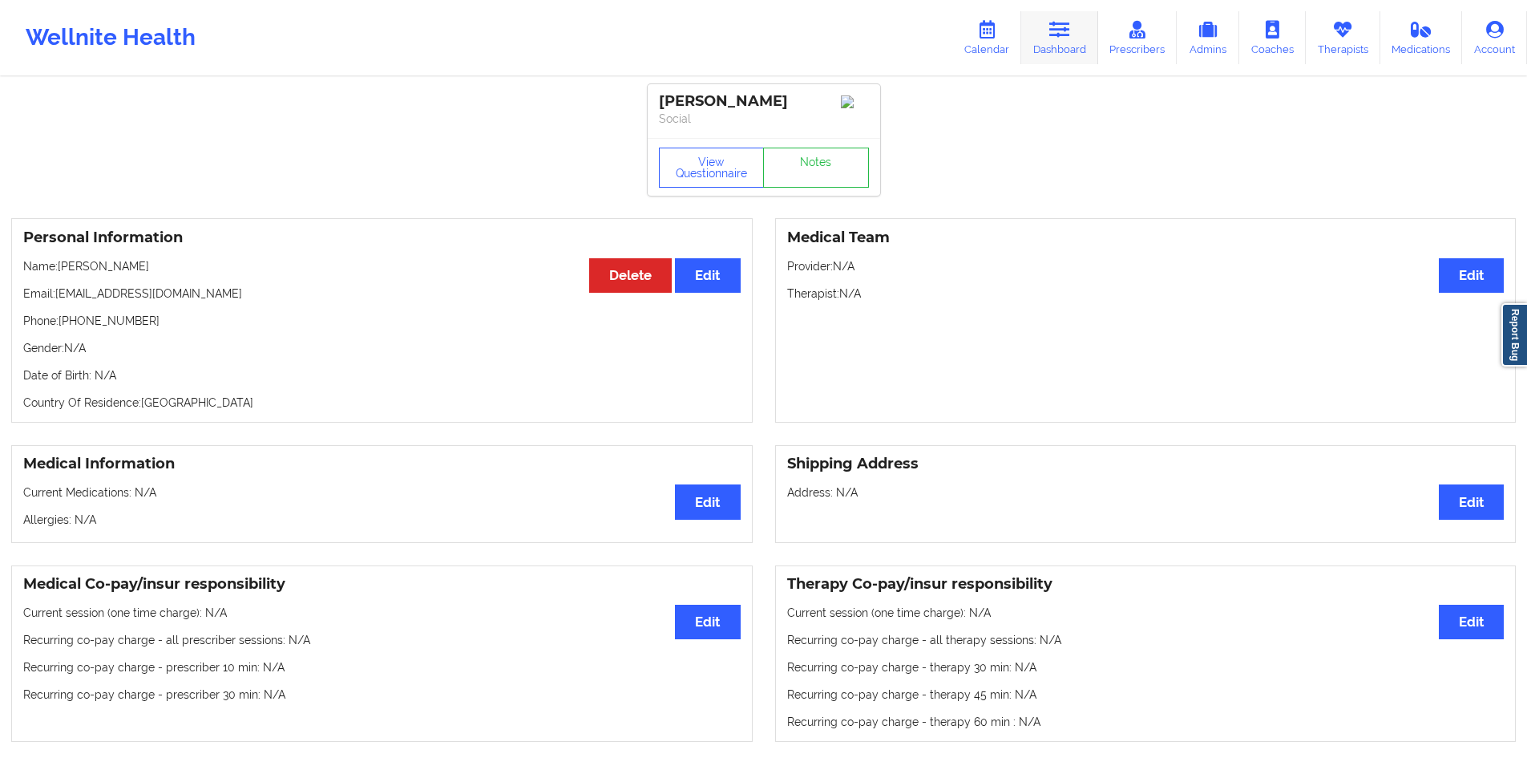
click at [1074, 43] on link "Dashboard" at bounding box center [1060, 37] width 77 height 53
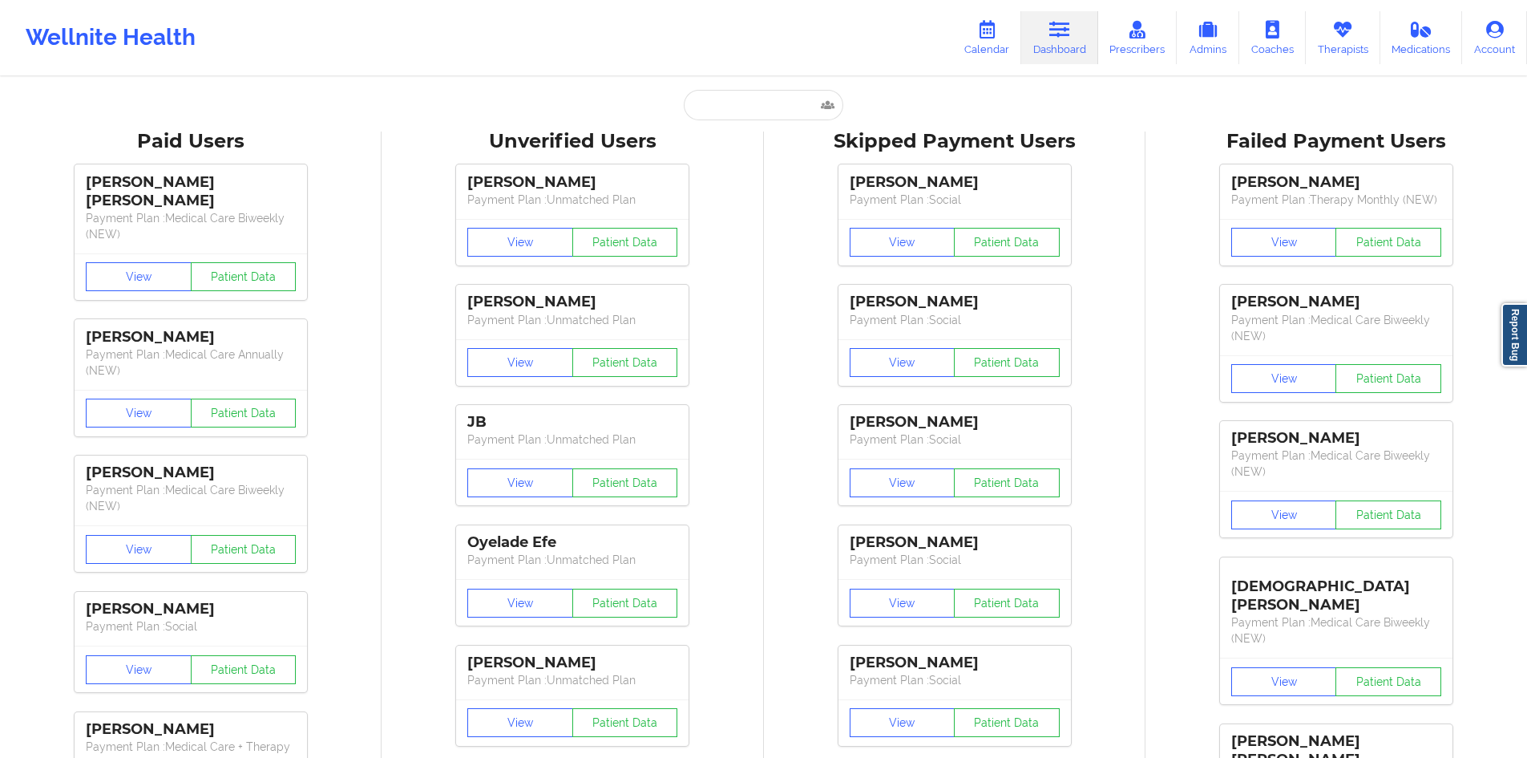
click at [738, 129] on div "Unverified Users" at bounding box center [572, 141] width 359 height 25
click at [742, 118] on input "text" at bounding box center [763, 105] width 159 height 30
click at [1123, 430] on div "Suriah Joseph Payment Plan : Social View Patient Data Kayla Larmond Payment Pla…" at bounding box center [955, 515] width 370 height 721
click at [819, 98] on input "text" at bounding box center [763, 105] width 159 height 30
click at [803, 102] on input "text" at bounding box center [763, 105] width 159 height 30
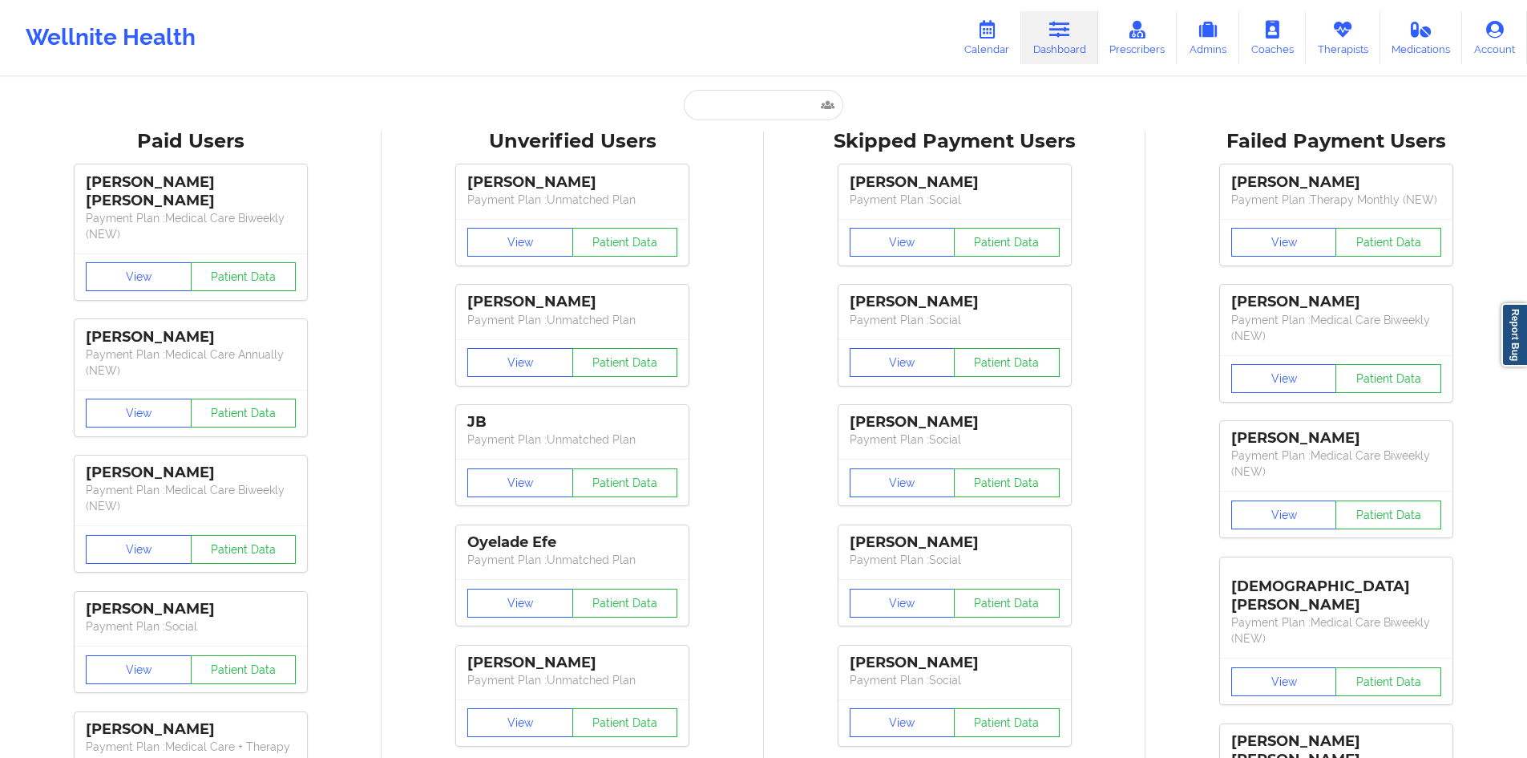
click at [799, 373] on div "Suriah Joseph Payment Plan : Social View Patient Data Kayla Larmond Payment Pla…" at bounding box center [955, 515] width 370 height 721
click at [757, 105] on input "text" at bounding box center [763, 105] width 159 height 30
click at [617, 103] on div "Paid Unverified LETICIA D LEBA - lehleba@yahoo.com Social Skipped Failed" at bounding box center [764, 105] width 321 height 30
click at [669, 193] on p "Payment Plan : Unmatched Plan" at bounding box center [572, 200] width 210 height 16
click at [678, 193] on div "Sarbjeet kaur brar Payment Plan : Unmatched Plan" at bounding box center [572, 191] width 233 height 54
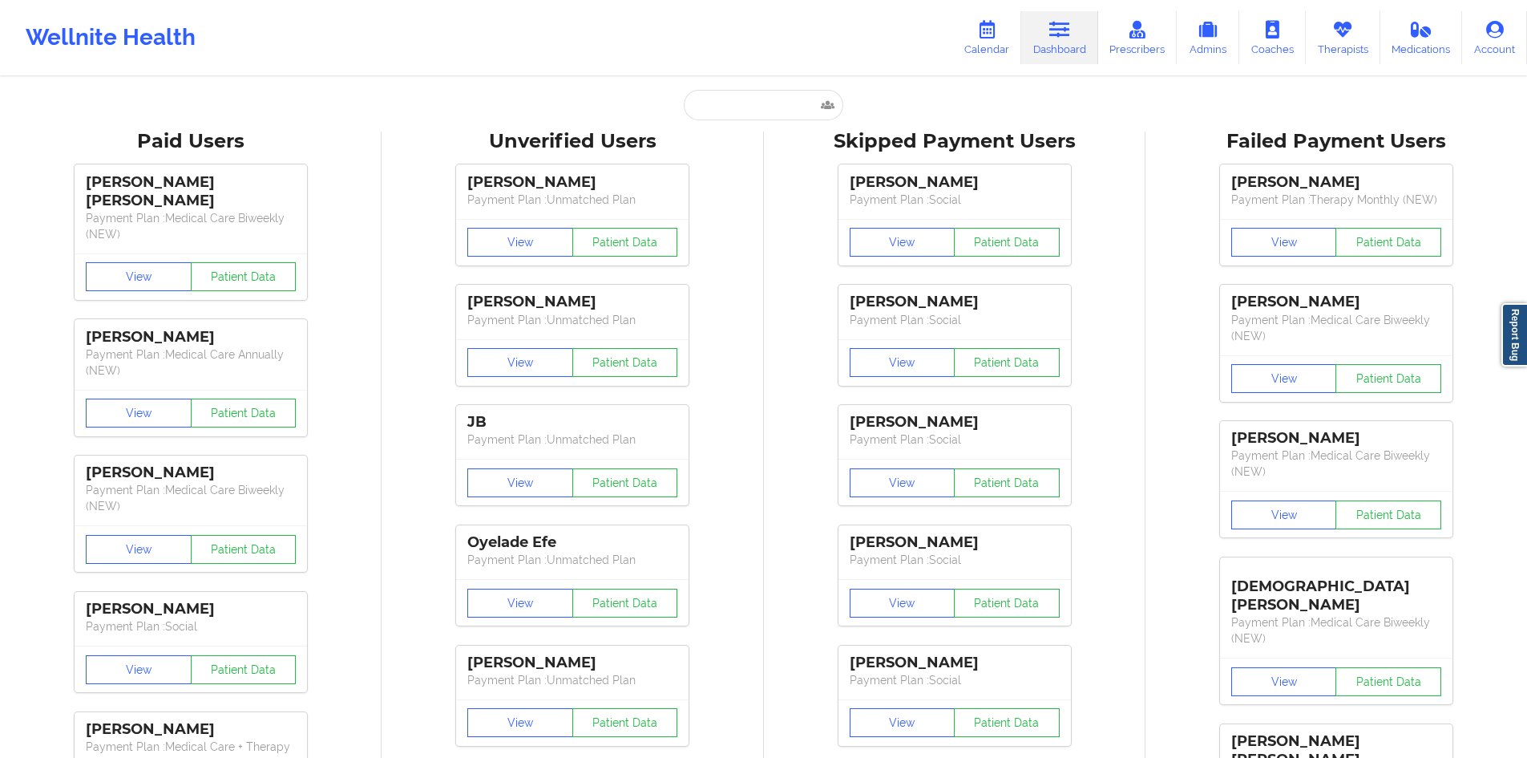
click at [597, 184] on div "[PERSON_NAME]" at bounding box center [572, 182] width 210 height 18
click at [621, 201] on p "Payment Plan : Unmatched Plan" at bounding box center [572, 200] width 210 height 16
drag, startPoint x: 620, startPoint y: 185, endPoint x: 471, endPoint y: 187, distance: 149.1
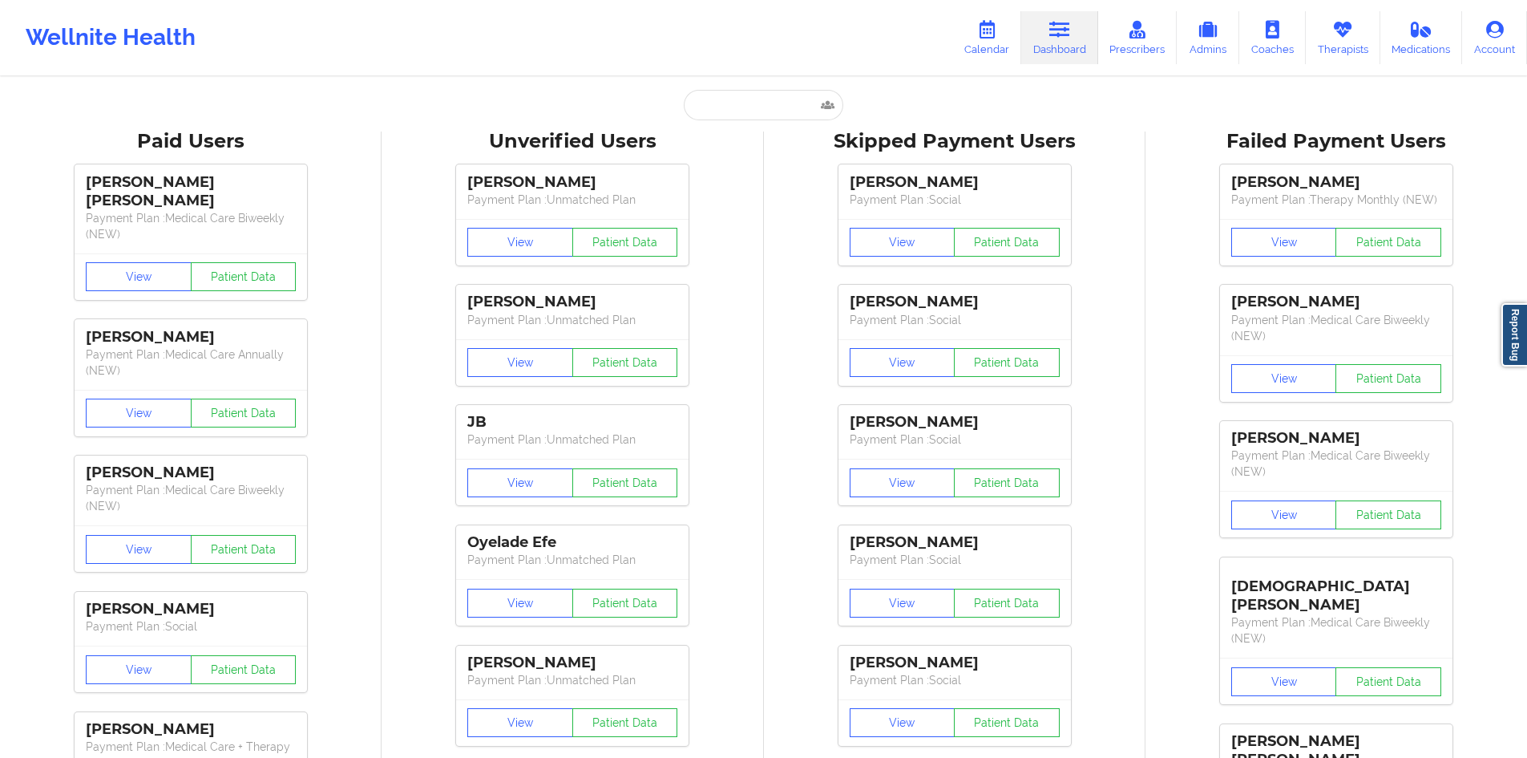
click at [471, 187] on div "[PERSON_NAME]" at bounding box center [572, 182] width 210 height 18
drag, startPoint x: 471, startPoint y: 187, endPoint x: 598, endPoint y: 174, distance: 128.1
click at [593, 174] on div "[PERSON_NAME]" at bounding box center [572, 182] width 210 height 18
click at [598, 174] on div "[PERSON_NAME]" at bounding box center [572, 182] width 210 height 18
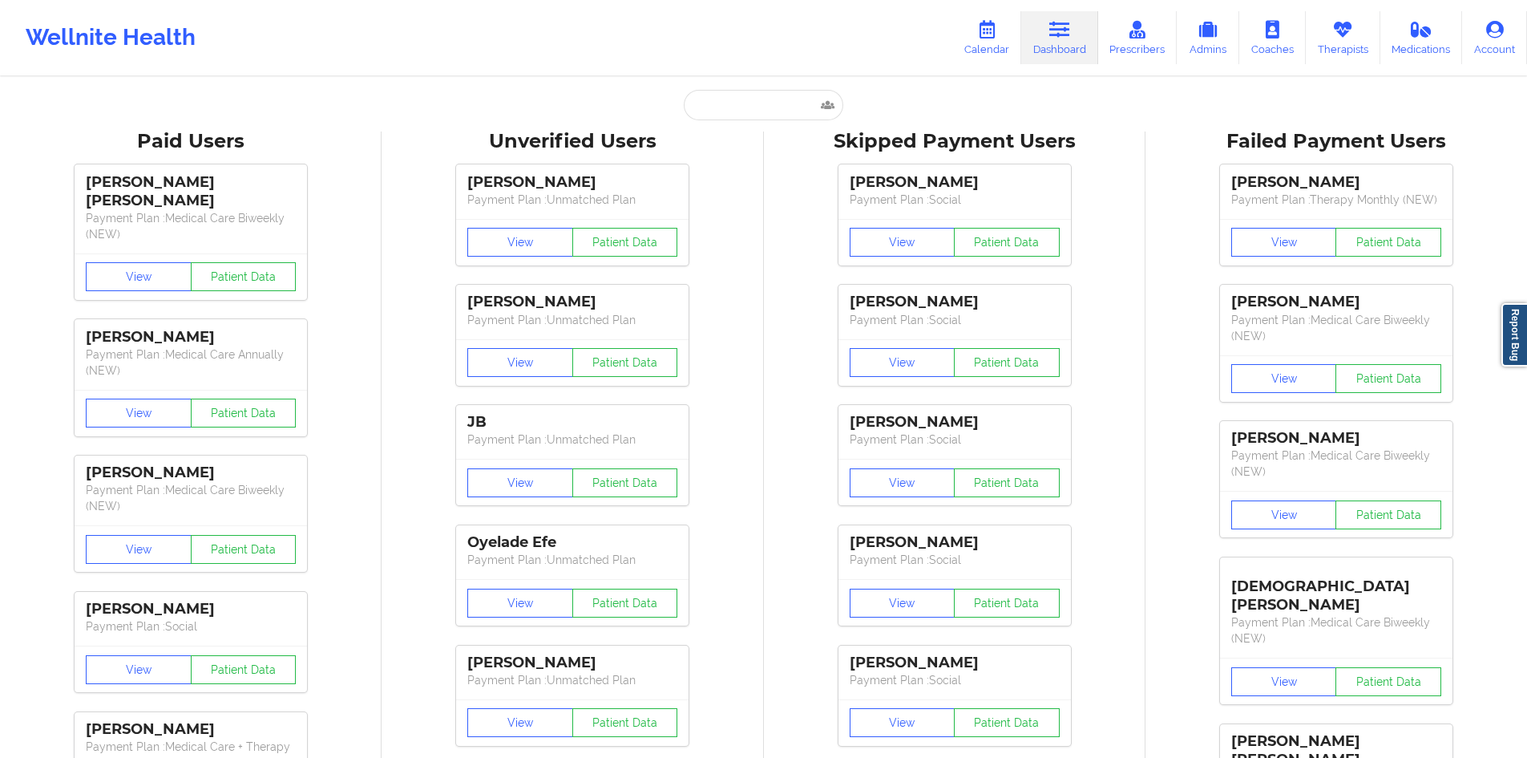
click at [598, 174] on div "[PERSON_NAME]" at bounding box center [572, 182] width 210 height 18
click at [602, 174] on div "[PERSON_NAME]" at bounding box center [572, 182] width 210 height 18
click at [686, 99] on input "text" at bounding box center [763, 105] width 159 height 30
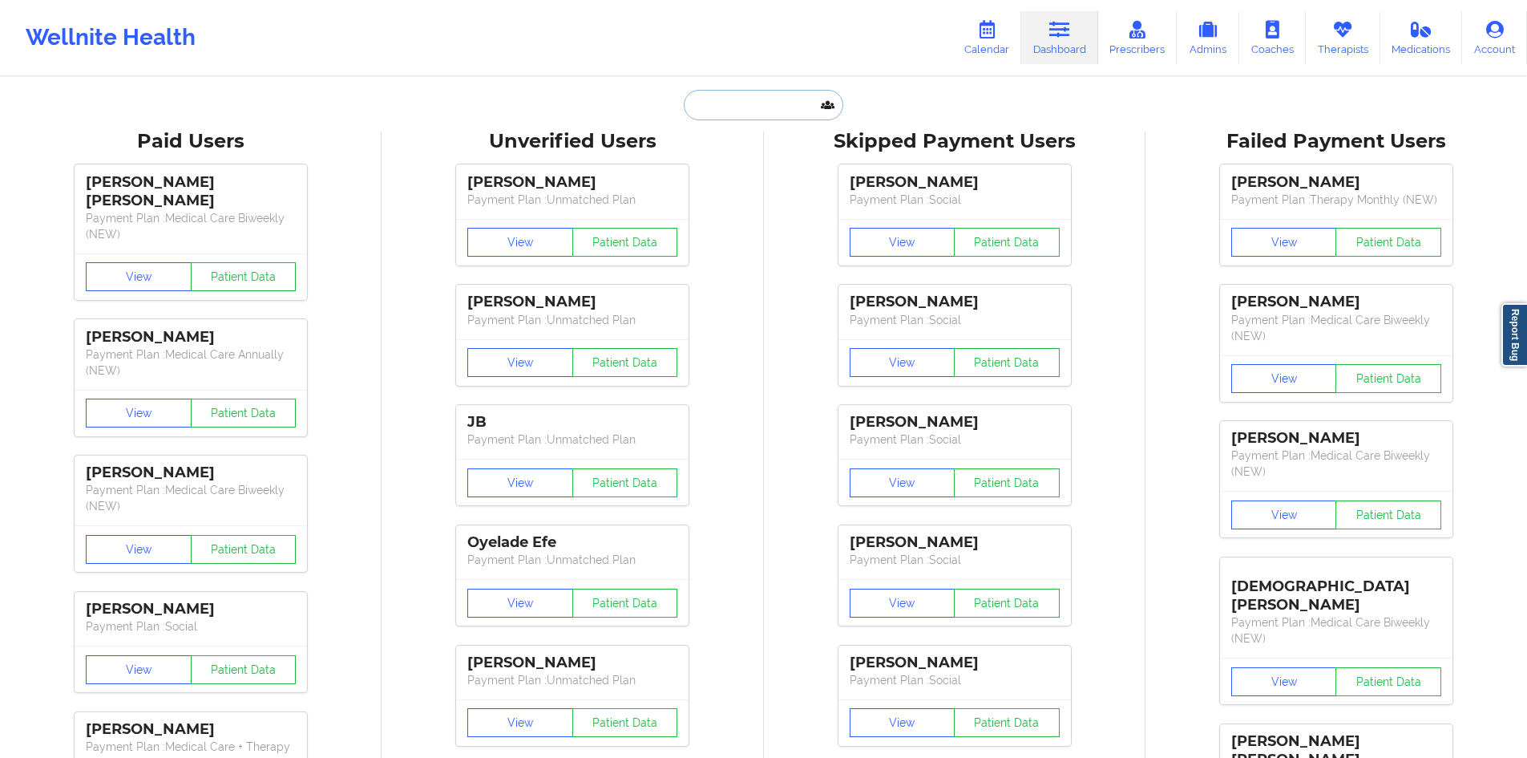
click at [706, 102] on input "text" at bounding box center [763, 105] width 159 height 30
click at [669, 134] on div "Unverified Users" at bounding box center [572, 141] width 359 height 25
click at [812, 105] on input "text" at bounding box center [763, 105] width 159 height 30
paste input "dimesmakesbeats@gmail.com"
type input "dimesmakesbeats@gmail.com"
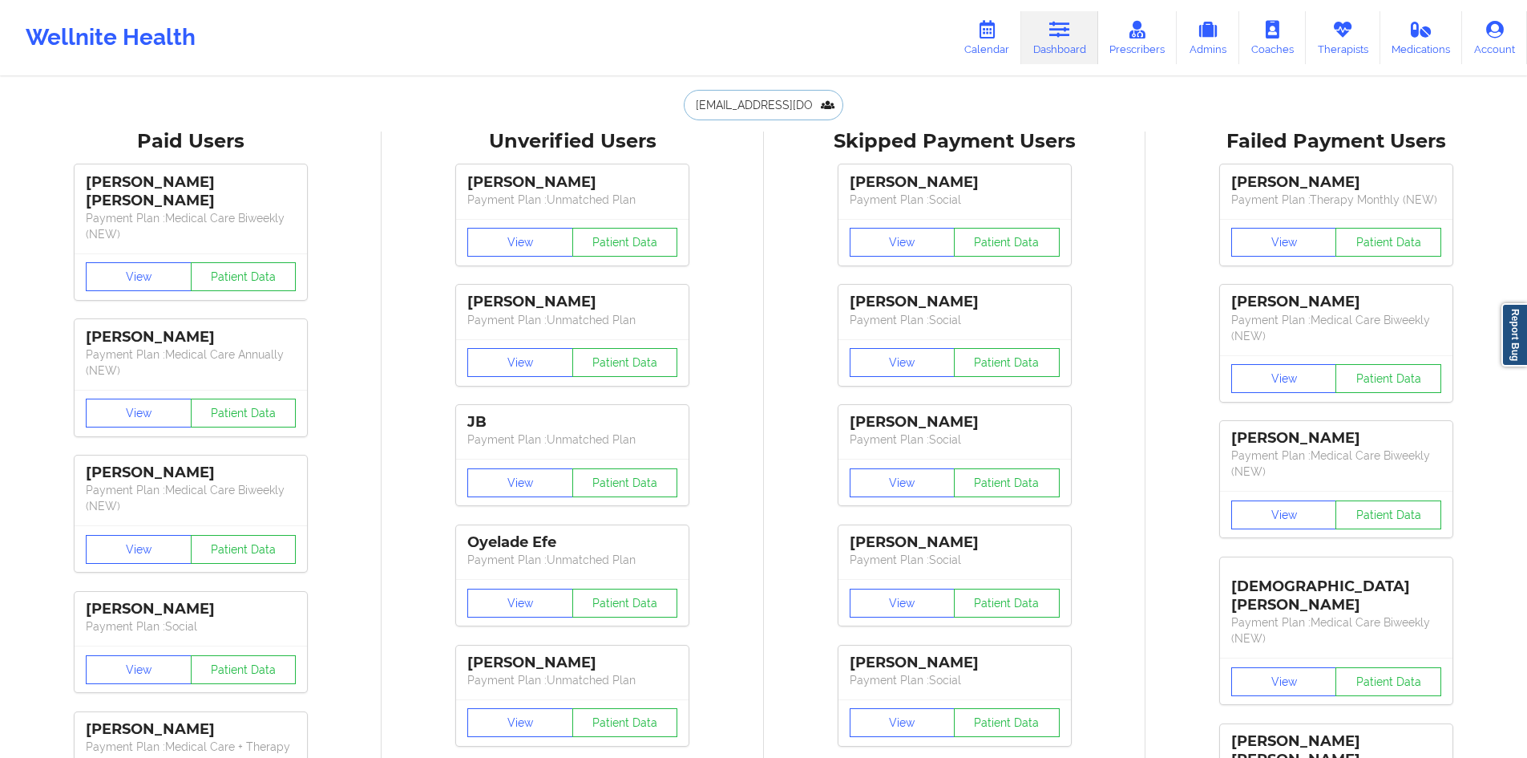
scroll to position [0, 33]
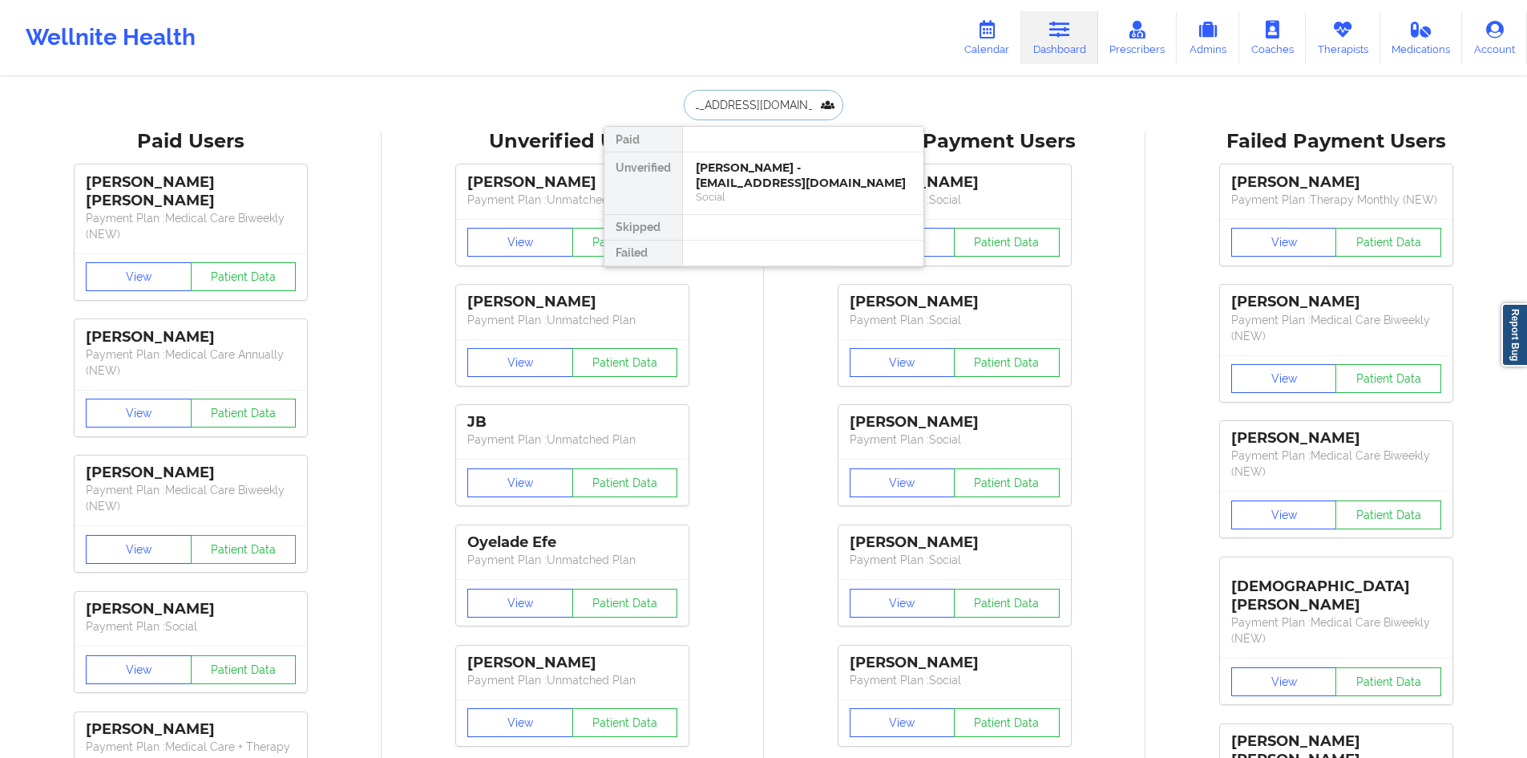
click at [795, 168] on div "Dylan Heffernan - dimesmakesbeats@gmail.com" at bounding box center [803, 175] width 215 height 30
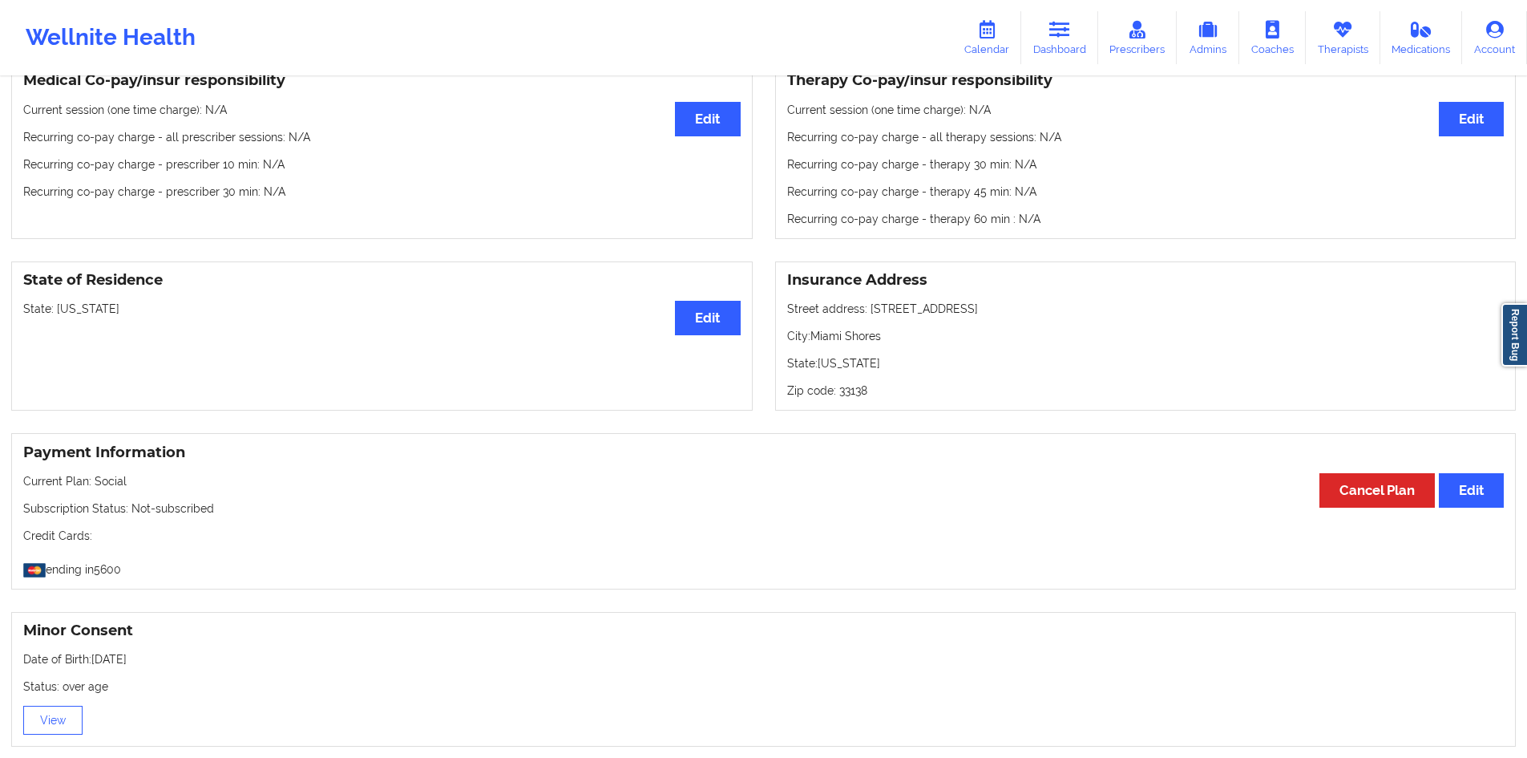
scroll to position [496, 0]
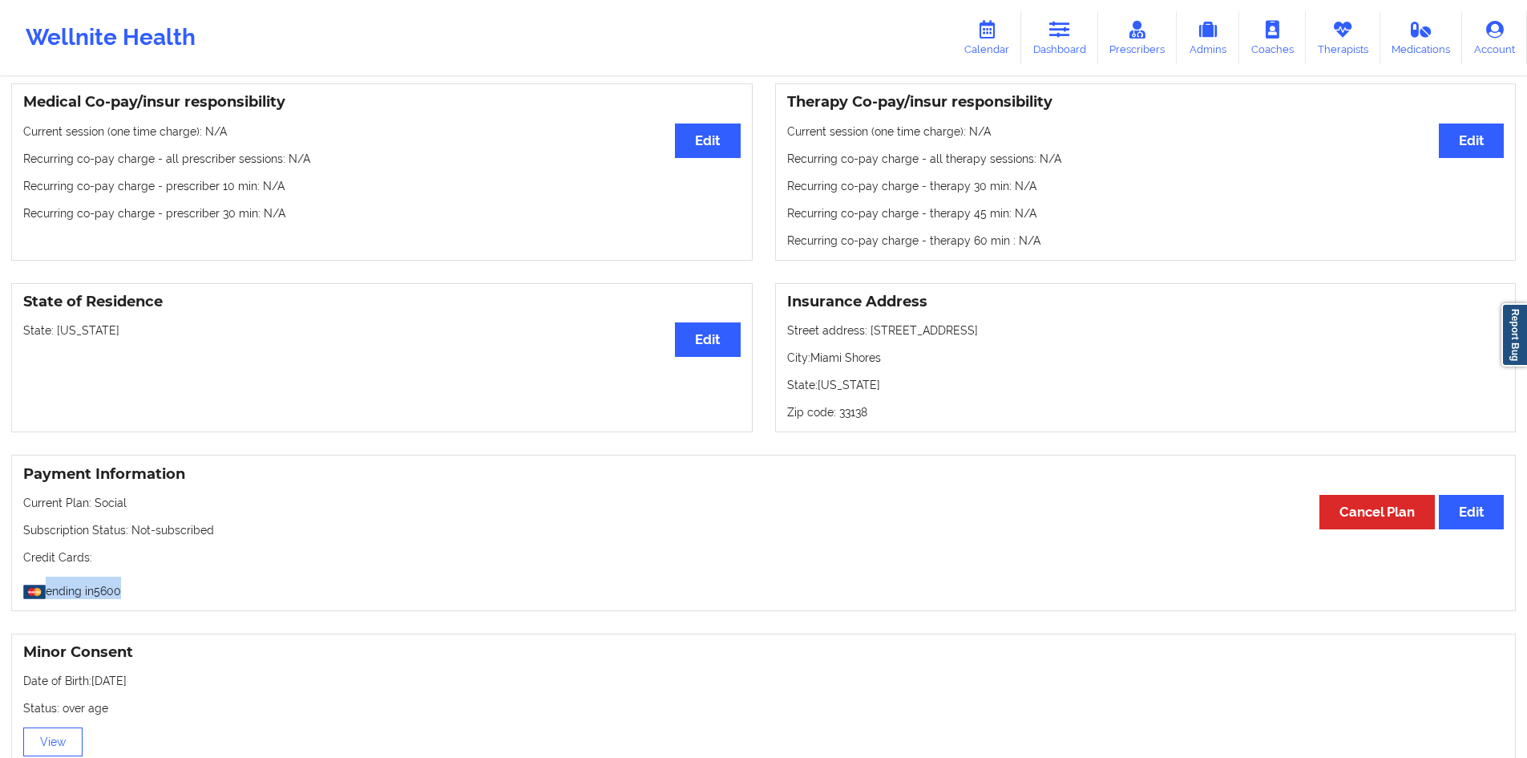
drag, startPoint x: 144, startPoint y: 599, endPoint x: 29, endPoint y: 580, distance: 116.3
click at [29, 580] on div "Payment Information Edit Cancel Plan Current Plan: Social Subscription Status: …" at bounding box center [763, 533] width 1505 height 156
click at [29, 580] on span at bounding box center [34, 588] width 22 height 22
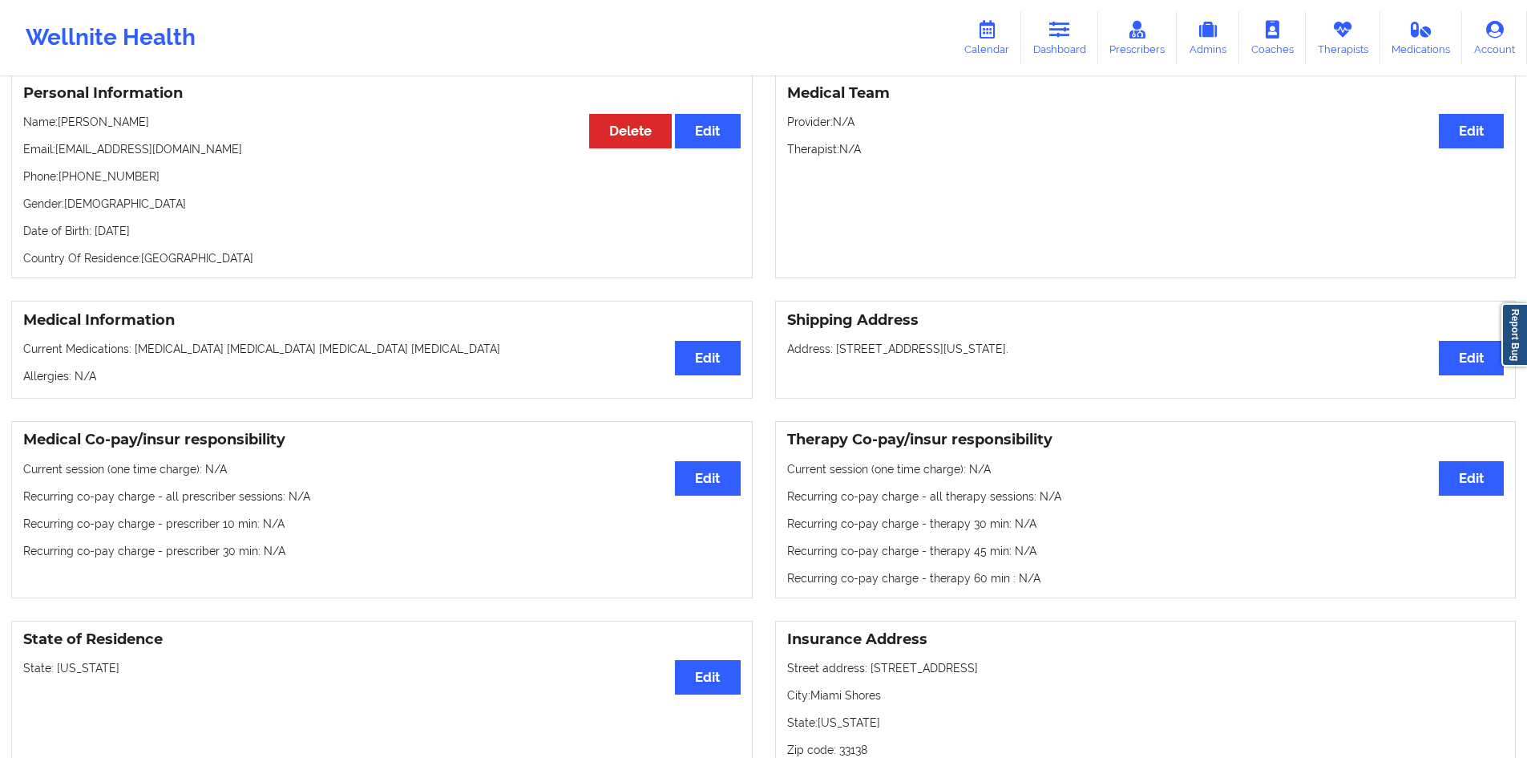
scroll to position [0, 0]
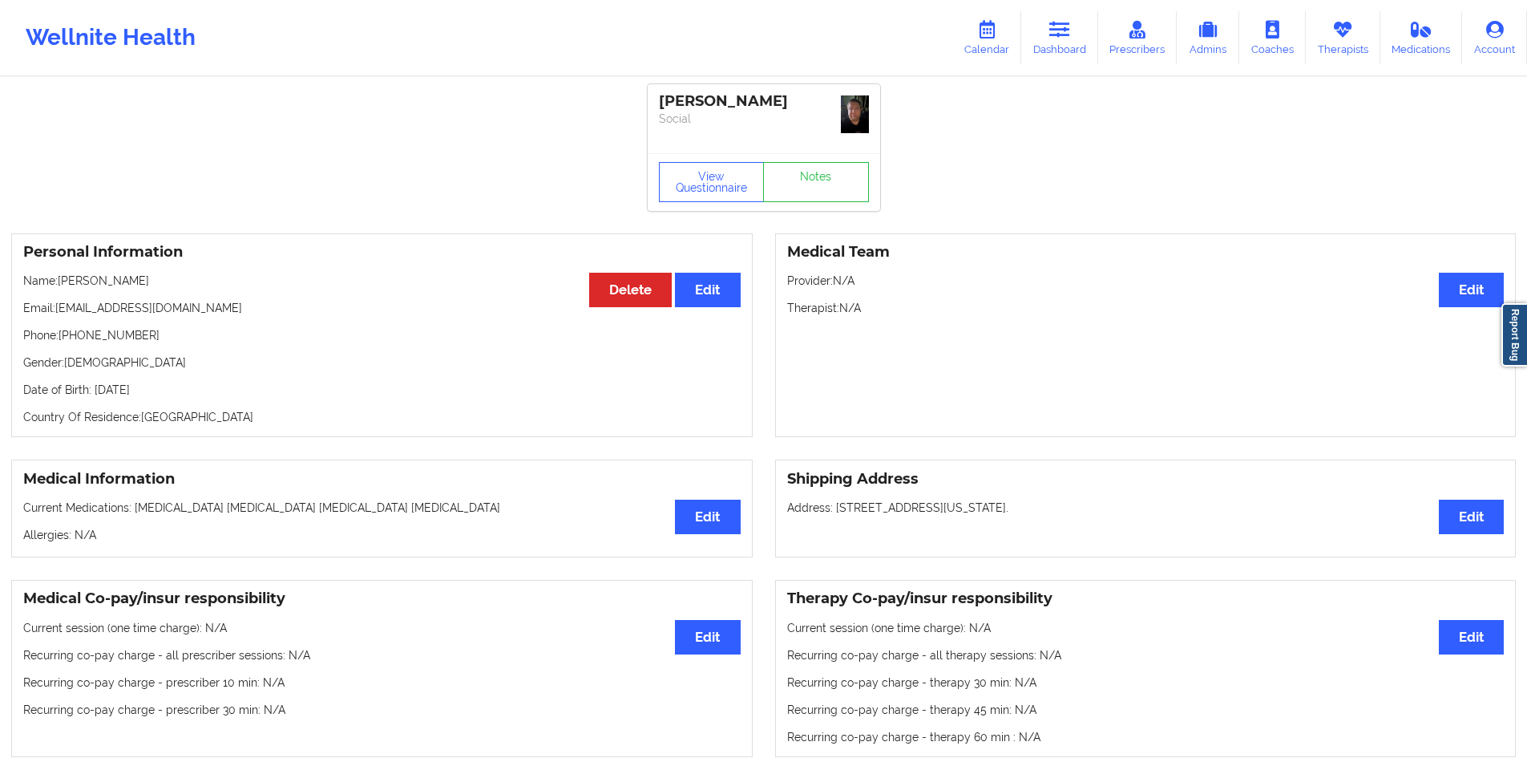
click at [245, 511] on p "Current Medications: Zoloft Risperdal Strattera Buspar" at bounding box center [382, 508] width 718 height 16
click at [294, 561] on div "Medical Information Edit Current Medications: Zoloft Risperdal Strattera Buspar…" at bounding box center [763, 508] width 1527 height 120
drag, startPoint x: 1066, startPoint y: 31, endPoint x: 1050, endPoint y: 53, distance: 27.4
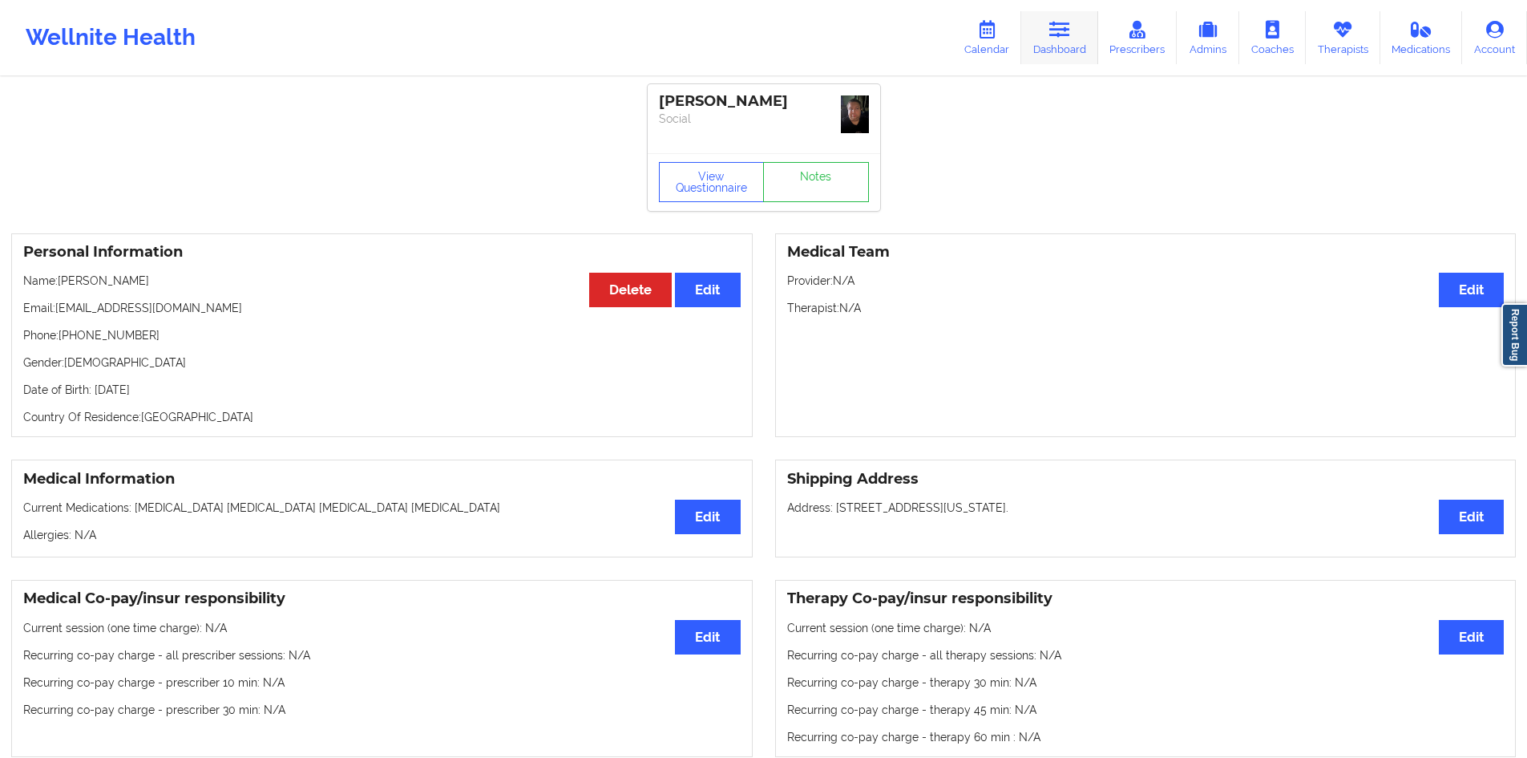
click at [1066, 31] on icon at bounding box center [1060, 30] width 21 height 18
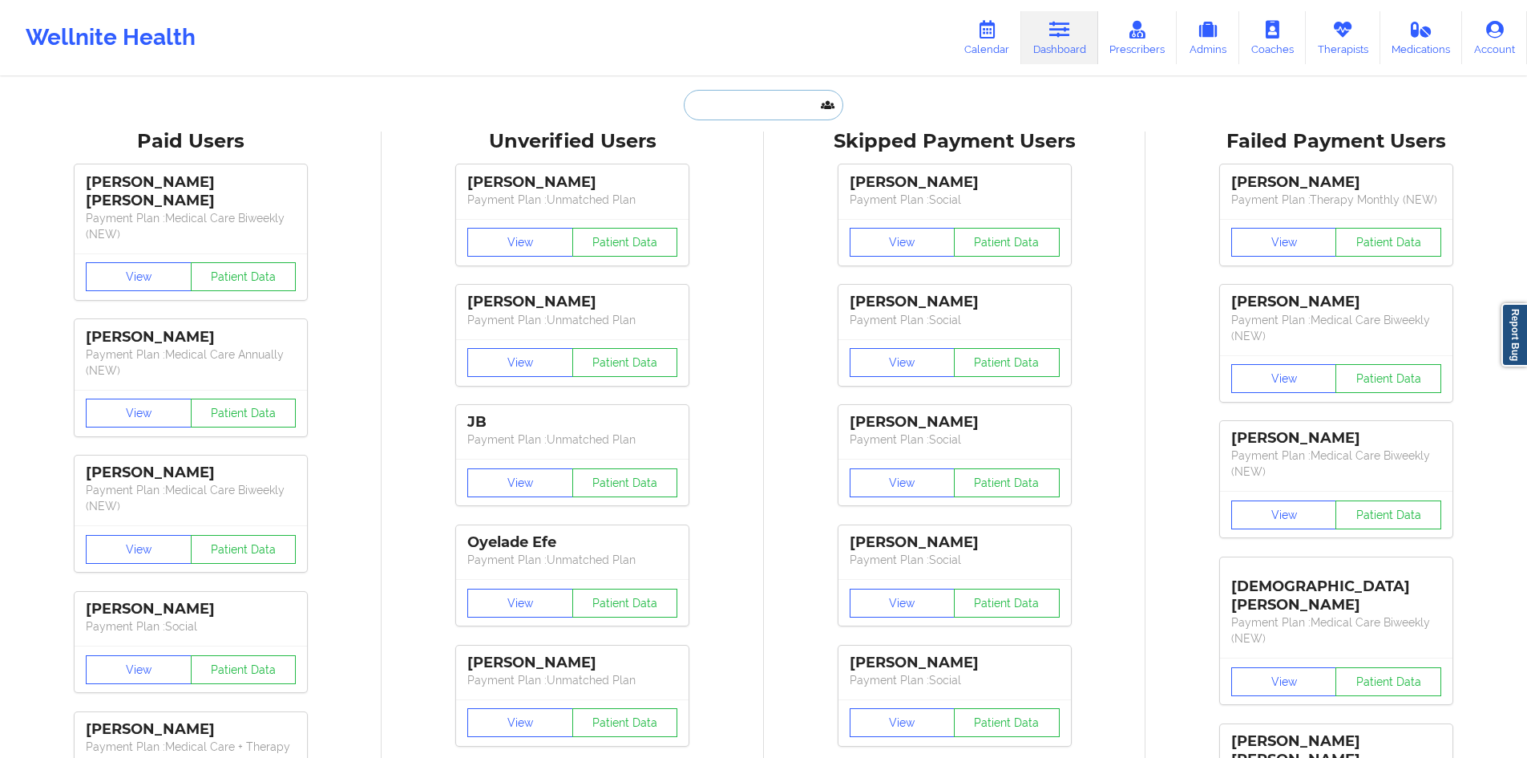
drag, startPoint x: 779, startPoint y: 115, endPoint x: 783, endPoint y: 107, distance: 9.7
click at [779, 113] on input "text" at bounding box center [763, 105] width 159 height 30
paste input "[EMAIL_ADDRESS][DOMAIN_NAME]"
type input "[EMAIL_ADDRESS][DOMAIN_NAME]"
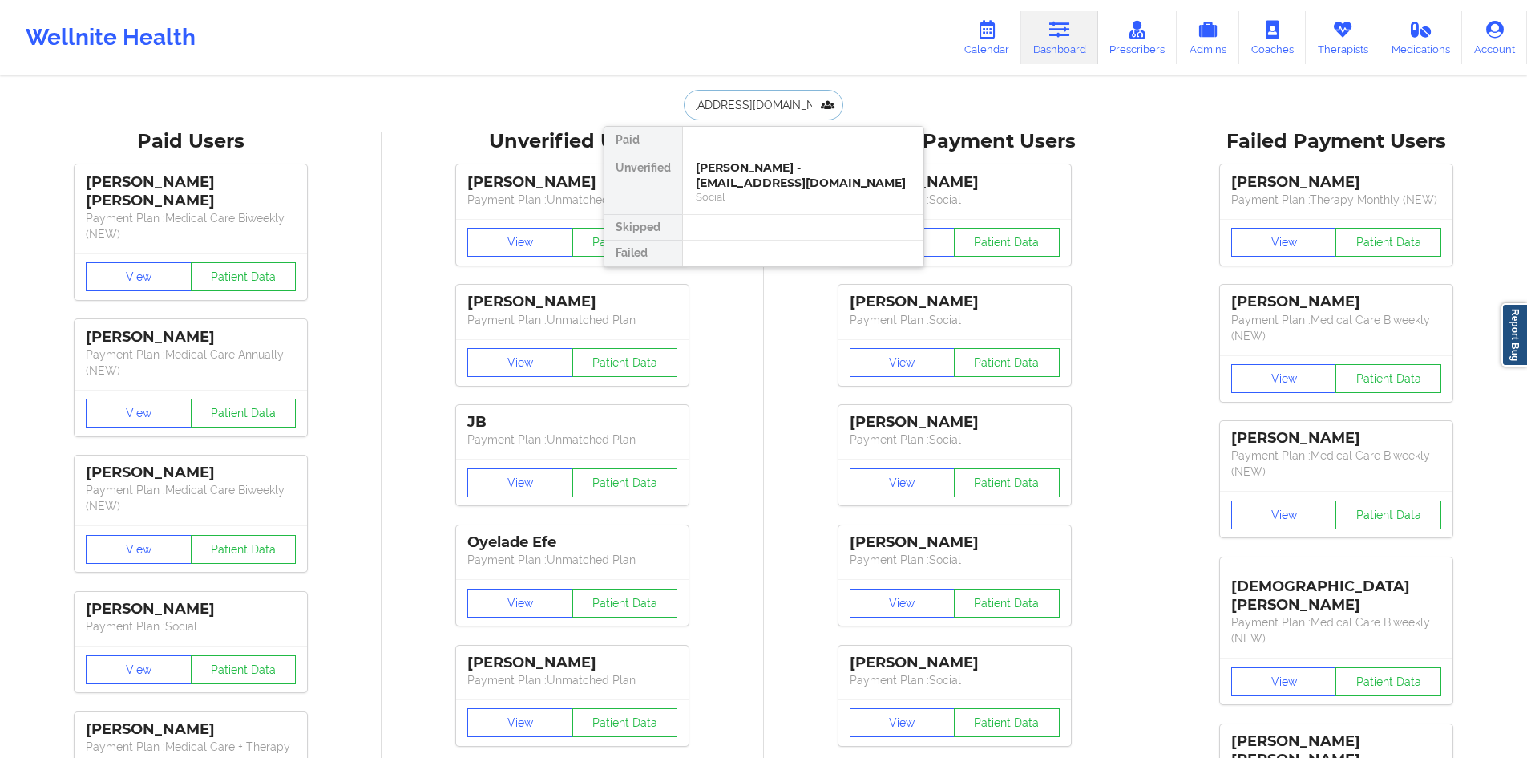
click at [755, 182] on div "[PERSON_NAME] - [EMAIL_ADDRESS][DOMAIN_NAME]" at bounding box center [803, 175] width 215 height 30
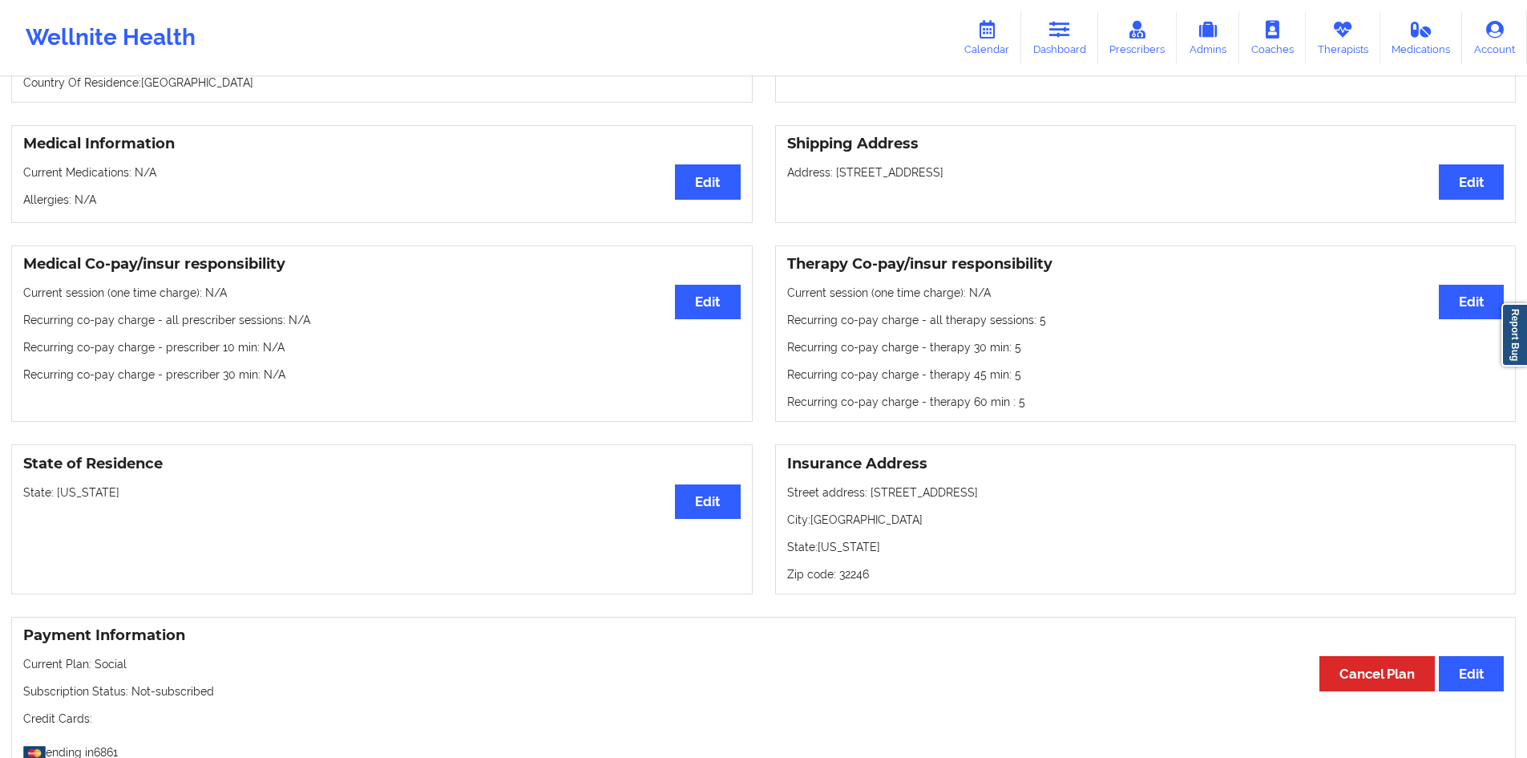
scroll to position [321, 0]
drag, startPoint x: 1035, startPoint y: 326, endPoint x: 1054, endPoint y: 326, distance: 18.5
click at [1054, 326] on p "Recurring co-pay charge - all therapy sessions : 5" at bounding box center [1146, 319] width 718 height 16
click at [1046, 415] on div "Therapy Co-pay/insur responsibility Edit Current session (one time charge): N/A…" at bounding box center [1146, 333] width 742 height 177
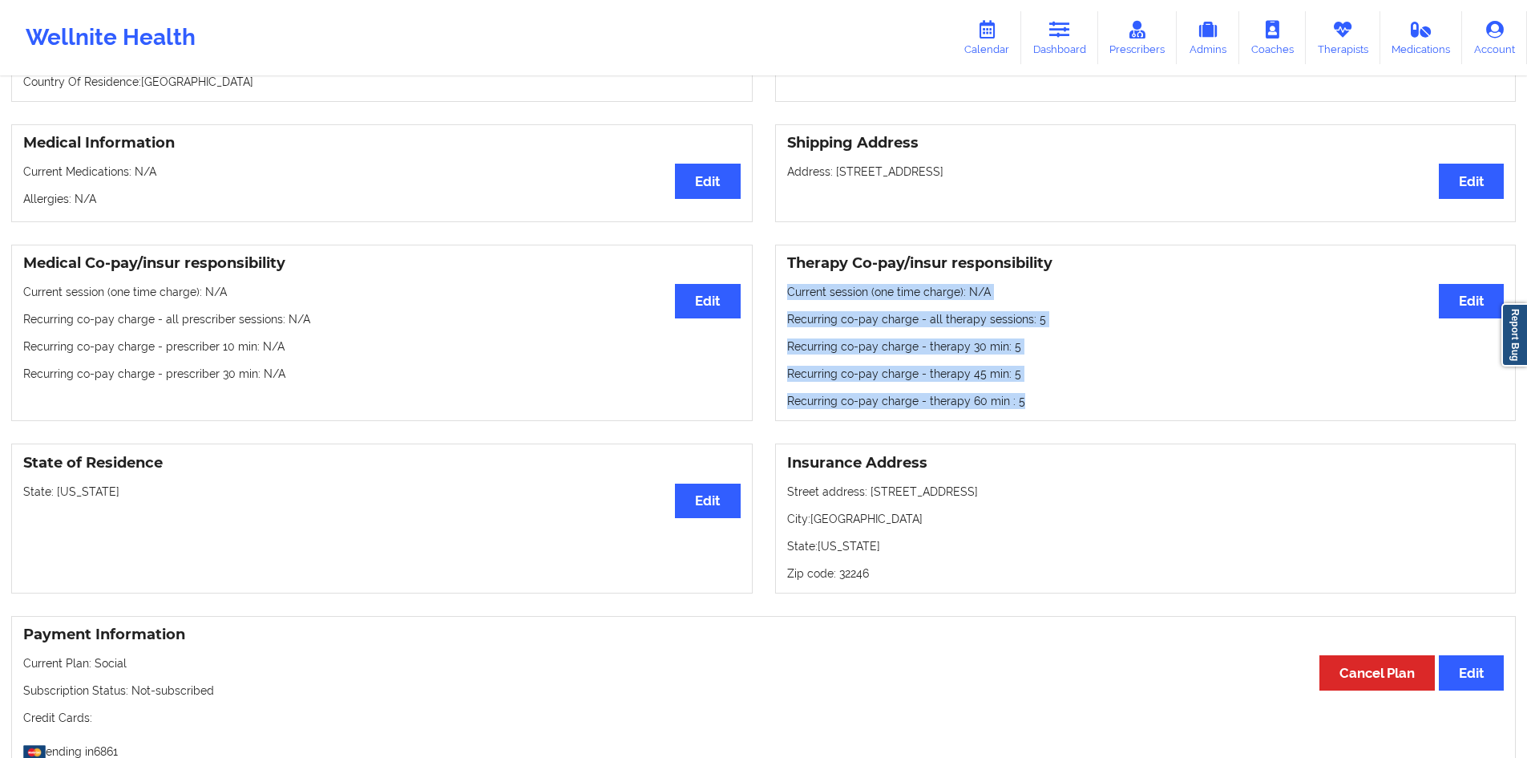
drag, startPoint x: 1037, startPoint y: 407, endPoint x: 781, endPoint y: 289, distance: 281.6
click at [781, 289] on div "Therapy Co-pay/insur responsibility Edit Current session (one time charge): N/A…" at bounding box center [1146, 333] width 742 height 177
click at [1036, 353] on p "Recurring co-pay charge - therapy 30 min : 5" at bounding box center [1146, 346] width 718 height 16
drag, startPoint x: 1047, startPoint y: 421, endPoint x: 778, endPoint y: 311, distance: 290.9
click at [778, 311] on div "Therapy Co-pay/insur responsibility Edit Current session (one time charge): N/A…" at bounding box center [1146, 333] width 742 height 177
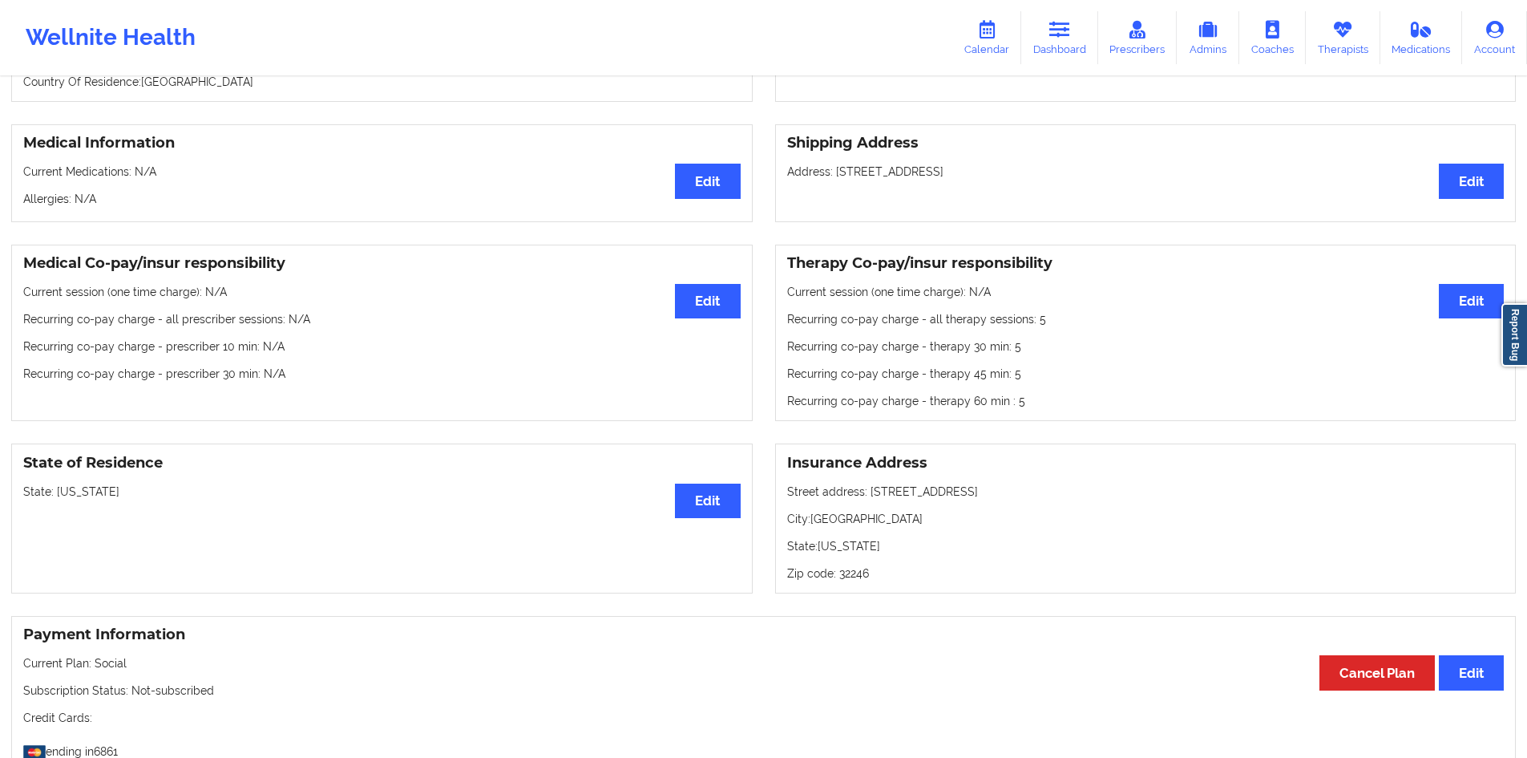
click at [791, 297] on p "Current session (one time charge): N/A" at bounding box center [1146, 292] width 718 height 16
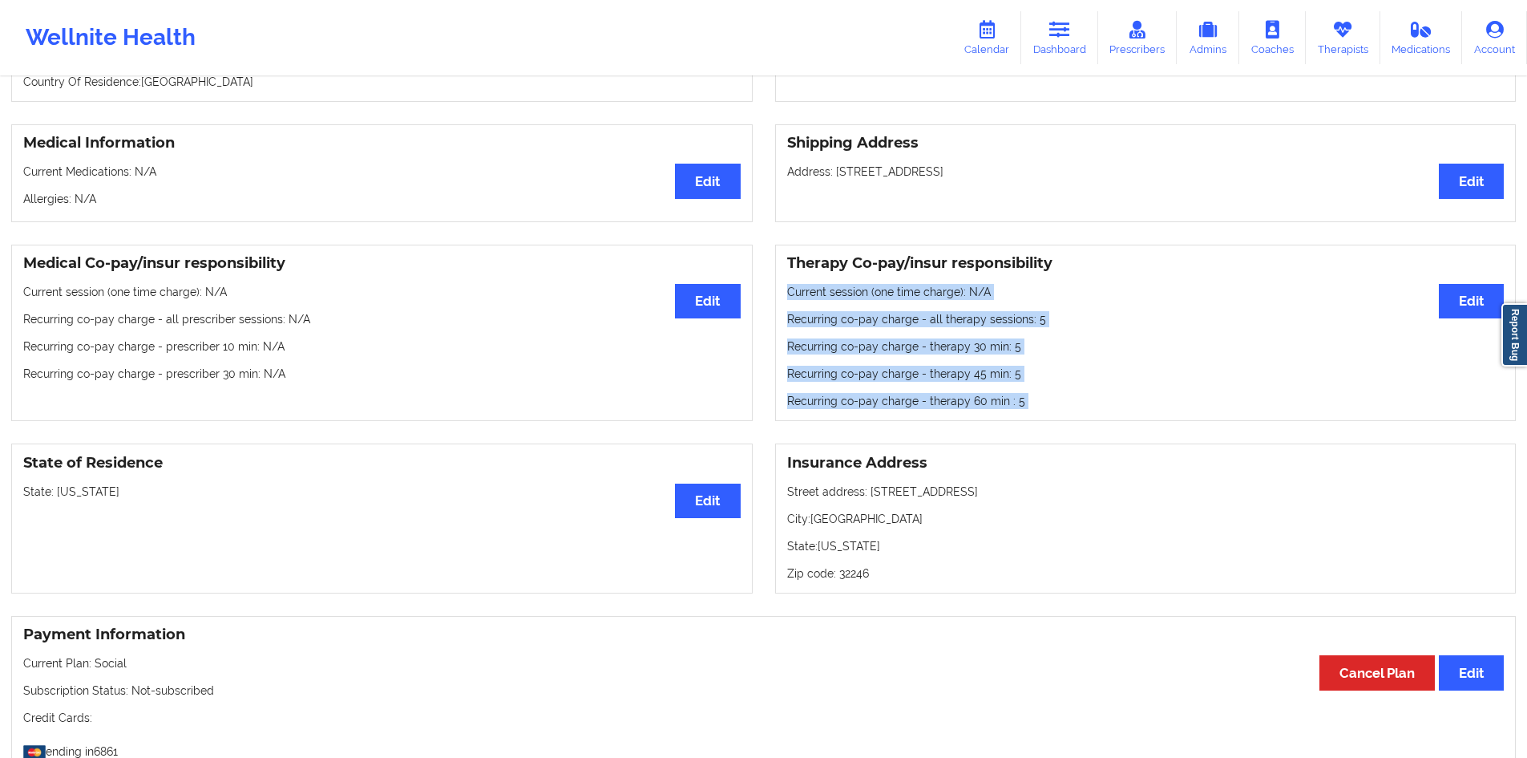
drag, startPoint x: 791, startPoint y: 297, endPoint x: 1097, endPoint y: 408, distance: 325.2
click at [1095, 408] on div "Therapy Co-pay/insur responsibility Edit Current session (one time charge): N/A…" at bounding box center [1146, 333] width 742 height 177
click at [1022, 334] on div "Therapy Co-pay/insur responsibility Edit Current session (one time charge): N/A…" at bounding box center [1146, 333] width 742 height 177
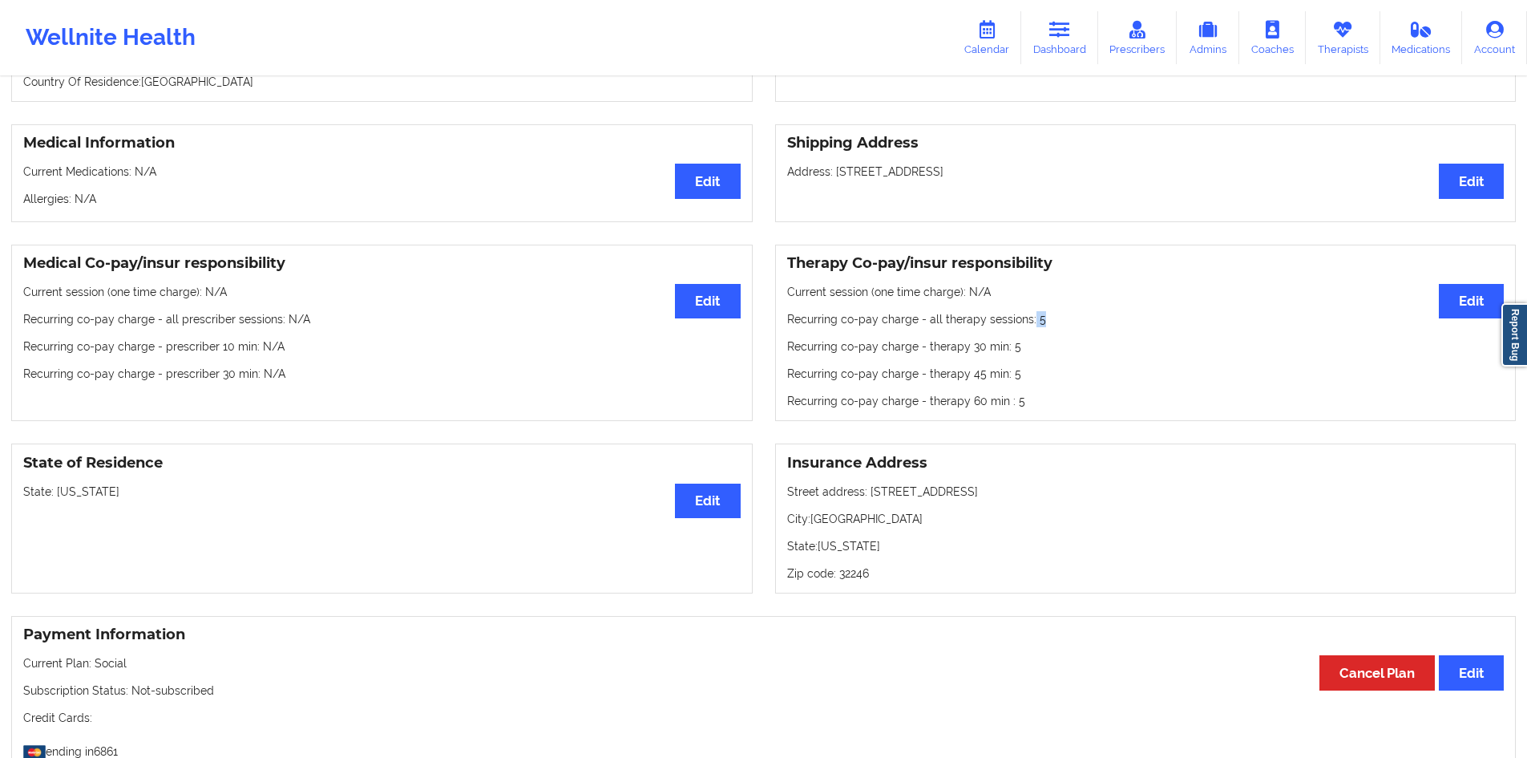
drag, startPoint x: 1030, startPoint y: 329, endPoint x: 1042, endPoint y: 336, distance: 14.0
click at [1044, 327] on p "Recurring co-pay charge - all therapy sessions : 5" at bounding box center [1146, 319] width 718 height 16
click at [1030, 354] on p "Recurring co-pay charge - therapy 30 min : 5" at bounding box center [1146, 346] width 718 height 16
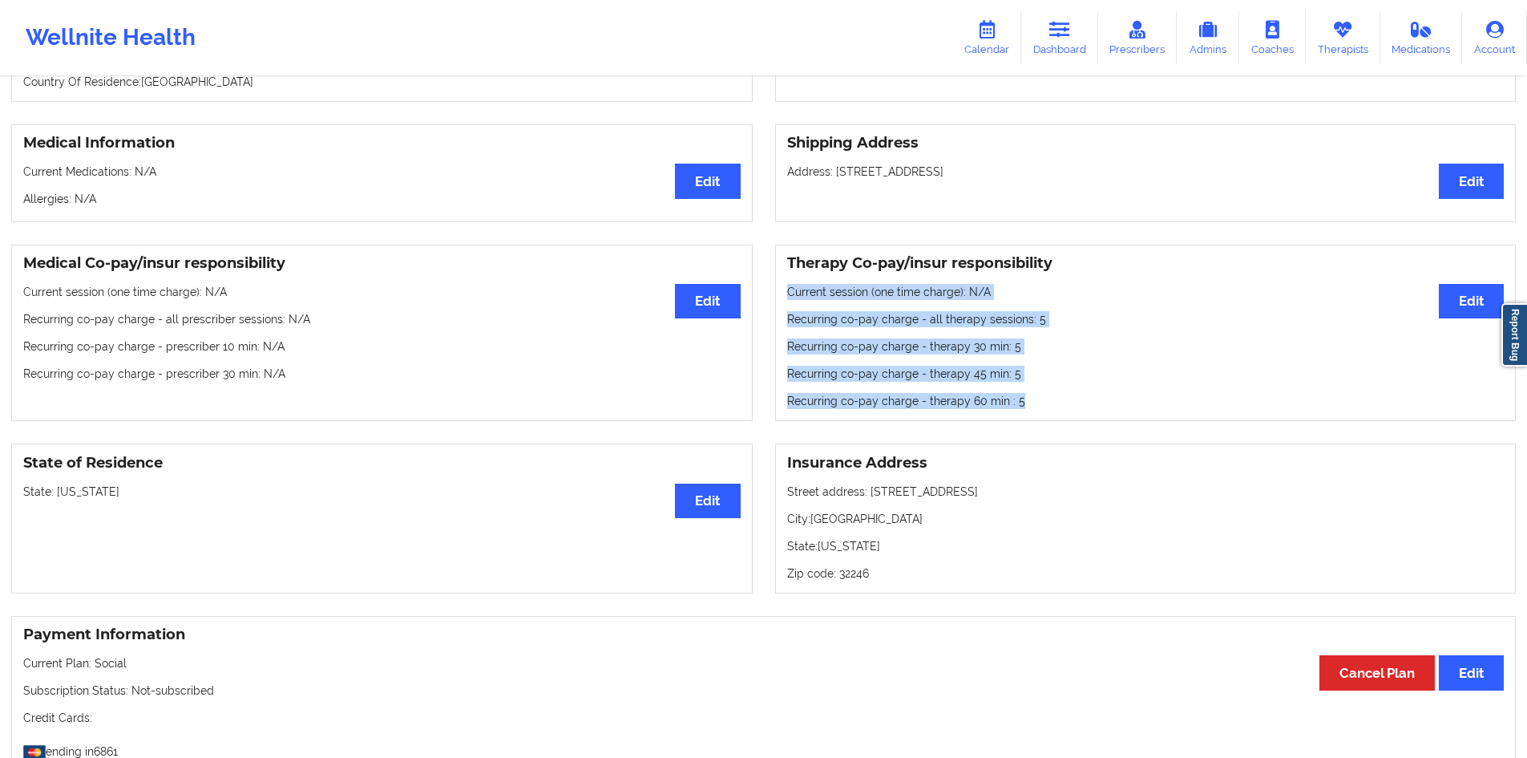
drag, startPoint x: 783, startPoint y: 291, endPoint x: 1035, endPoint y: 419, distance: 283.3
click at [1035, 419] on div "Therapy Co-pay/insur responsibility Edit Current session (one time charge): N/A…" at bounding box center [1146, 333] width 742 height 177
click at [1046, 354] on p "Recurring co-pay charge - therapy 30 min : 5" at bounding box center [1146, 346] width 718 height 16
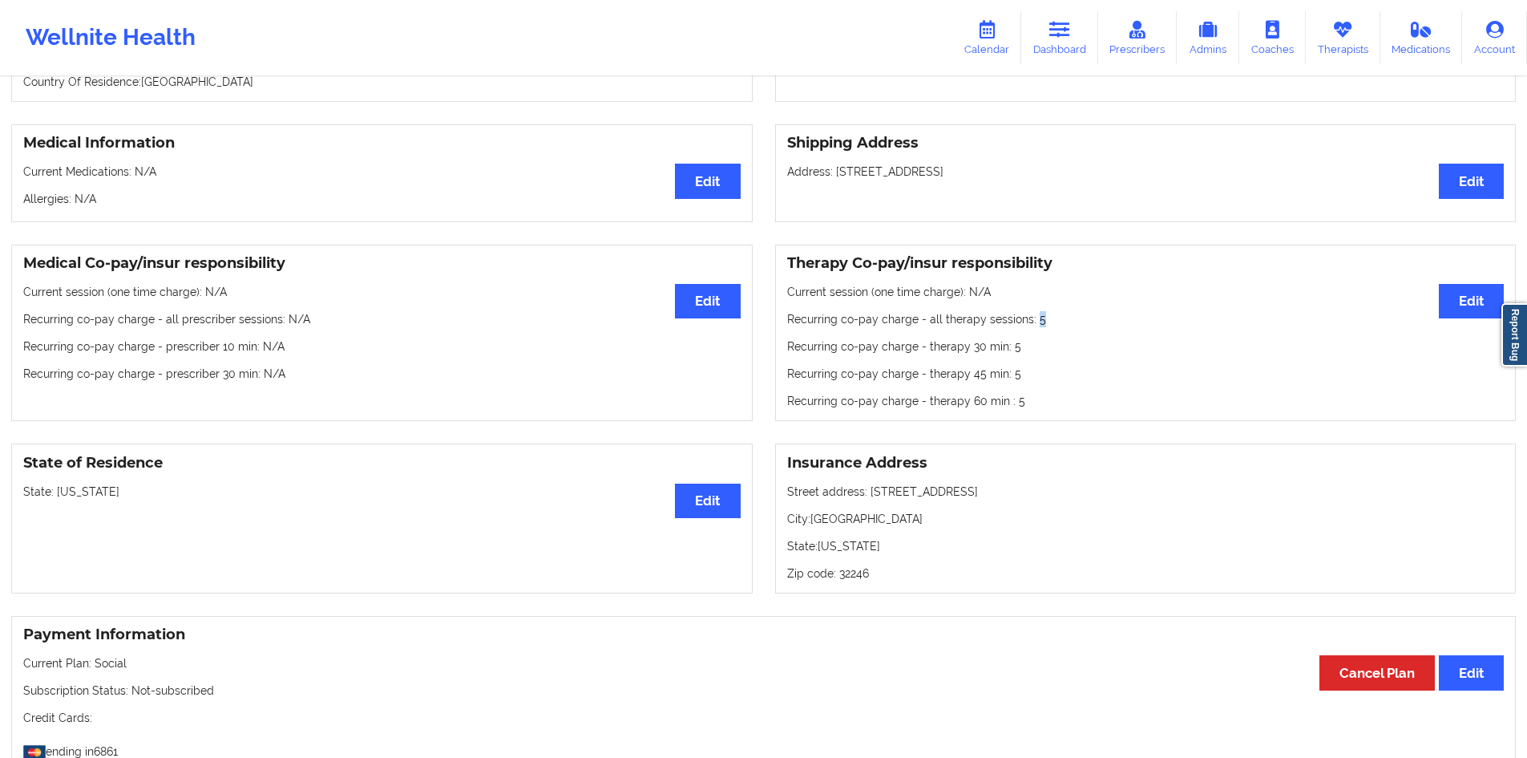
drag, startPoint x: 1044, startPoint y: 326, endPoint x: 1031, endPoint y: 324, distance: 13.1
click at [1031, 324] on p "Recurring co-pay charge - all therapy sessions : 5" at bounding box center [1146, 319] width 718 height 16
click at [1034, 327] on p "Recurring co-pay charge - all therapy sessions : 5" at bounding box center [1146, 319] width 718 height 16
drag, startPoint x: 1034, startPoint y: 325, endPoint x: 1042, endPoint y: 329, distance: 9.0
click at [1042, 327] on p "Recurring co-pay charge - all therapy sessions : 5" at bounding box center [1146, 319] width 718 height 16
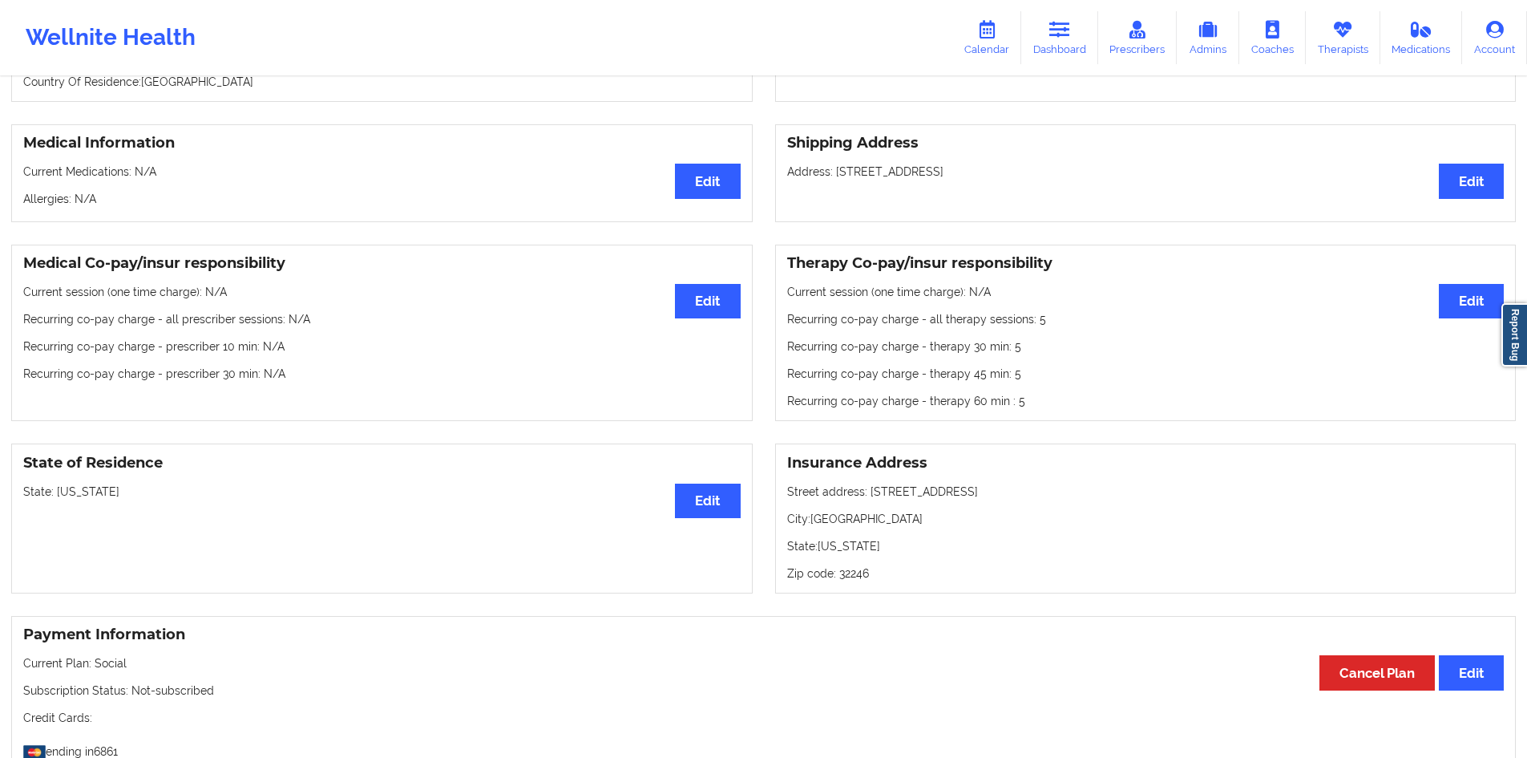
drag, startPoint x: 1007, startPoint y: 357, endPoint x: 1024, endPoint y: 396, distance: 42.7
click at [1014, 376] on div "Therapy Co-pay/insur responsibility Edit Current session (one time charge): N/A…" at bounding box center [1146, 333] width 742 height 177
click at [1025, 396] on div "Therapy Co-pay/insur responsibility Edit Current session (one time charge): N/A…" at bounding box center [1146, 333] width 742 height 177
click at [1026, 408] on p "Recurring co-pay charge - therapy 60 min : 5" at bounding box center [1146, 401] width 718 height 16
drag, startPoint x: 1052, startPoint y: 319, endPoint x: 1033, endPoint y: 323, distance: 19.7
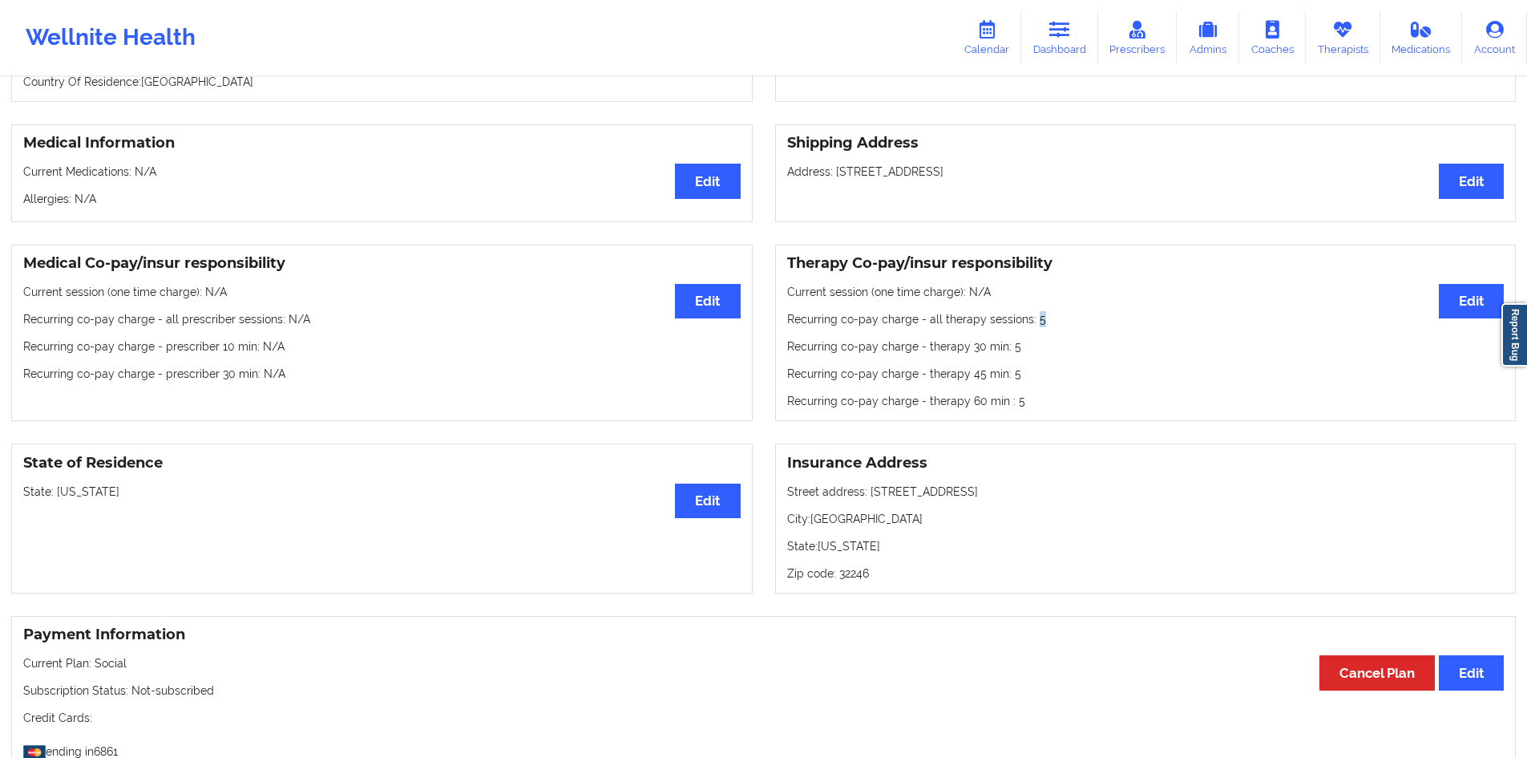
click at [1033, 323] on p "Recurring co-pay charge - all therapy sessions : 5" at bounding box center [1146, 319] width 718 height 16
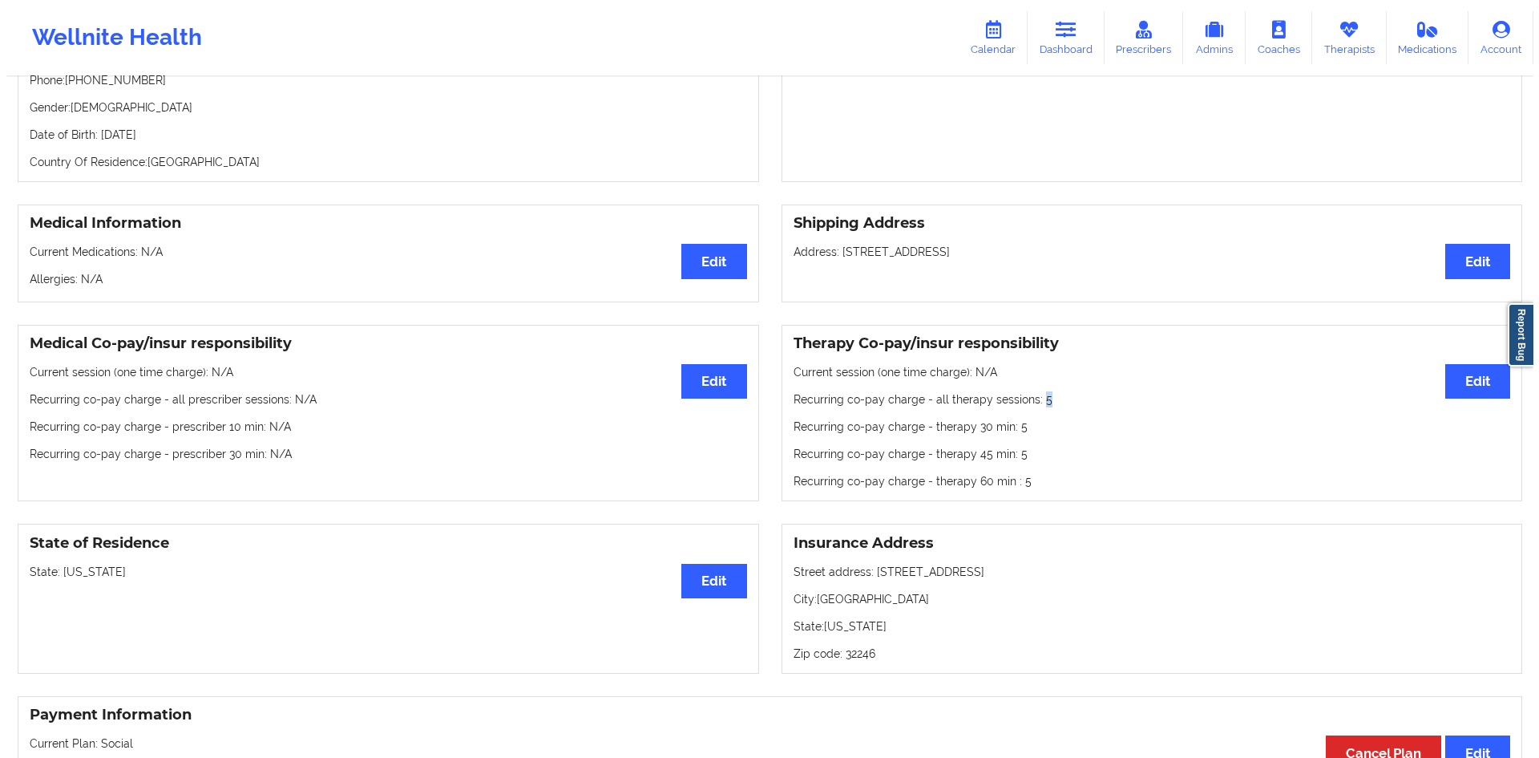
scroll to position [0, 0]
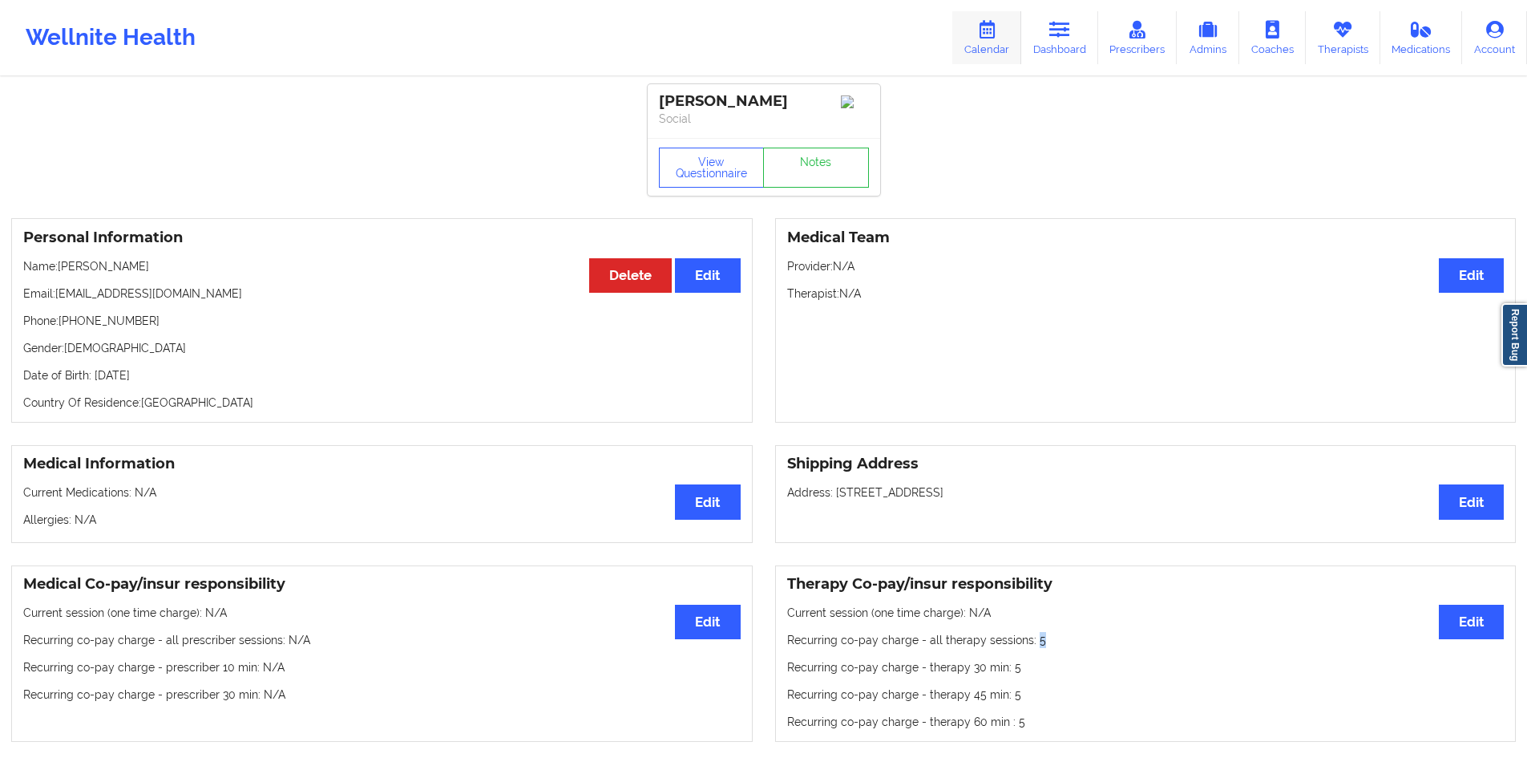
click at [1004, 37] on link "Calendar" at bounding box center [987, 37] width 69 height 53
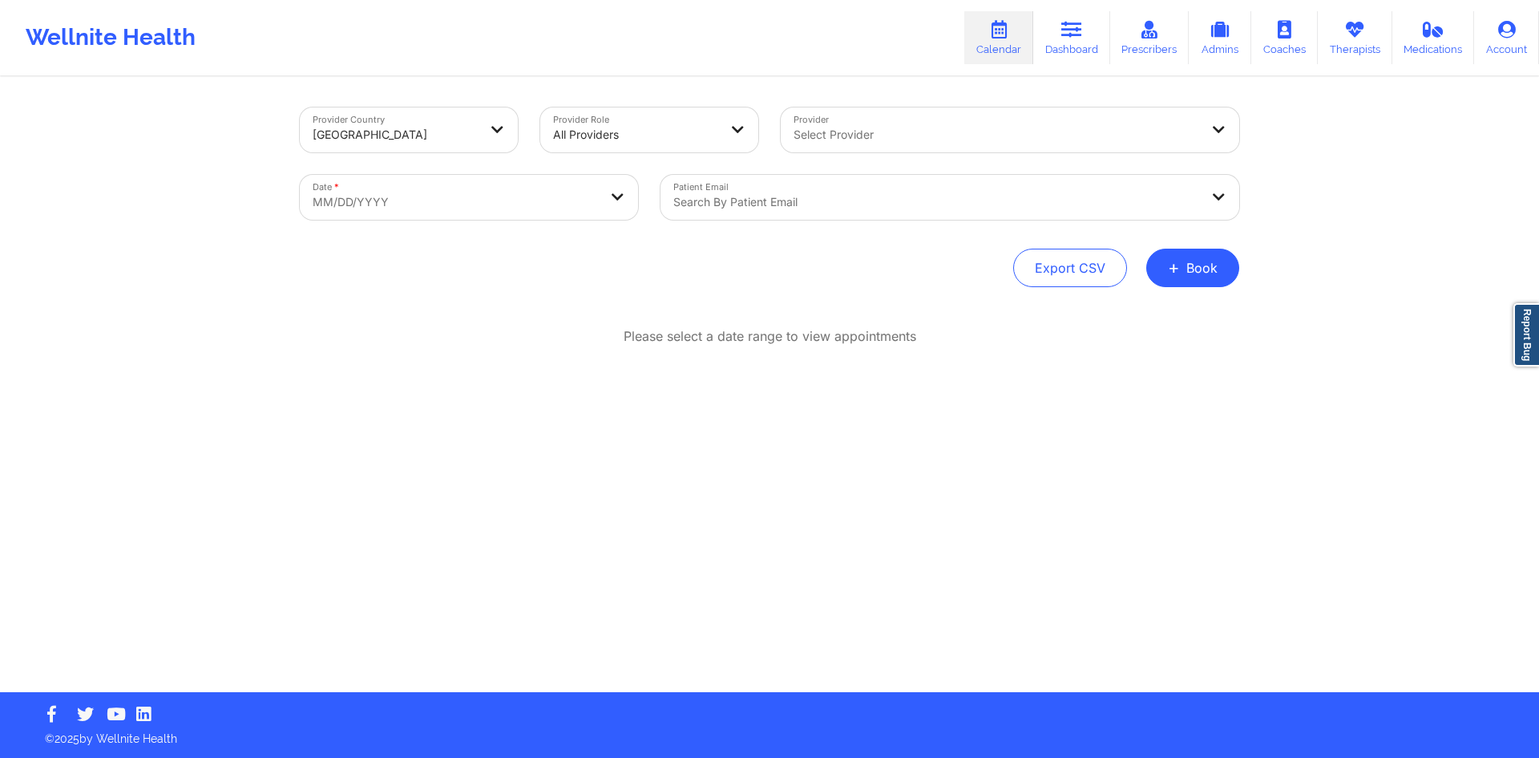
click at [925, 186] on div "Search by patient email" at bounding box center [931, 197] width 540 height 45
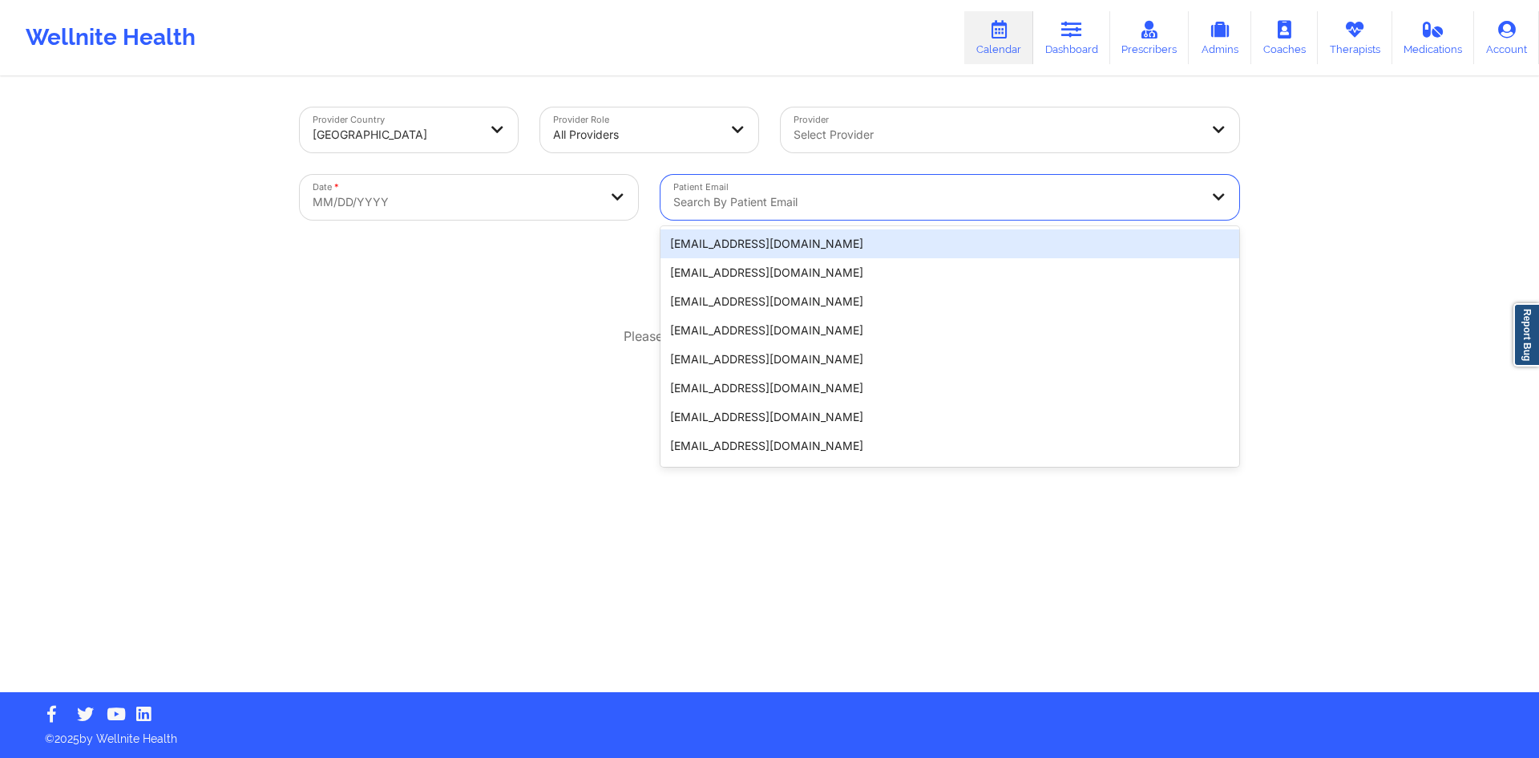
paste input "[PERSON_NAME]"
type input "[PERSON_NAME]"
click at [1094, 43] on link "Dashboard" at bounding box center [1072, 37] width 77 height 53
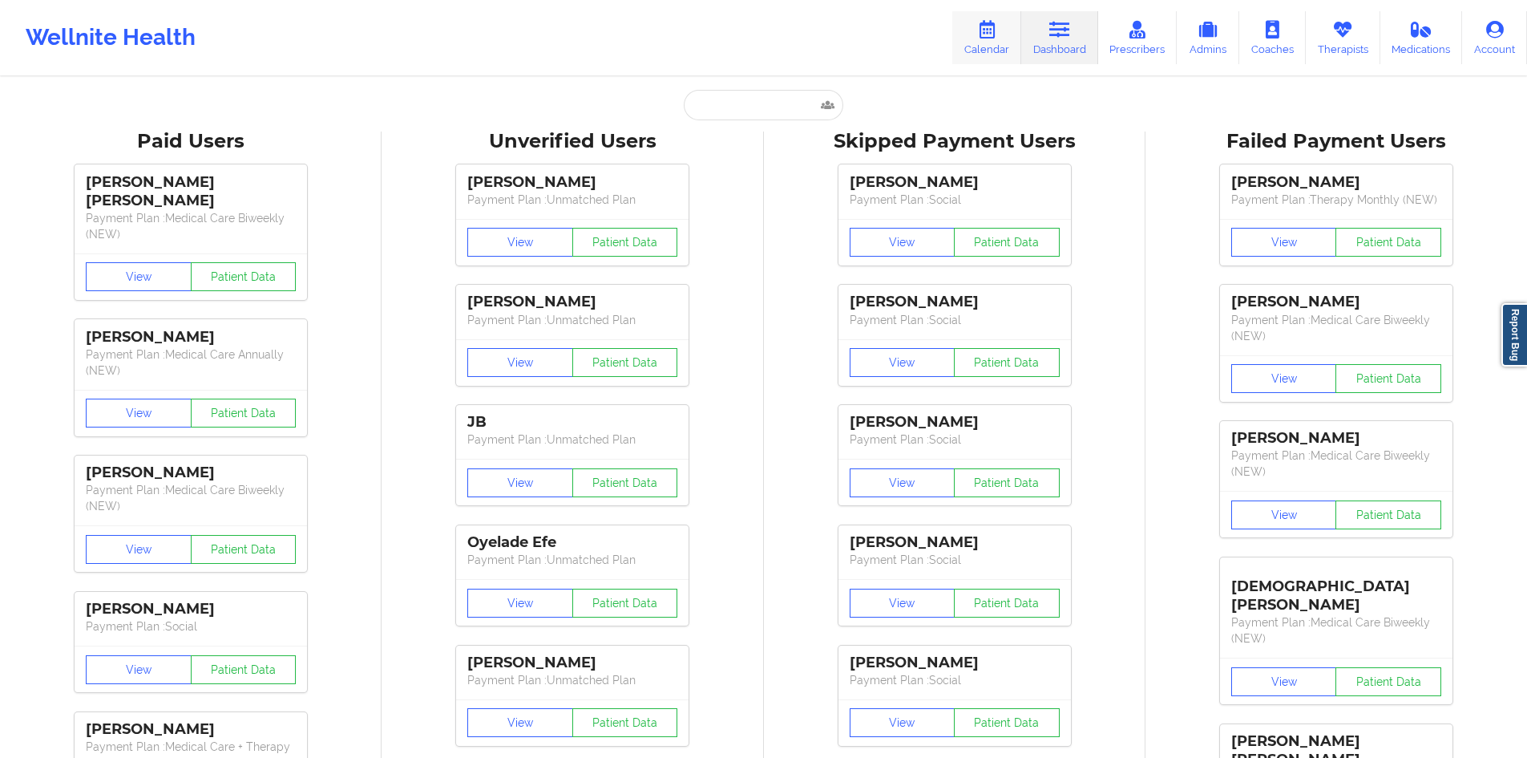
click at [1003, 59] on link "Calendar" at bounding box center [987, 37] width 69 height 53
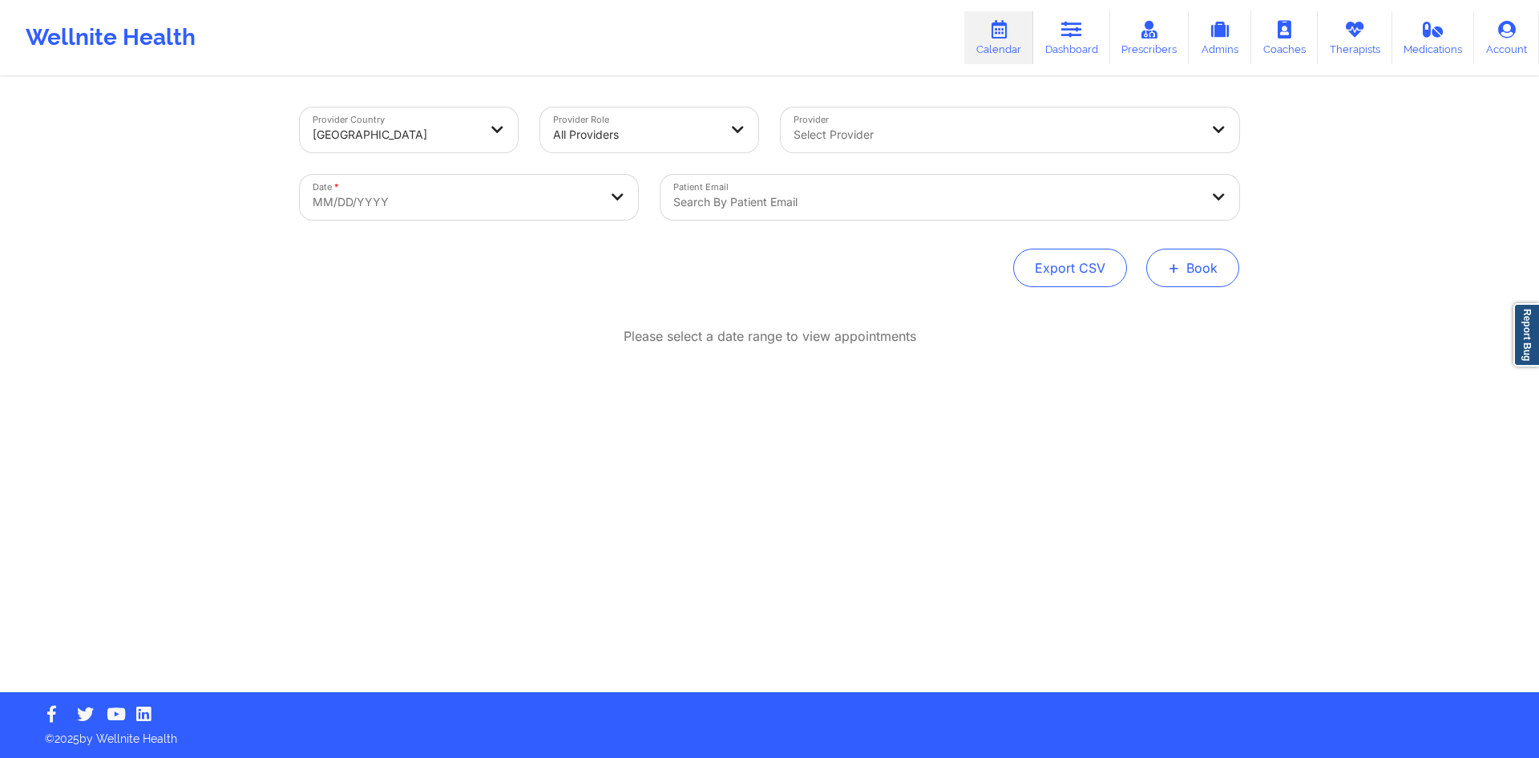
click at [1208, 284] on button "+ Book" at bounding box center [1193, 268] width 93 height 38
click at [1193, 320] on button "Therapy Session" at bounding box center [1166, 318] width 123 height 26
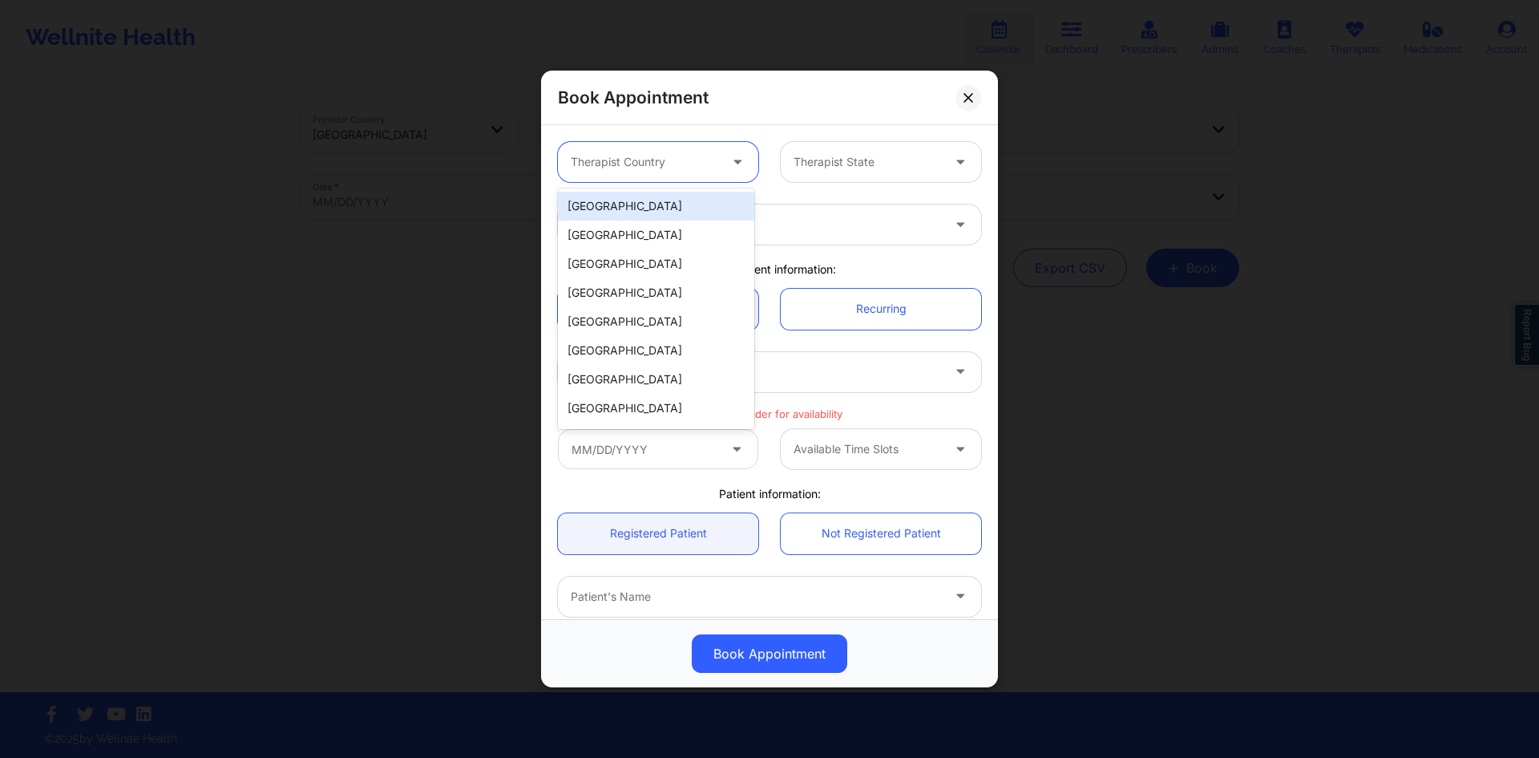
click at [663, 145] on div "Therapist Country" at bounding box center [639, 162] width 162 height 40
click at [633, 221] on div "[GEOGRAPHIC_DATA]" at bounding box center [656, 235] width 196 height 29
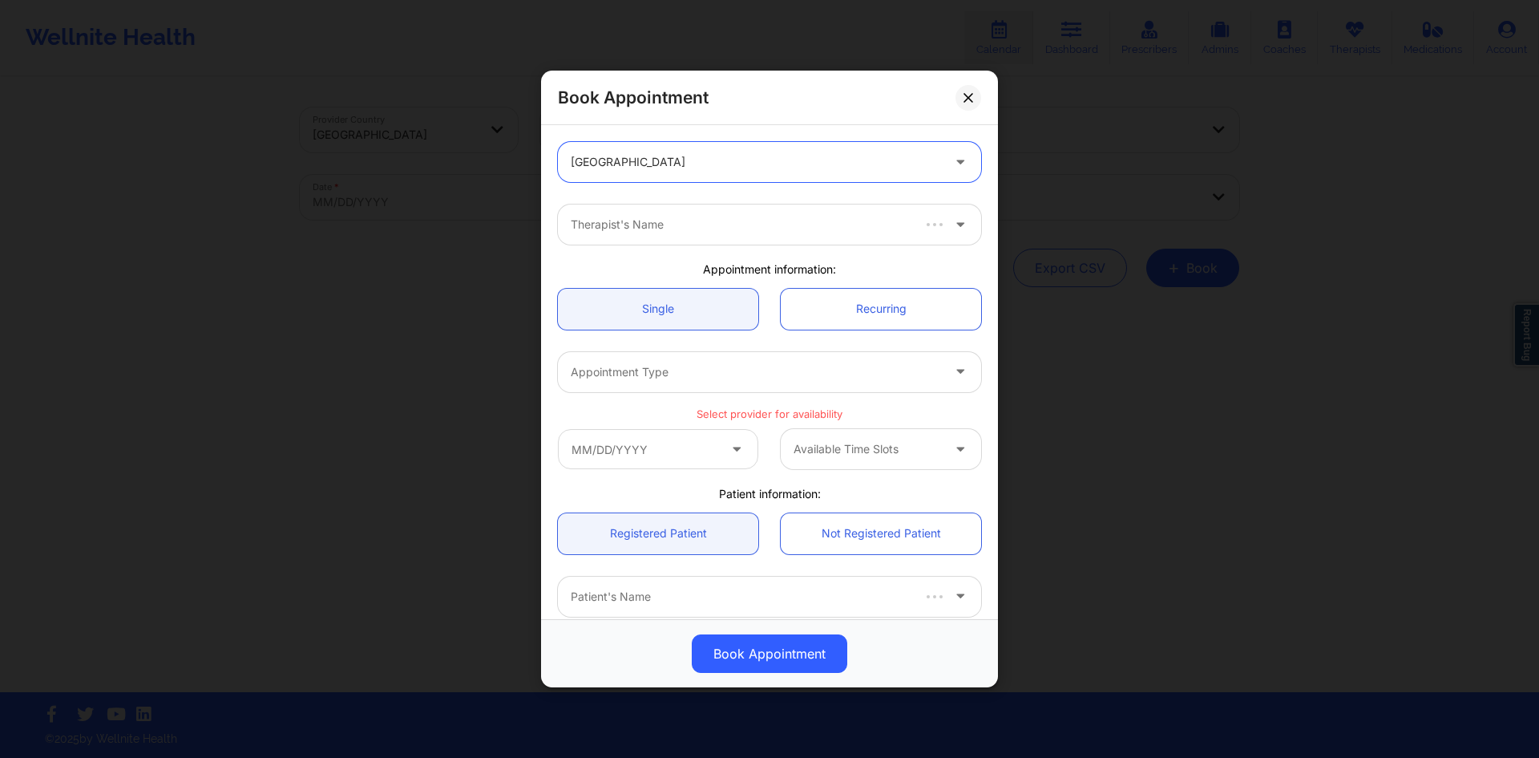
click at [660, 157] on div at bounding box center [756, 161] width 370 height 19
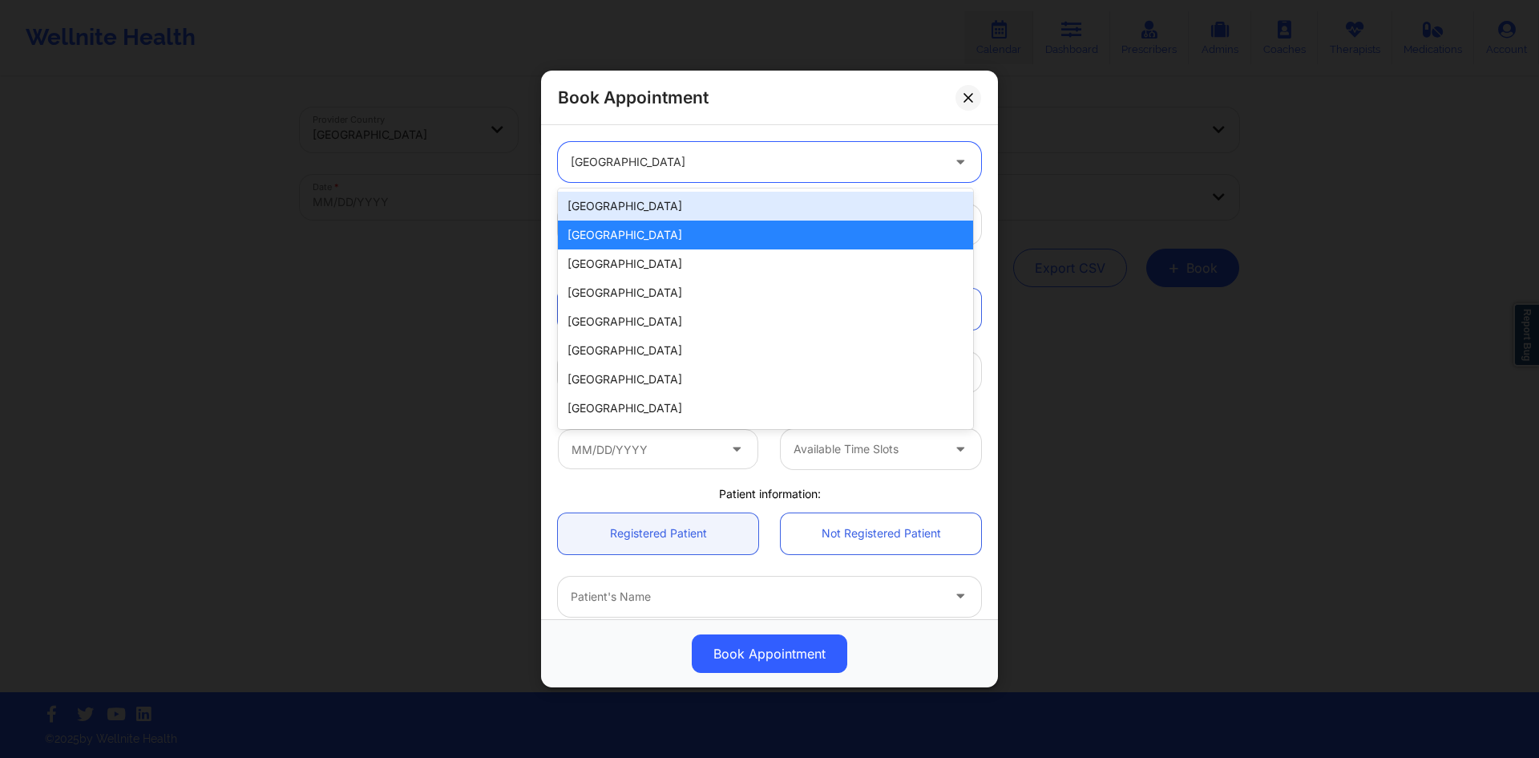
click at [630, 199] on div "[GEOGRAPHIC_DATA]" at bounding box center [765, 206] width 415 height 29
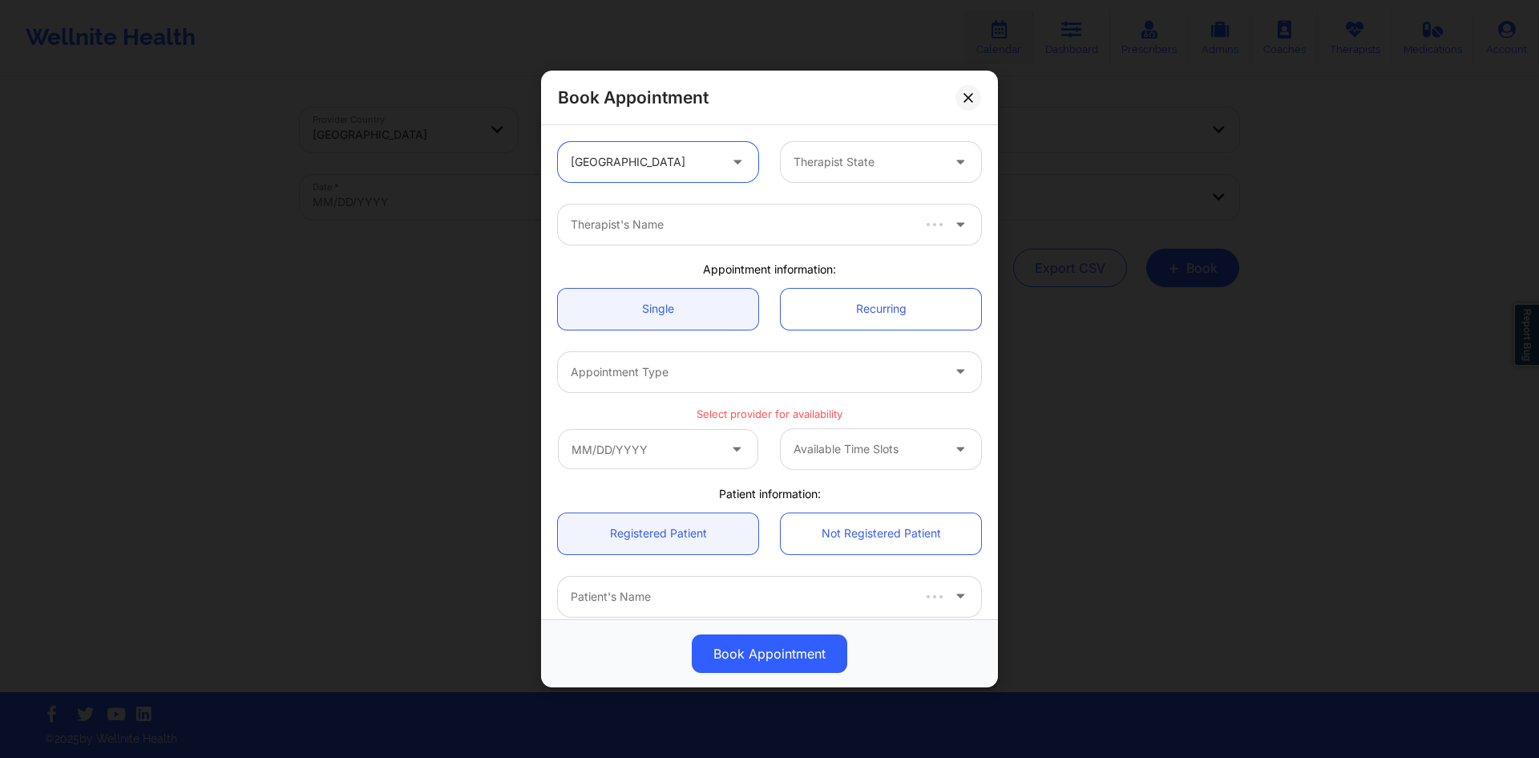
click at [827, 170] on div at bounding box center [868, 161] width 148 height 19
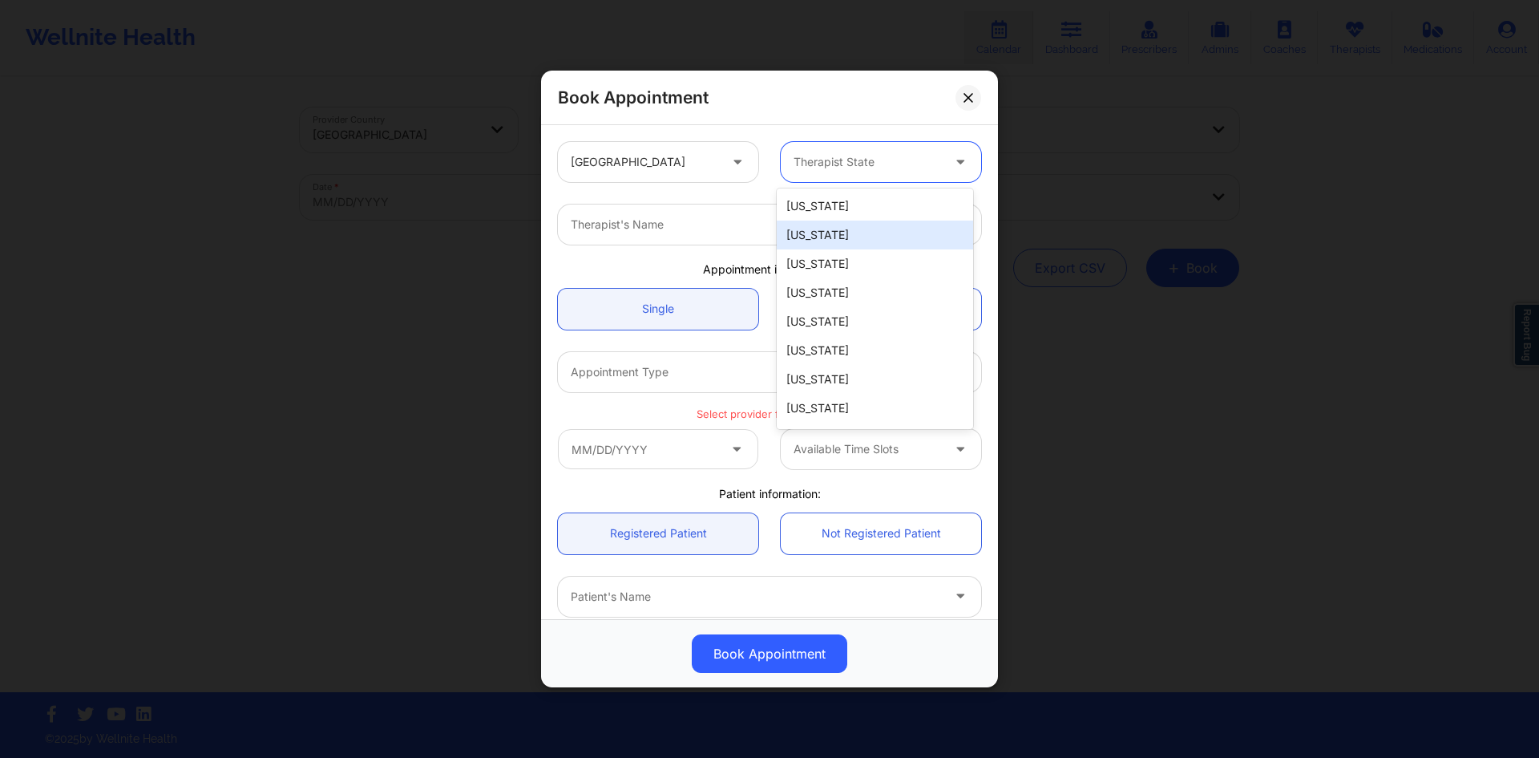
type input "f"
click at [828, 228] on div "[US_STATE]" at bounding box center [875, 235] width 196 height 29
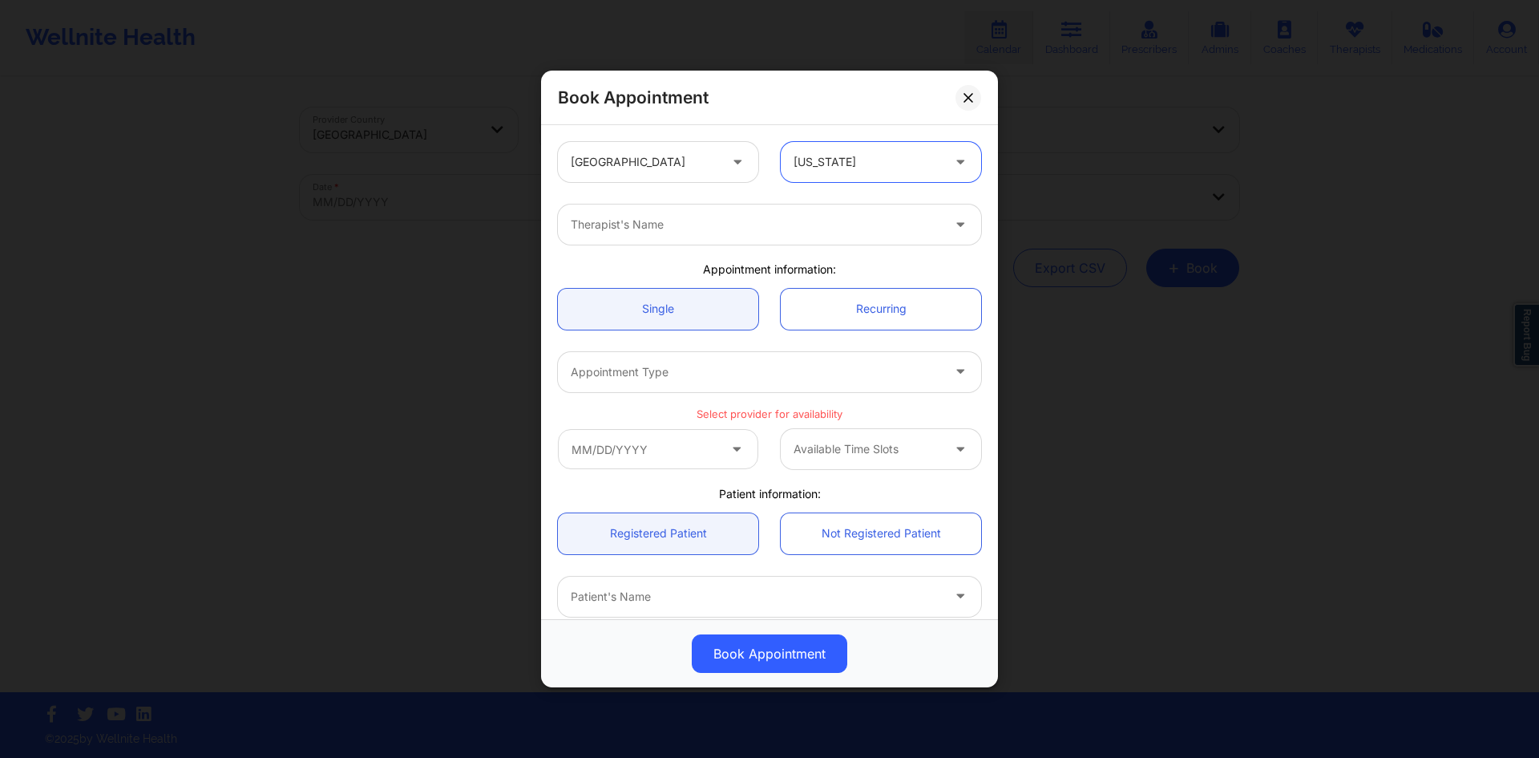
click at [816, 214] on div "Therapist's Name" at bounding box center [750, 224] width 385 height 40
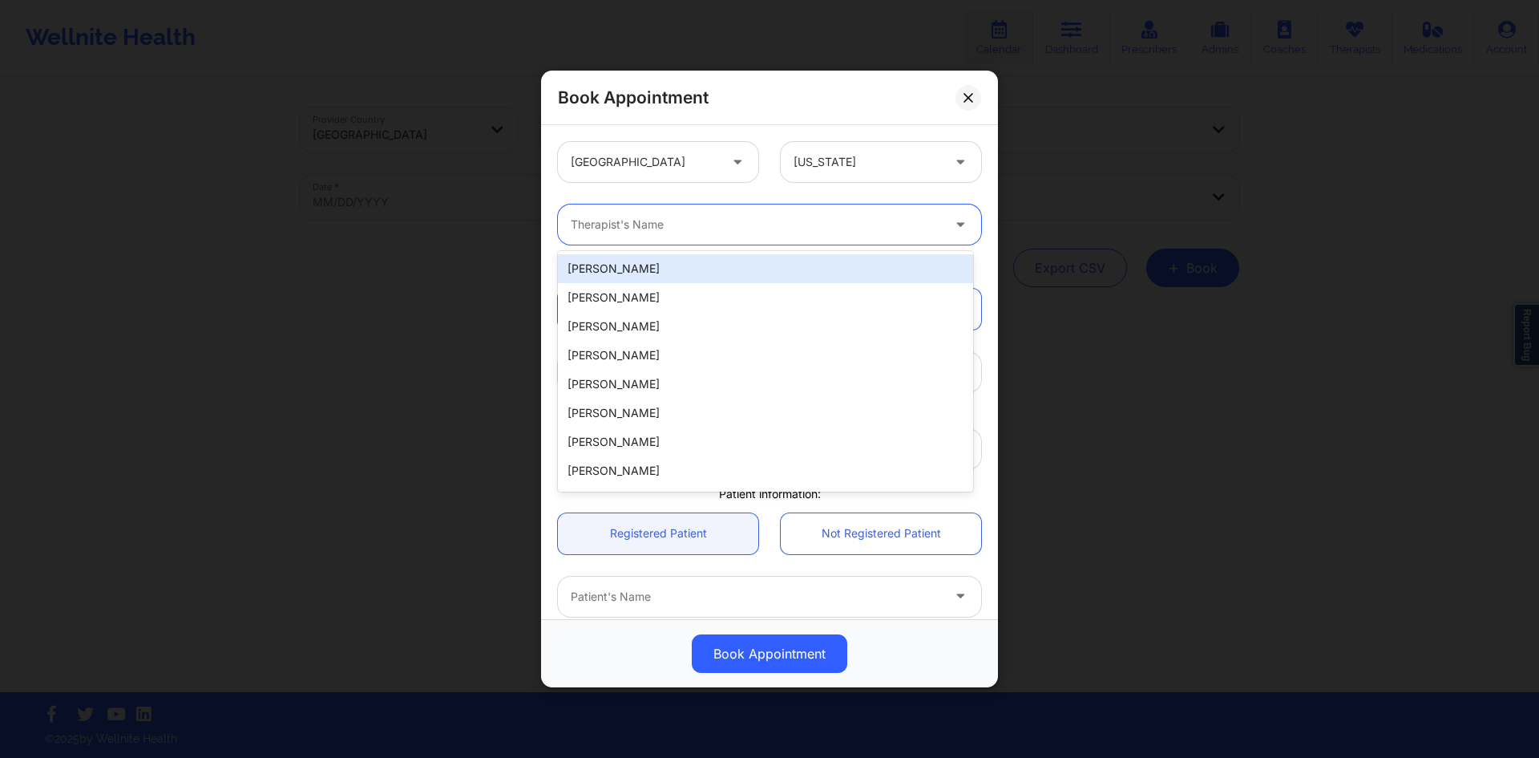
paste input "[PERSON_NAME]"
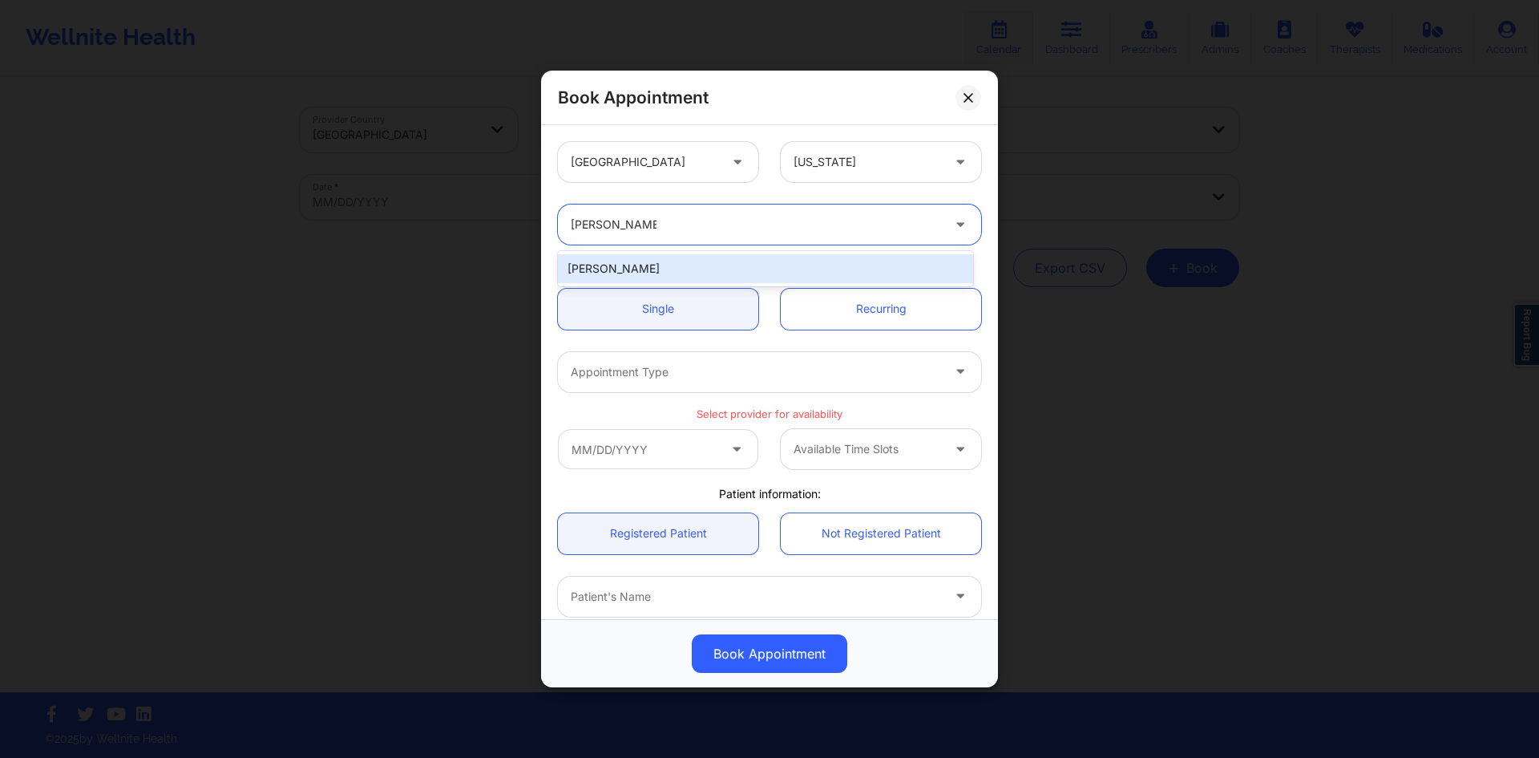
type input "[PERSON_NAME]"
click at [757, 247] on div "1 result available for search term Monica Samper. Use Up and Down to choose opt…" at bounding box center [770, 224] width 446 height 63
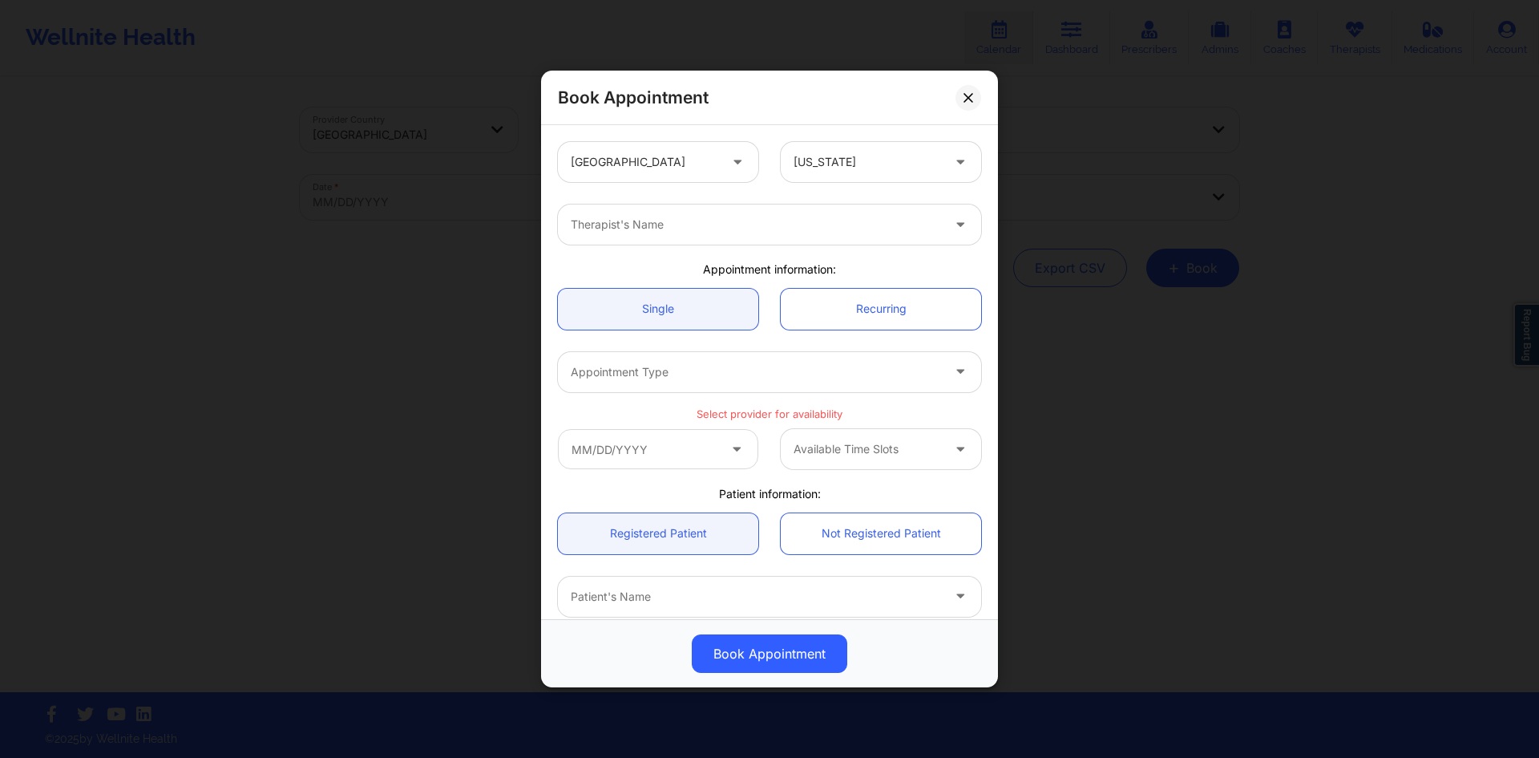
click at [729, 229] on div at bounding box center [756, 224] width 370 height 19
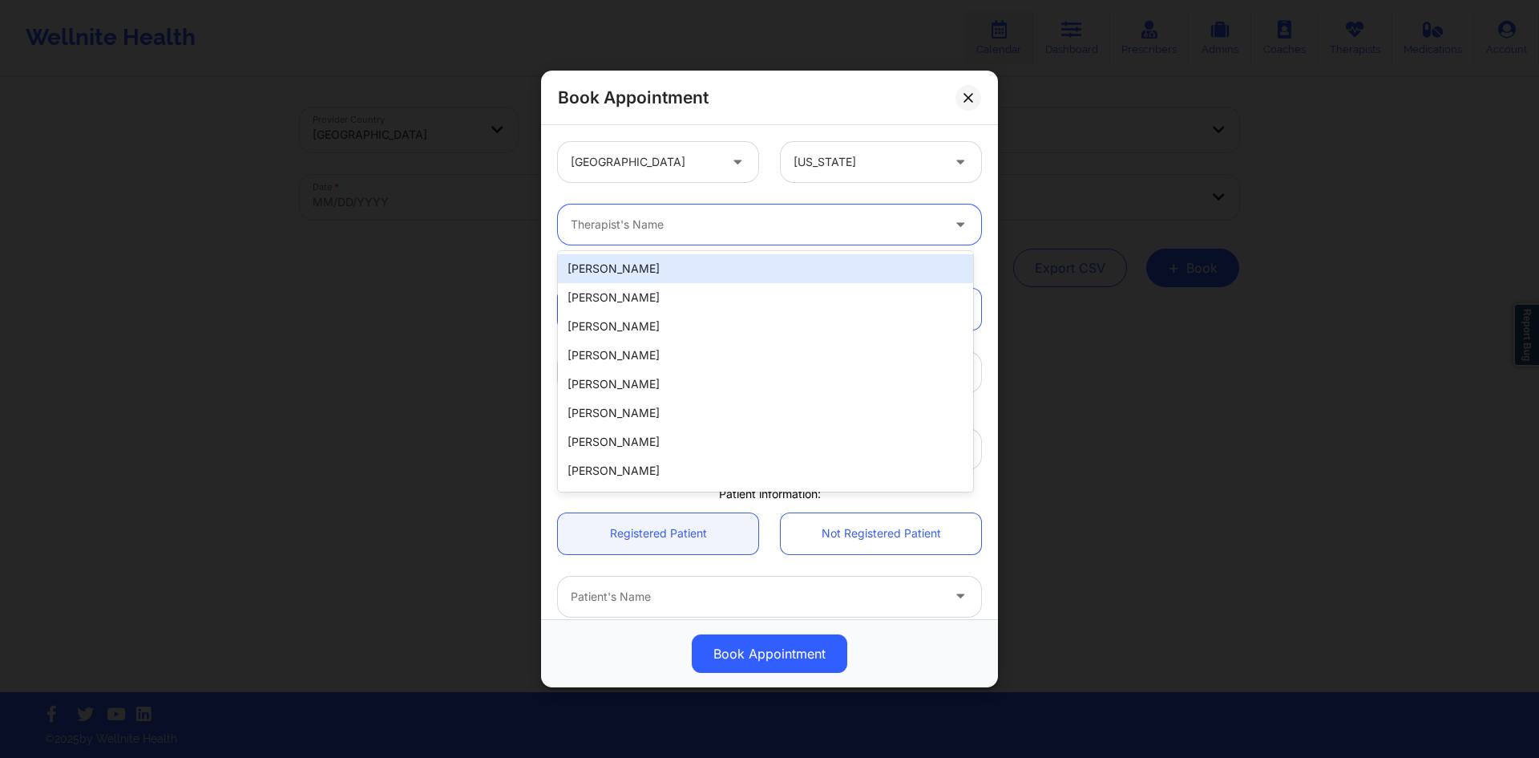
paste input "[PERSON_NAME]"
type input "[PERSON_NAME]"
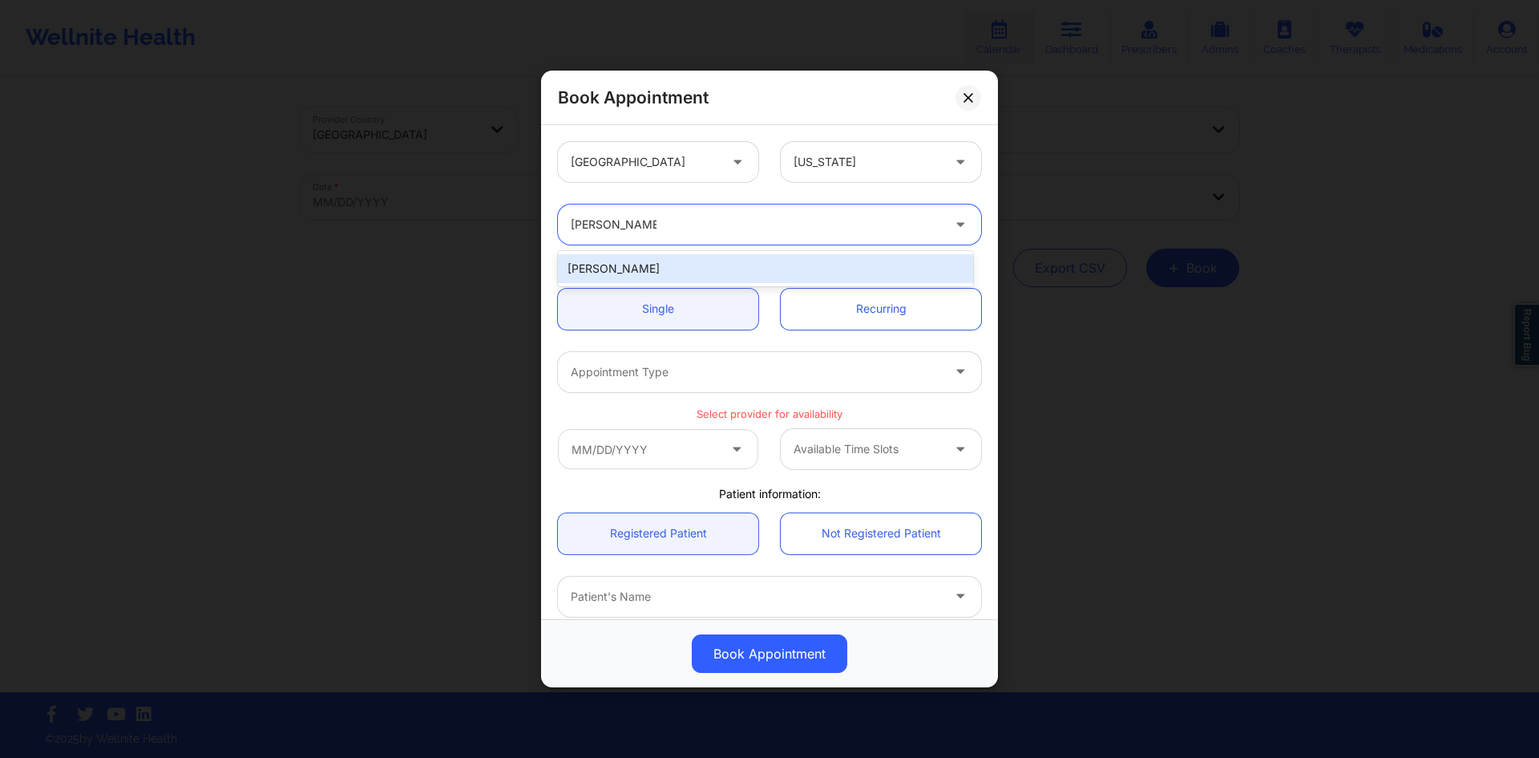
click at [686, 263] on div "[PERSON_NAME]" at bounding box center [765, 268] width 415 height 29
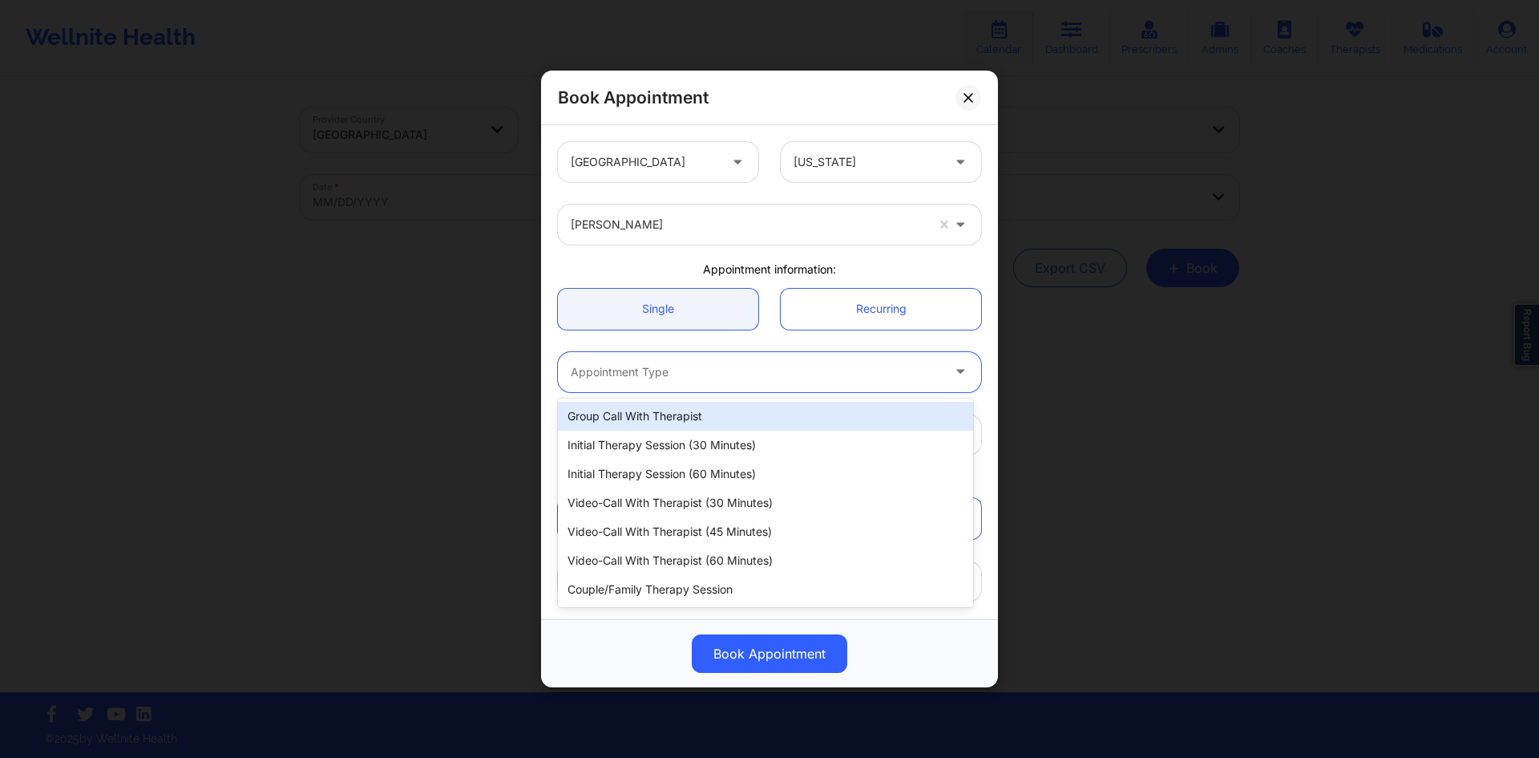
click at [662, 382] on div "Appointment Type" at bounding box center [750, 372] width 385 height 40
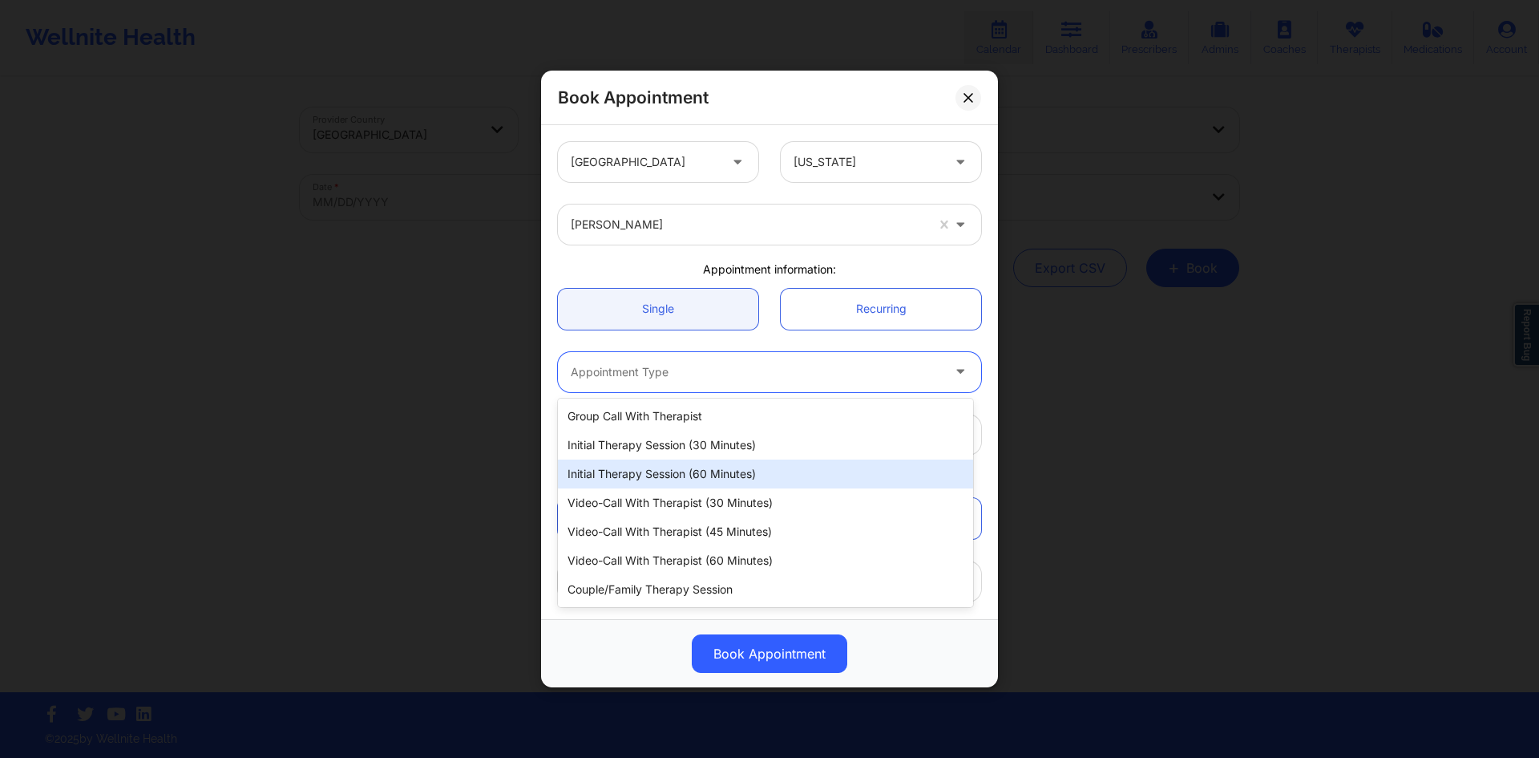
click at [651, 467] on div "Initial Therapy Session (60 minutes)" at bounding box center [765, 473] width 415 height 29
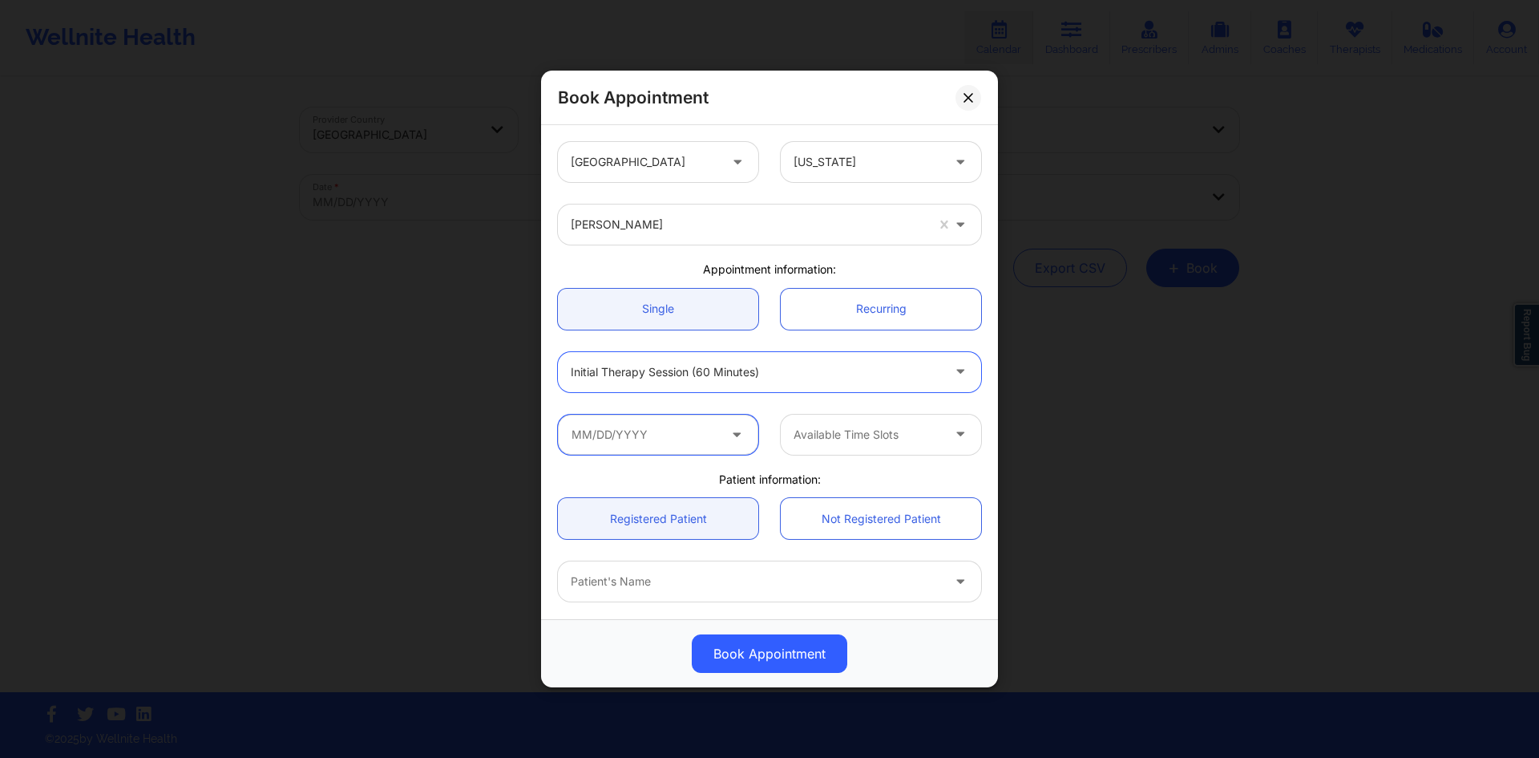
click at [652, 448] on input "text" at bounding box center [658, 435] width 200 height 40
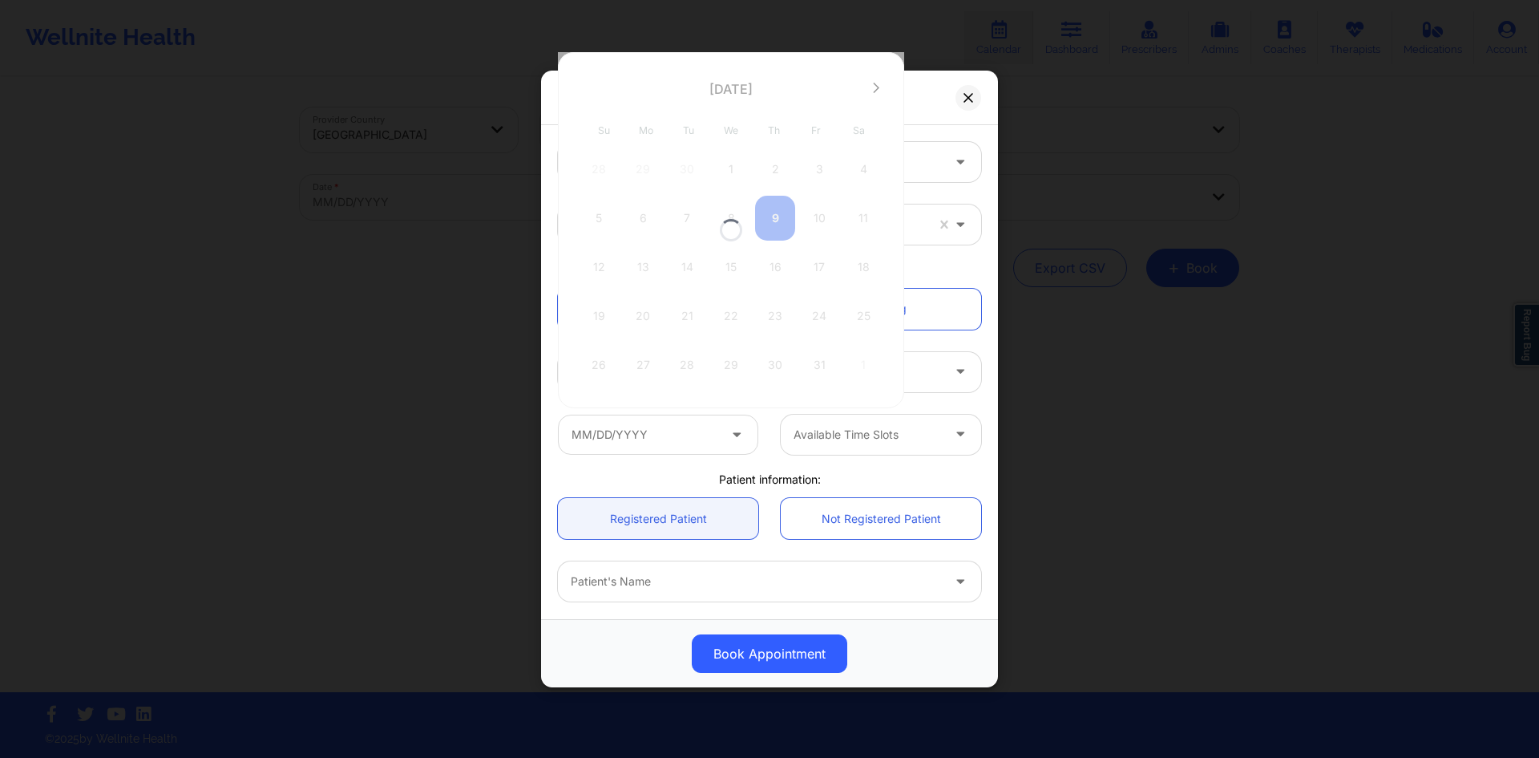
click at [943, 360] on div at bounding box center [962, 372] width 38 height 40
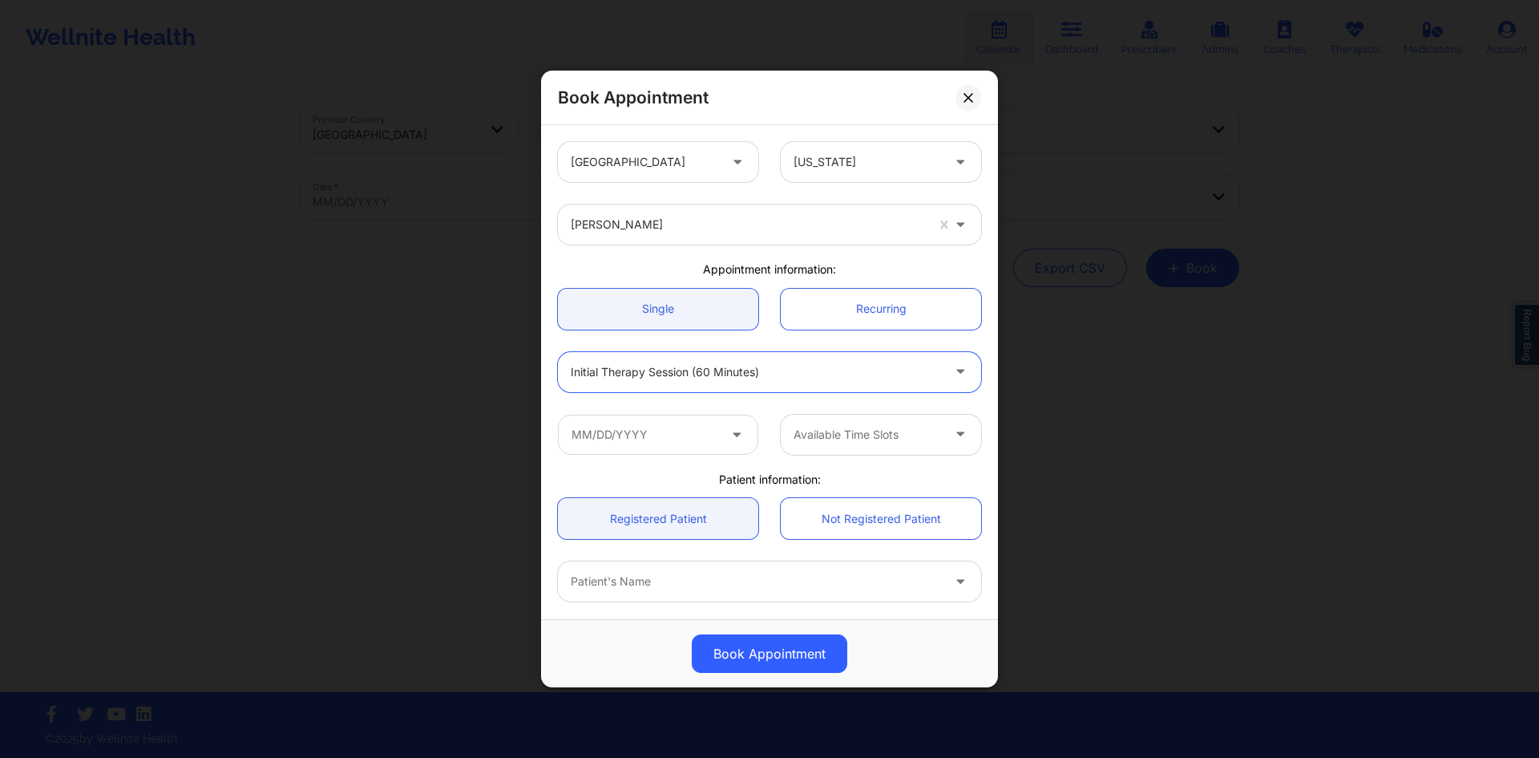
click at [730, 376] on div at bounding box center [756, 371] width 370 height 19
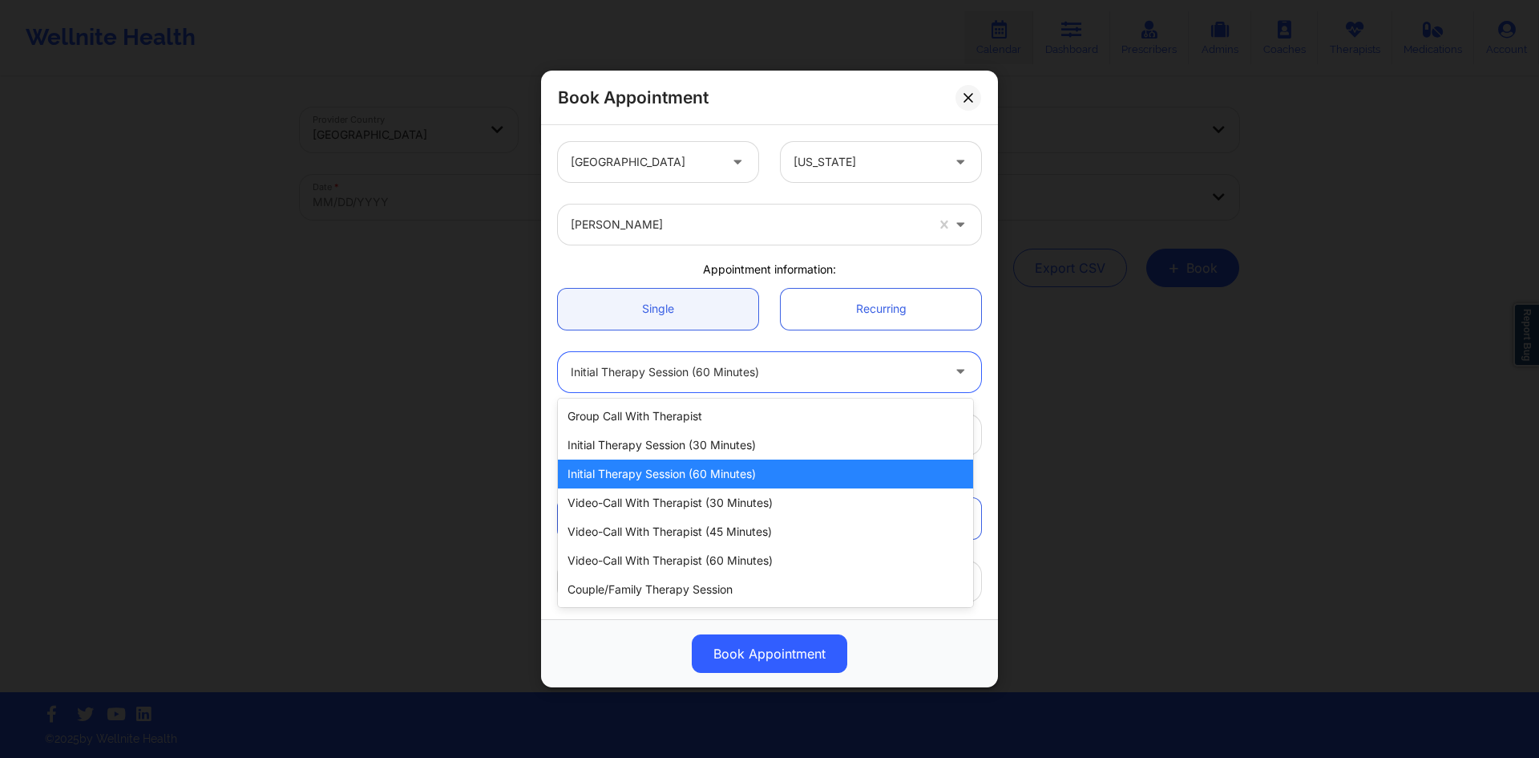
click at [722, 383] on div "Initial Therapy Session (60 minutes)" at bounding box center [756, 372] width 370 height 40
click at [722, 382] on div "Initial Therapy Session (60 minutes)" at bounding box center [756, 372] width 370 height 40
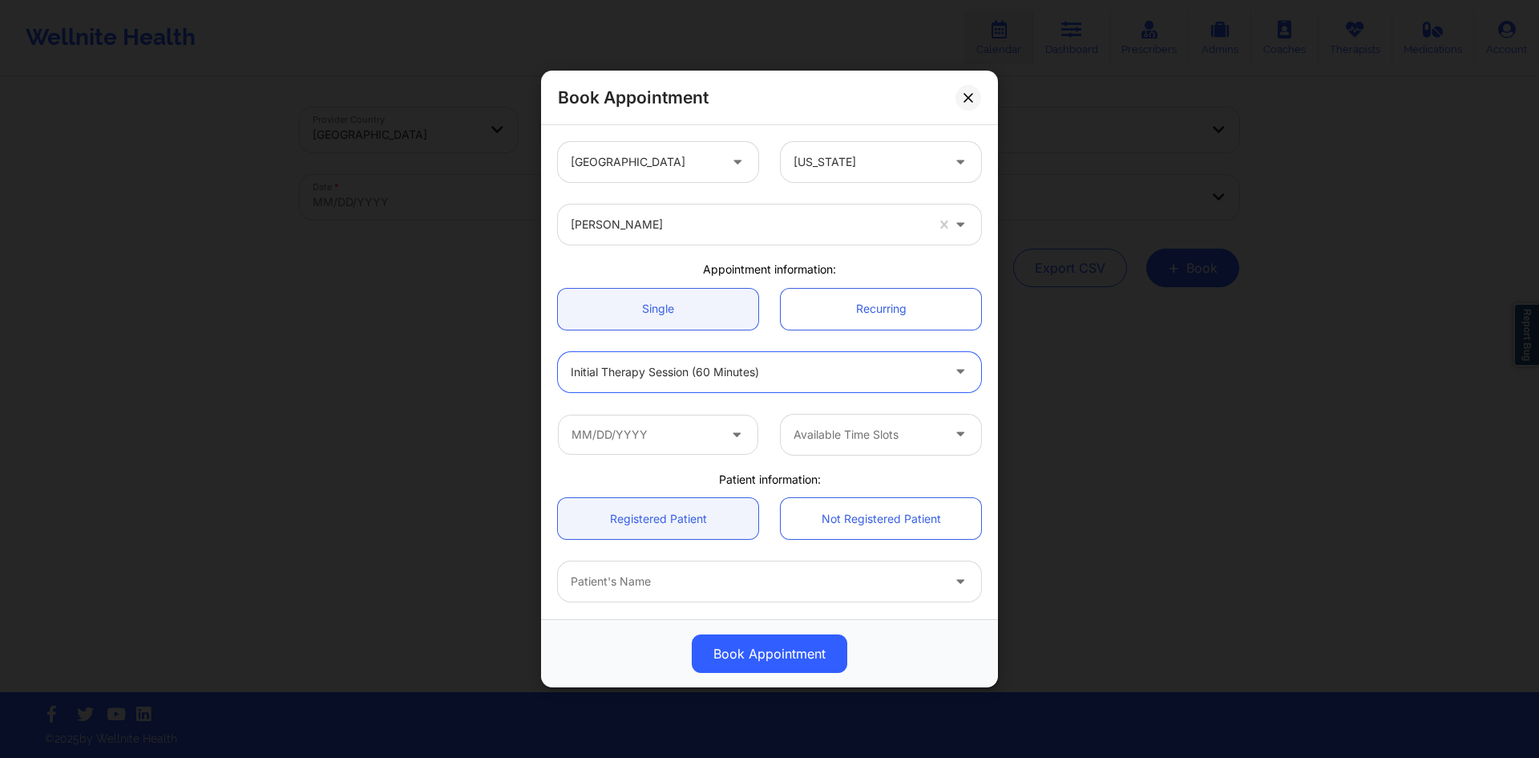
click at [712, 381] on div "Initial Therapy Session (60 minutes)" at bounding box center [750, 372] width 385 height 40
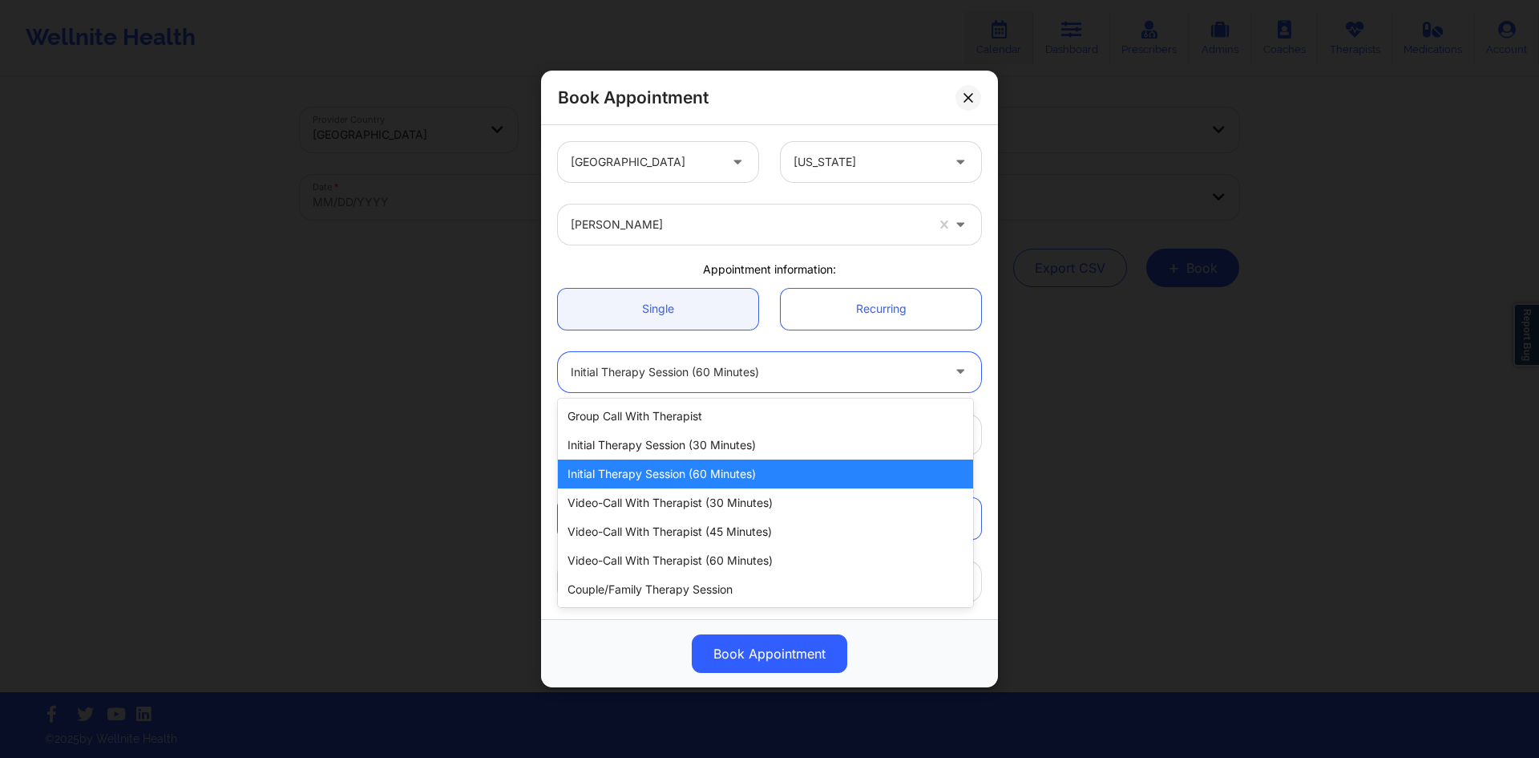
click at [703, 367] on div at bounding box center [756, 371] width 370 height 19
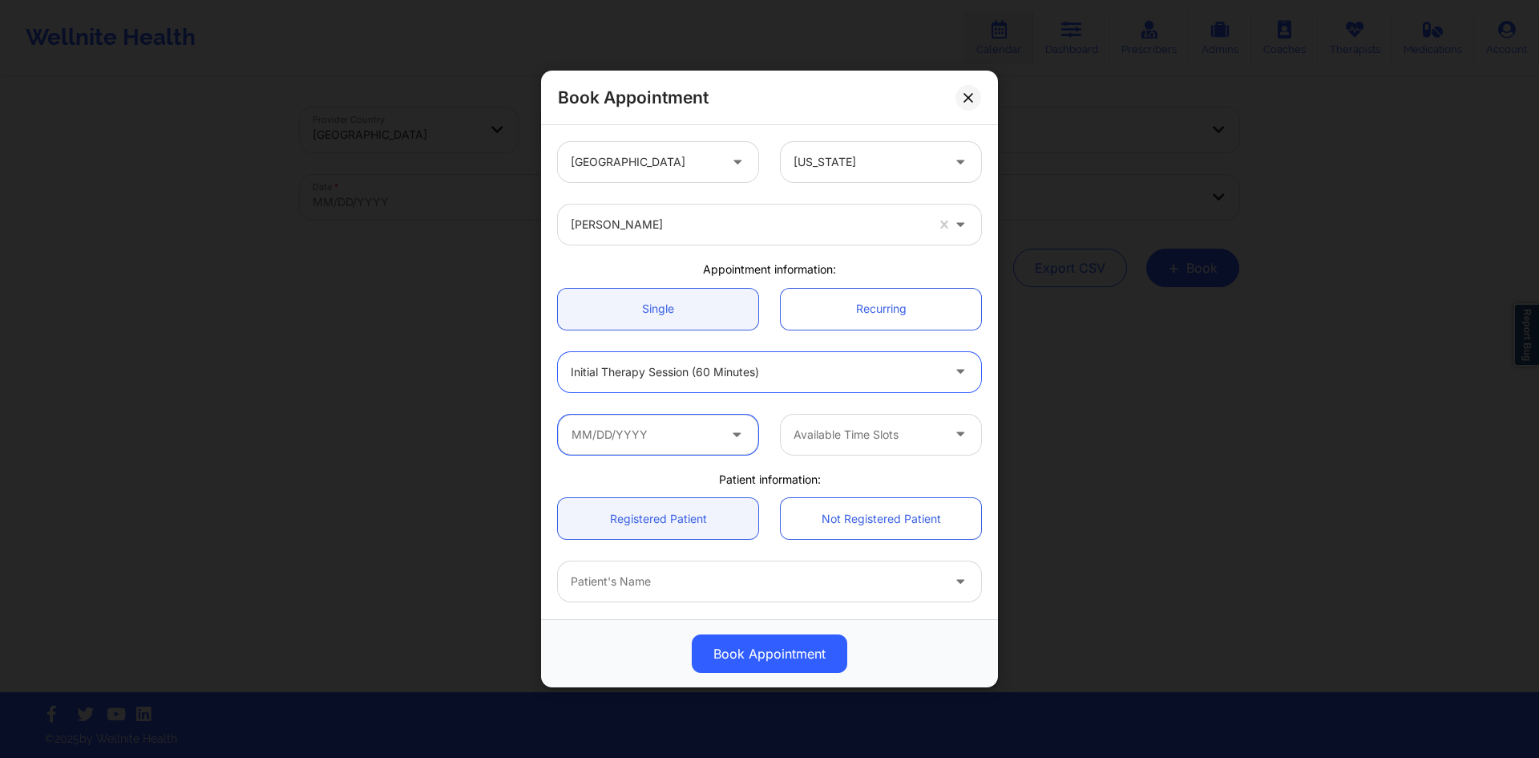
click at [673, 448] on input "text" at bounding box center [658, 435] width 200 height 40
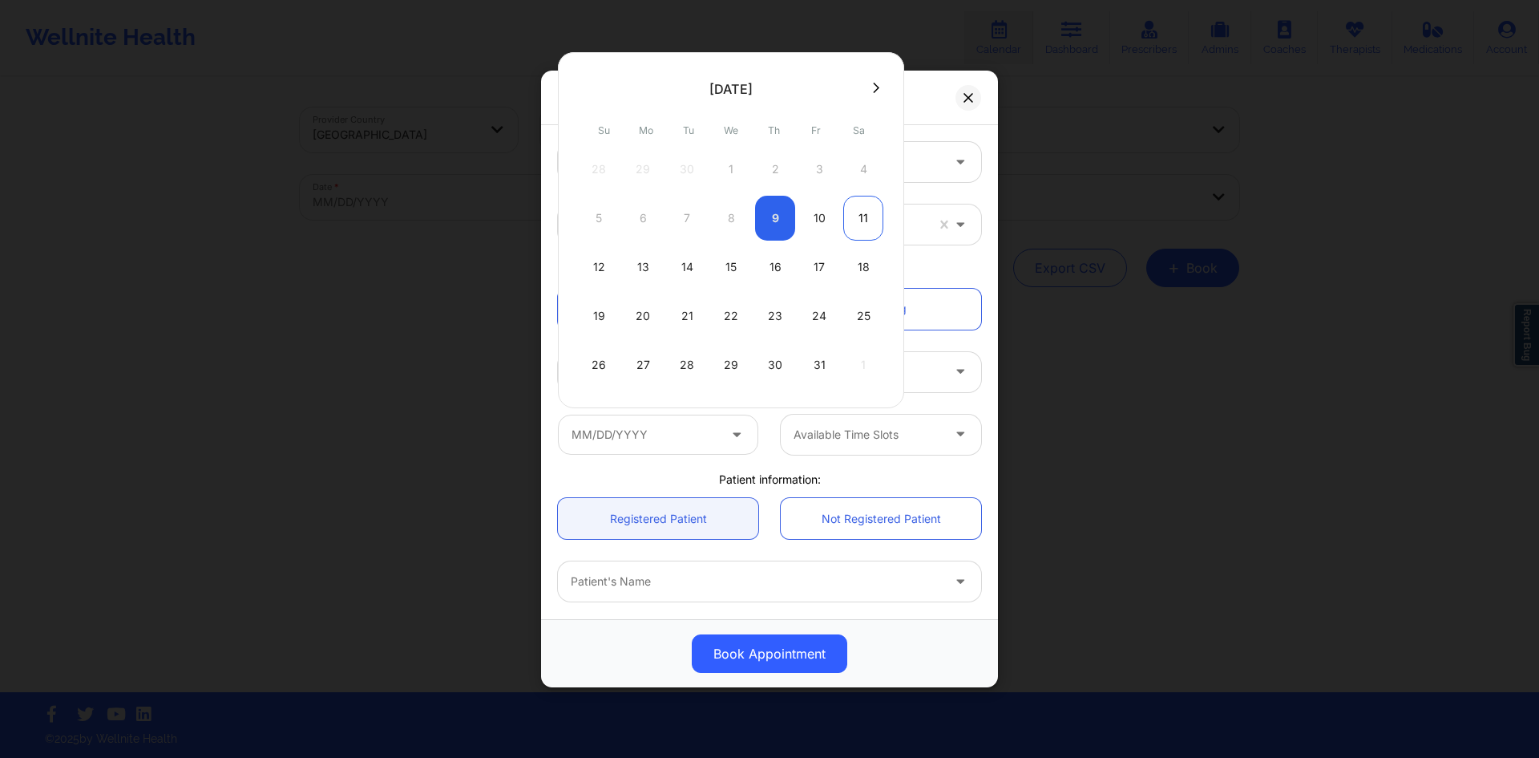
click at [854, 220] on div "11" at bounding box center [864, 218] width 40 height 45
type input "[DATE]"
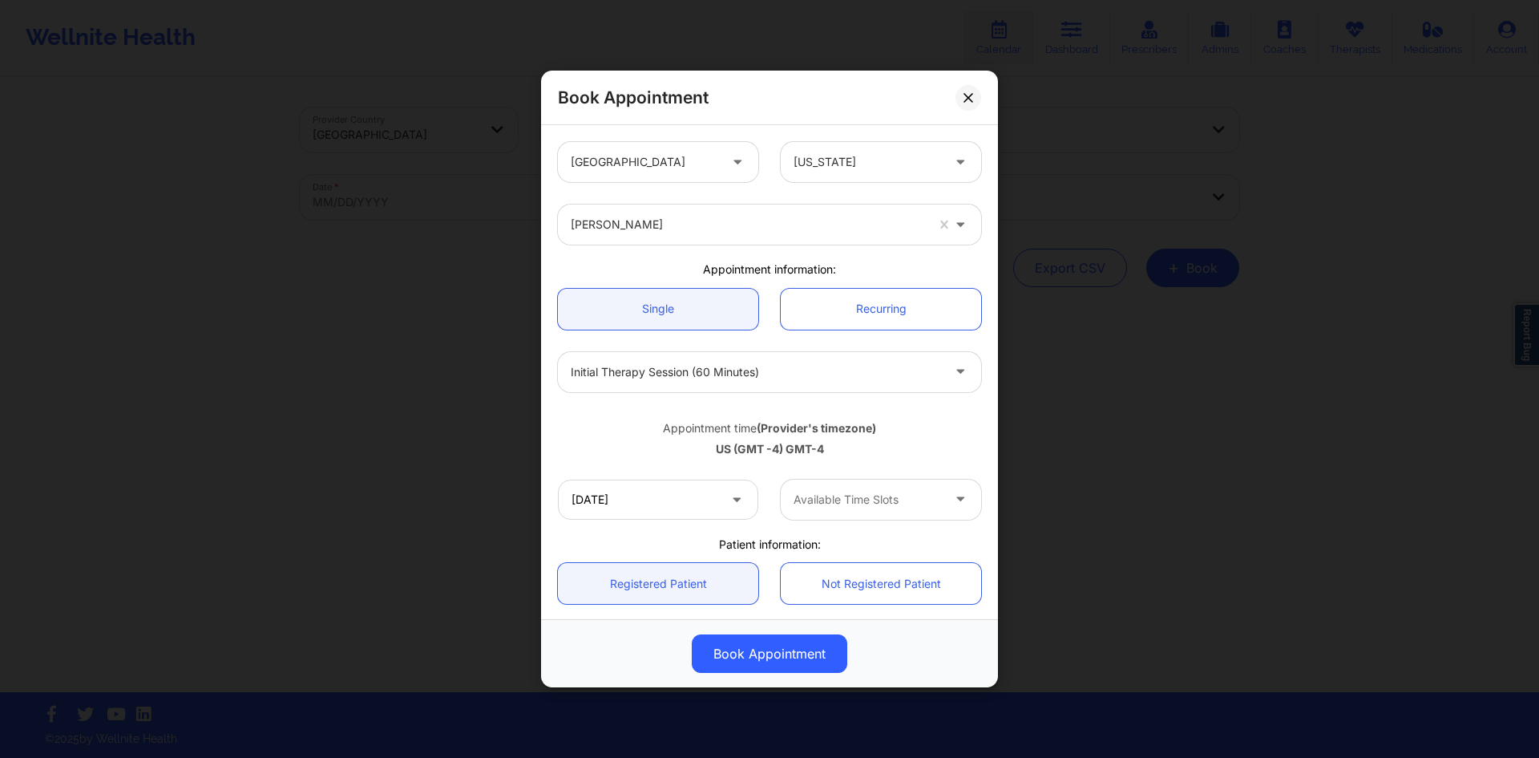
click at [867, 492] on div at bounding box center [868, 499] width 148 height 19
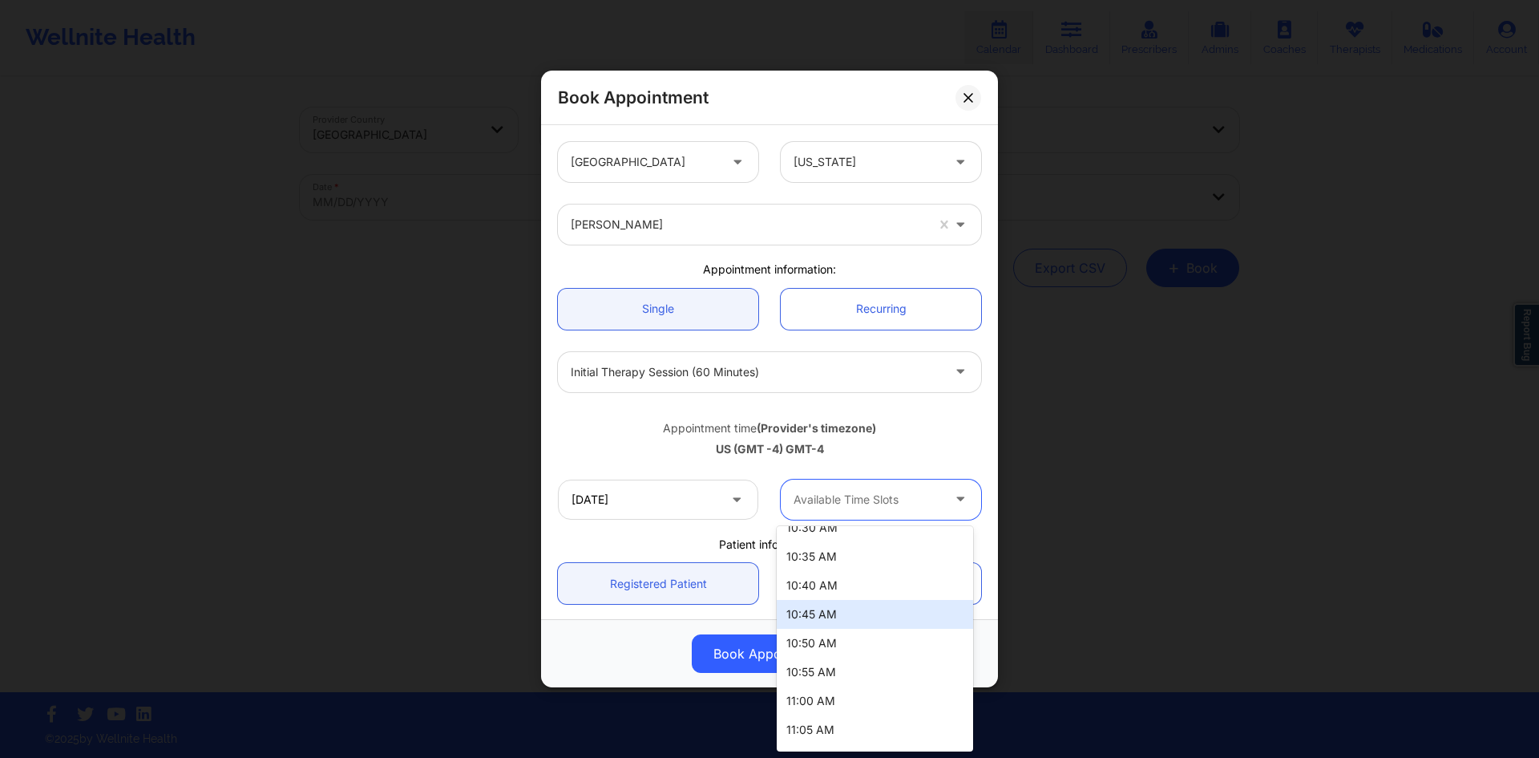
scroll to position [1203, 0]
click at [868, 463] on div "Appointment time (Provider's timezone) [GEOGRAPHIC_DATA] (GMT -4) GMT-4" at bounding box center [770, 435] width 446 height 65
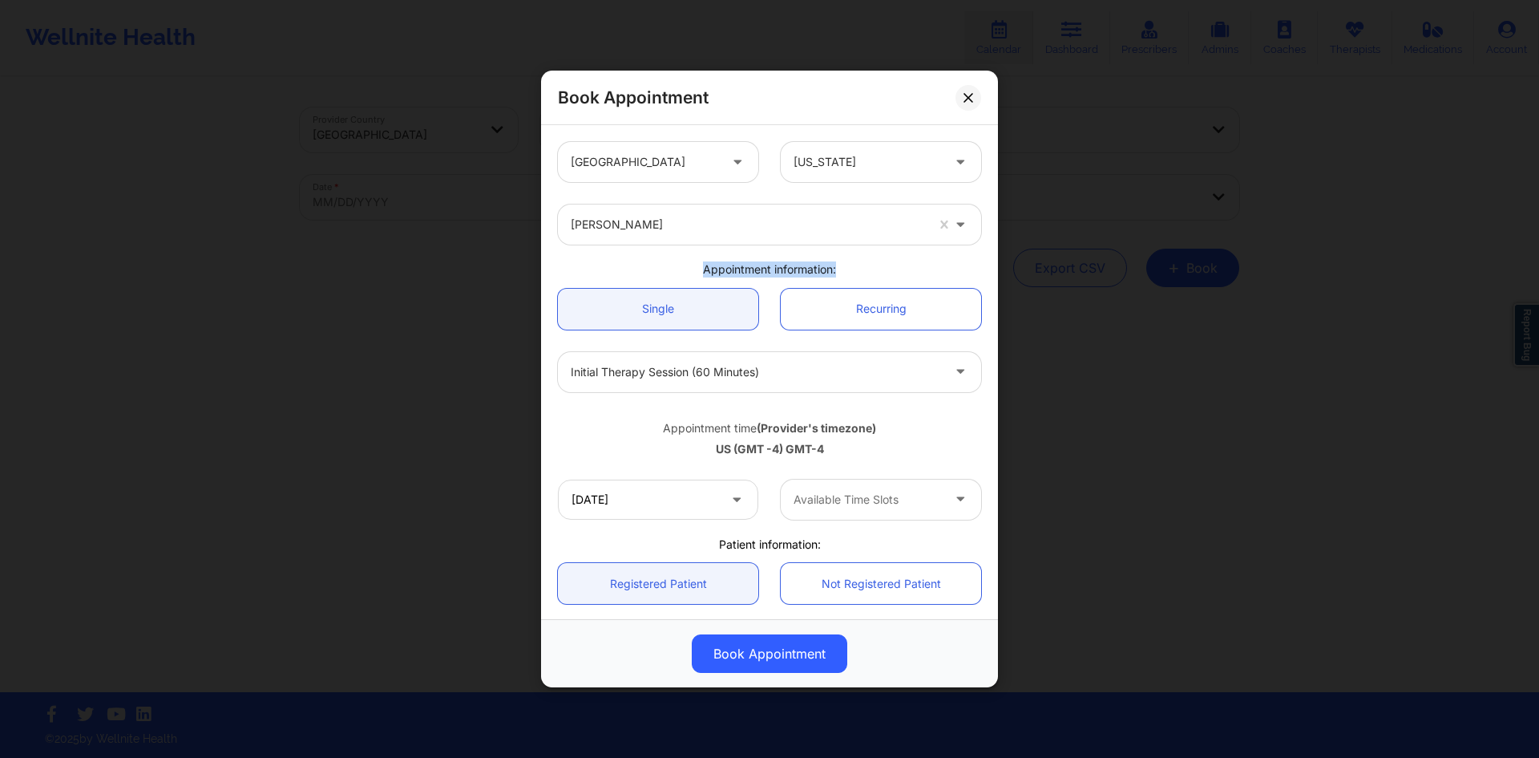
drag, startPoint x: 694, startPoint y: 266, endPoint x: 849, endPoint y: 274, distance: 155.0
click at [849, 274] on div "Appointment information:" at bounding box center [770, 269] width 446 height 16
click at [652, 445] on div "US (GMT -4) GMT-4" at bounding box center [769, 449] width 423 height 16
click at [654, 442] on div "US (GMT -4) GMT-4" at bounding box center [769, 449] width 423 height 16
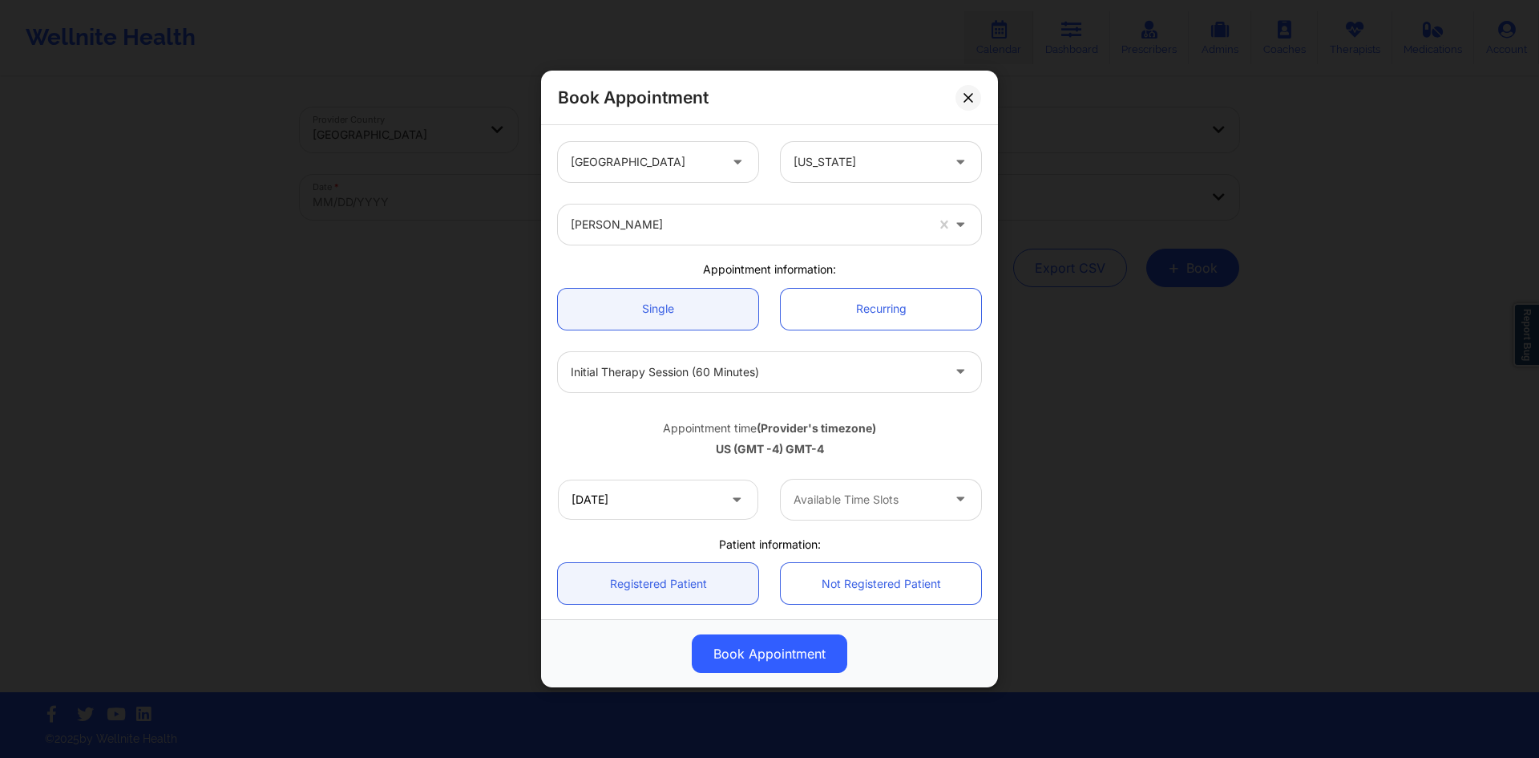
click at [680, 427] on div "Appointment time (Provider's timezone)" at bounding box center [769, 428] width 423 height 16
click at [726, 451] on div "US (GMT -4) GMT-4" at bounding box center [769, 449] width 423 height 16
drag, startPoint x: 834, startPoint y: 459, endPoint x: 665, endPoint y: 414, distance: 175.0
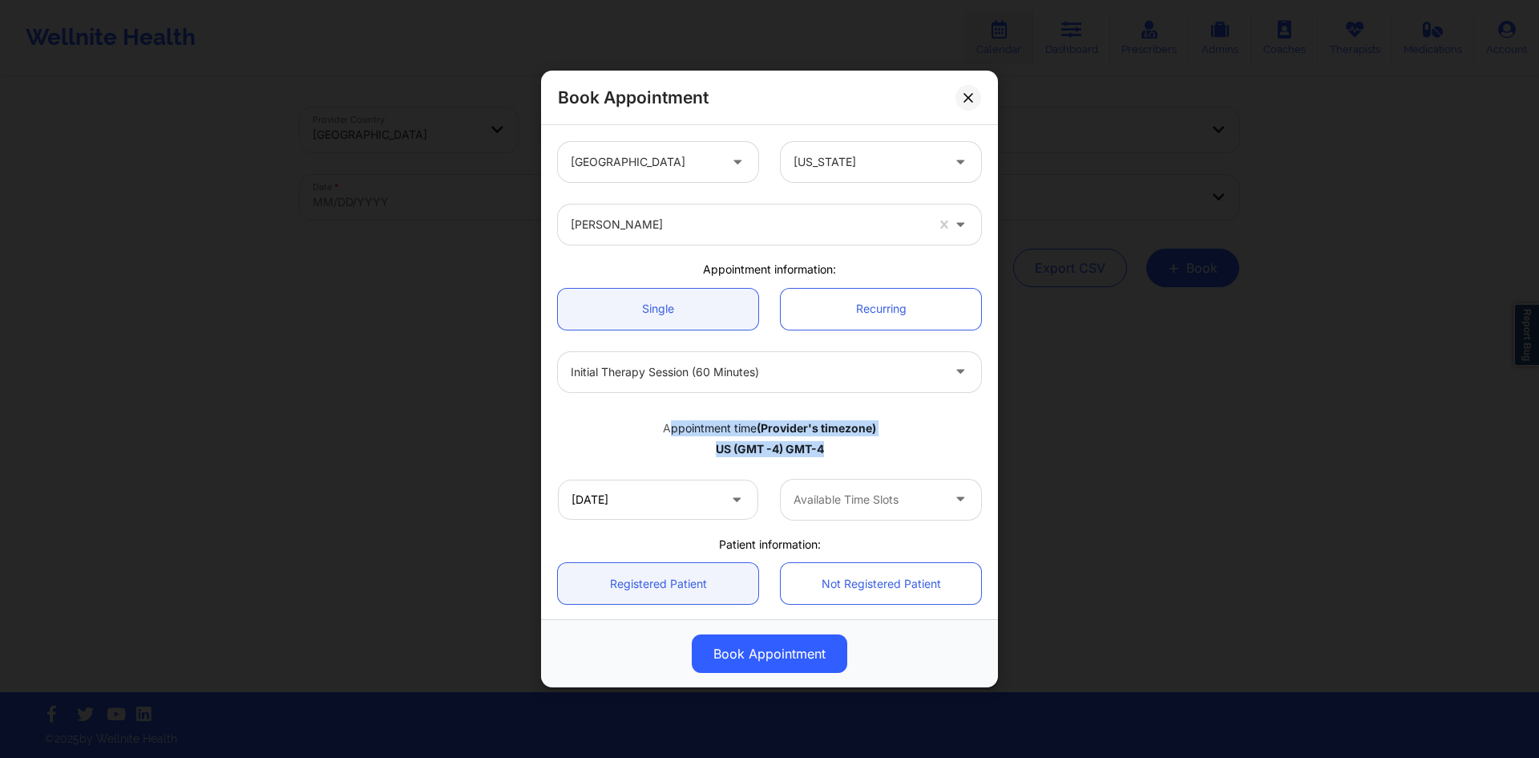
click at [665, 414] on div "Appointment time (Provider's timezone) [GEOGRAPHIC_DATA] (GMT -4) GMT-4" at bounding box center [770, 435] width 446 height 65
click at [665, 415] on div "Appointment time (Provider's timezone) [GEOGRAPHIC_DATA] (GMT -4) GMT-4" at bounding box center [770, 436] width 446 height 42
drag, startPoint x: 659, startPoint y: 414, endPoint x: 935, endPoint y: 490, distance: 286.2
click at [935, 490] on div "United States Florida Monica Samper Appointment information: Single Recurring I…" at bounding box center [770, 498] width 446 height 734
click at [861, 470] on div "10/11/2025 Available Time Slots" at bounding box center [770, 499] width 446 height 63
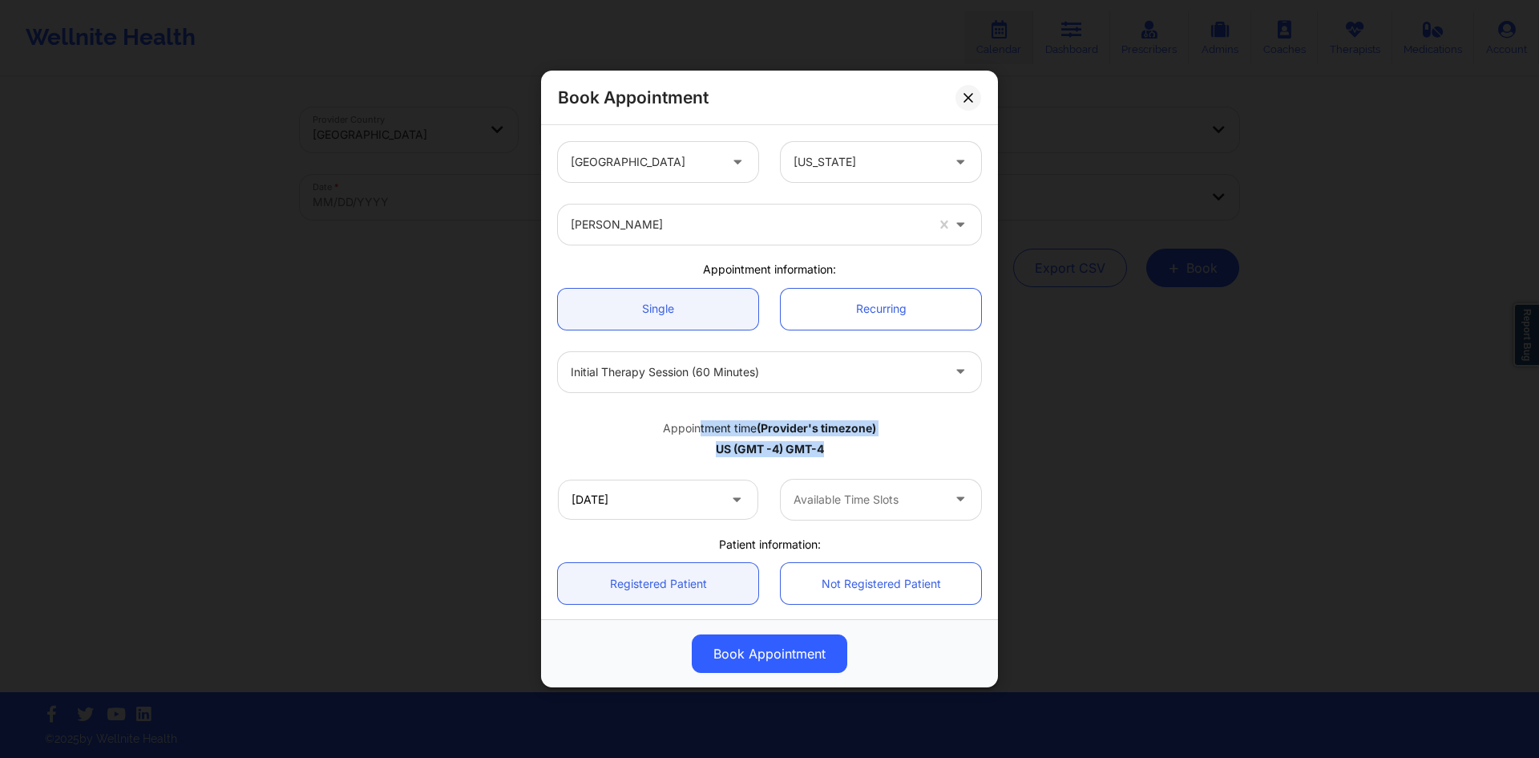
drag, startPoint x: 857, startPoint y: 451, endPoint x: 687, endPoint y: 420, distance: 172.8
click at [688, 421] on div "Appointment time (Provider's timezone) [GEOGRAPHIC_DATA] (GMT -4) GMT-4" at bounding box center [770, 436] width 446 height 42
click at [687, 420] on div "Appointment time (Provider's timezone)" at bounding box center [769, 428] width 423 height 16
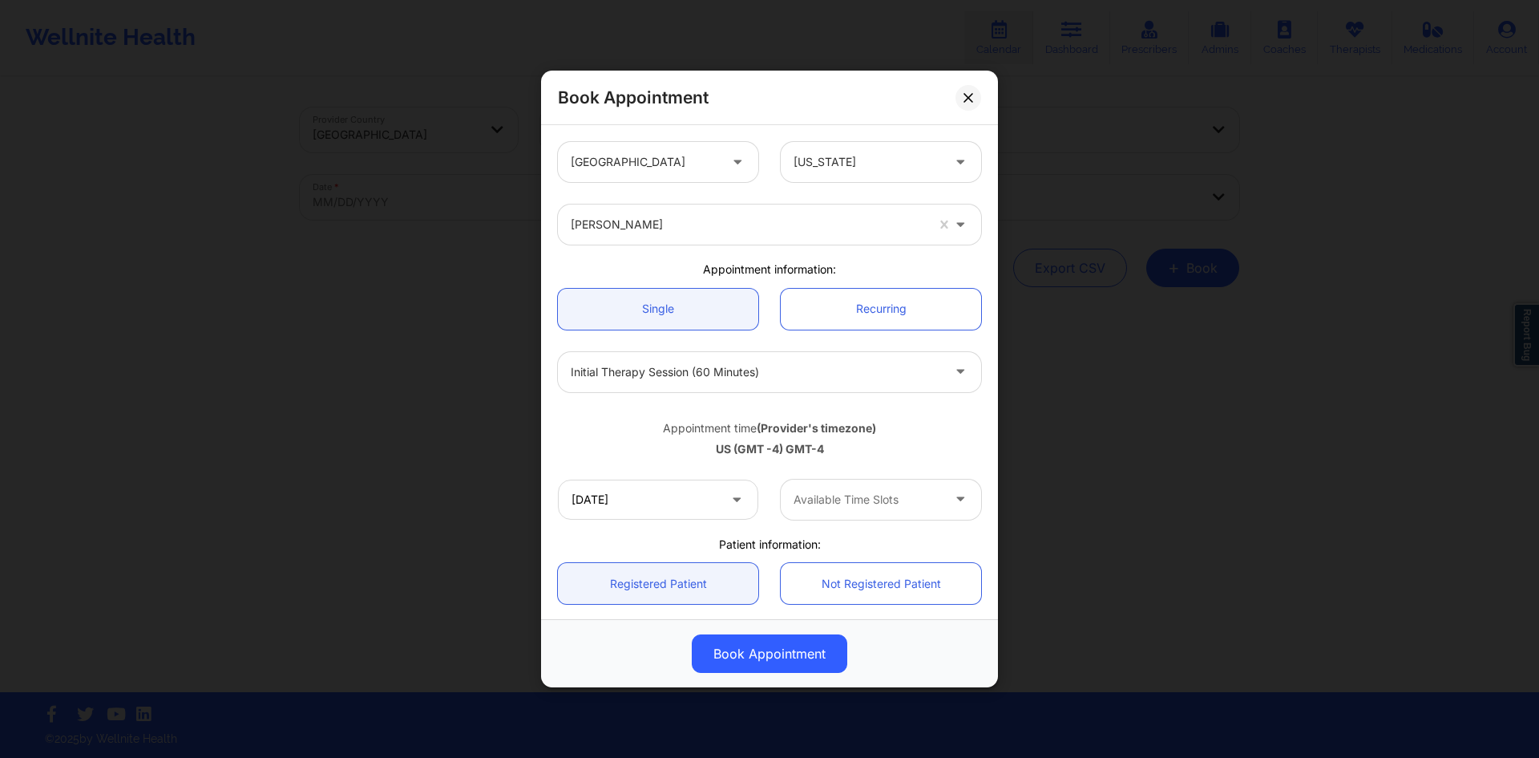
click at [720, 437] on div "Appointment time (Provider's timezone) [GEOGRAPHIC_DATA] (GMT -4) GMT-4" at bounding box center [770, 436] width 446 height 42
click at [831, 445] on div "US (GMT -4) GMT-4" at bounding box center [769, 449] width 423 height 16
click at [982, 293] on div "Recurring" at bounding box center [881, 309] width 223 height 41
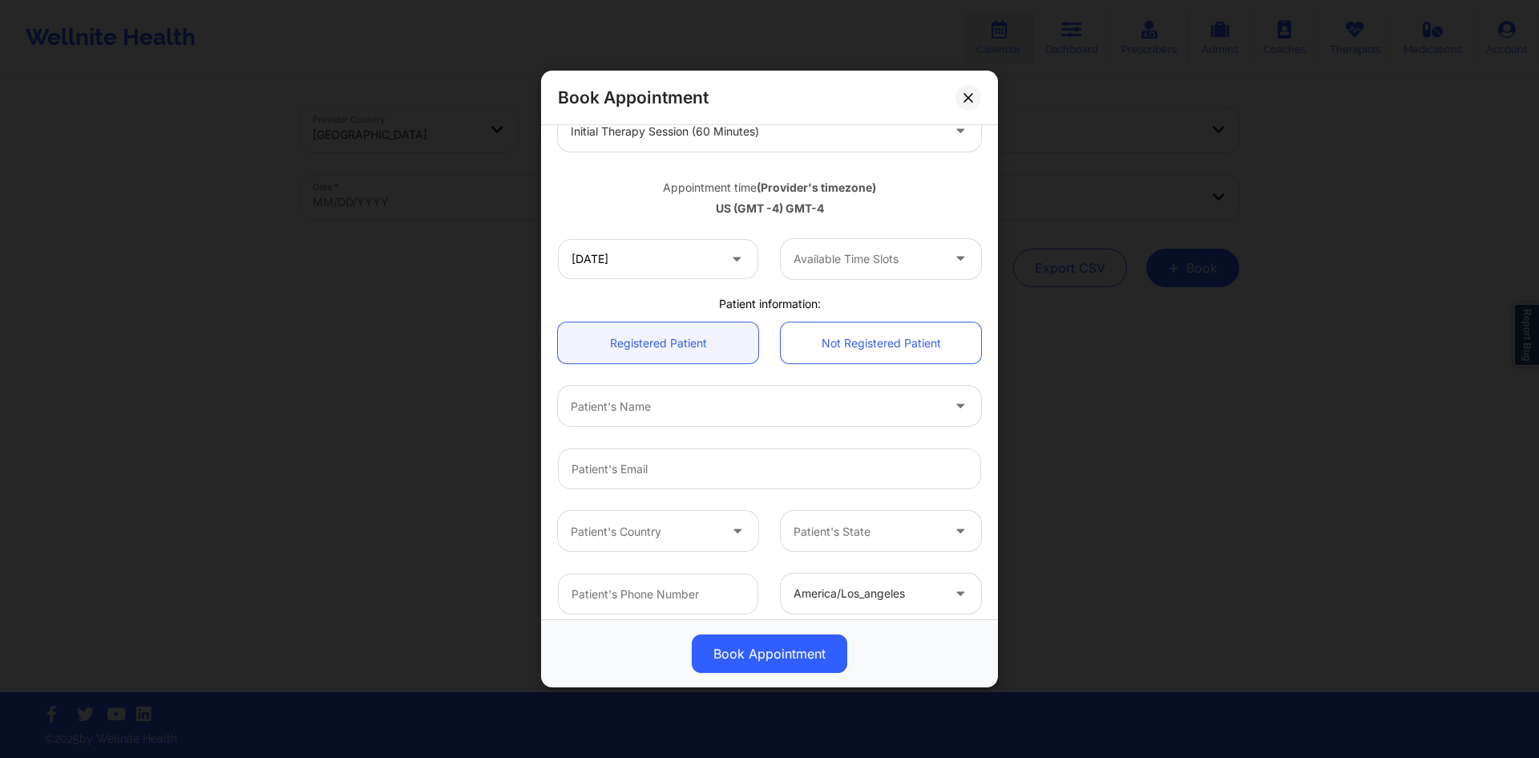
scroll to position [0, 0]
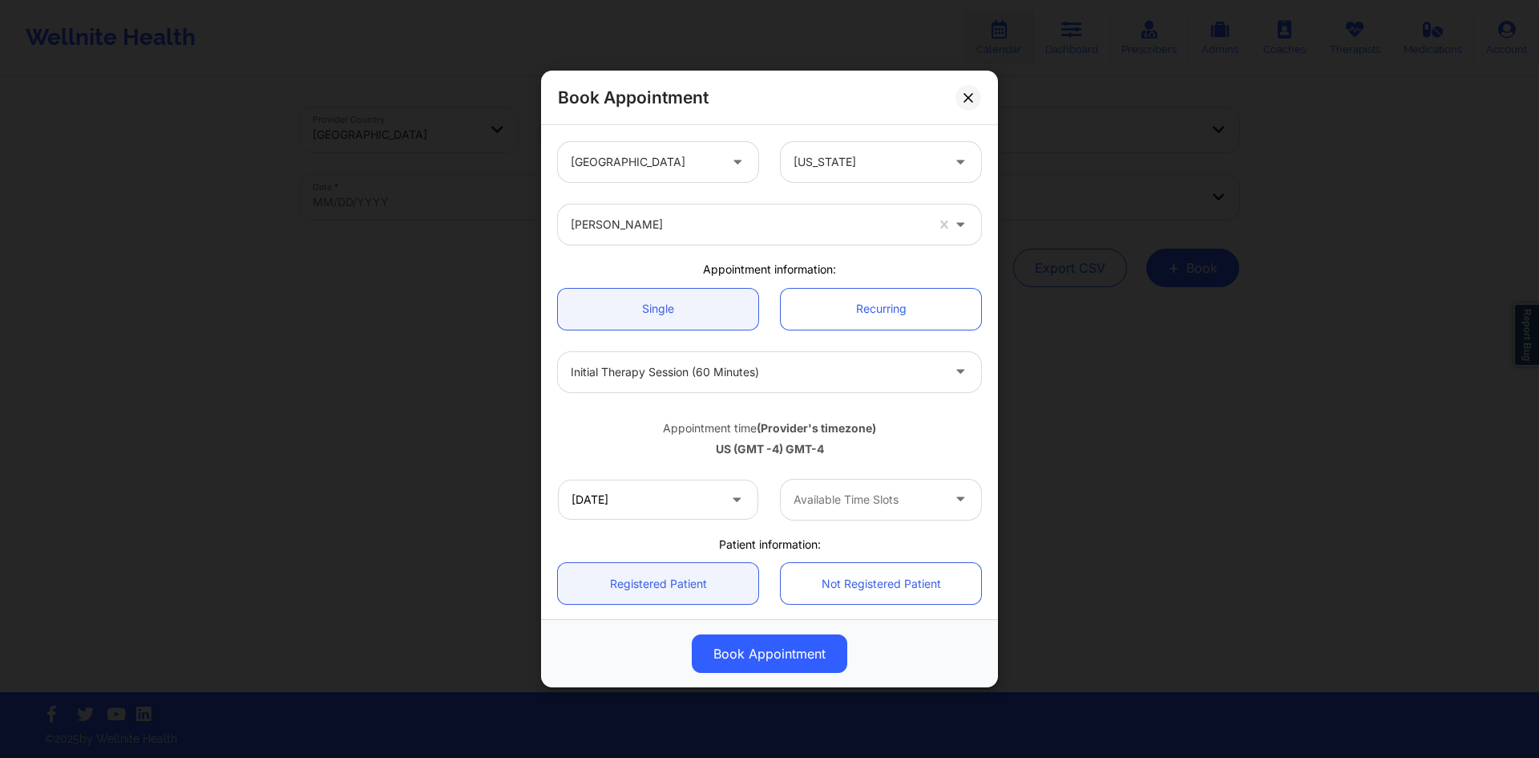
click at [977, 284] on div "Single Recurring" at bounding box center [770, 308] width 446 height 63
click at [958, 220] on icon at bounding box center [961, 222] width 16 height 14
click at [973, 200] on div "[PERSON_NAME]" at bounding box center [770, 224] width 446 height 63
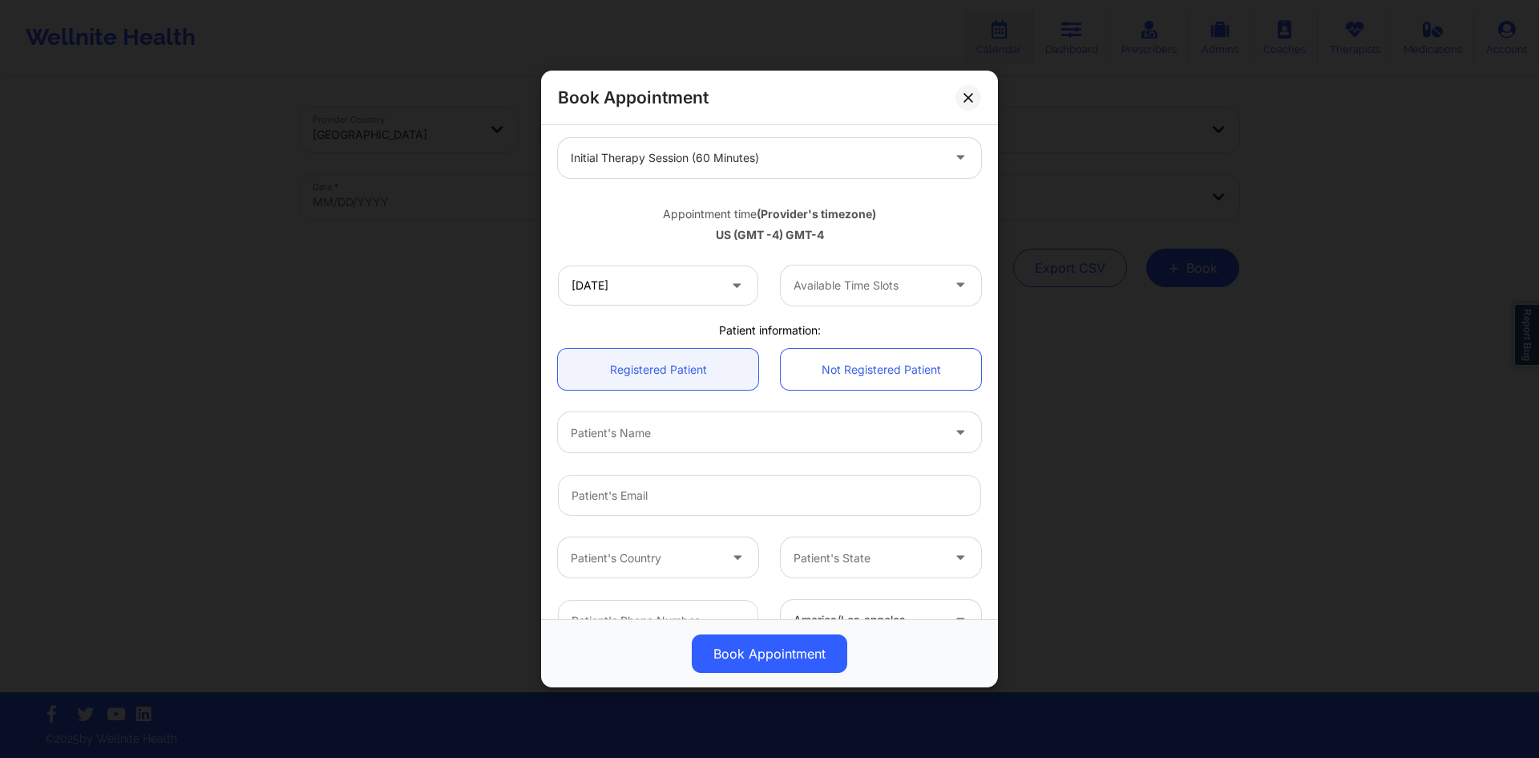
scroll to position [252, 0]
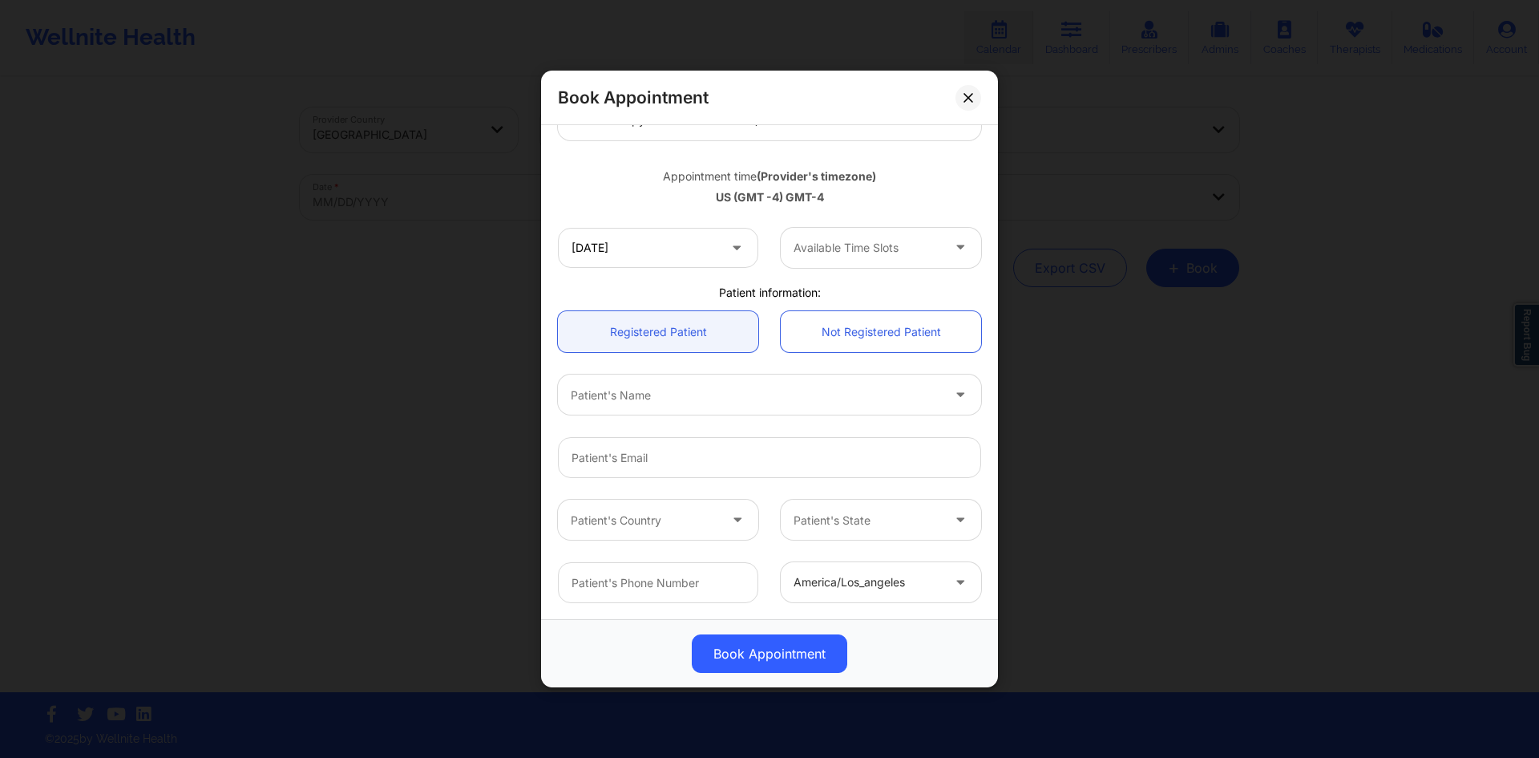
click at [712, 88] on div "Book Appointment" at bounding box center [769, 98] width 457 height 55
click at [655, 95] on h2 "Book Appointment" at bounding box center [633, 98] width 151 height 22
click at [689, 100] on h2 "Book Appointment" at bounding box center [633, 98] width 151 height 22
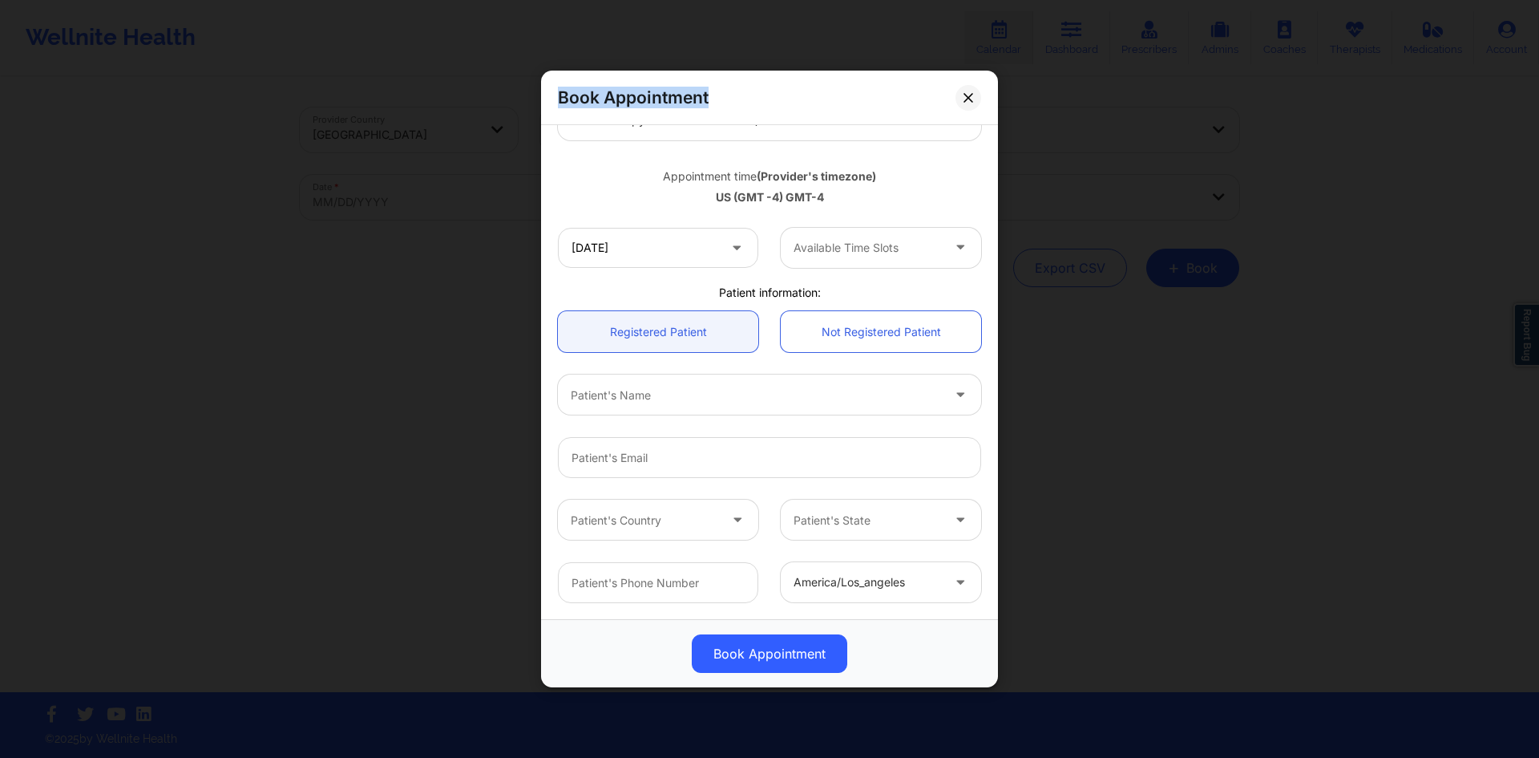
drag, startPoint x: 714, startPoint y: 99, endPoint x: 546, endPoint y: 101, distance: 168.4
click at [546, 101] on div "Book Appointment" at bounding box center [769, 98] width 457 height 55
click at [872, 243] on div at bounding box center [868, 247] width 148 height 19
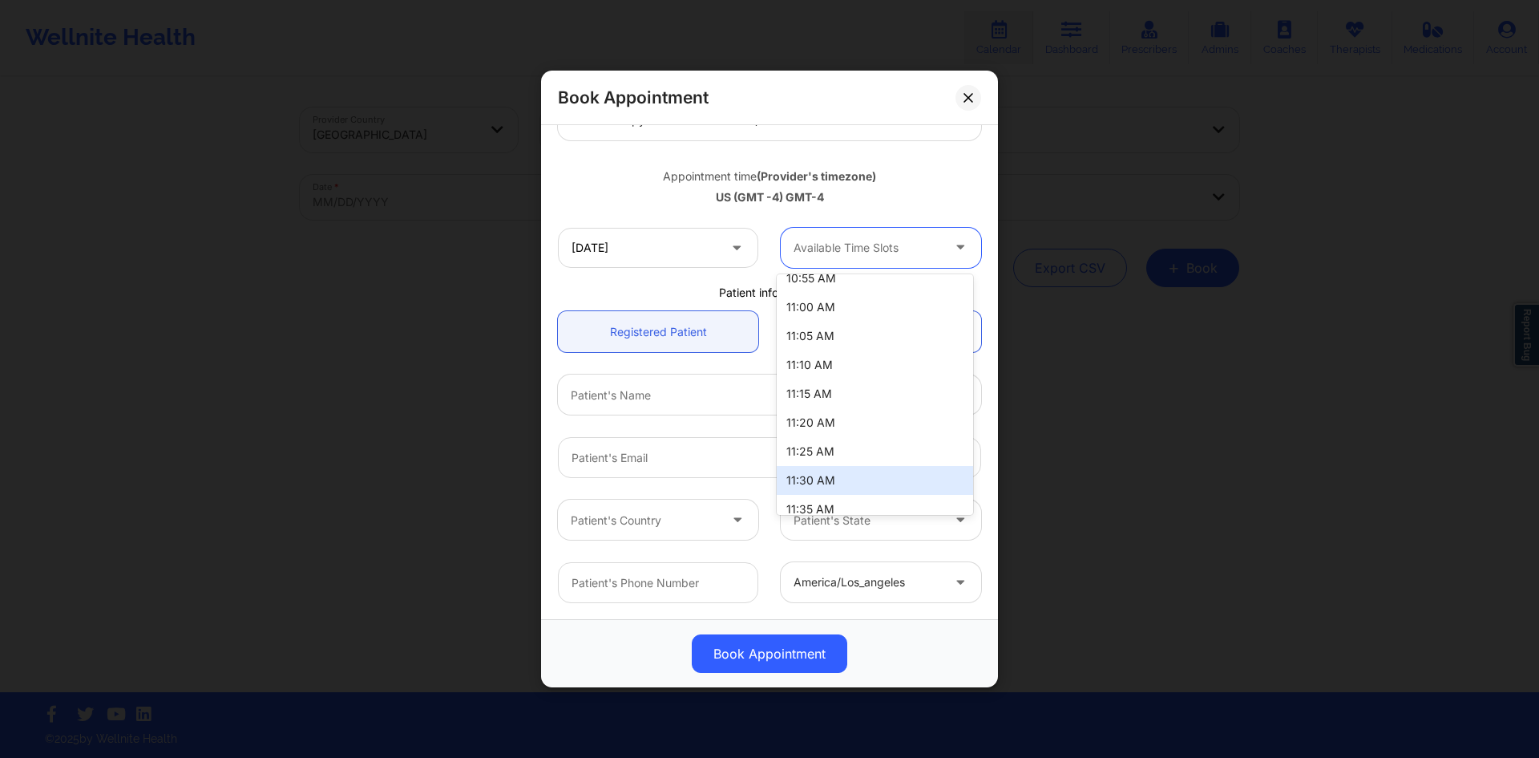
scroll to position [1523, 0]
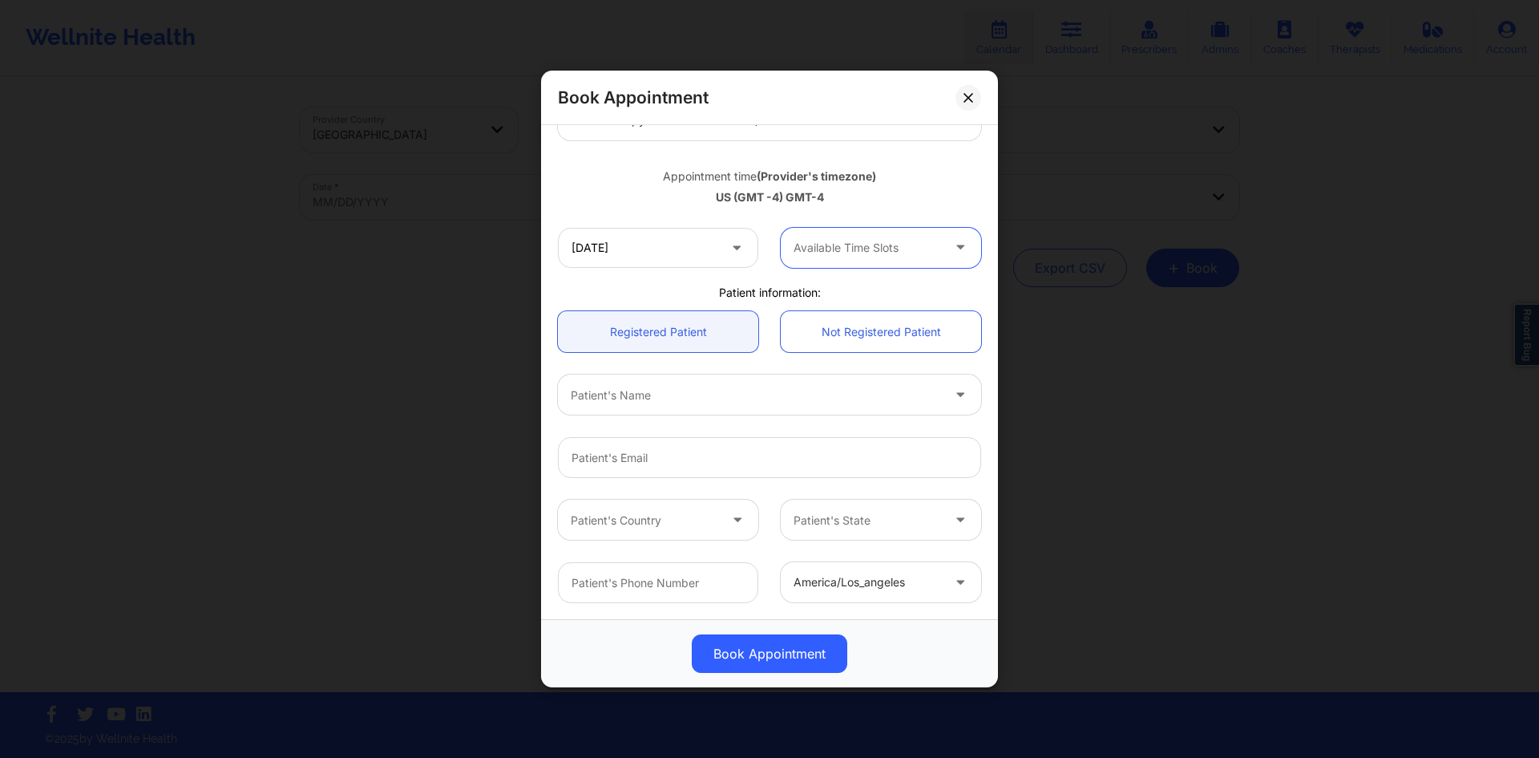
click at [910, 248] on div at bounding box center [868, 247] width 148 height 19
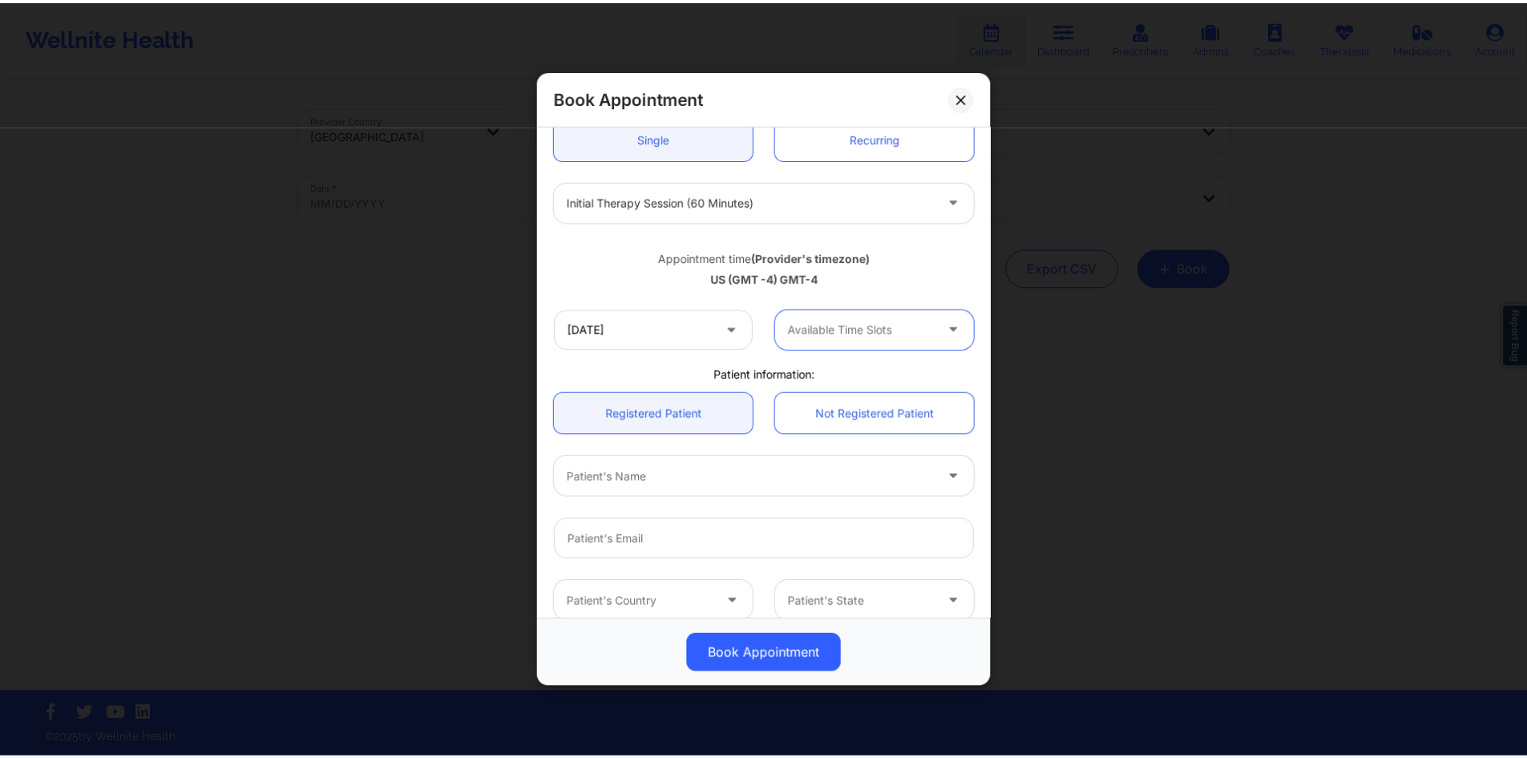
scroll to position [0, 0]
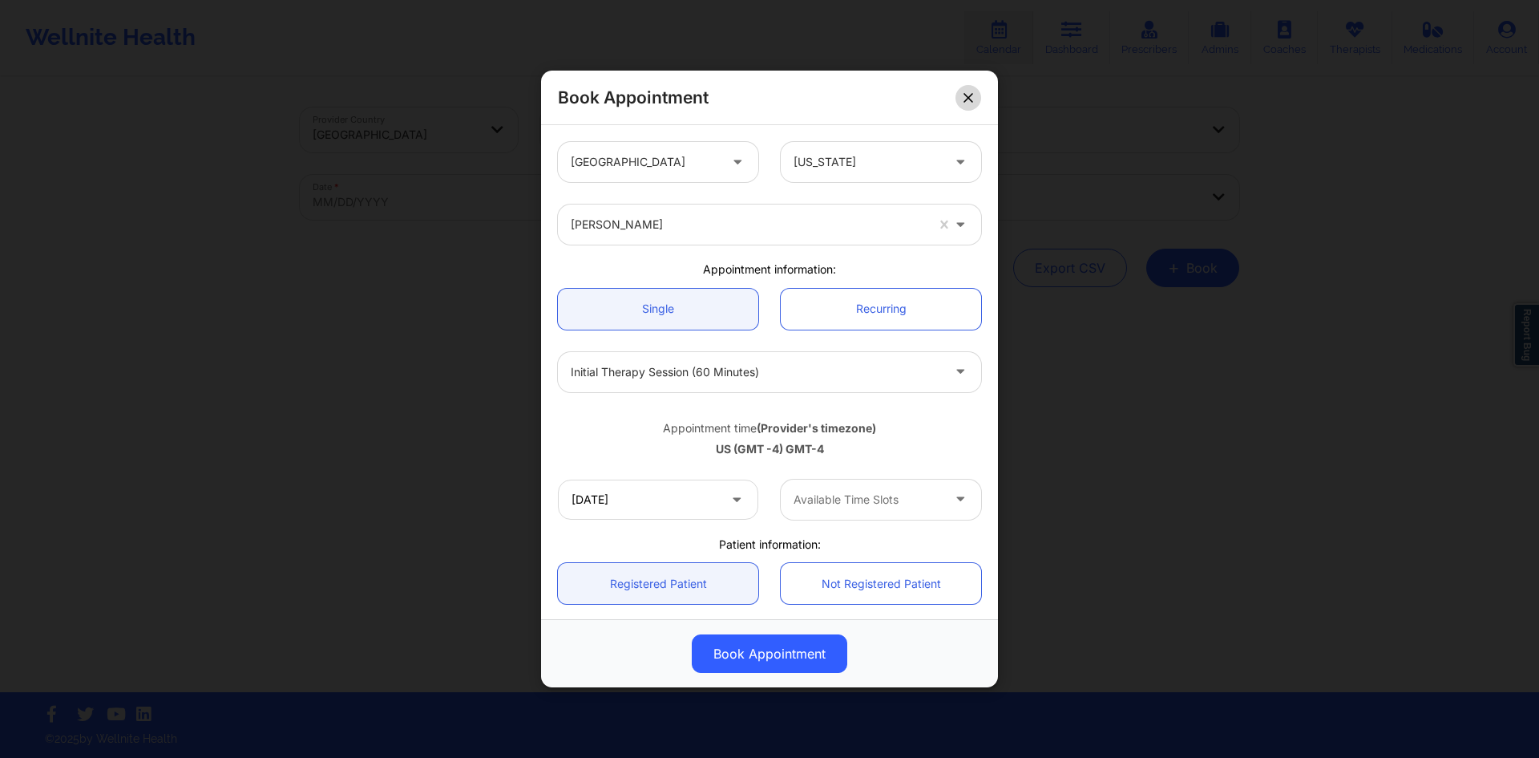
click at [971, 107] on button at bounding box center [969, 98] width 26 height 26
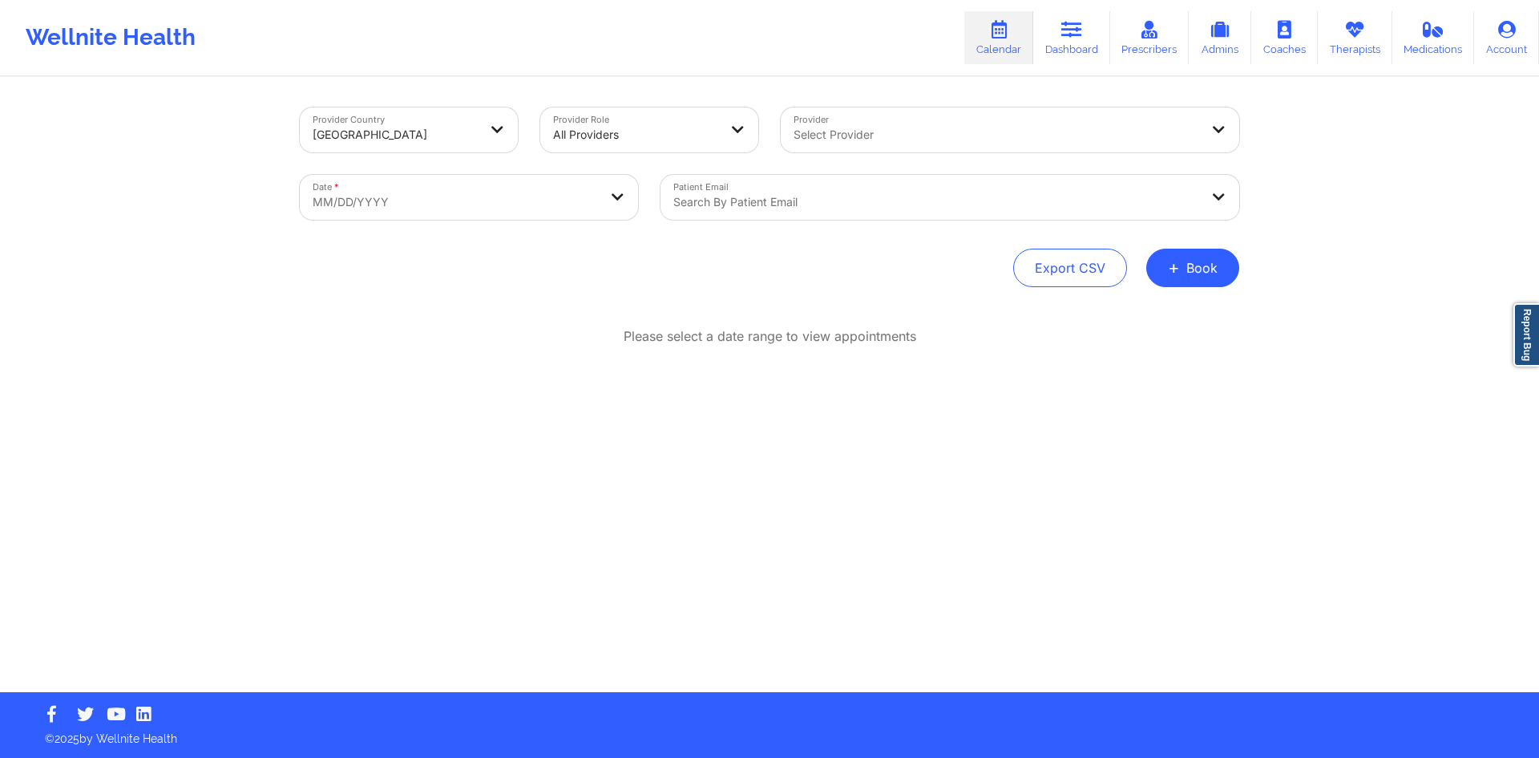
click at [128, 41] on div "Wellnite Health" at bounding box center [110, 38] width 221 height 64
click at [1005, 34] on icon at bounding box center [999, 30] width 21 height 18
click at [1059, 40] on link "Dashboard" at bounding box center [1072, 37] width 77 height 53
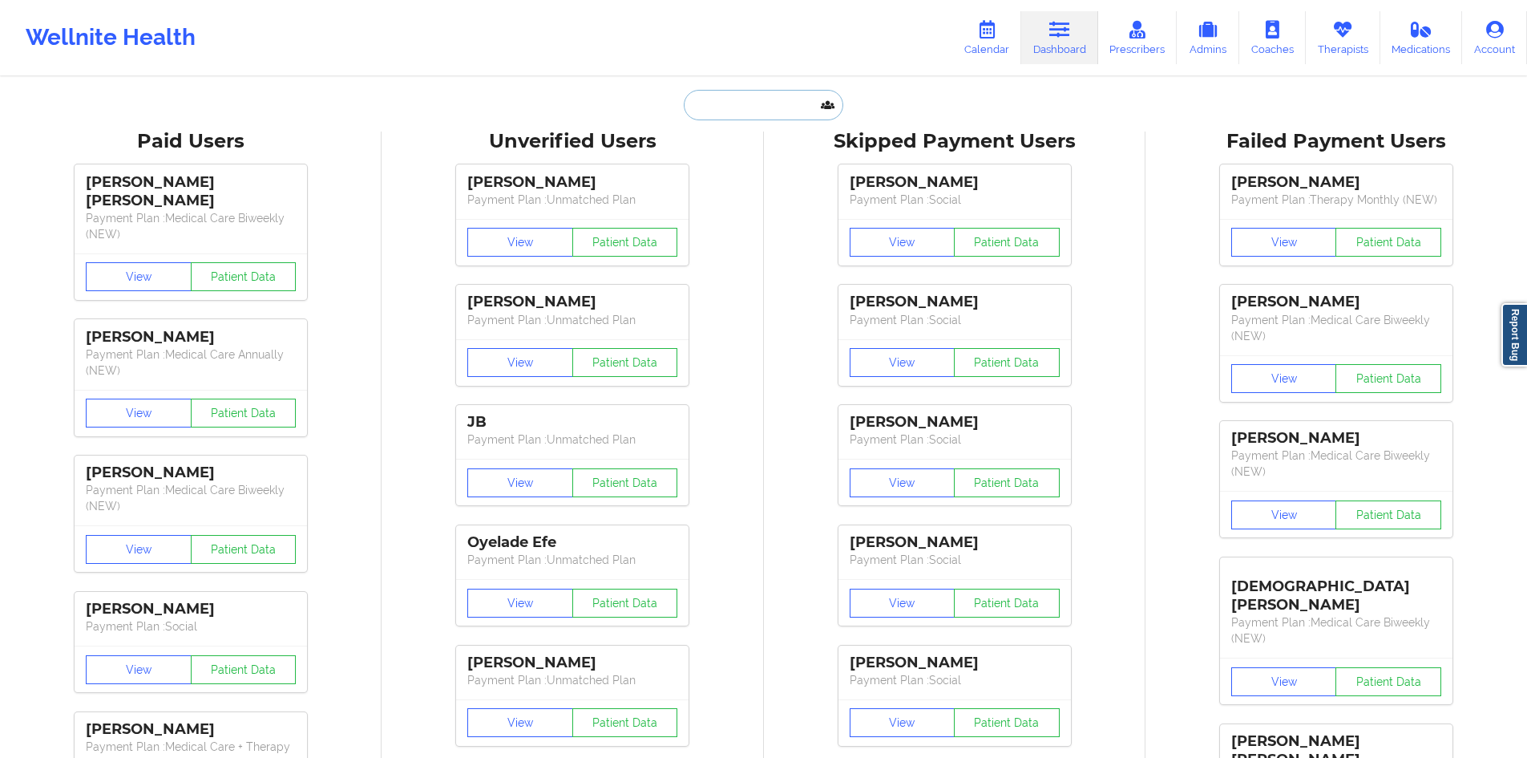
click at [746, 94] on input "text" at bounding box center [763, 105] width 159 height 30
paste input "captainkellywright@gmail.com"
click at [795, 119] on input "captainkellywright@gmail.com" at bounding box center [763, 105] width 159 height 30
click at [811, 111] on input "captainkellywright@gmail.com" at bounding box center [763, 105] width 159 height 30
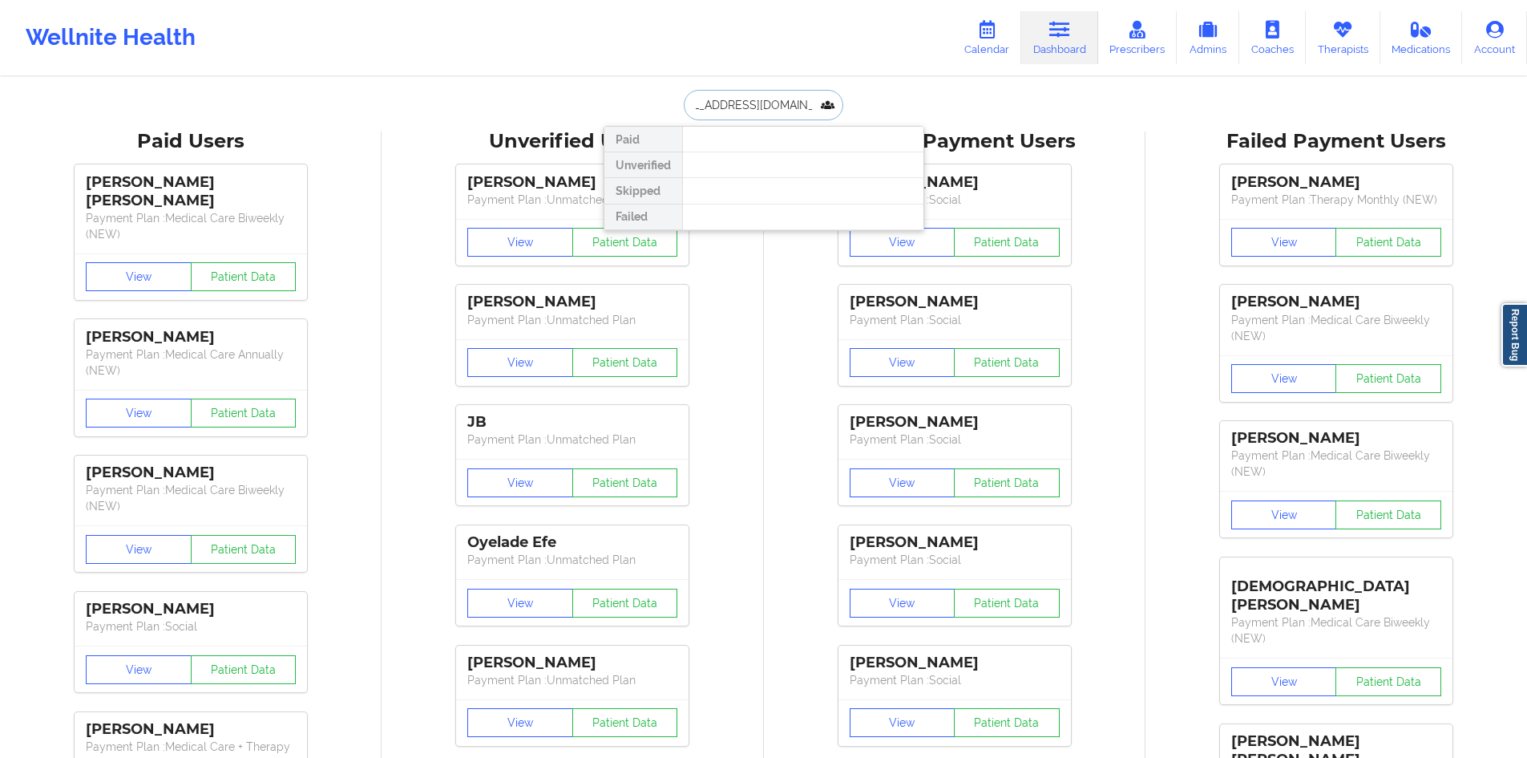
click at [816, 107] on input "captainkellywright@gmail.com" at bounding box center [763, 105] width 159 height 30
type input "captainkellywright@gmail.com"
click at [843, 108] on input "captainkellywright@gmail.com" at bounding box center [763, 105] width 159 height 30
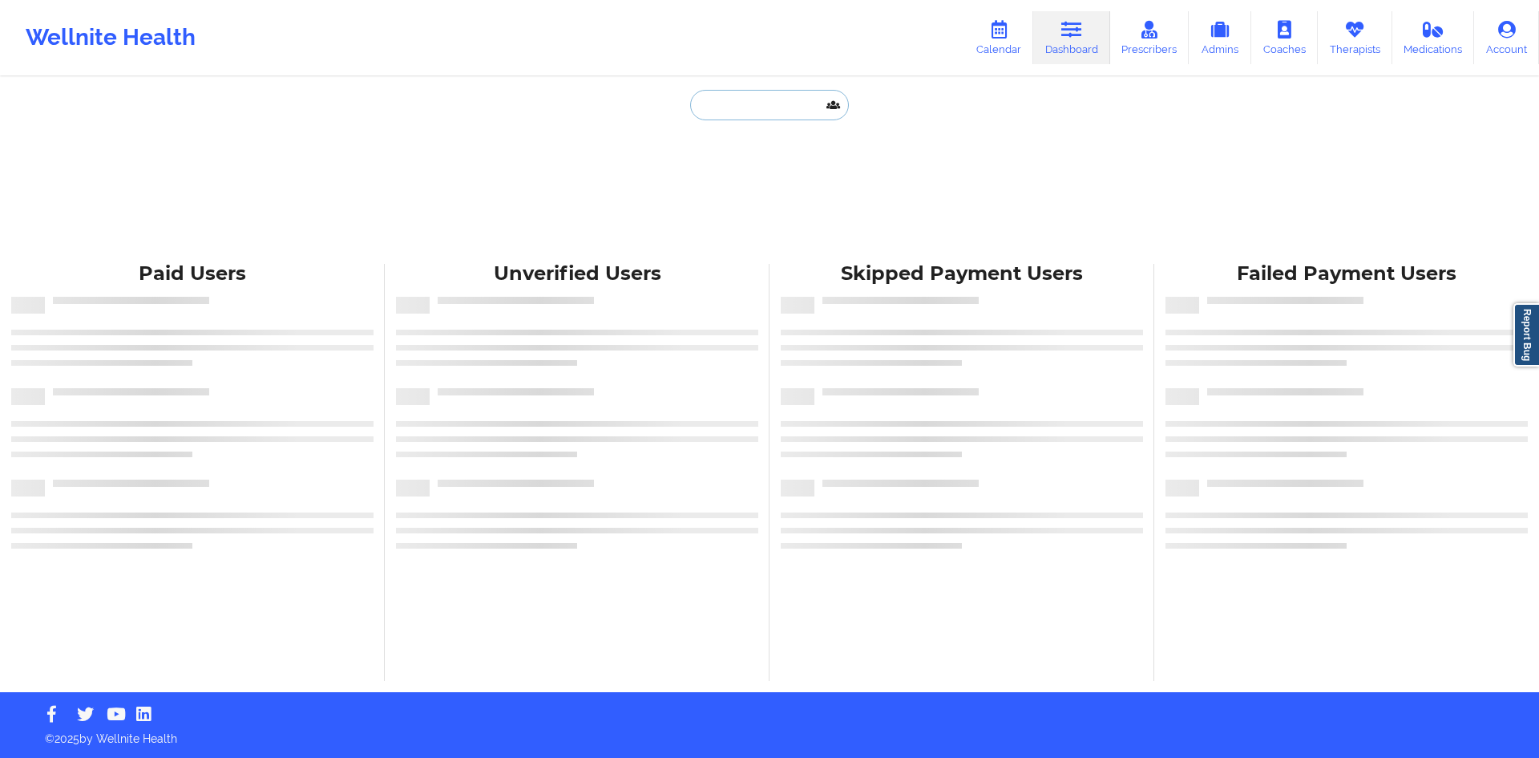
click at [728, 107] on input "text" at bounding box center [769, 105] width 159 height 30
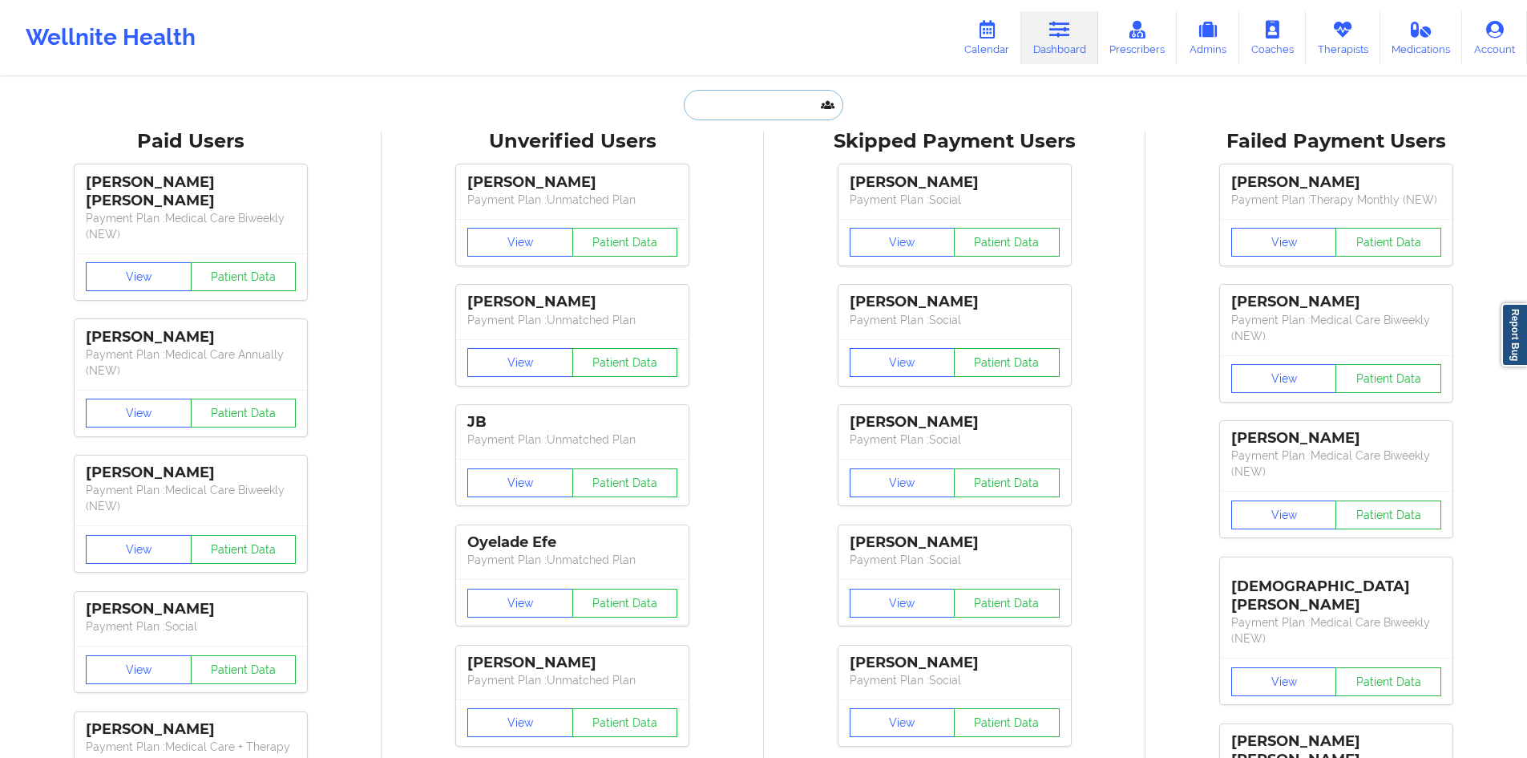
paste input "captainkellywright@gmail.com"
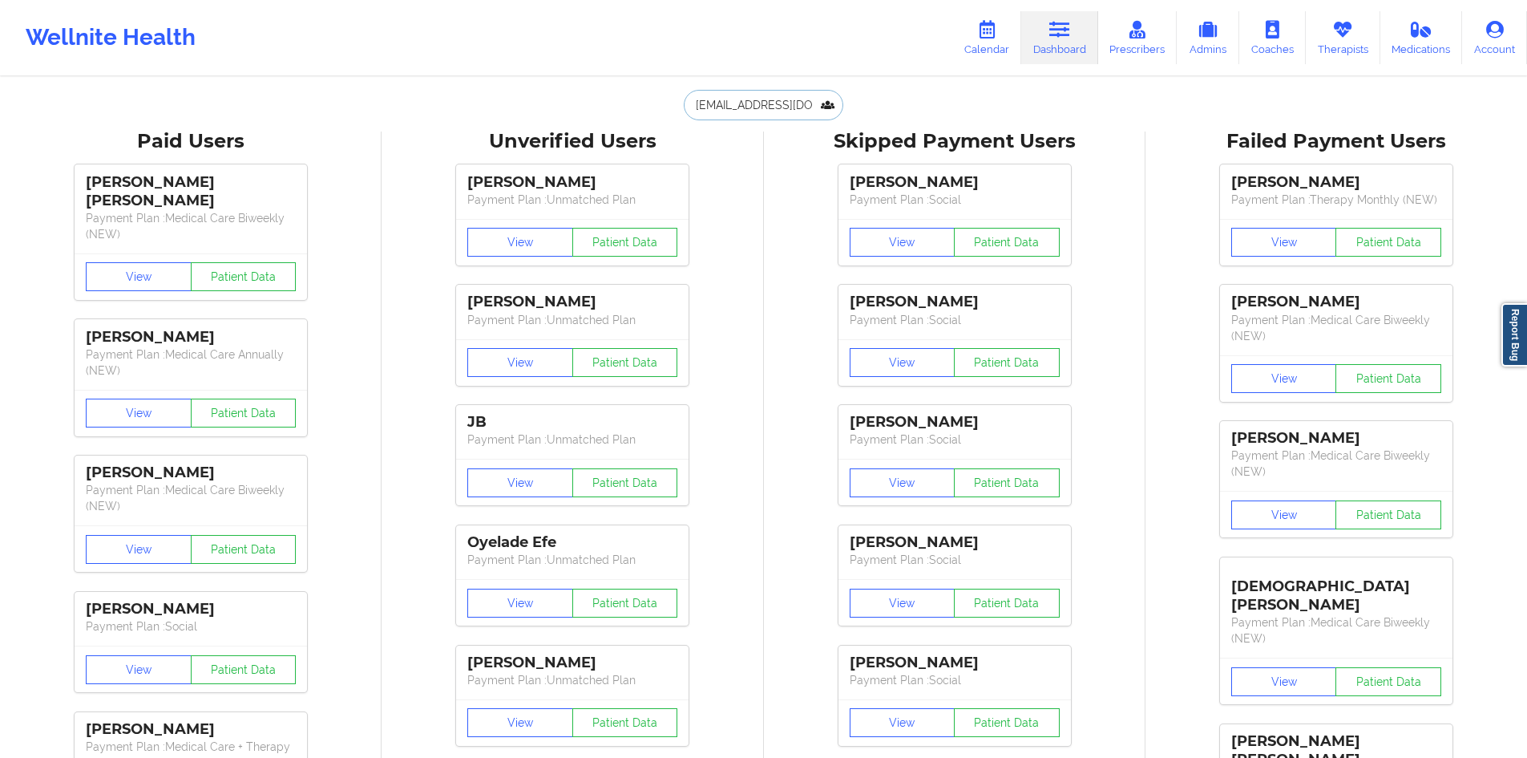
click at [771, 114] on input "captainkellywright@gmail.com" at bounding box center [763, 105] width 159 height 30
click at [780, 105] on input "captainkellywright@gmail.com" at bounding box center [763, 105] width 159 height 30
click at [812, 102] on input "captainkellywright@gmail.com" at bounding box center [763, 105] width 159 height 30
click at [829, 106] on input "captainkellywright@gmail.com" at bounding box center [763, 105] width 159 height 30
click at [815, 106] on input "captainkellywright@gmail.com" at bounding box center [763, 105] width 159 height 30
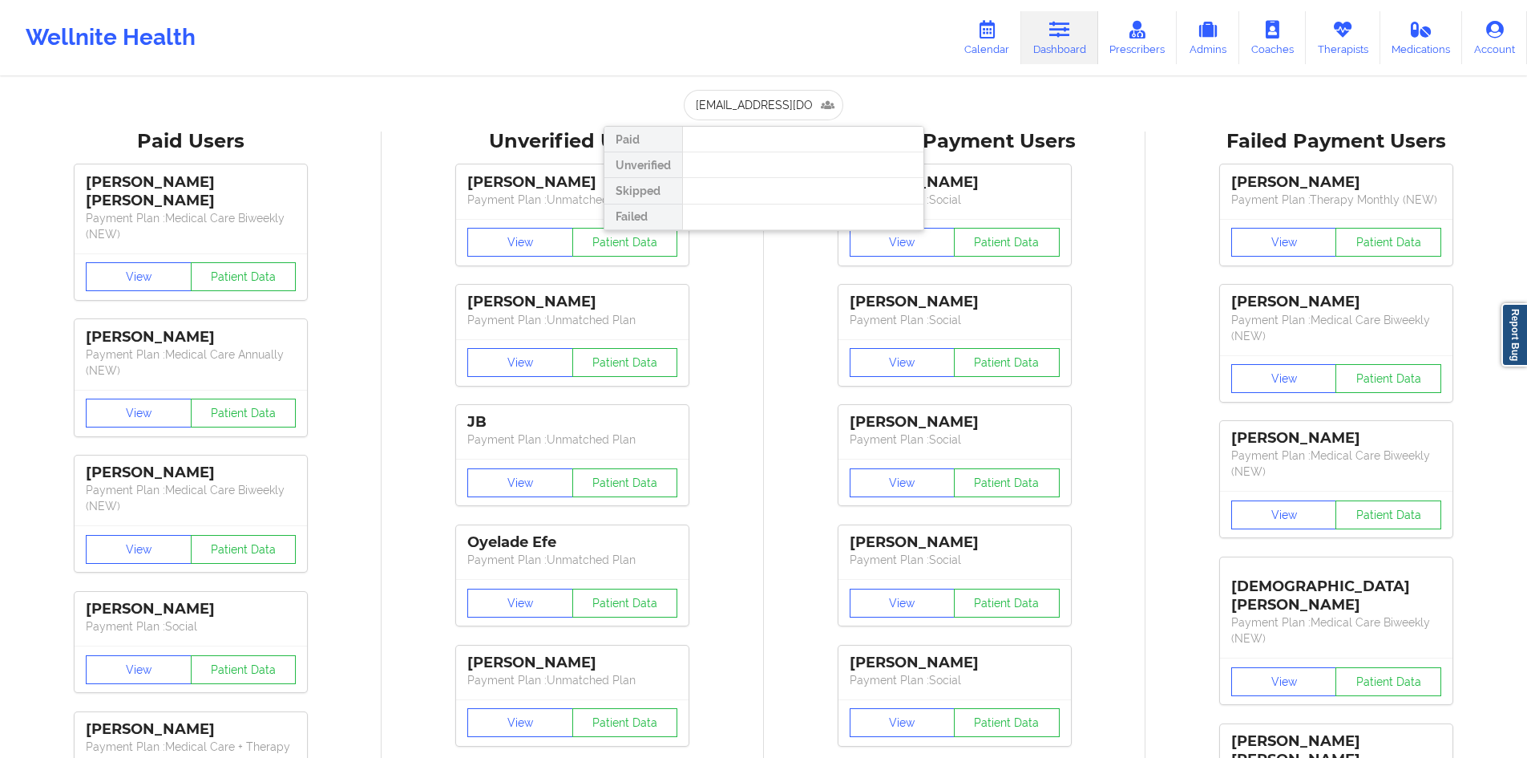
click at [789, 99] on input "captainkellywright@gmail.com" at bounding box center [763, 105] width 159 height 30
click at [872, 99] on div "captainkellywright@gmail.com Paid Unverified Skipped Failed" at bounding box center [764, 105] width 321 height 30
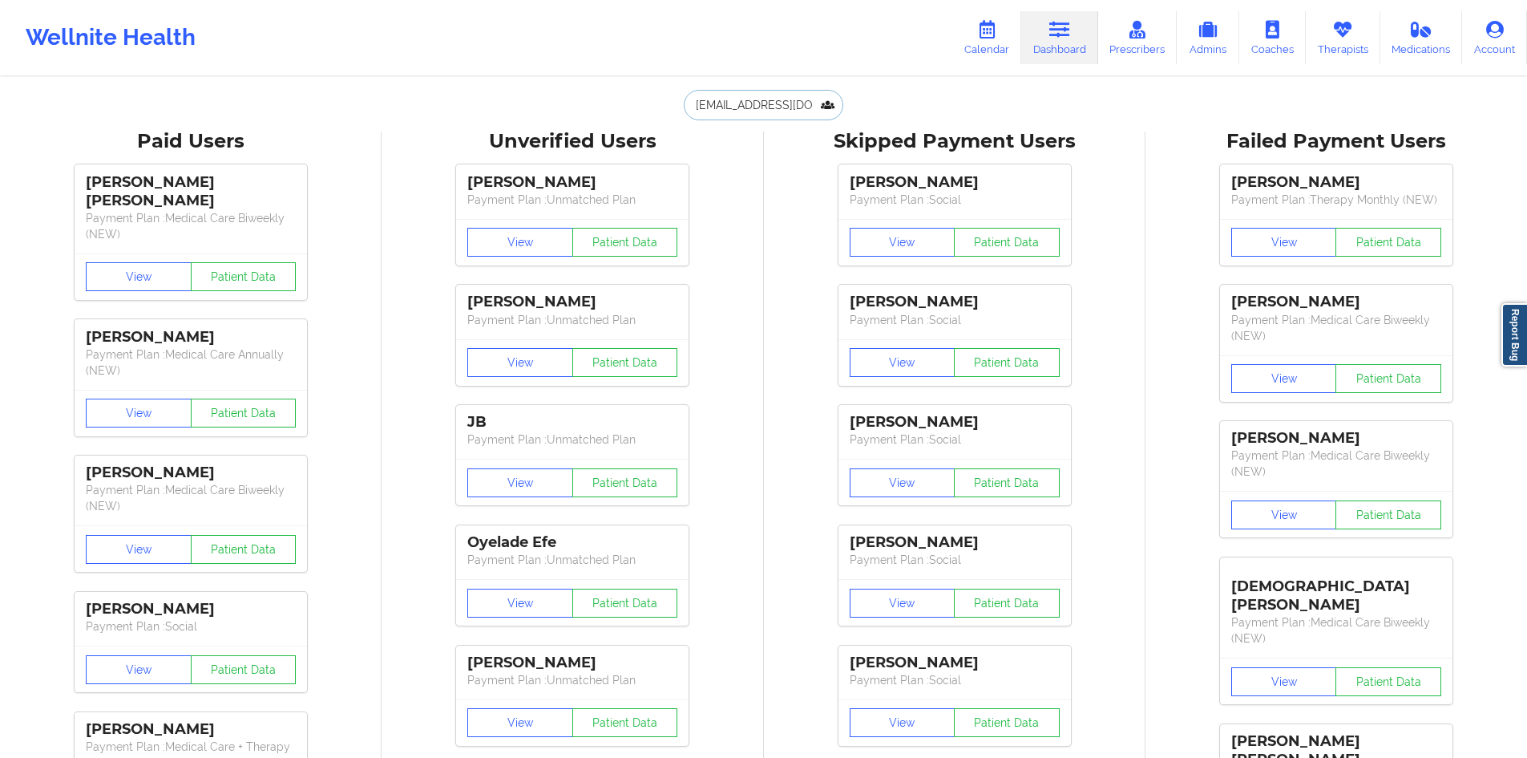
click at [787, 110] on input "captainkellywright@gmail.com" at bounding box center [763, 105] width 159 height 30
click at [903, 97] on div "captainkellywright@gmail.com Paid Unverified Skipped Failed" at bounding box center [764, 105] width 321 height 30
click at [775, 100] on input "captainkellywright@gmail.com" at bounding box center [763, 105] width 159 height 30
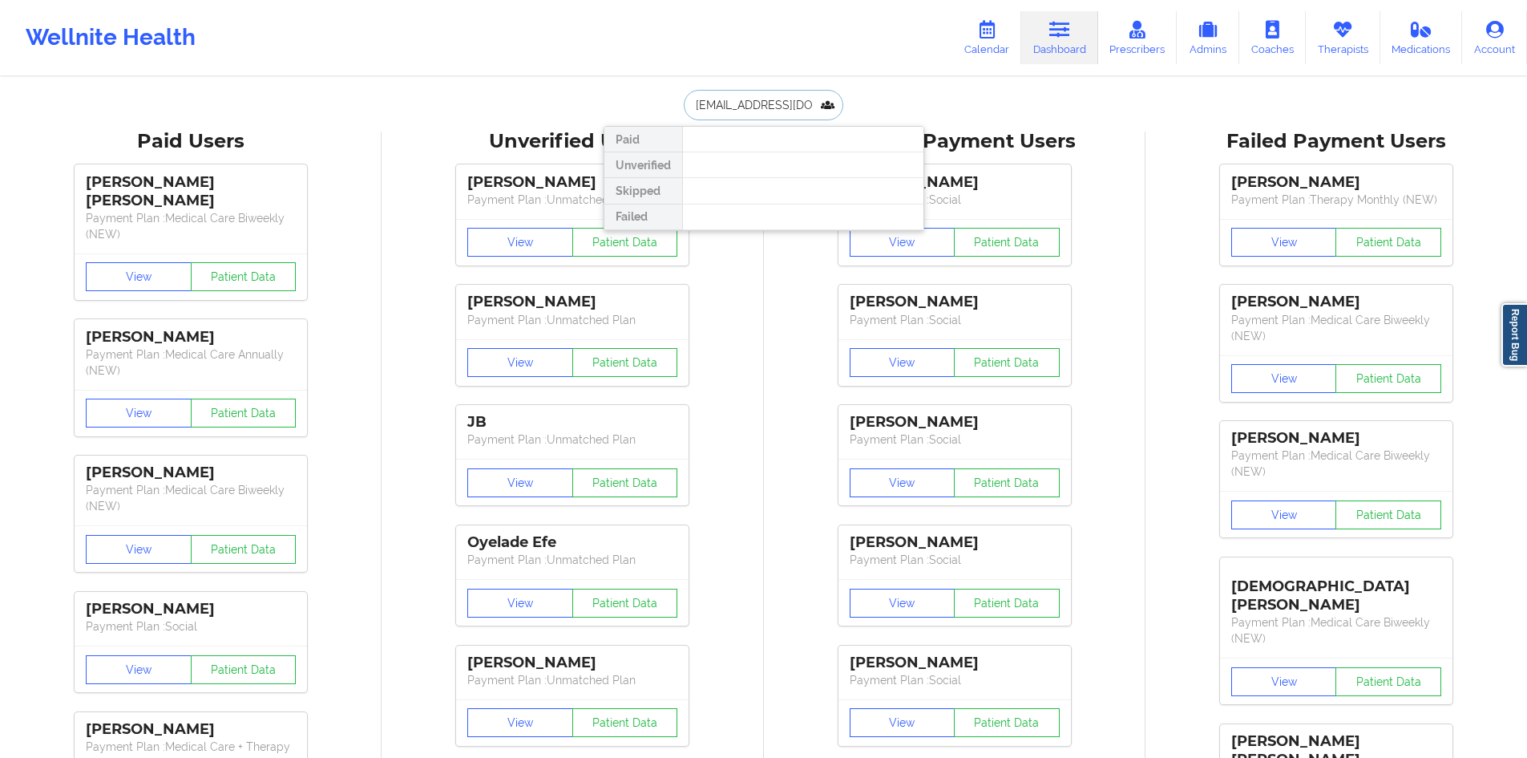
paste input "DRAMAQUEEN51368@YAHOO.COM"
type input "DRAMAQUEEN51368@YAHOO.COM"
click at [741, 157] on div "MargAret Szajna - dramaqueen51368@yahoo.com Social" at bounding box center [803, 183] width 241 height 62
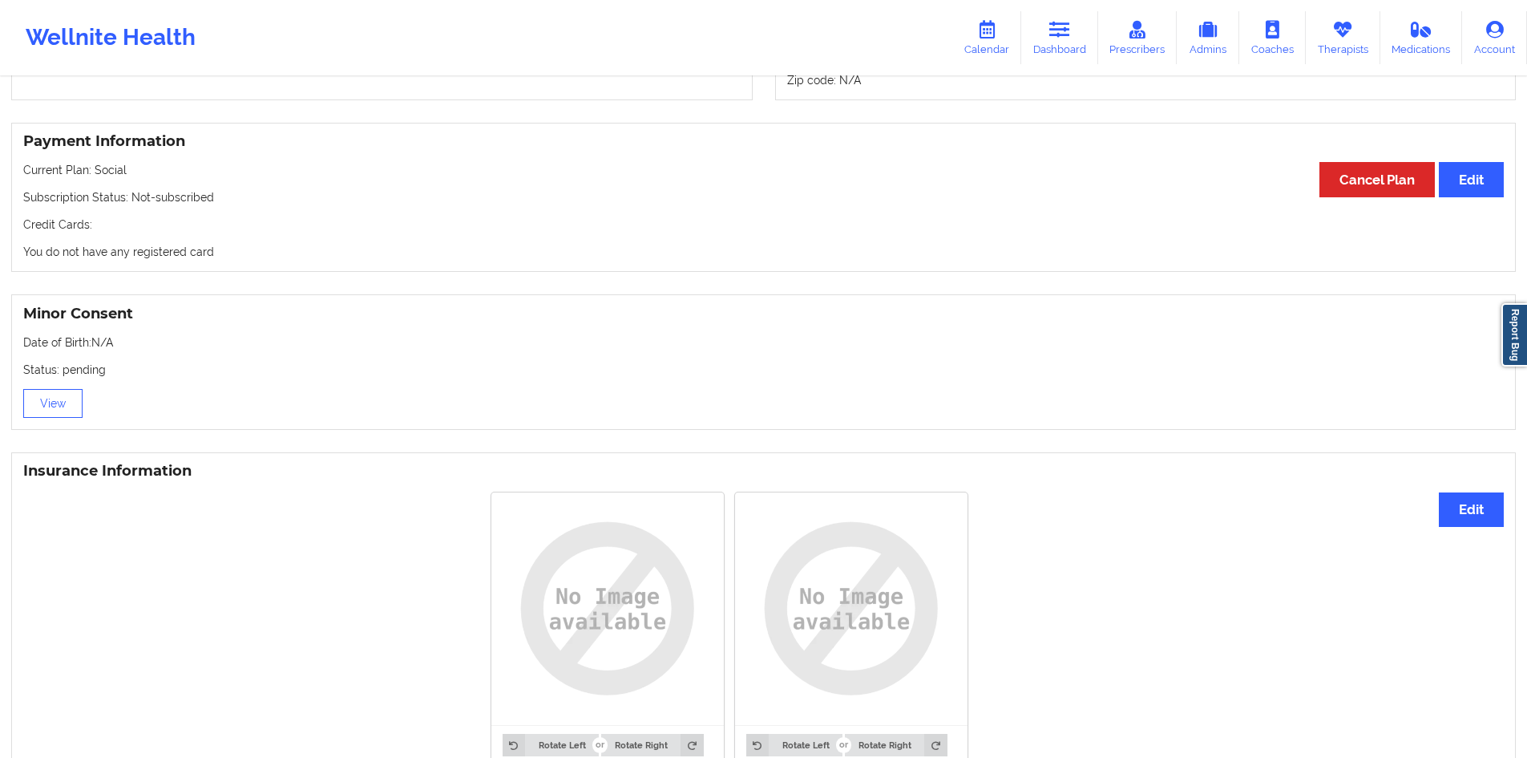
scroll to position [727, 0]
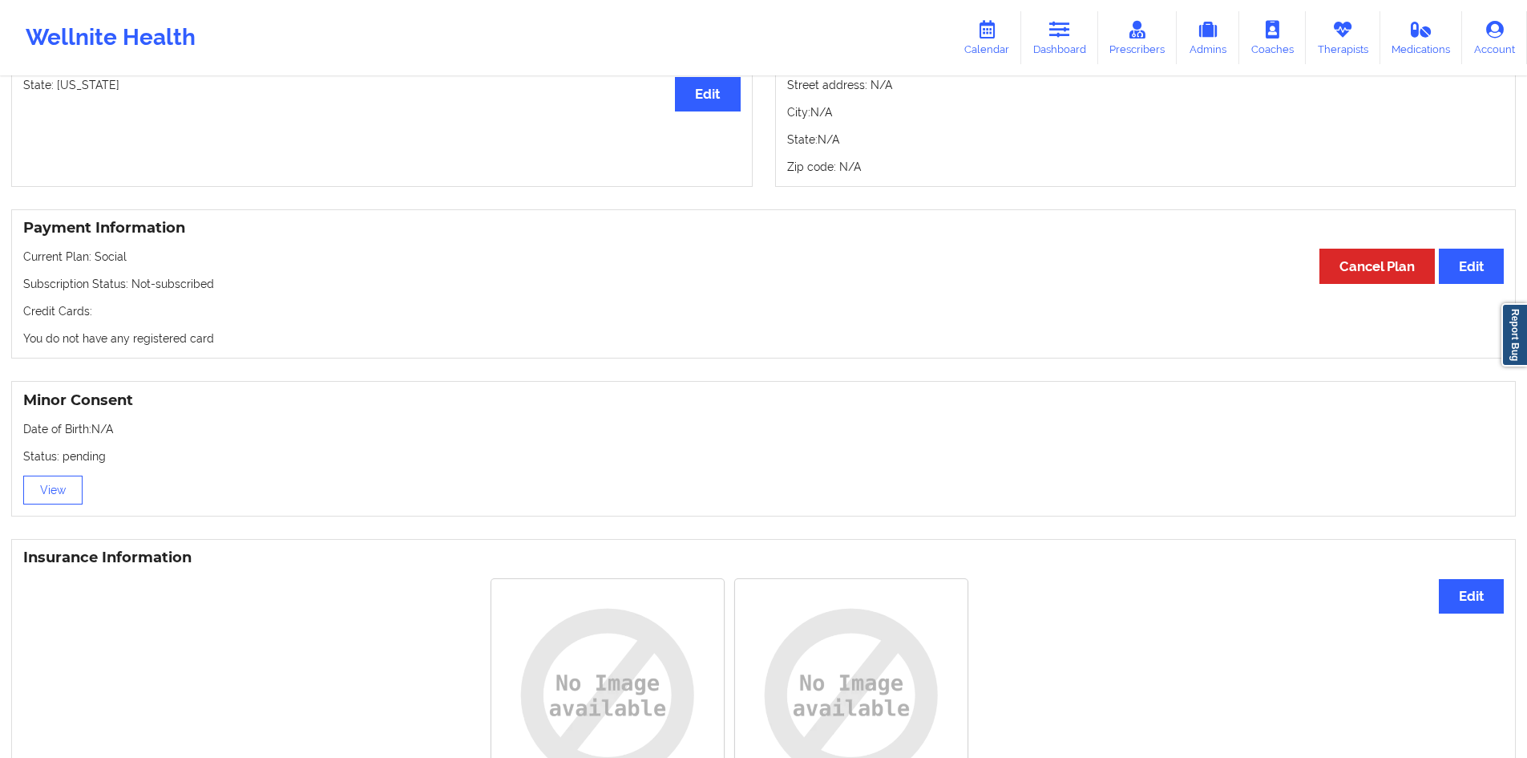
click at [154, 340] on p "You do not have any registered card" at bounding box center [763, 338] width 1481 height 16
click at [219, 387] on div "Minor Consent Date of Birth: N/A Status: pending View" at bounding box center [763, 449] width 1505 height 136
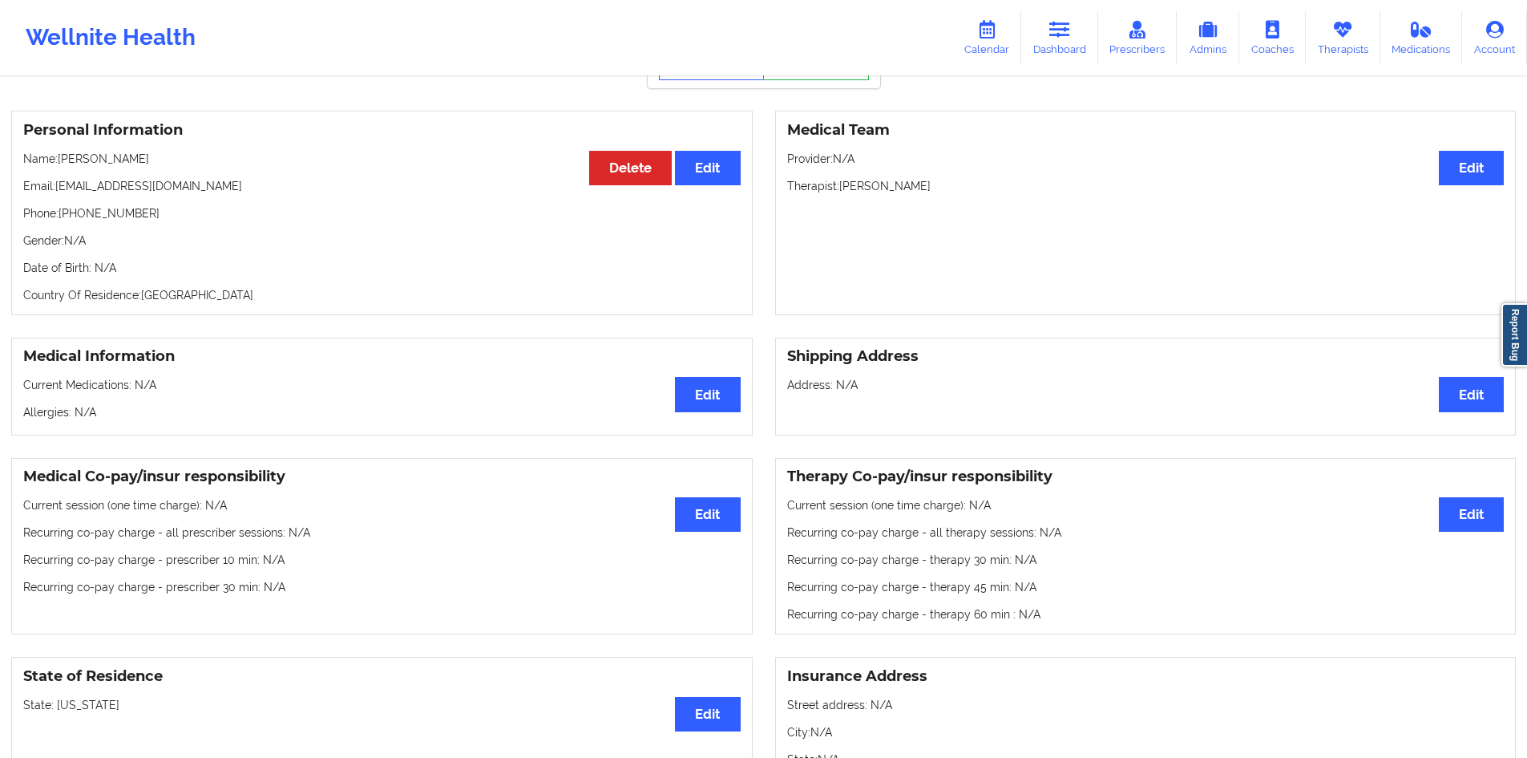
scroll to position [0, 0]
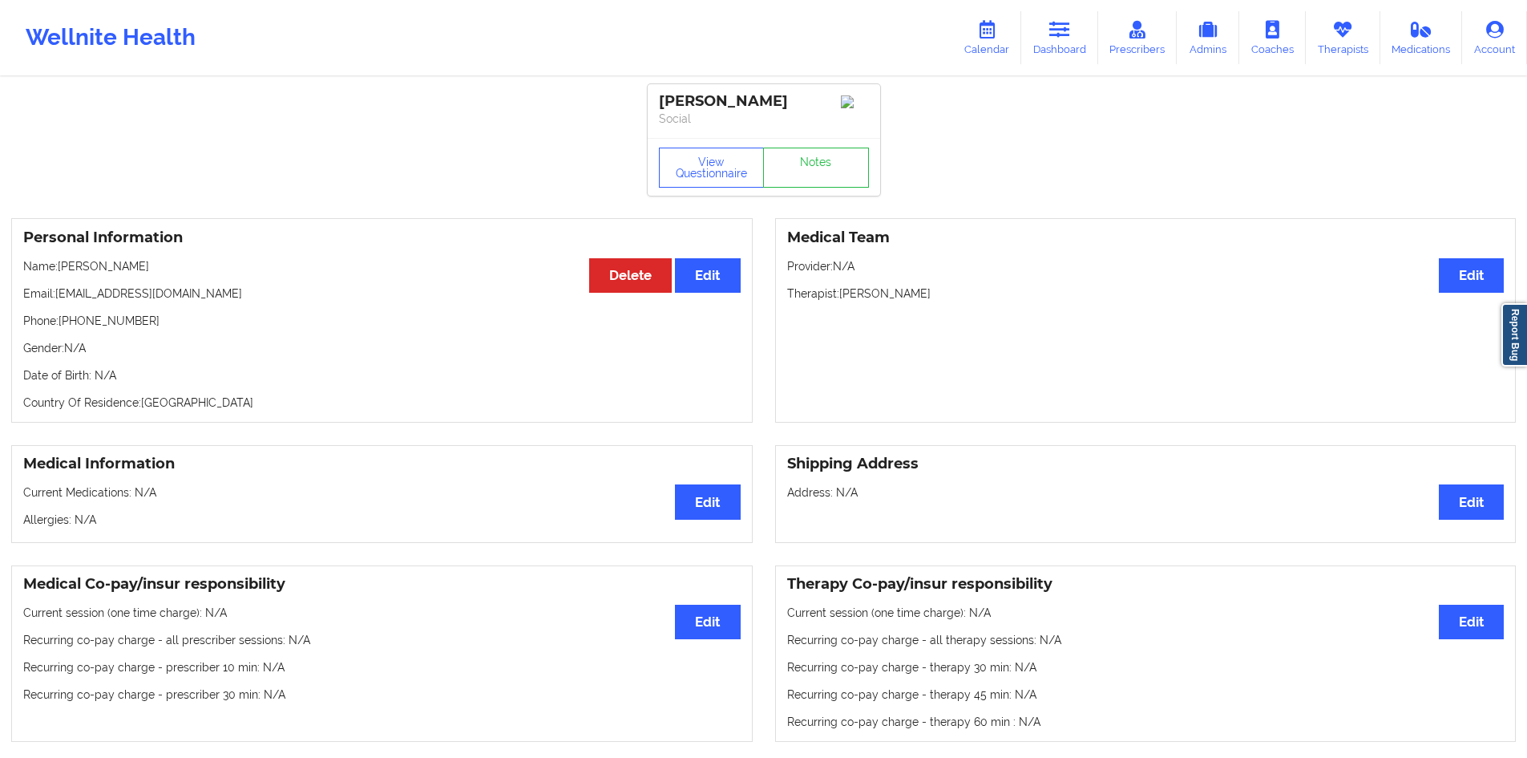
click at [730, 102] on div "MargAret Szajna" at bounding box center [764, 101] width 210 height 18
click at [811, 126] on p "Social" at bounding box center [764, 119] width 210 height 16
click at [87, 41] on div "Wellnite Health" at bounding box center [110, 38] width 221 height 64
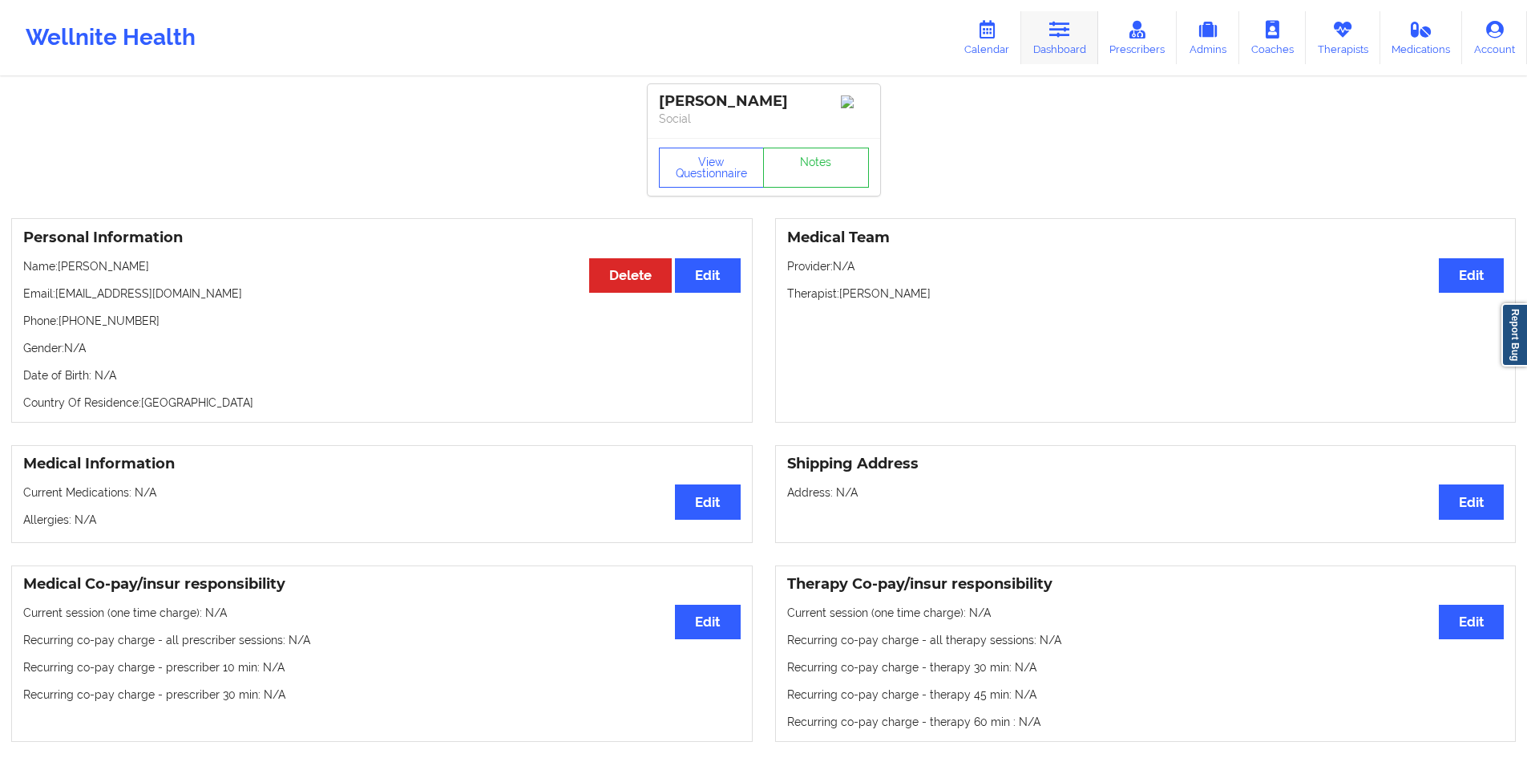
drag, startPoint x: 1045, startPoint y: 40, endPoint x: 1035, endPoint y: 62, distance: 23.7
click at [1045, 40] on link "Dashboard" at bounding box center [1060, 37] width 77 height 53
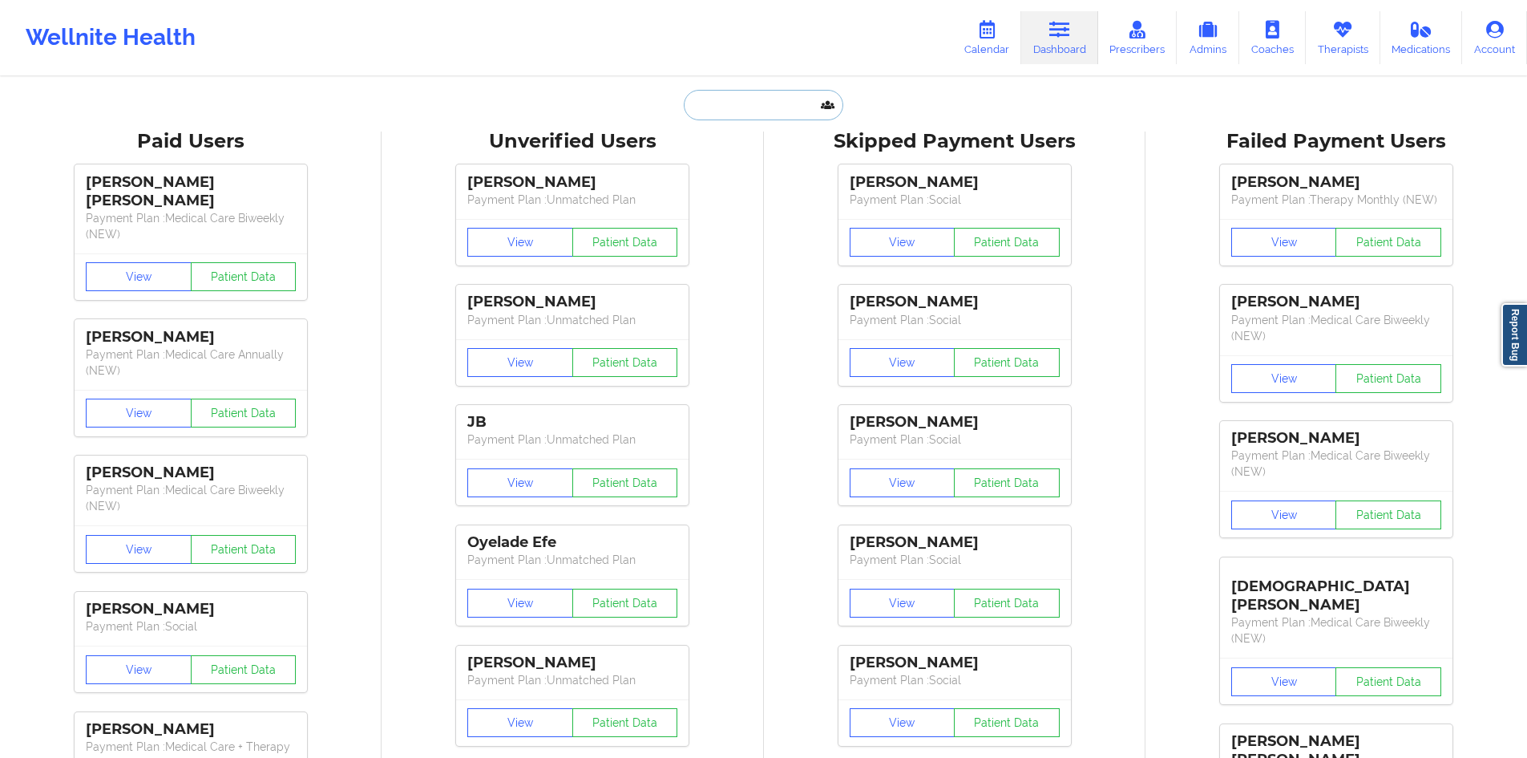
click at [791, 116] on input "text" at bounding box center [763, 105] width 159 height 30
paste input "[EMAIL_ADDRESS][DOMAIN_NAME]"
type input "[EMAIL_ADDRESS][DOMAIN_NAME]"
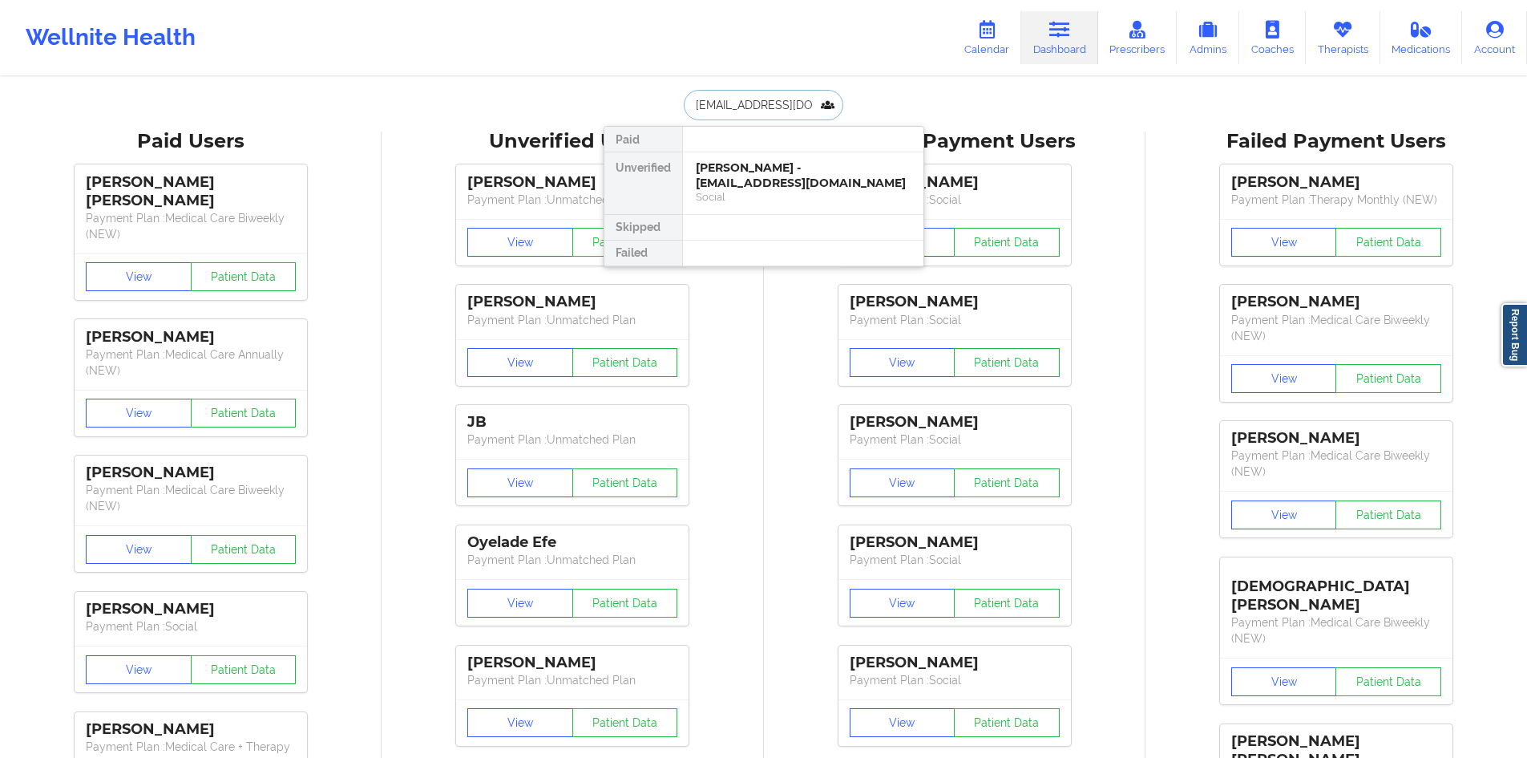
scroll to position [0, 10]
click at [749, 197] on div "Social" at bounding box center [803, 197] width 215 height 14
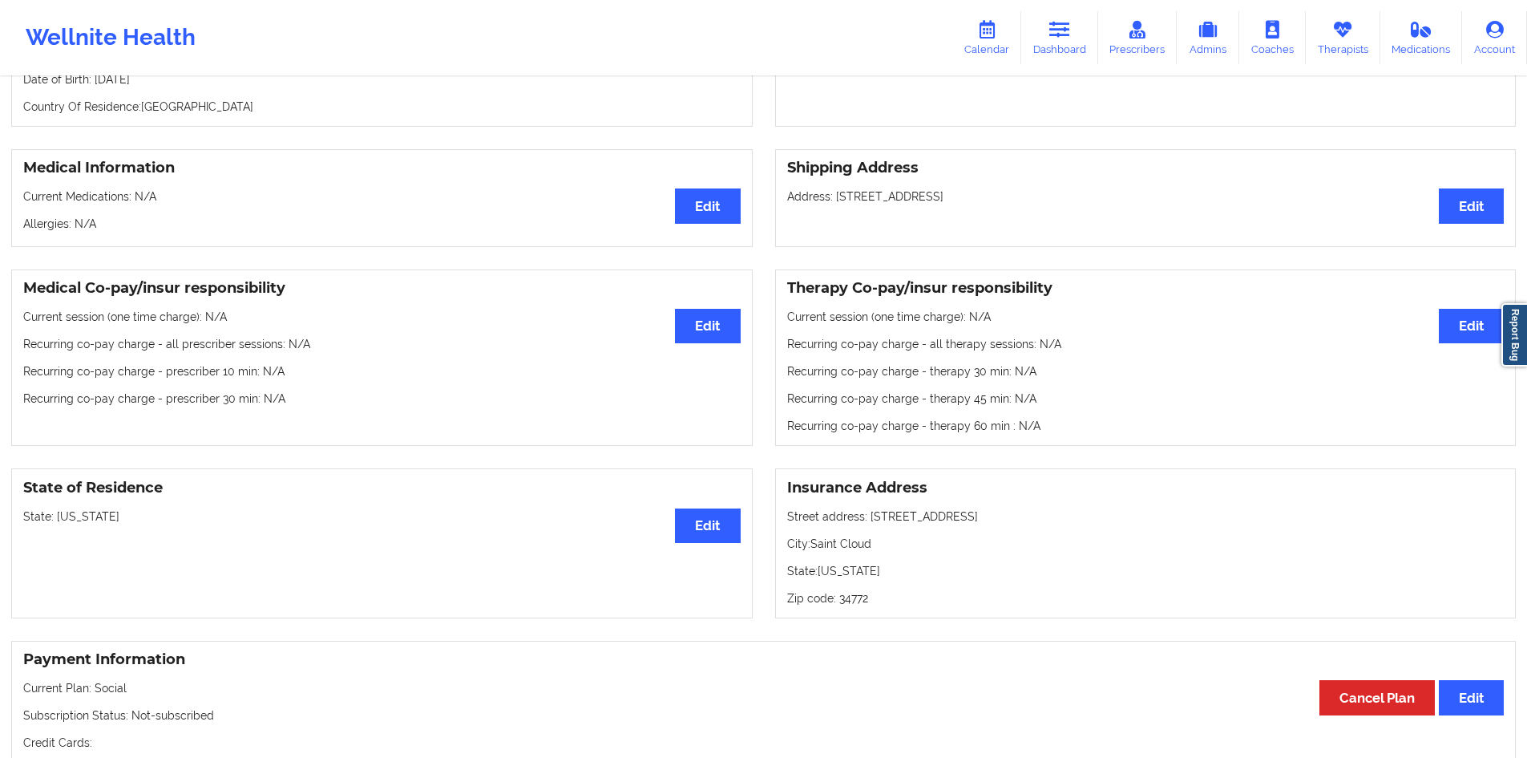
scroll to position [481, 0]
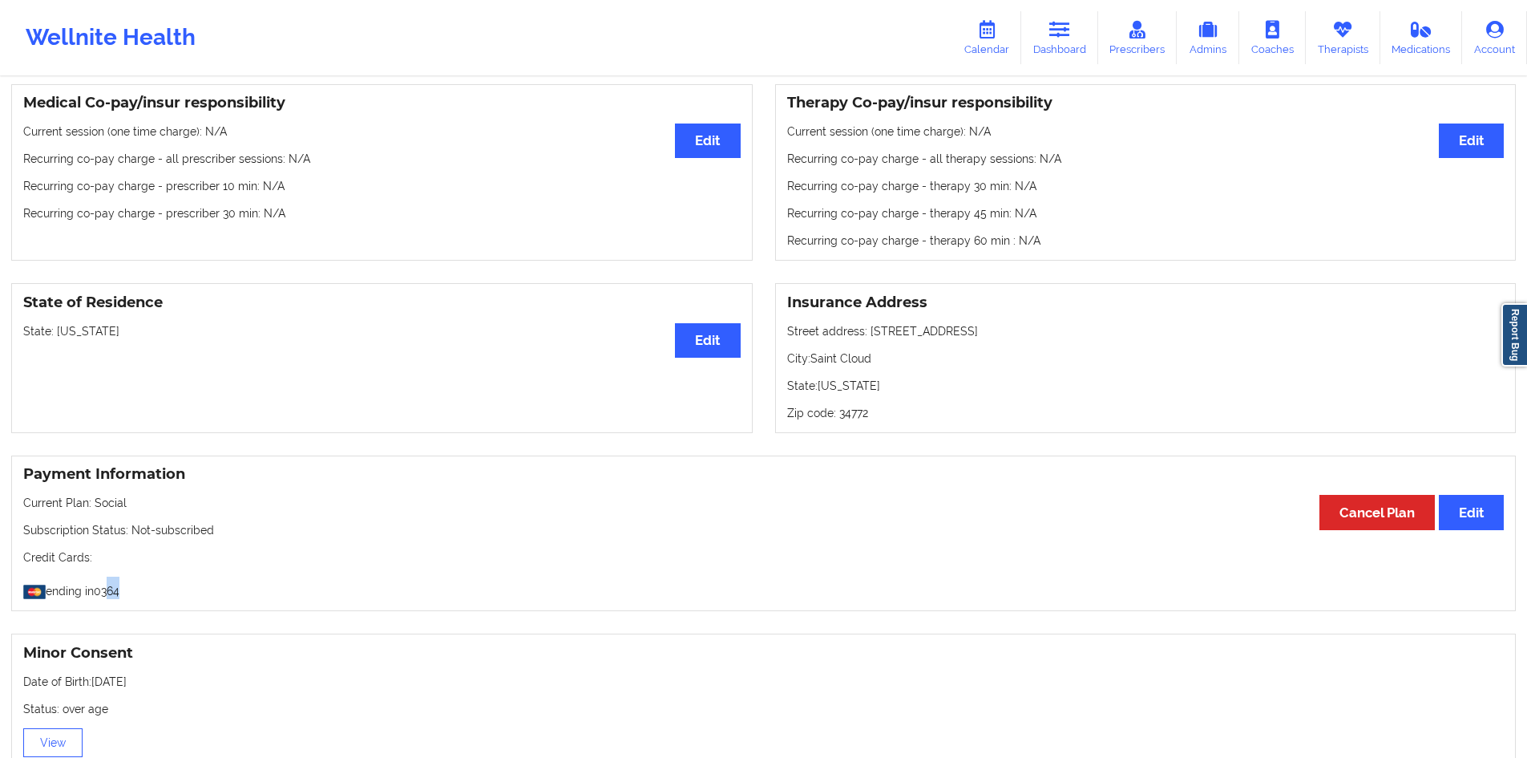
click at [100, 590] on p "ending in 0364" at bounding box center [763, 588] width 1481 height 22
click at [71, 590] on p "ending in 0364" at bounding box center [763, 588] width 1481 height 22
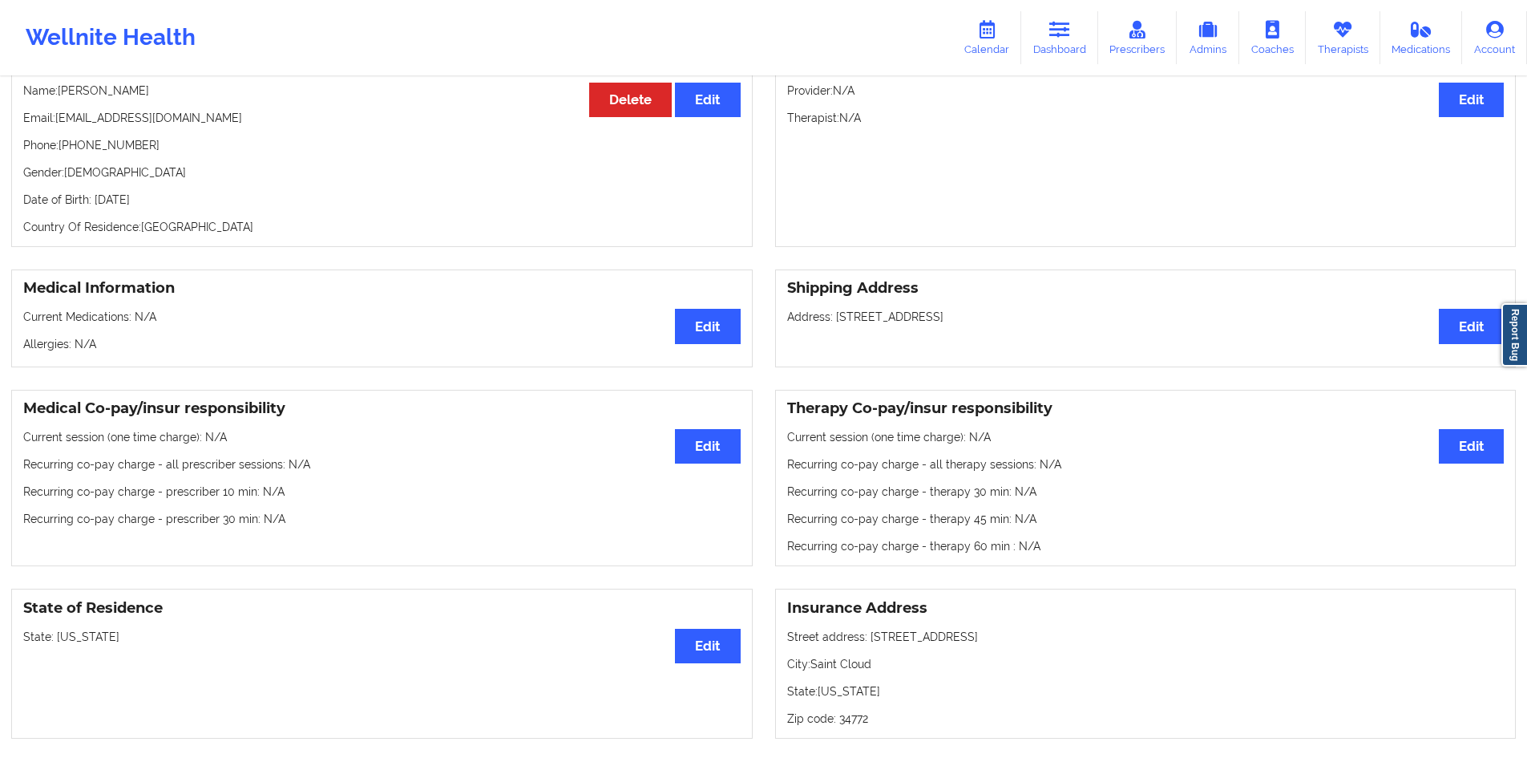
scroll to position [0, 0]
